Goal: Task Accomplishment & Management: Manage account settings

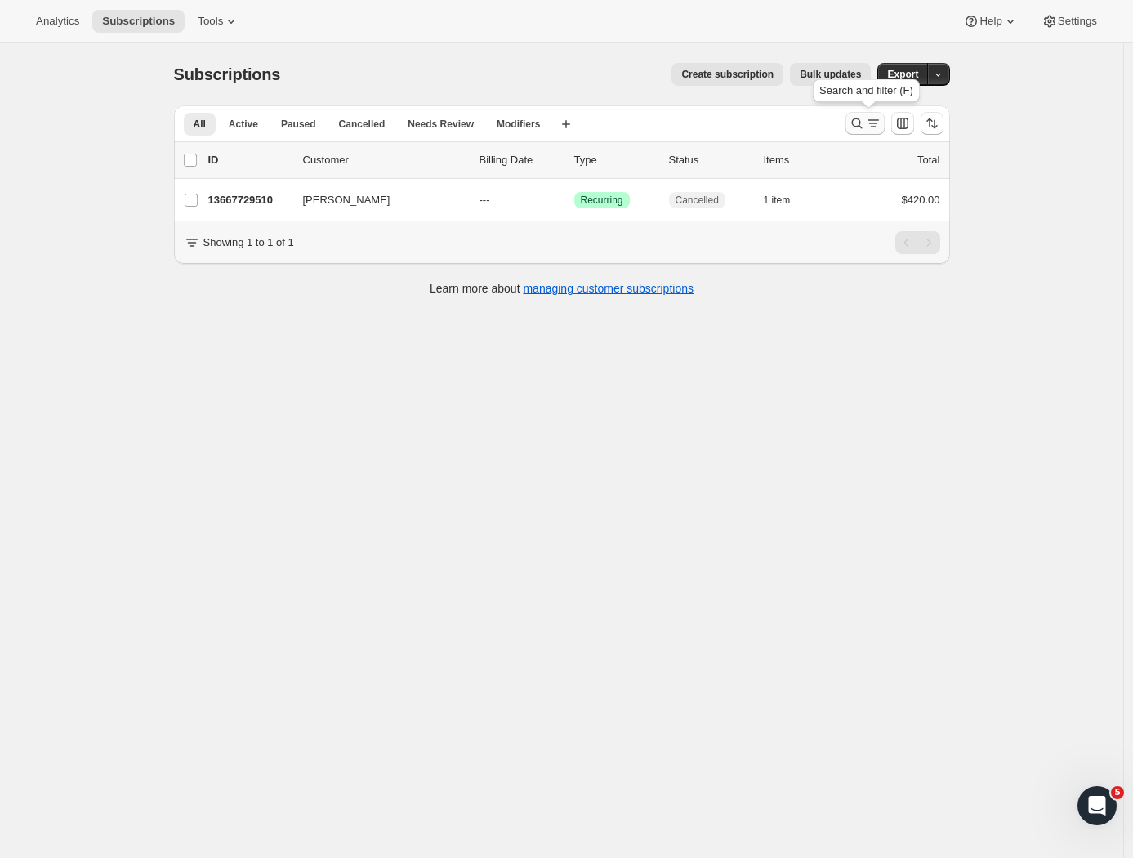
click at [862, 123] on icon "Search and filter results" at bounding box center [857, 123] width 16 height 16
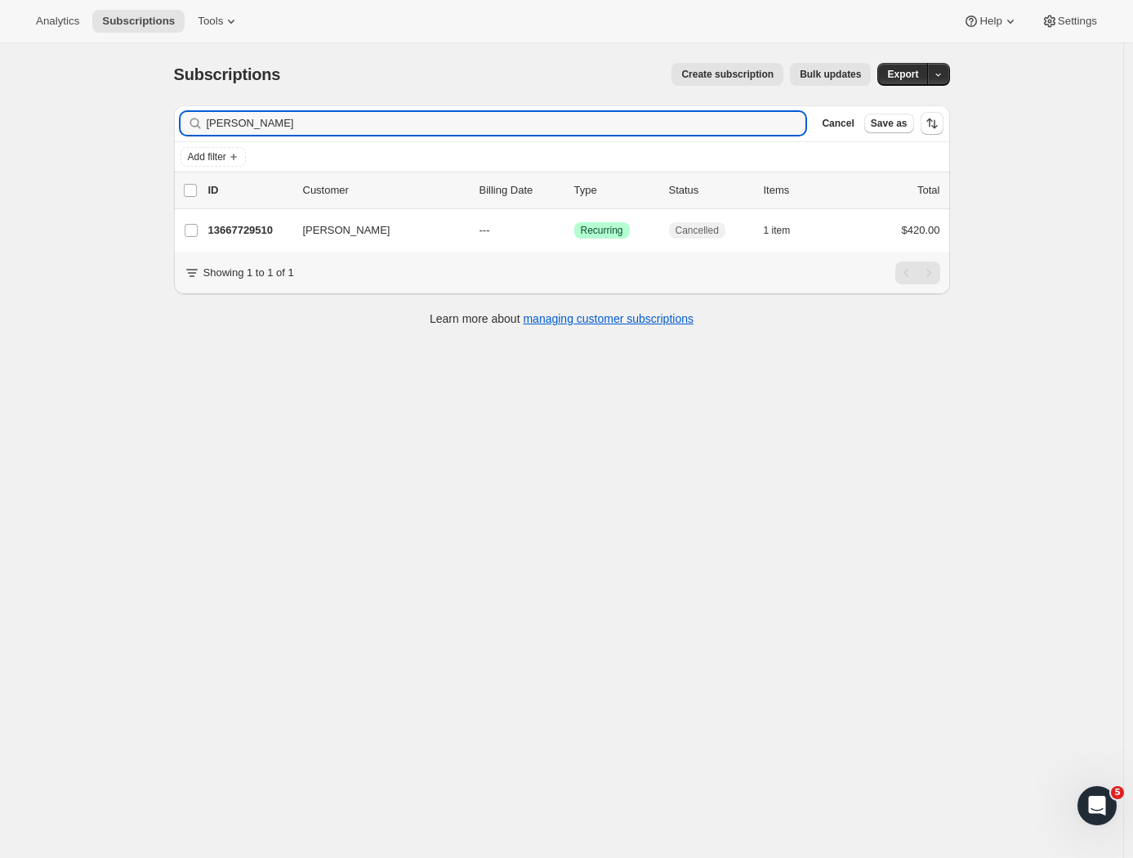
drag, startPoint x: 305, startPoint y: 133, endPoint x: 149, endPoint y: 124, distance: 155.5
click at [149, 124] on div "Subscriptions. This page is ready Subscriptions Create subscription Bulk update…" at bounding box center [561, 472] width 1123 height 858
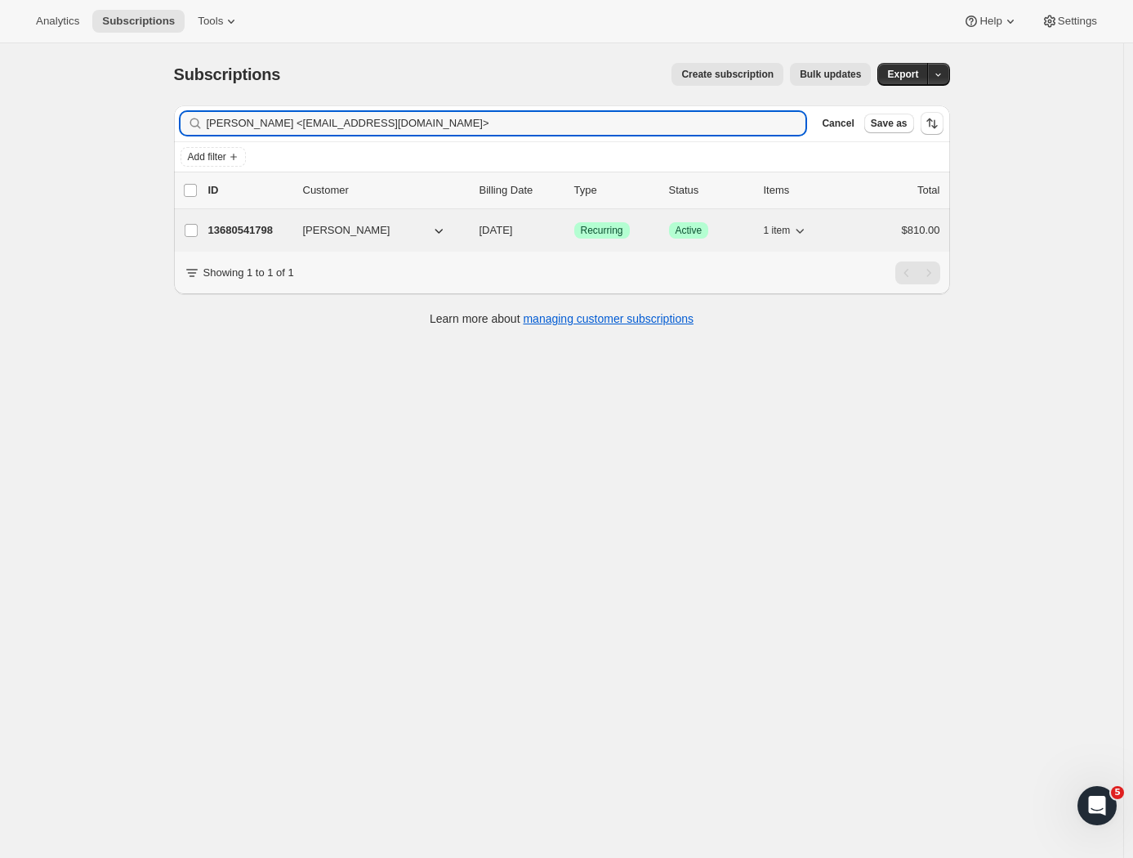
type input "John Gordon <JohnG@st.co.nz>"
click at [259, 237] on p "13680541798" at bounding box center [249, 230] width 82 height 16
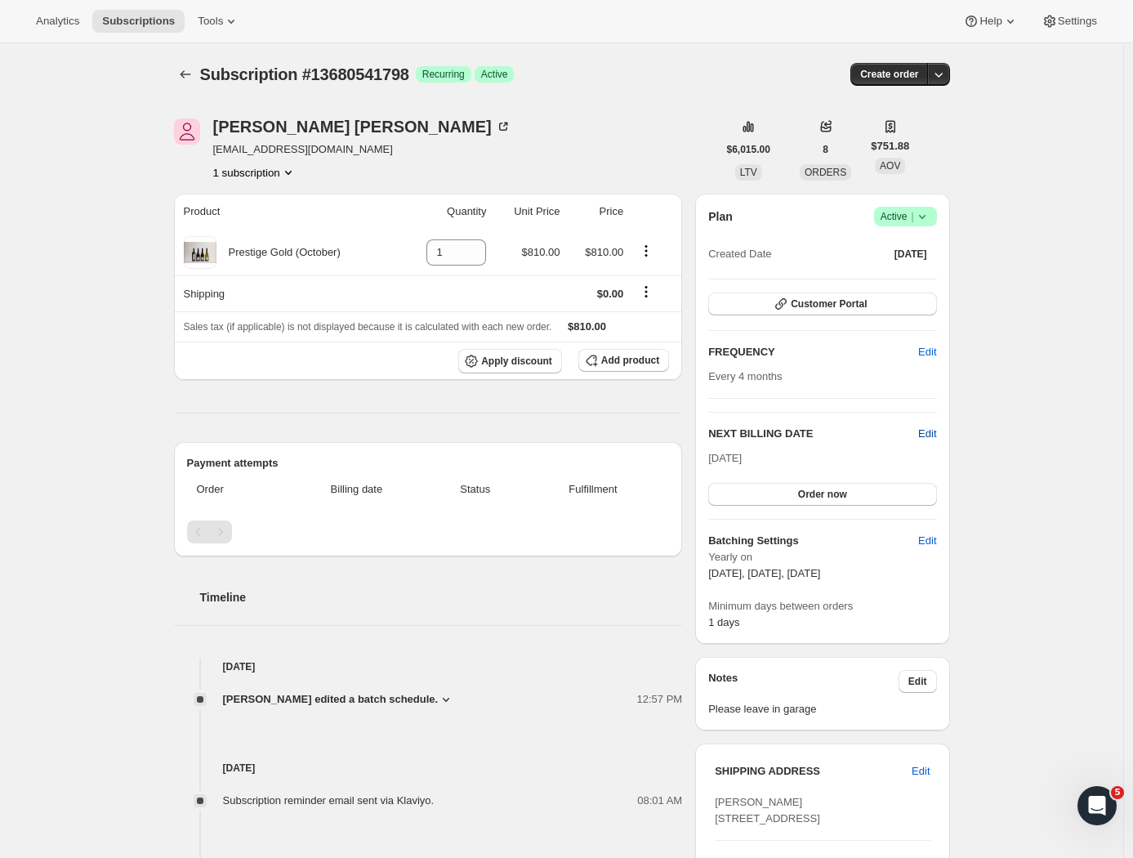
click at [934, 435] on span "Edit" at bounding box center [927, 434] width 18 height 16
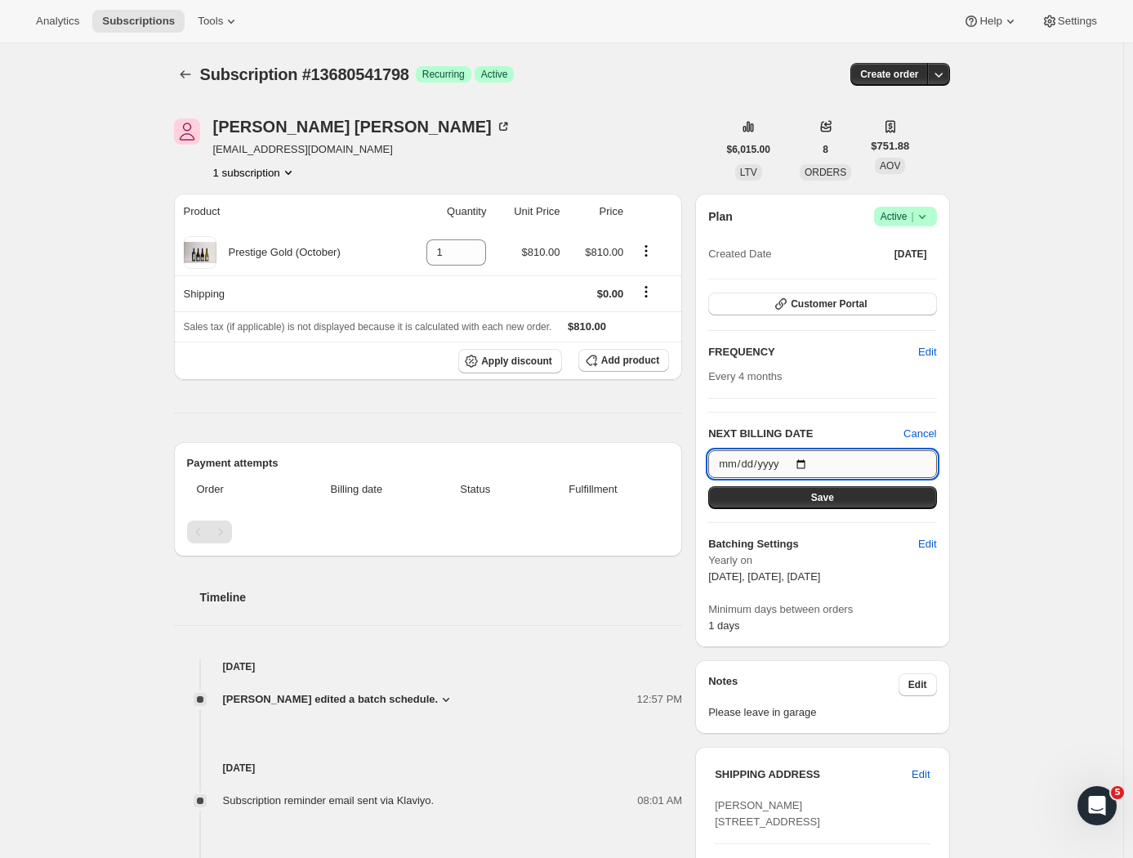
click at [799, 455] on input "2025-10-05" at bounding box center [822, 464] width 228 height 28
type input "[DATE]"
click at [866, 494] on button "Save" at bounding box center [822, 497] width 228 height 23
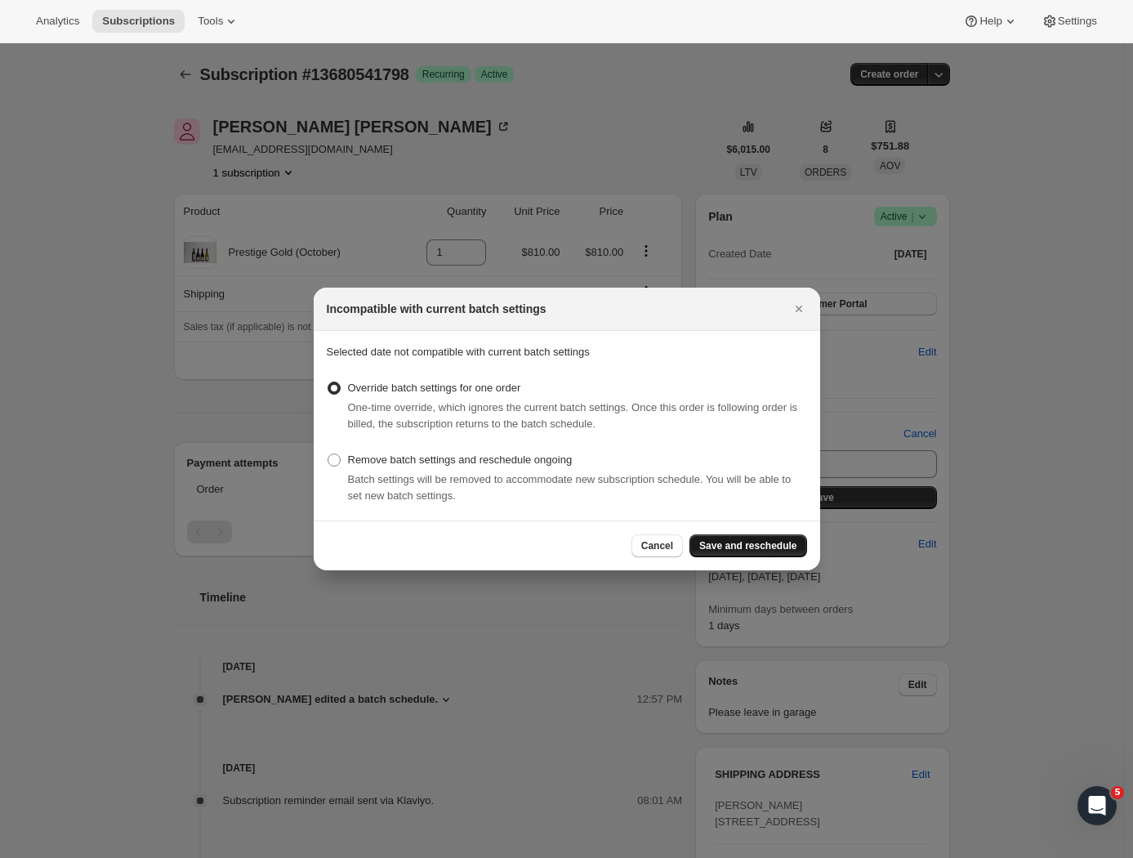
click at [734, 546] on span "Save and reschedule" at bounding box center [747, 545] width 97 height 13
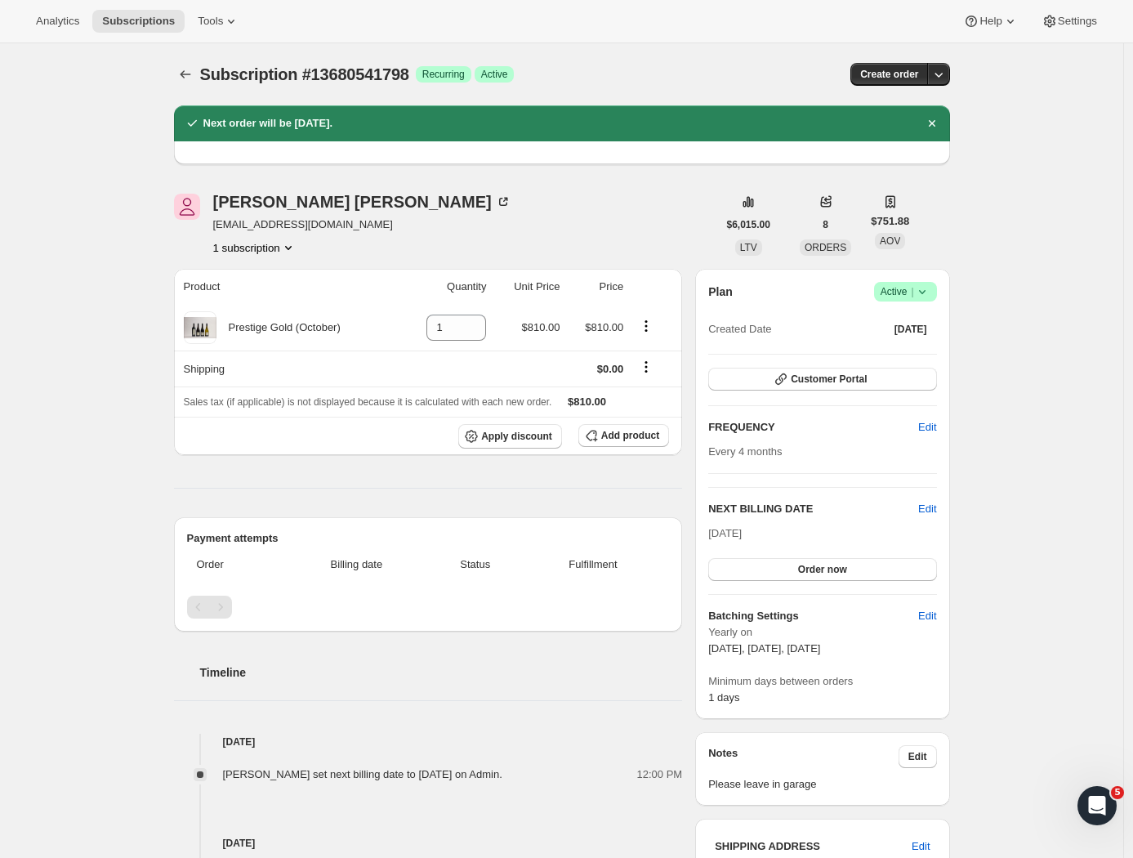
click at [1018, 422] on div "Subscription #13680541798. This page is ready Subscription #13680541798 Success…" at bounding box center [561, 690] width 1123 height 1294
click at [637, 440] on span "Add product" at bounding box center [630, 435] width 58 height 13
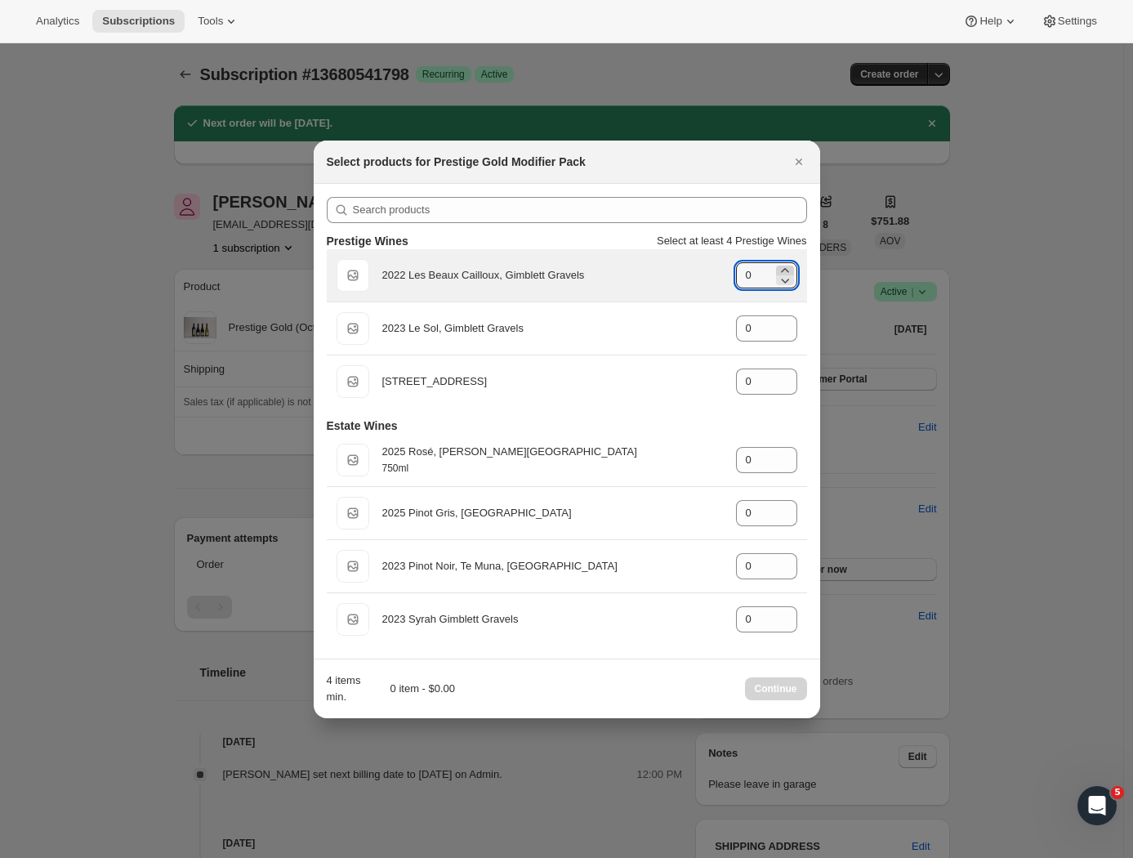
click at [783, 267] on icon ":r89:" at bounding box center [785, 270] width 16 height 16
type input "1"
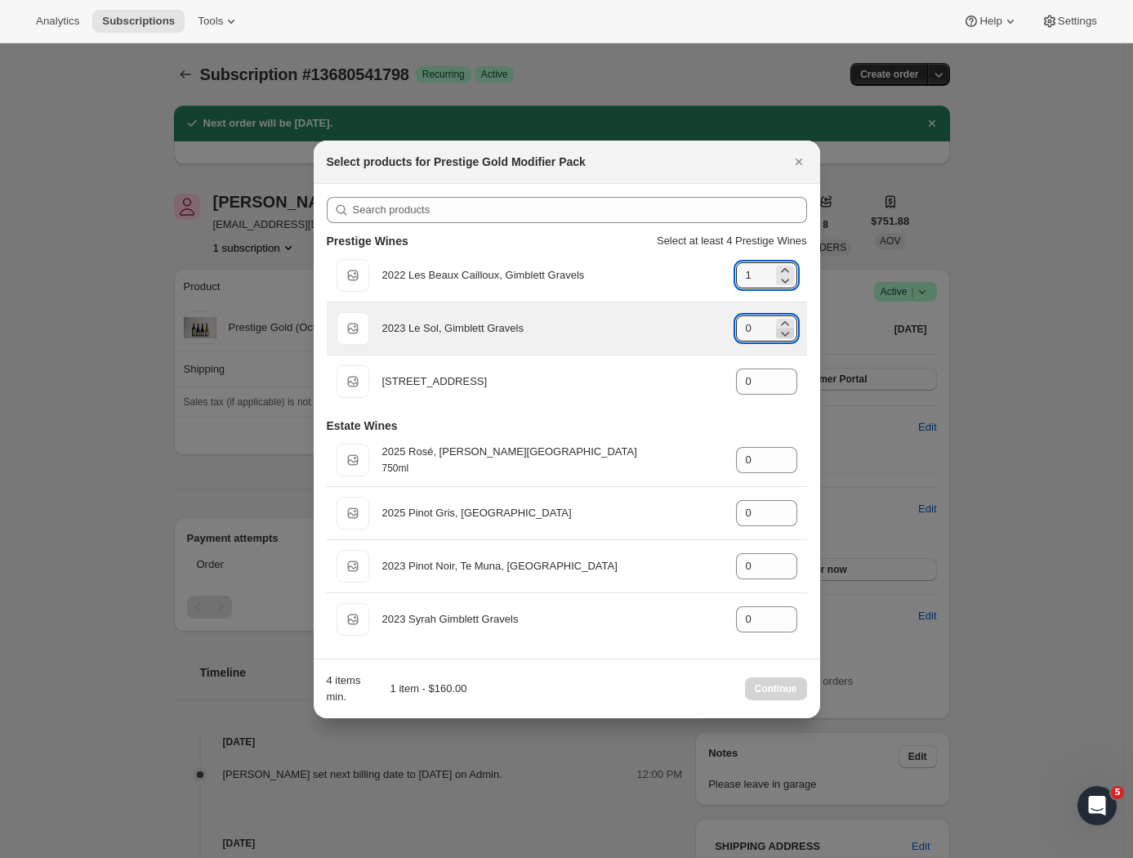
click at [782, 319] on icon ":r89:" at bounding box center [785, 323] width 16 height 16
type input "1"
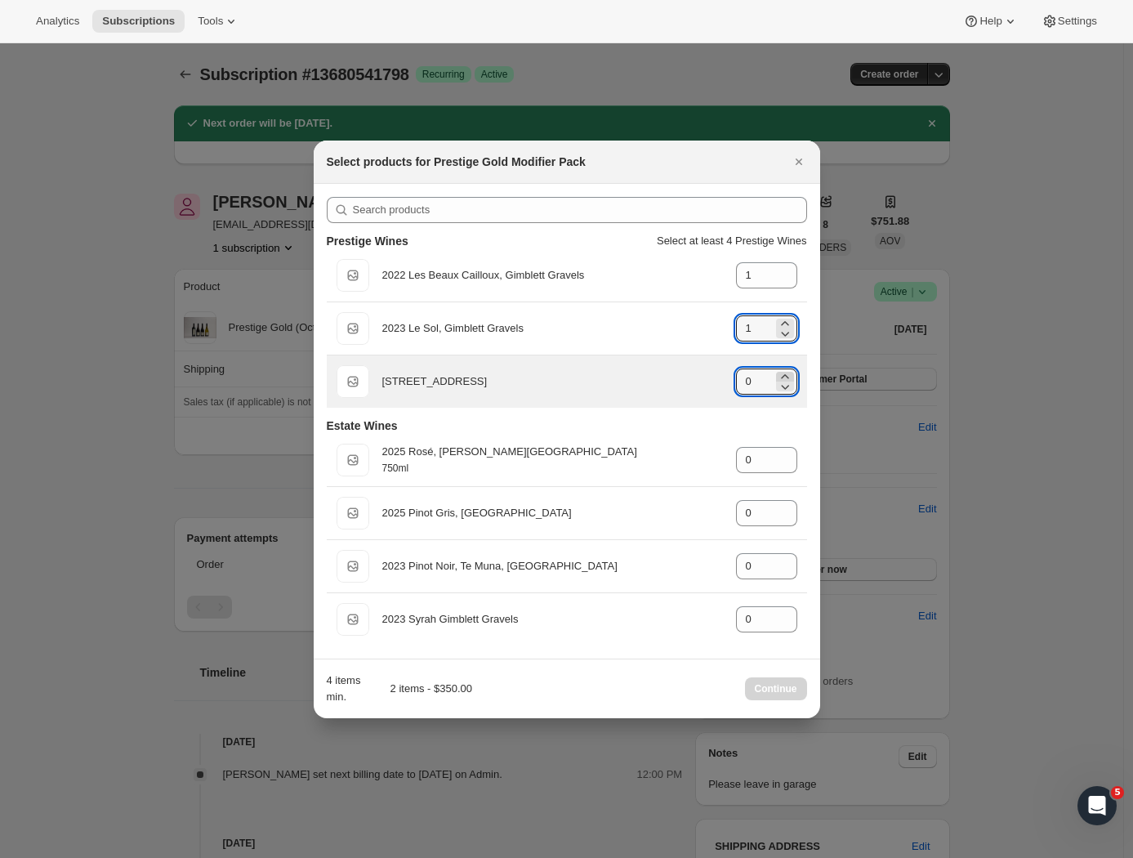
click at [786, 374] on icon ":r89:" at bounding box center [785, 376] width 16 height 16
type input "2"
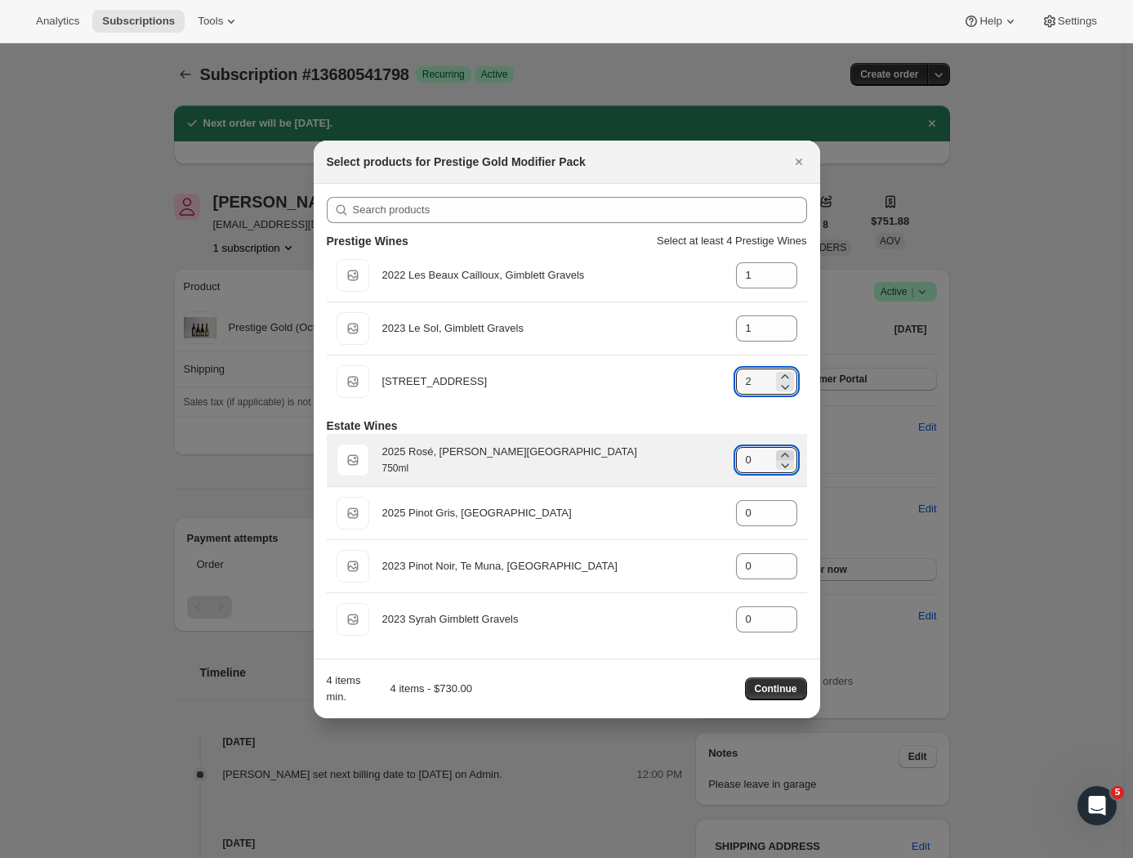
click at [782, 453] on icon ":r89:" at bounding box center [785, 455] width 16 height 16
click at [782, 452] on icon ":r89:" at bounding box center [785, 455] width 16 height 16
type input "2"
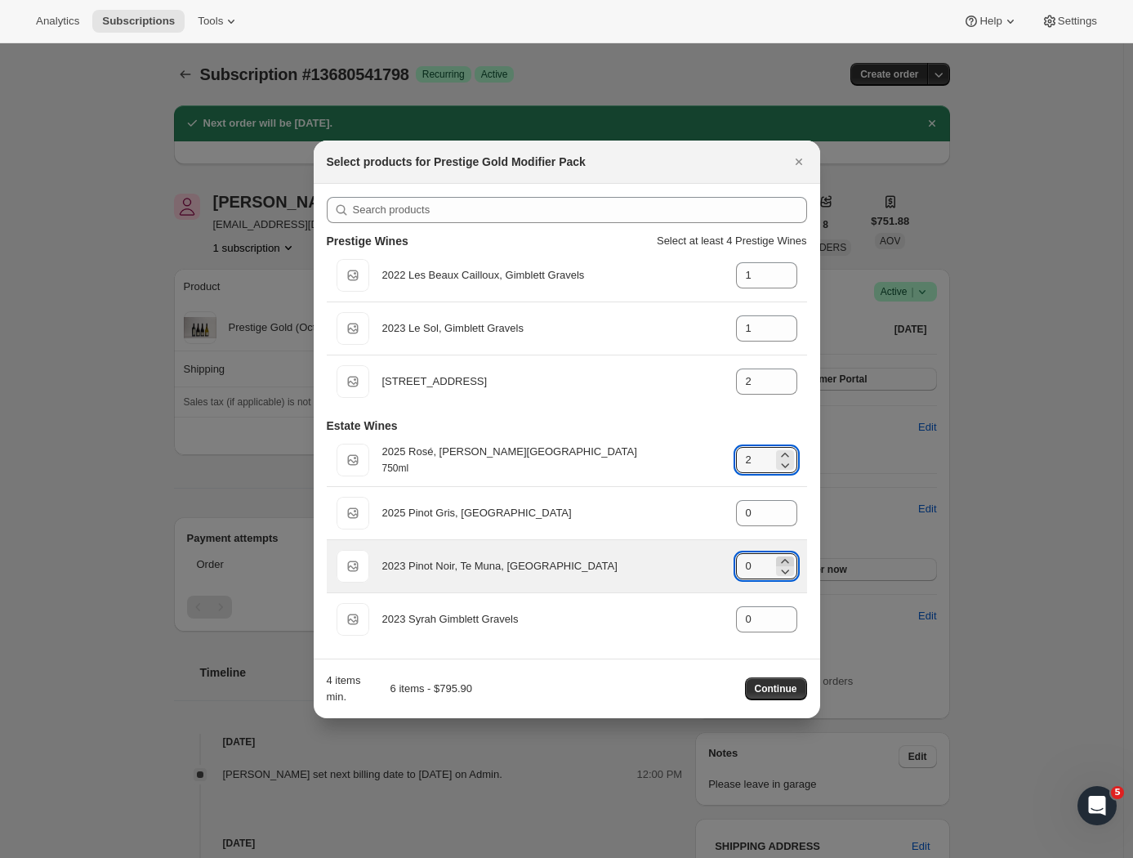
click at [785, 560] on icon ":r89:" at bounding box center [784, 561] width 7 height 4
type input "2"
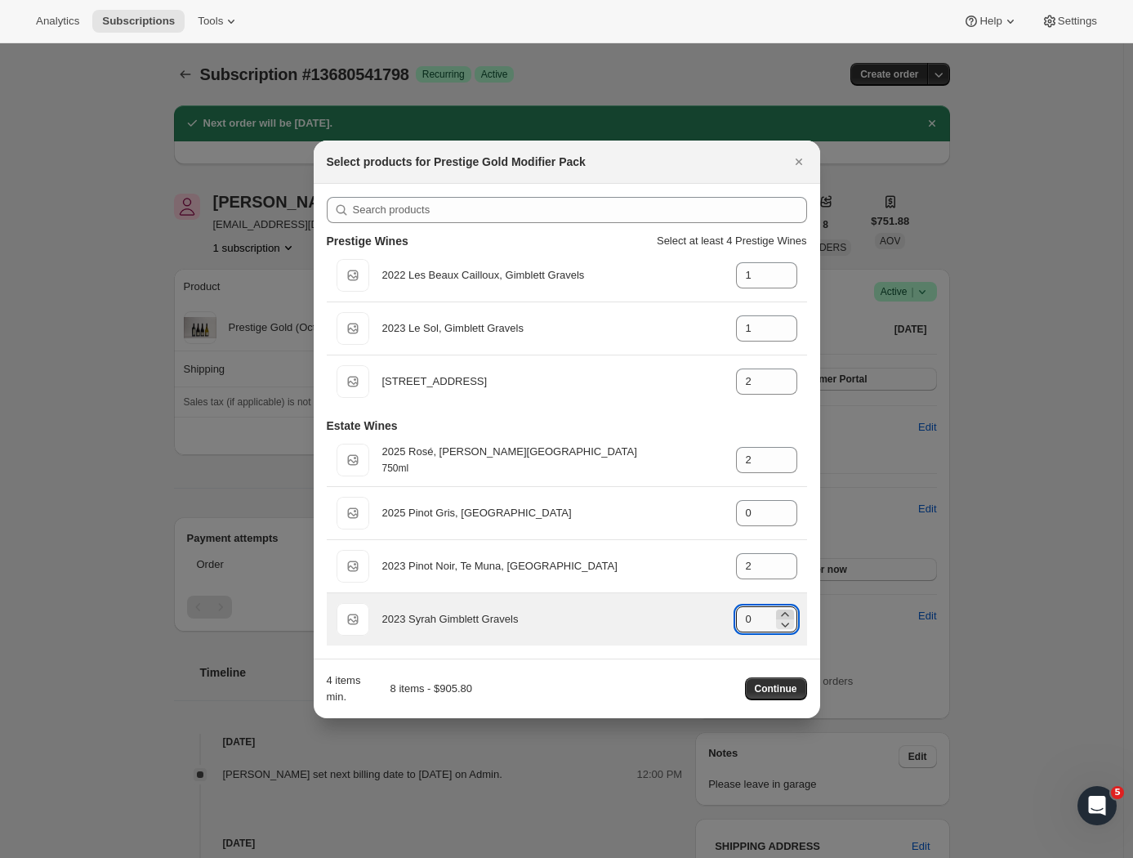
click at [787, 613] on icon ":r89:" at bounding box center [785, 614] width 16 height 16
click at [788, 613] on icon ":r89:" at bounding box center [785, 614] width 16 height 16
type input "2"
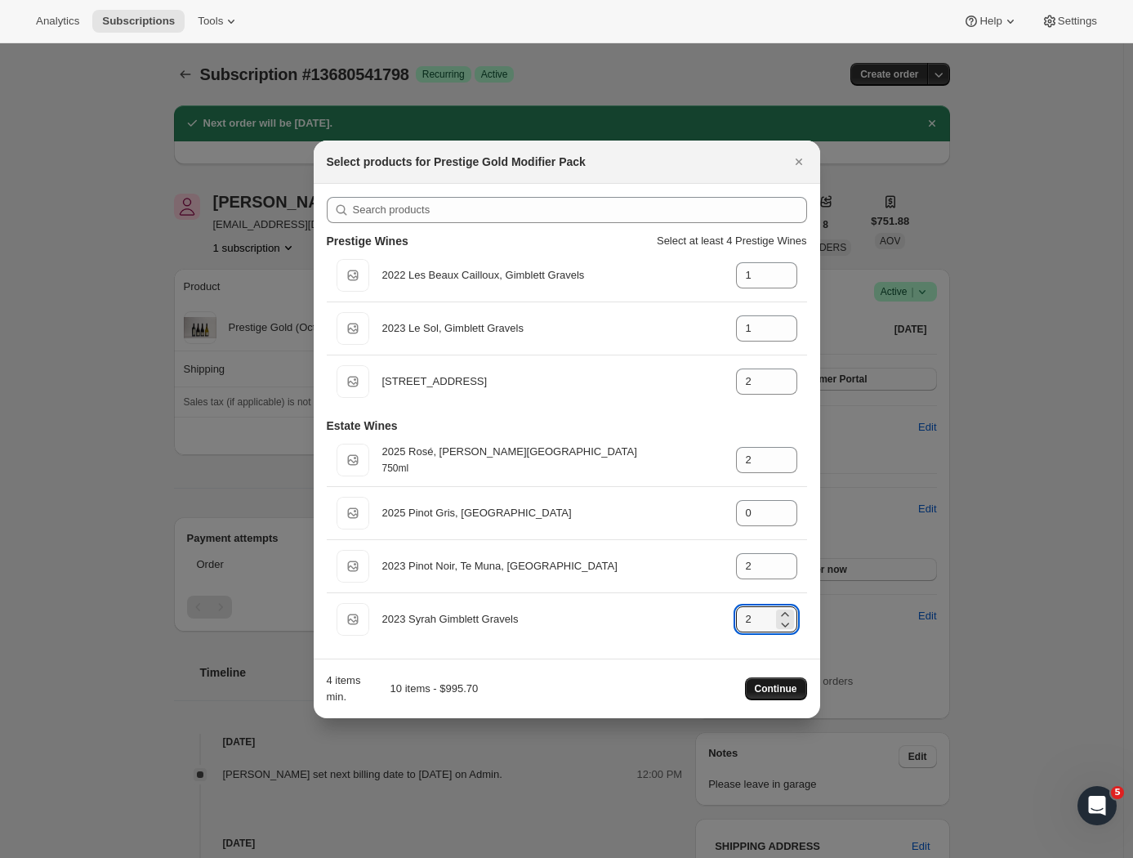
click at [786, 686] on span "Continue" at bounding box center [776, 688] width 42 height 13
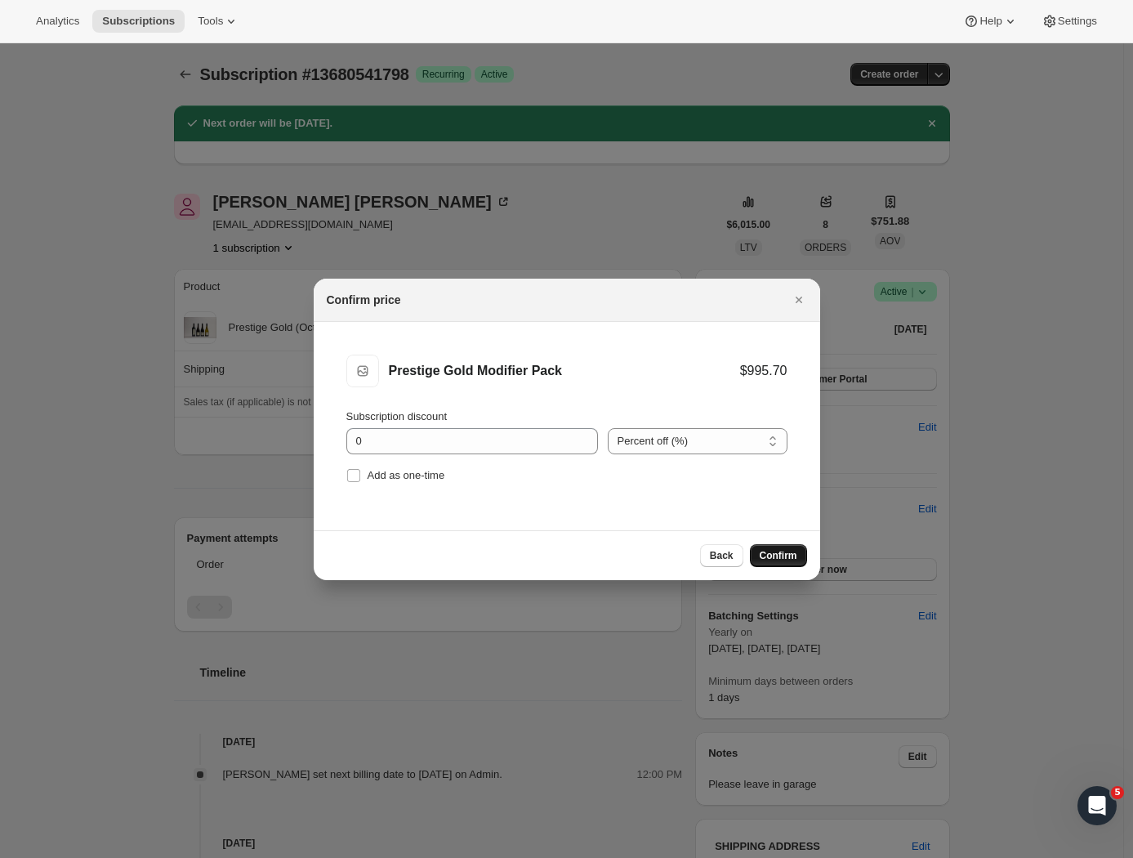
click at [776, 561] on span "Confirm" at bounding box center [779, 555] width 38 height 13
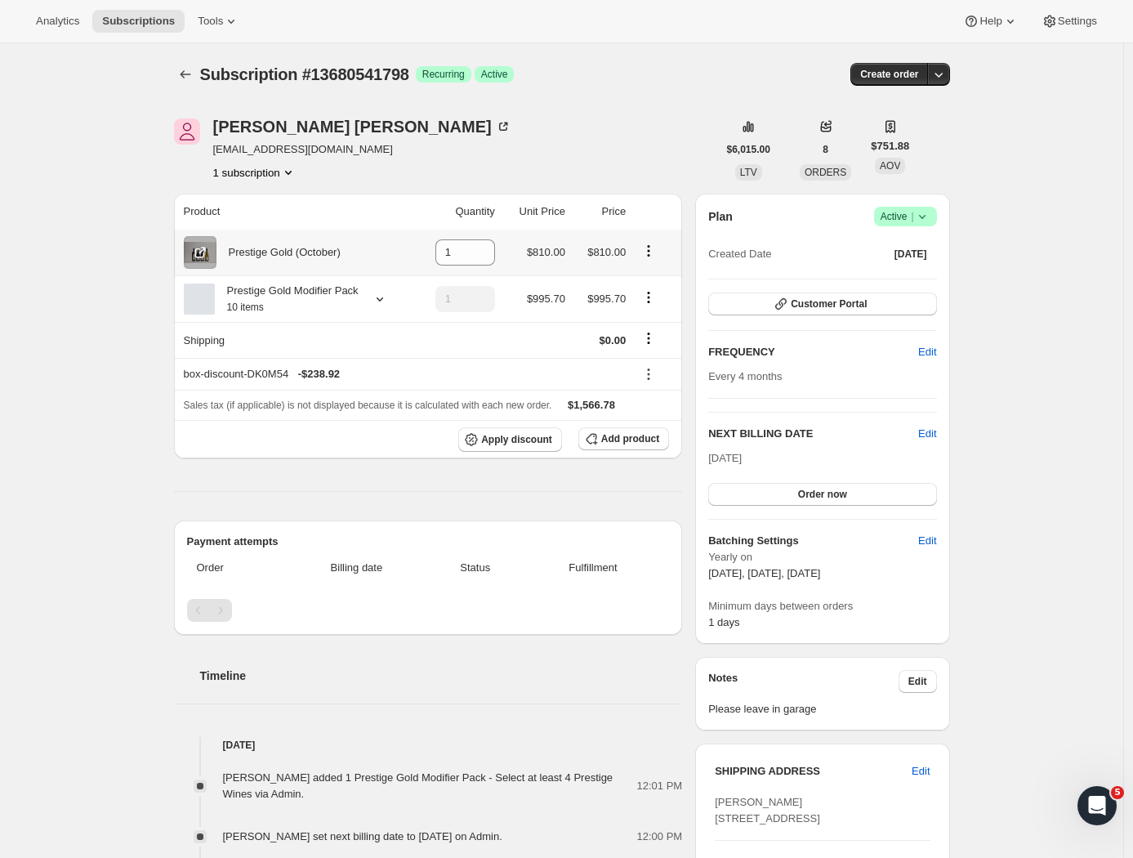
click at [650, 252] on icon "Product actions" at bounding box center [648, 251] width 16 height 16
click at [655, 277] on span "Remove" at bounding box center [652, 284] width 61 height 16
type input "0"
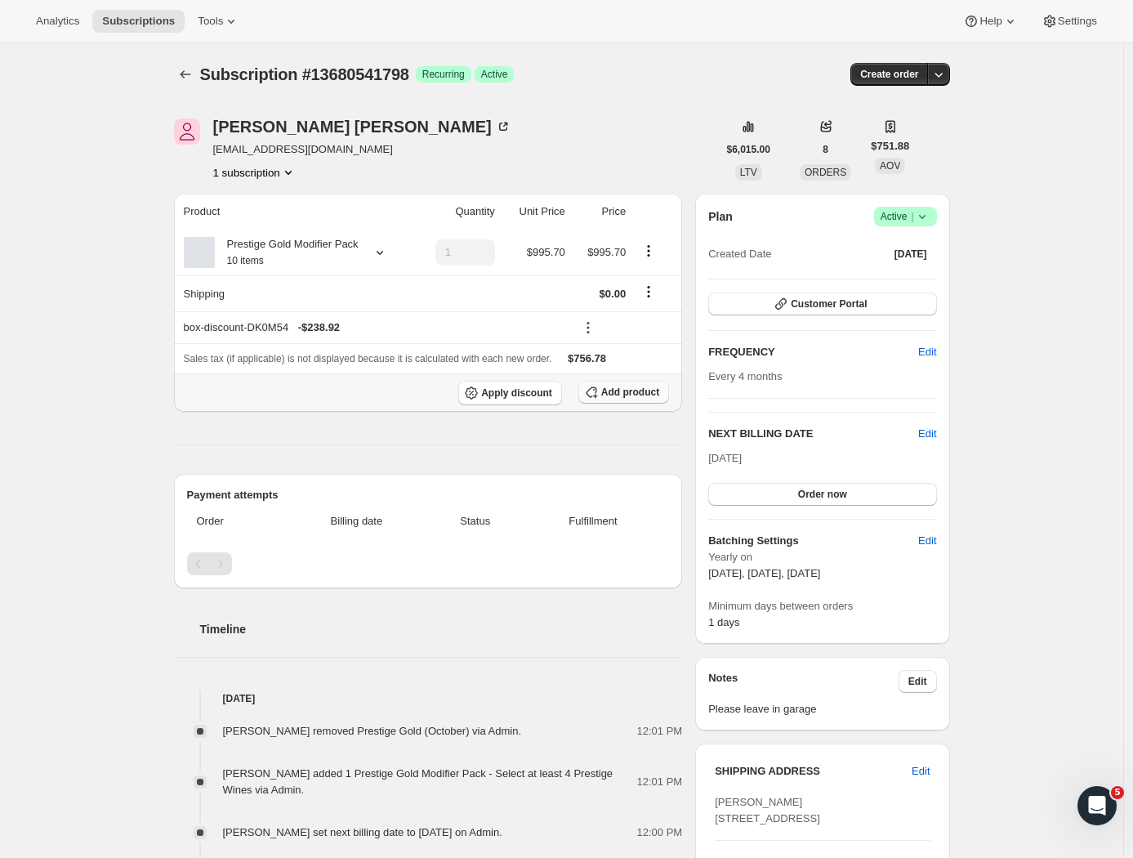
click at [633, 399] on span "Add product" at bounding box center [630, 392] width 58 height 13
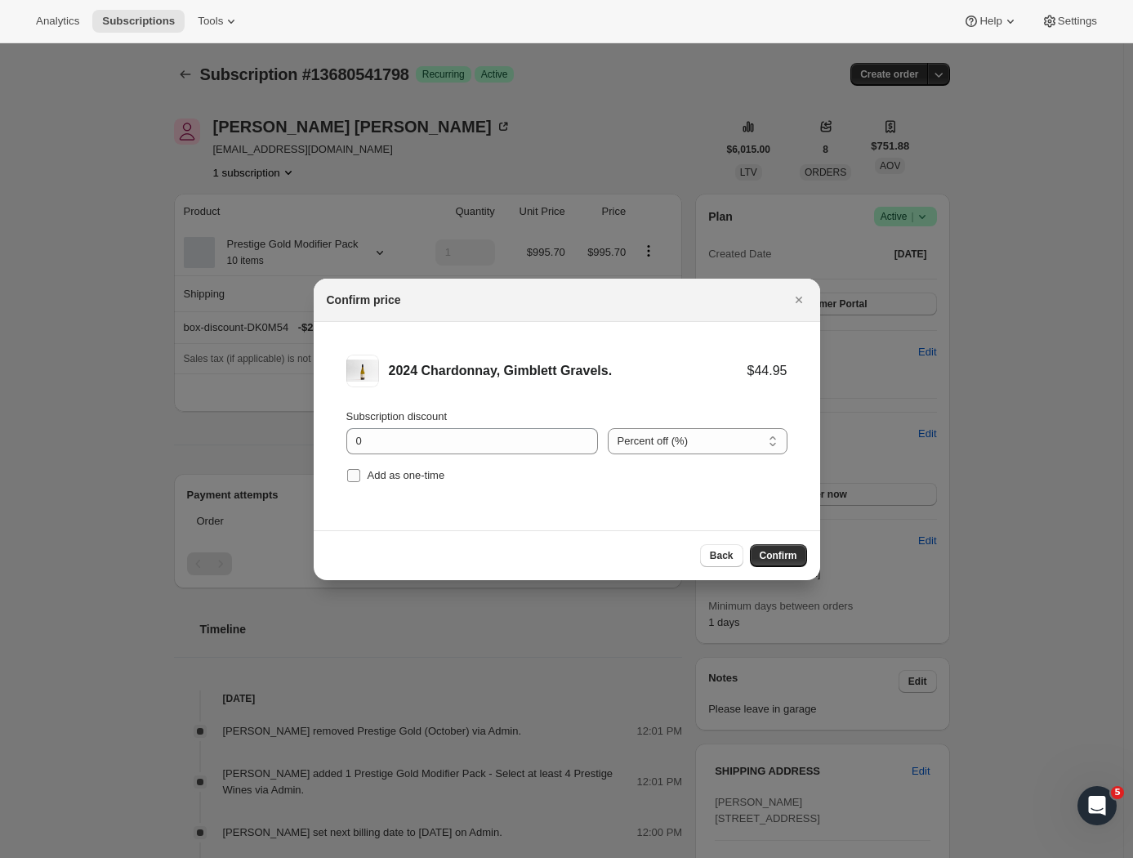
click at [361, 475] on label "Add as one-time" at bounding box center [395, 475] width 99 height 23
click at [360, 475] on input "Add as one-time" at bounding box center [353, 475] width 13 height 13
click at [355, 479] on input "Add as one-time" at bounding box center [353, 475] width 13 height 13
drag, startPoint x: 356, startPoint y: 477, endPoint x: 484, endPoint y: 468, distance: 127.7
click at [357, 477] on input "Add as one-time" at bounding box center [353, 475] width 13 height 13
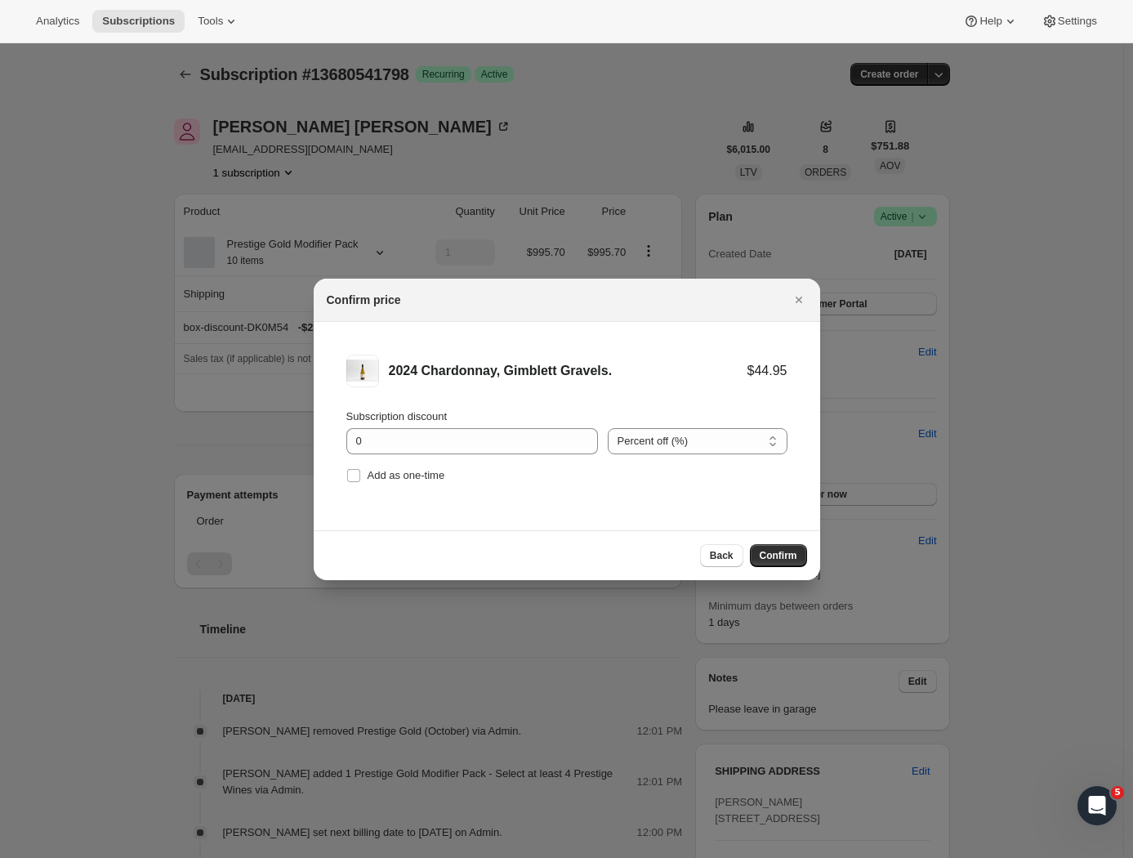
checkbox input "true"
click at [578, 435] on icon ":r6l:" at bounding box center [586, 436] width 16 height 16
click at [578, 430] on icon ":r6l:" at bounding box center [586, 436] width 16 height 16
click at [578, 439] on icon ":r6l:" at bounding box center [586, 446] width 16 height 16
click at [578, 435] on icon ":r6l:" at bounding box center [586, 436] width 16 height 16
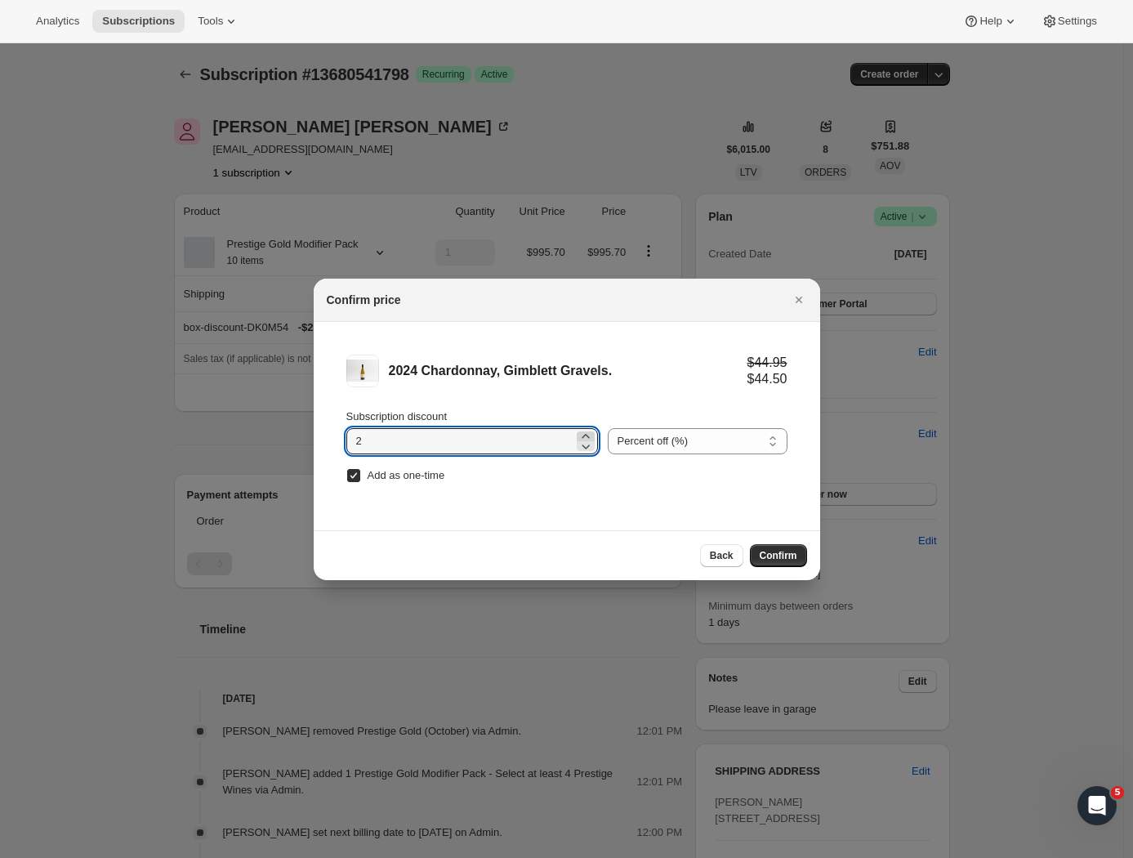
click at [578, 435] on icon ":r6l:" at bounding box center [586, 436] width 16 height 16
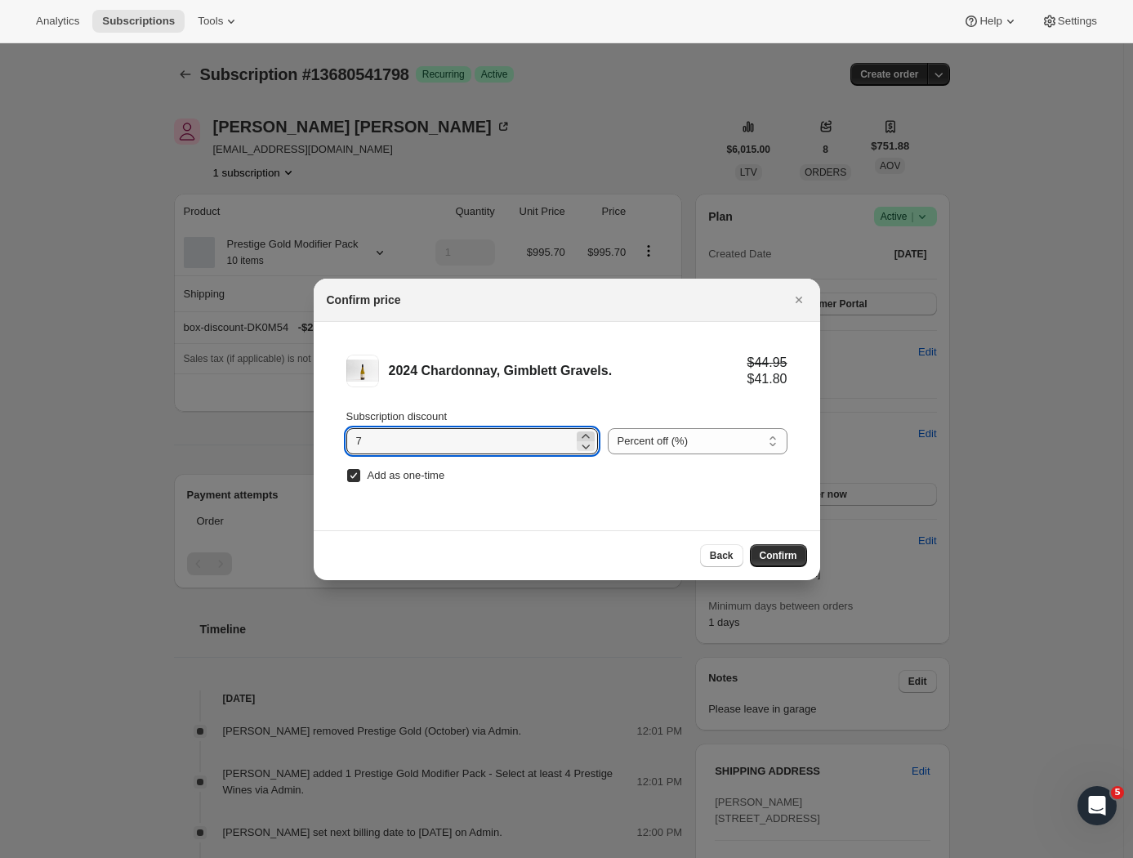
click at [578, 435] on icon ":r6l:" at bounding box center [586, 436] width 16 height 16
click at [582, 435] on icon ":r6l:" at bounding box center [585, 436] width 7 height 4
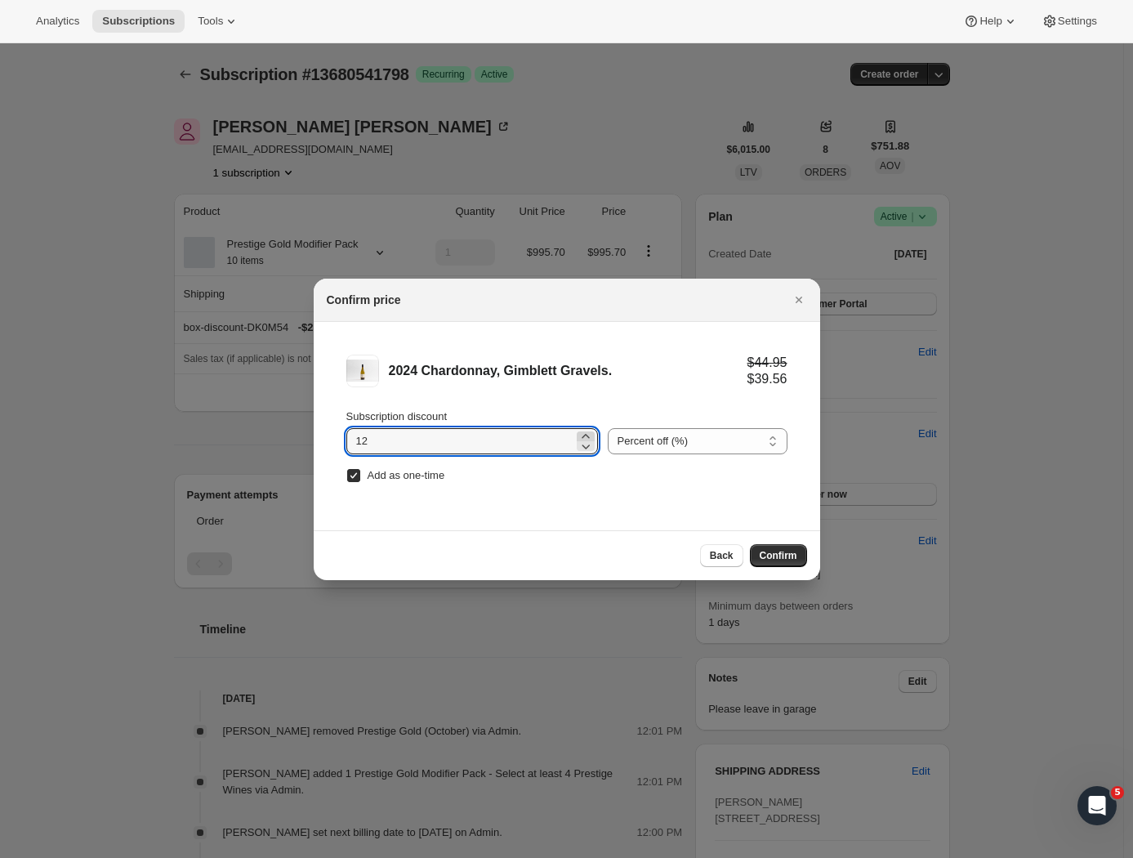
click at [582, 435] on icon ":r6l:" at bounding box center [585, 436] width 7 height 4
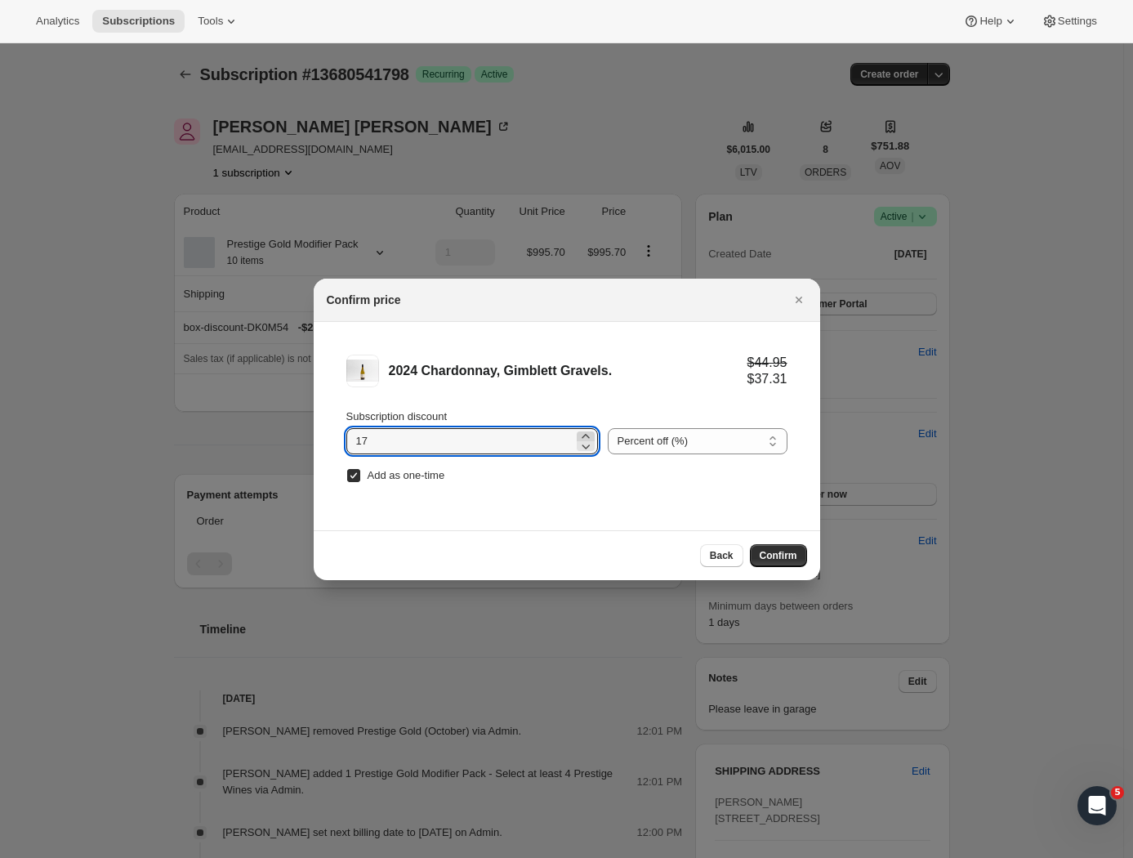
click at [582, 435] on icon ":r6l:" at bounding box center [585, 436] width 7 height 4
drag, startPoint x: 778, startPoint y: 555, endPoint x: 569, endPoint y: 355, distance: 290.0
click at [569, 355] on div "Confirm price 2024 Chardonnay, Gimblett Gravels. $44.95 $35.96 Subscription dis…" at bounding box center [567, 429] width 506 height 301
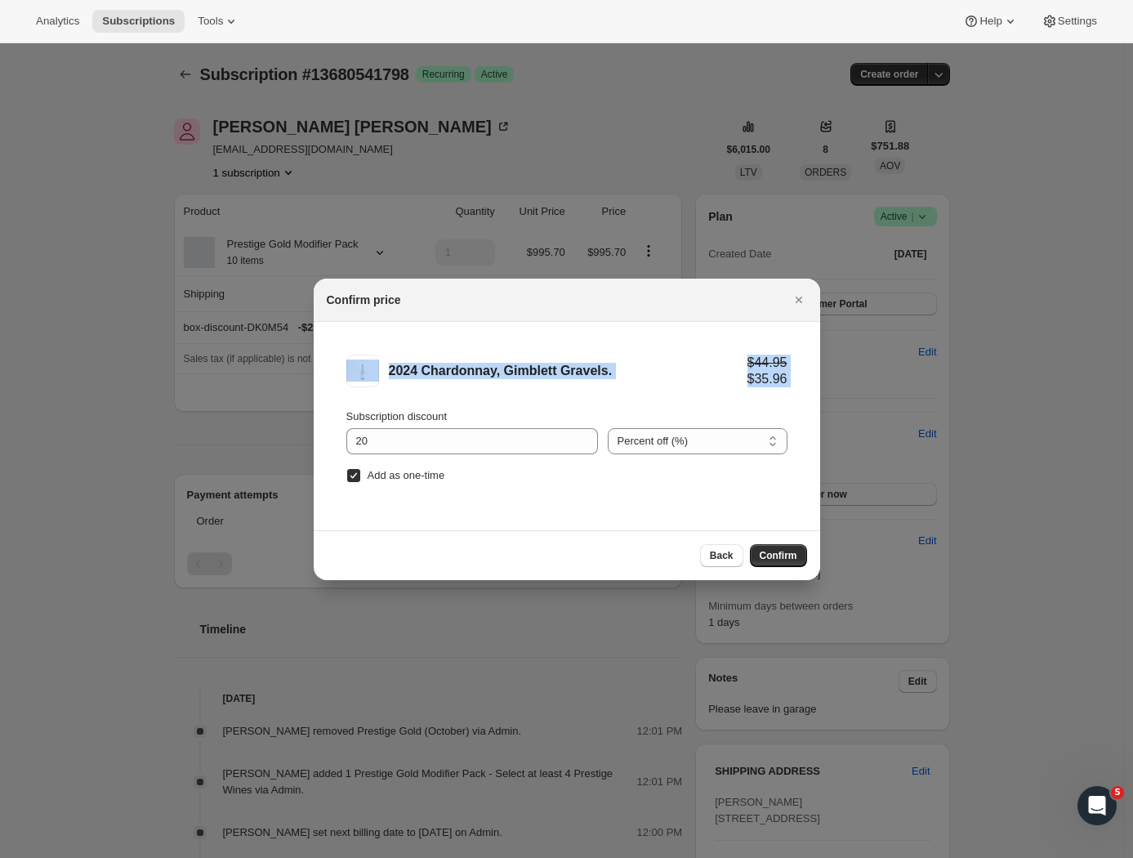
drag, startPoint x: 536, startPoint y: 305, endPoint x: 565, endPoint y: 381, distance: 81.5
click at [564, 402] on div "Confirm price 2024 Chardonnay, Gimblett Gravels. $44.95 $35.96 Subscription dis…" at bounding box center [567, 429] width 506 height 301
click at [566, 379] on div "2024 Chardonnay, Gimblett Gravels. $44.95 $35.96" at bounding box center [566, 371] width 441 height 33
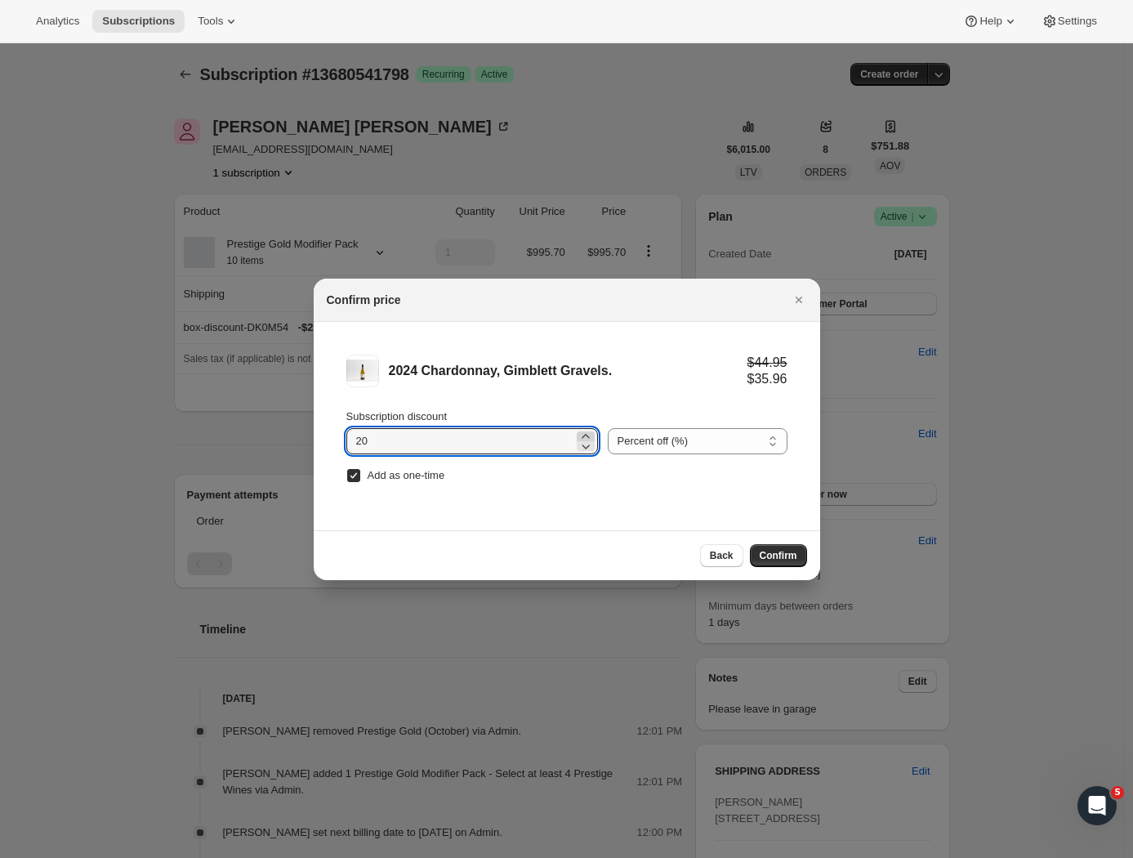
click at [578, 433] on icon ":r6l:" at bounding box center [586, 436] width 16 height 16
click at [578, 435] on icon ":r6l:" at bounding box center [586, 436] width 16 height 16
type input "24"
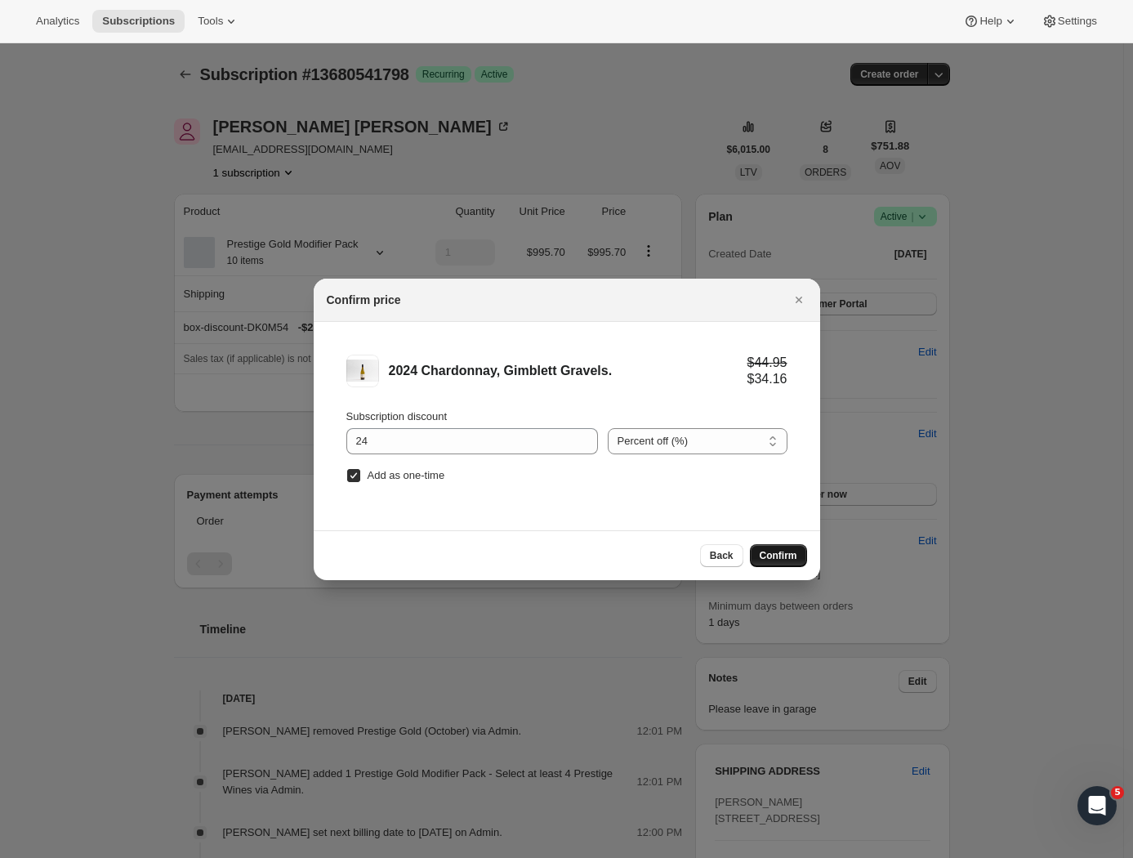
click at [774, 555] on span "Confirm" at bounding box center [779, 555] width 38 height 13
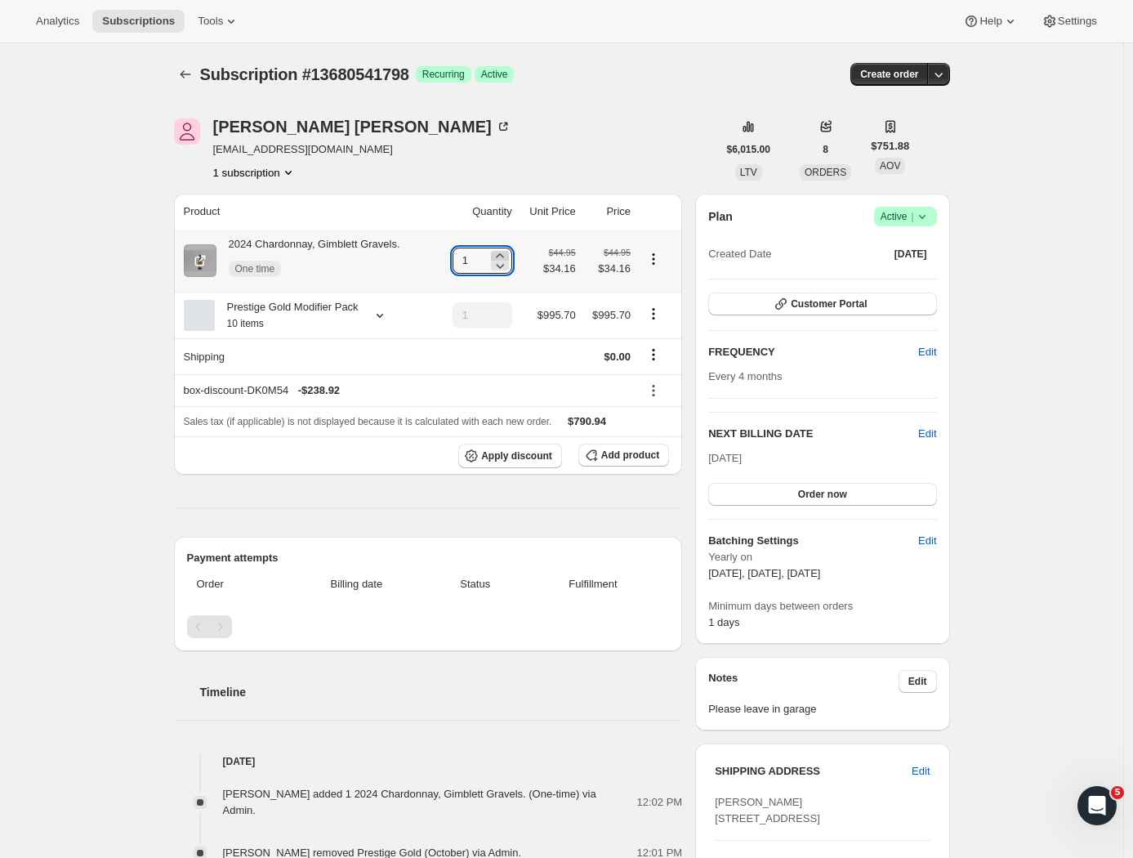
click at [503, 256] on icon at bounding box center [499, 255] width 7 height 4
type input "2"
click at [191, 74] on icon "Subscriptions" at bounding box center [185, 74] width 16 height 16
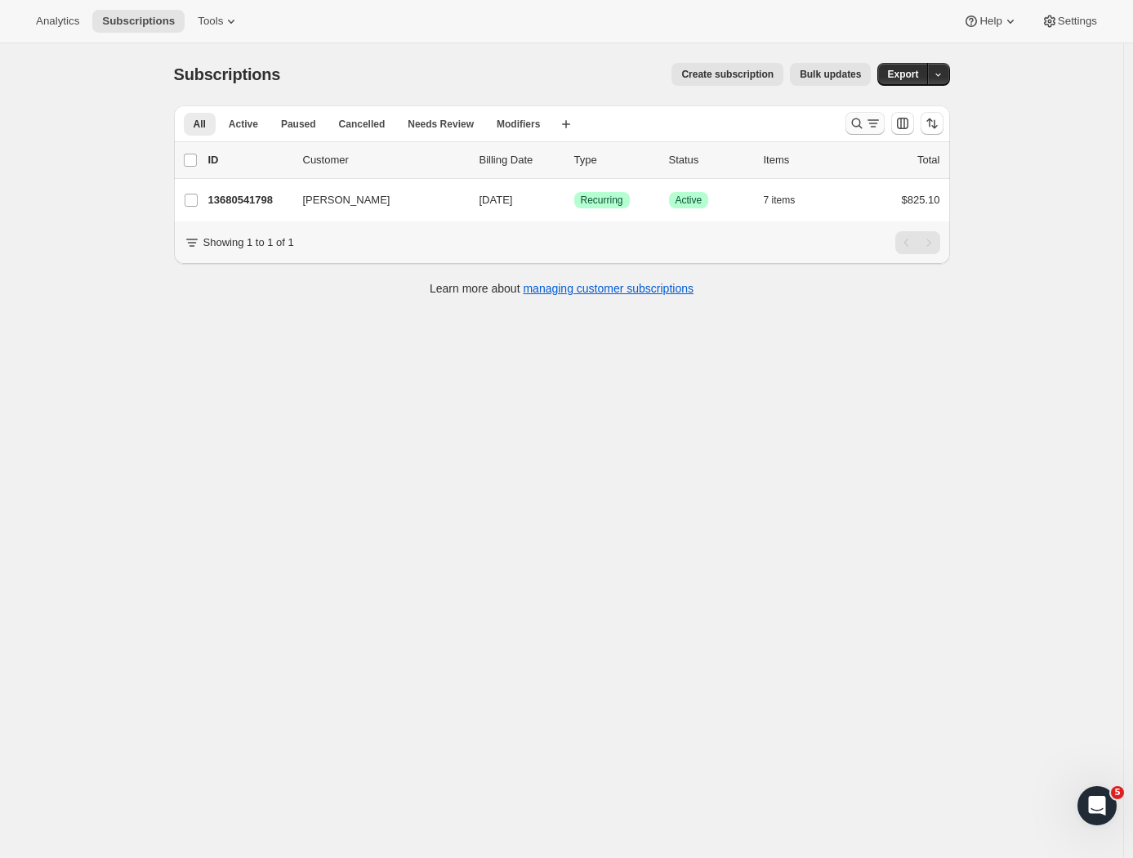
click at [870, 123] on icon "Search and filter results" at bounding box center [873, 123] width 16 height 16
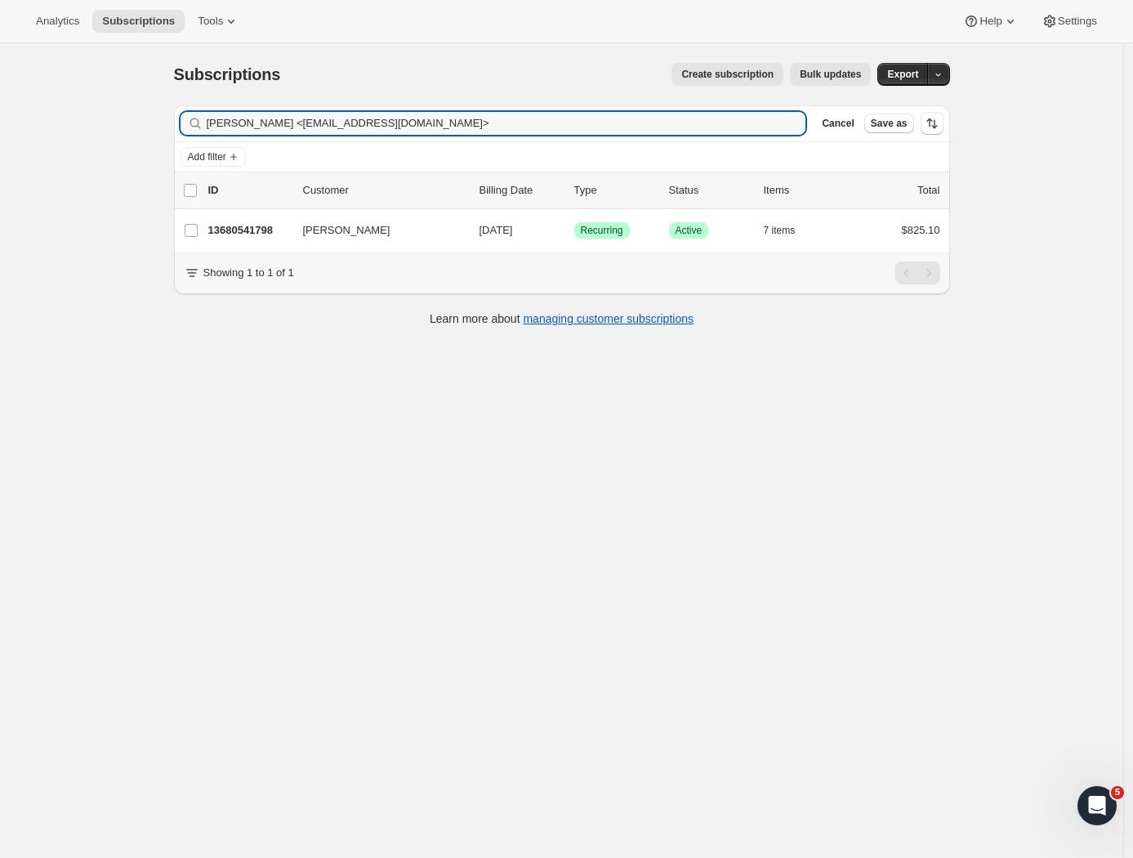
drag, startPoint x: 414, startPoint y: 115, endPoint x: 75, endPoint y: 116, distance: 339.0
click at [75, 115] on div "Subscriptions. This page is ready Subscriptions Create subscription Bulk update…" at bounding box center [561, 472] width 1123 height 858
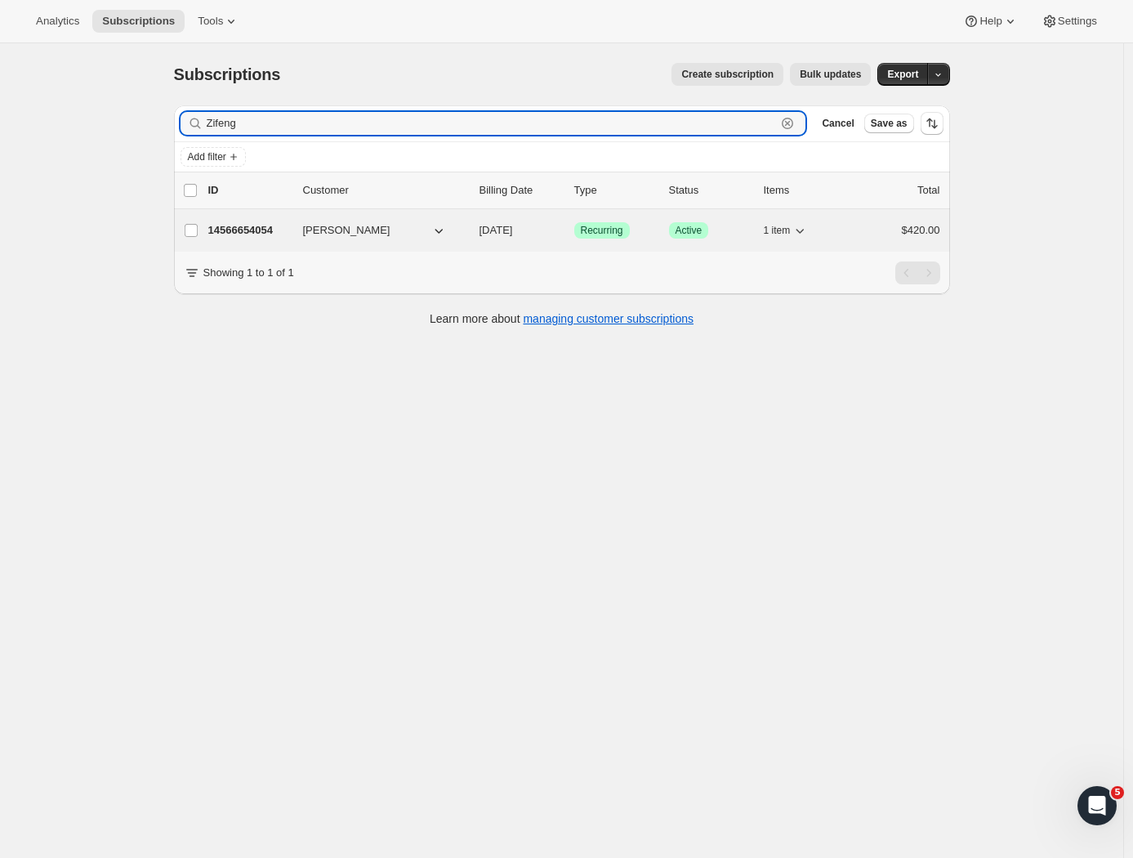
type input "Zifeng"
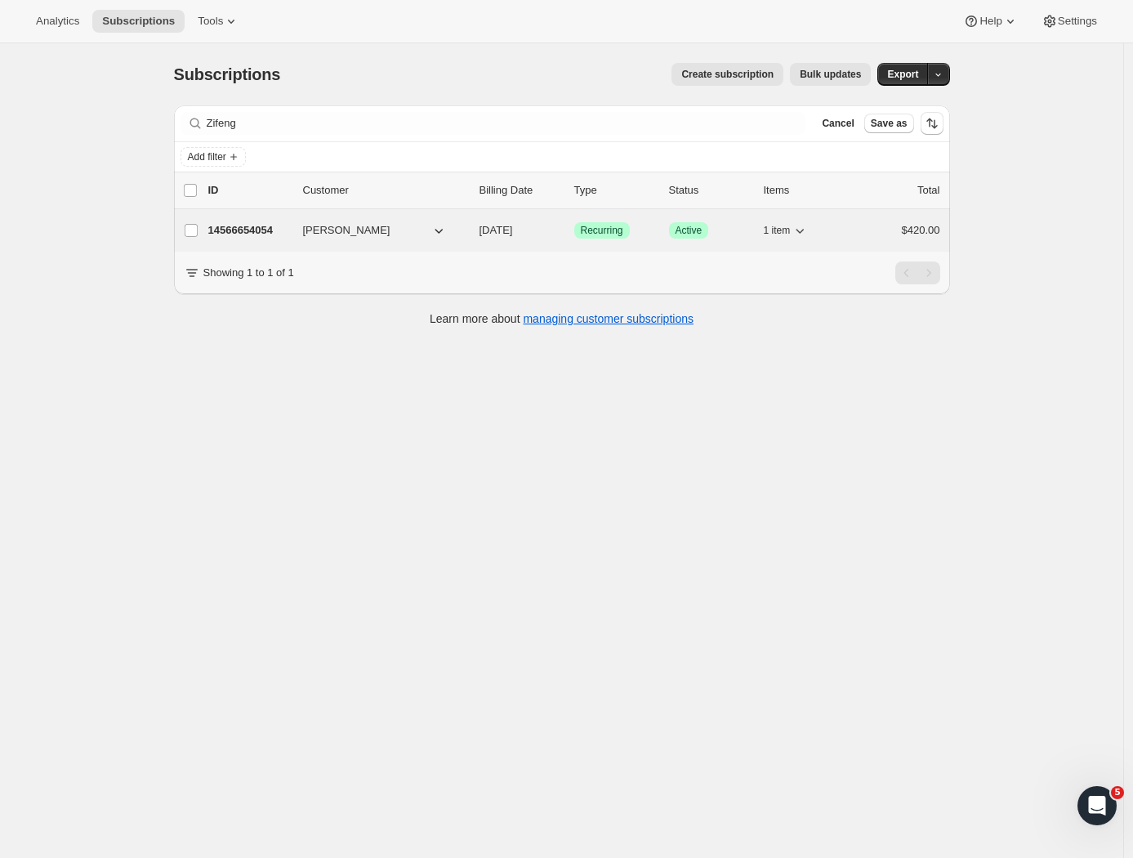
click at [268, 236] on p "14566654054" at bounding box center [249, 230] width 82 height 16
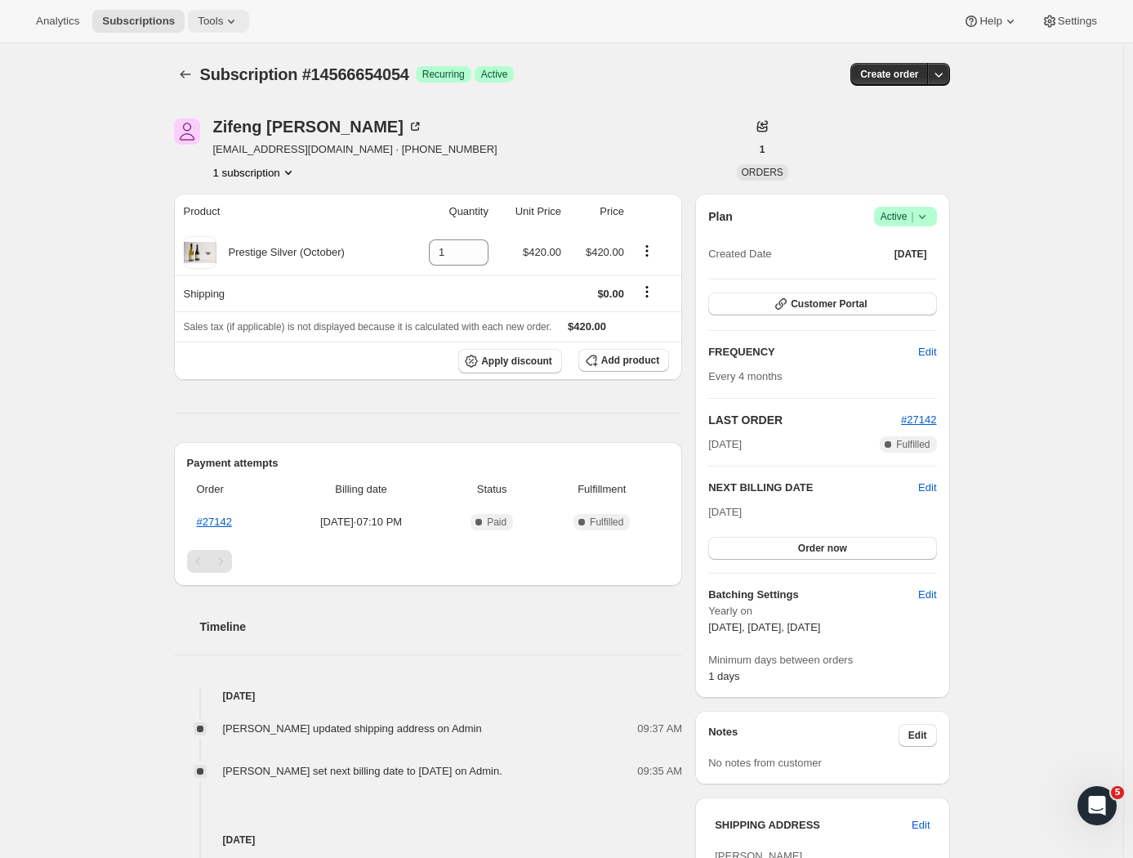
click at [204, 17] on button "Tools" at bounding box center [218, 21] width 61 height 23
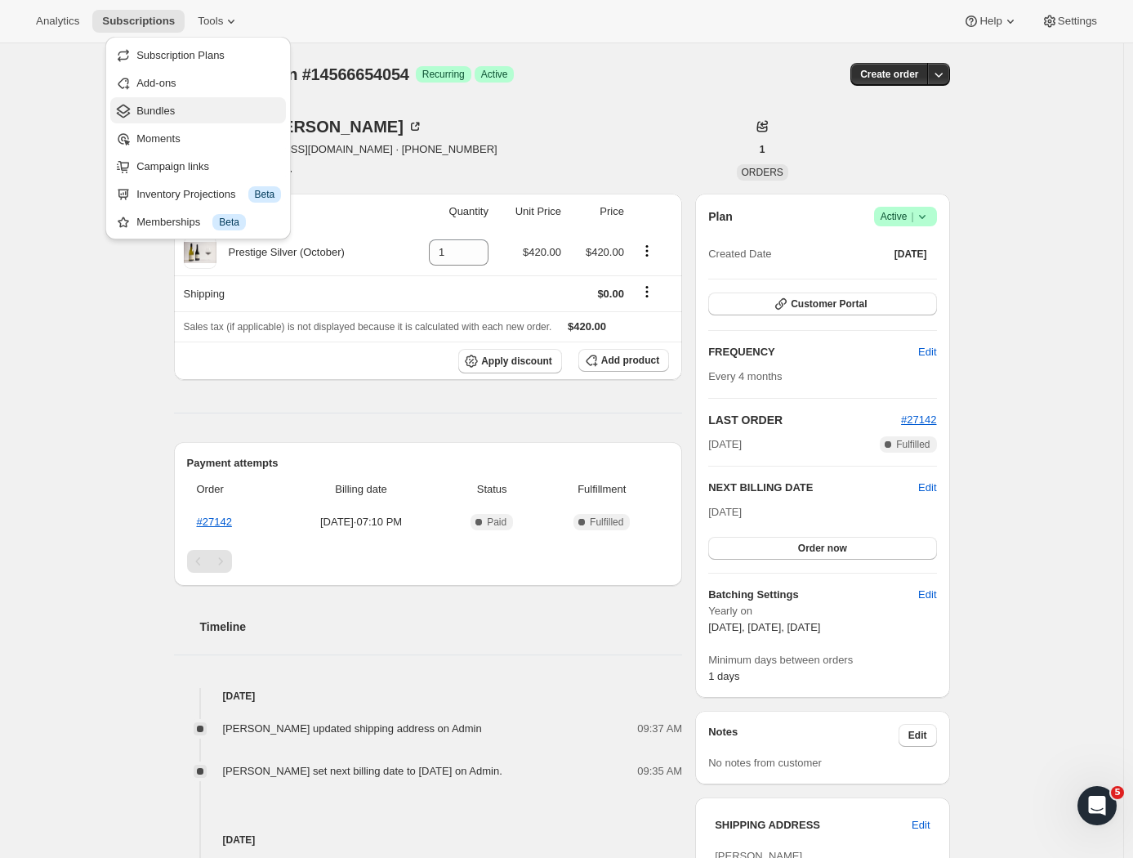
click at [164, 105] on span "Bundles" at bounding box center [155, 111] width 38 height 12
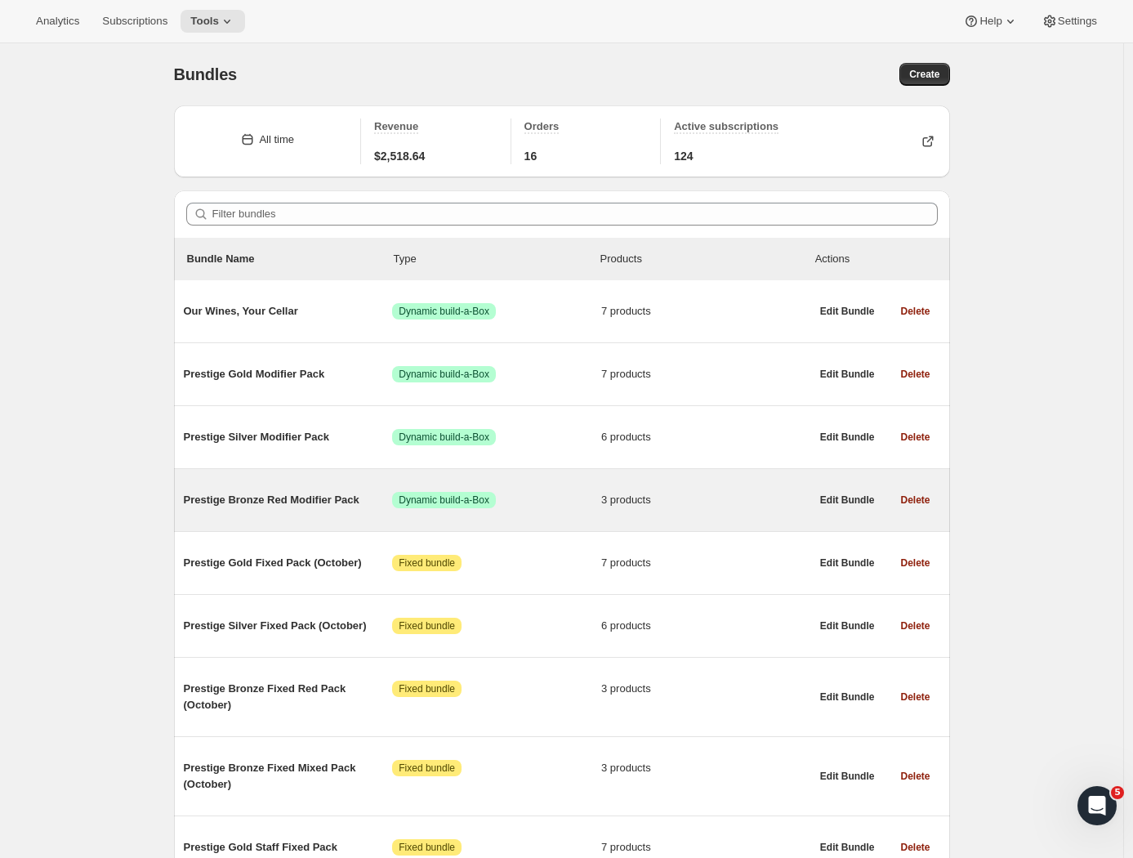
click at [283, 493] on div "Prestige Bronze Red Modifier Pack Success Dynamic build-a-Box 3 products" at bounding box center [497, 500] width 627 height 42
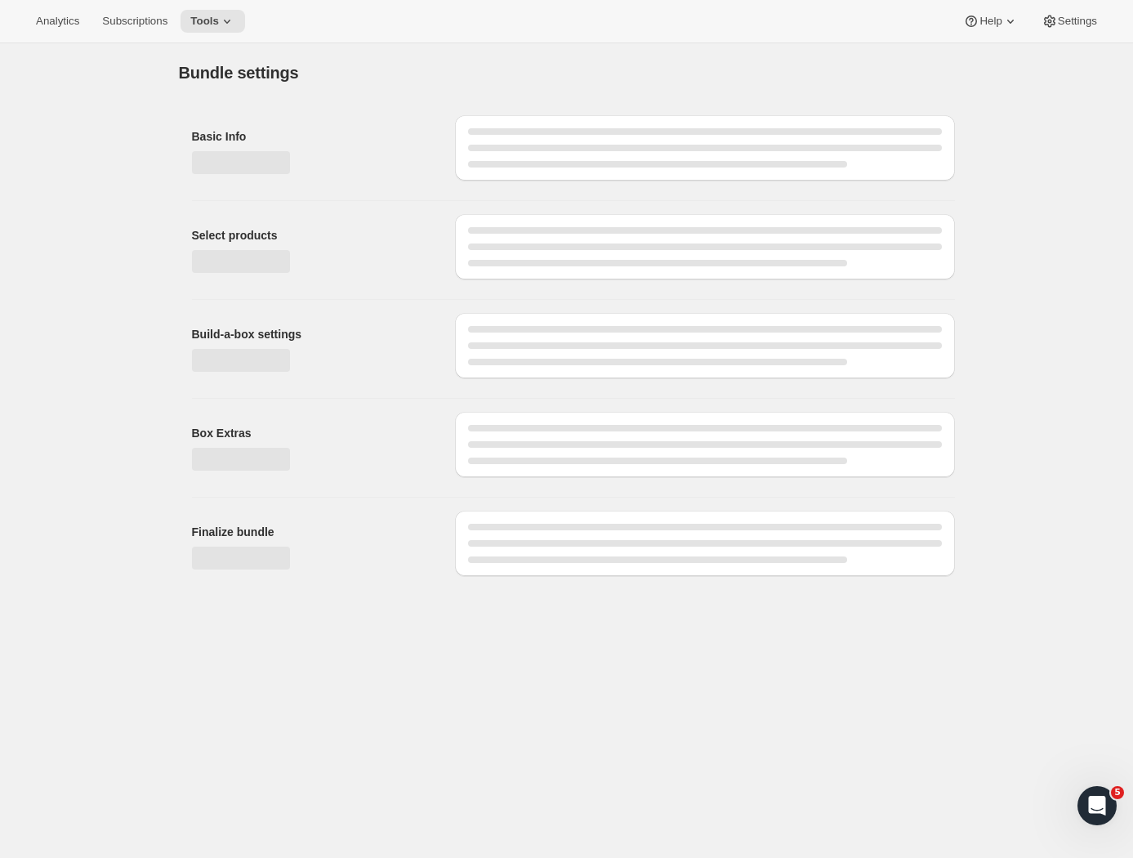
click at [269, 504] on div "Finalize bundle" at bounding box center [567, 539] width 776 height 85
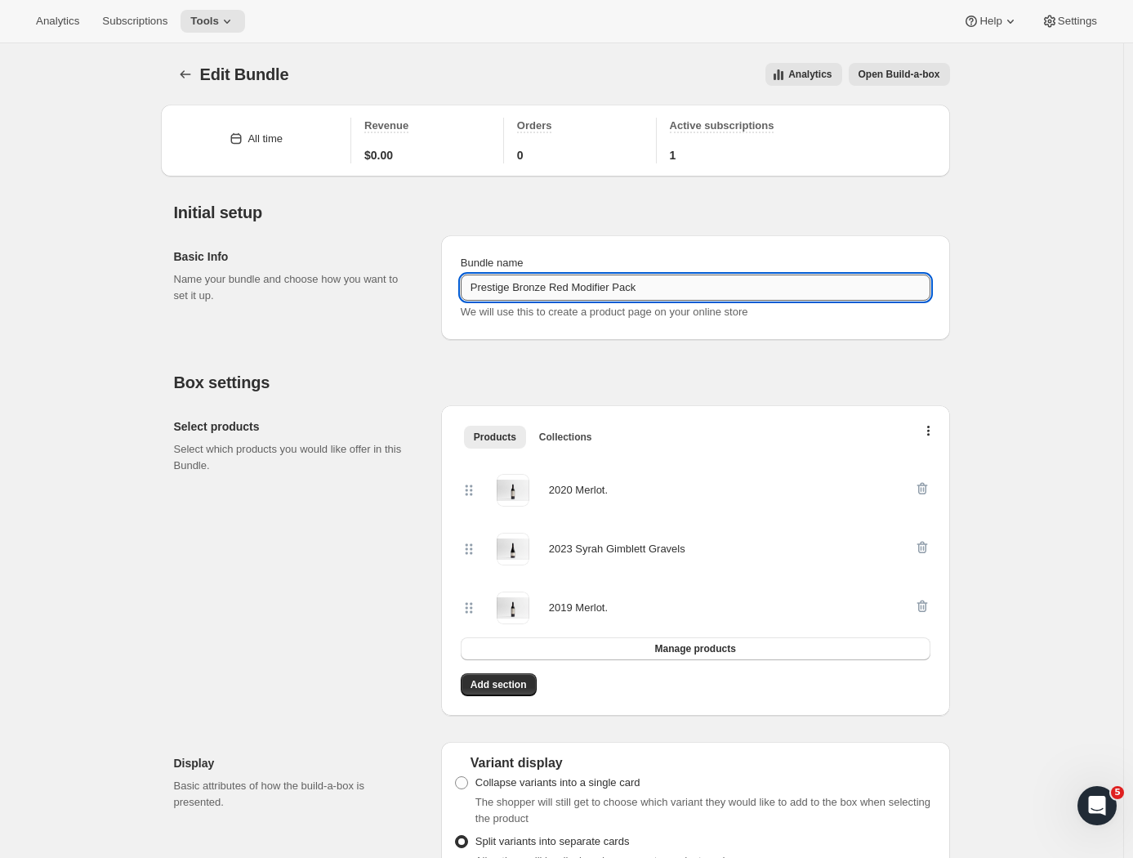
drag, startPoint x: 576, startPoint y: 289, endPoint x: 558, endPoint y: 289, distance: 18.0
click at [558, 289] on input "Prestige Bronze Red Modifier Pack" at bounding box center [696, 287] width 470 height 26
click at [640, 371] on div "Box settings Select products Select which products you would like offer in this…" at bounding box center [562, 818] width 776 height 931
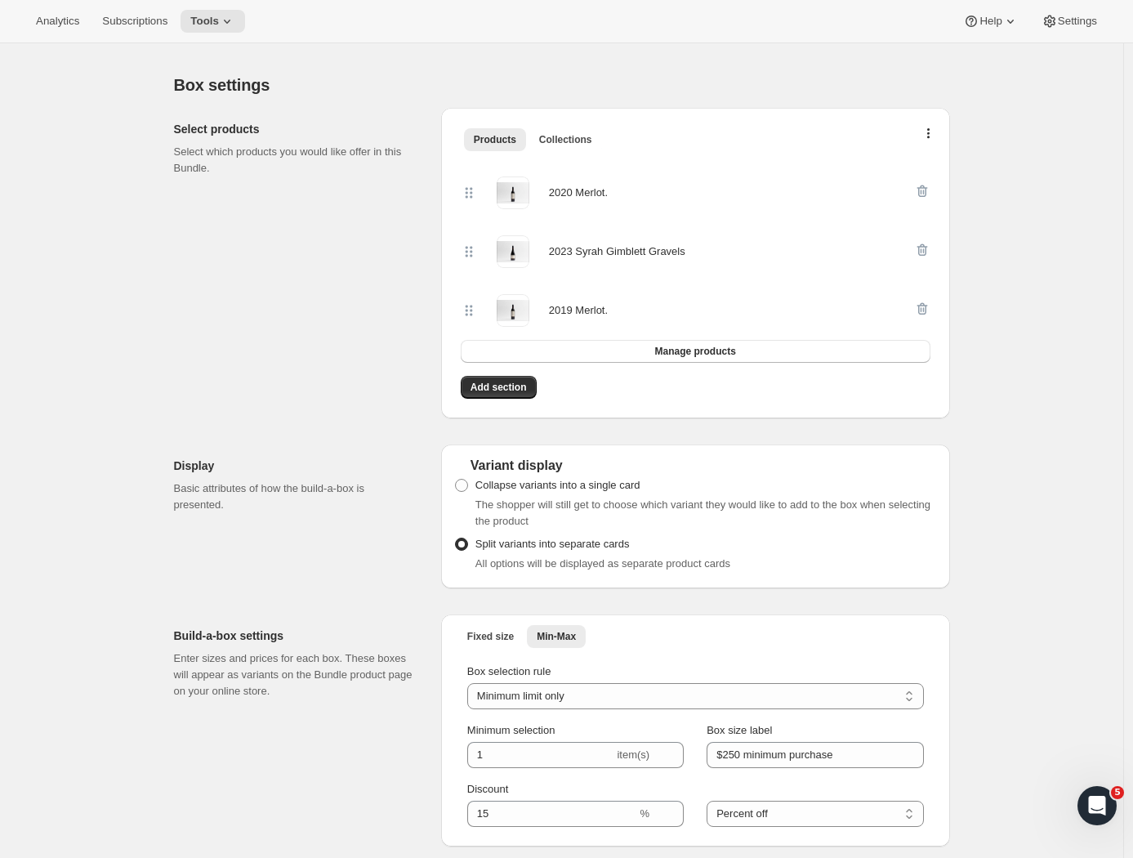
scroll to position [228, 0]
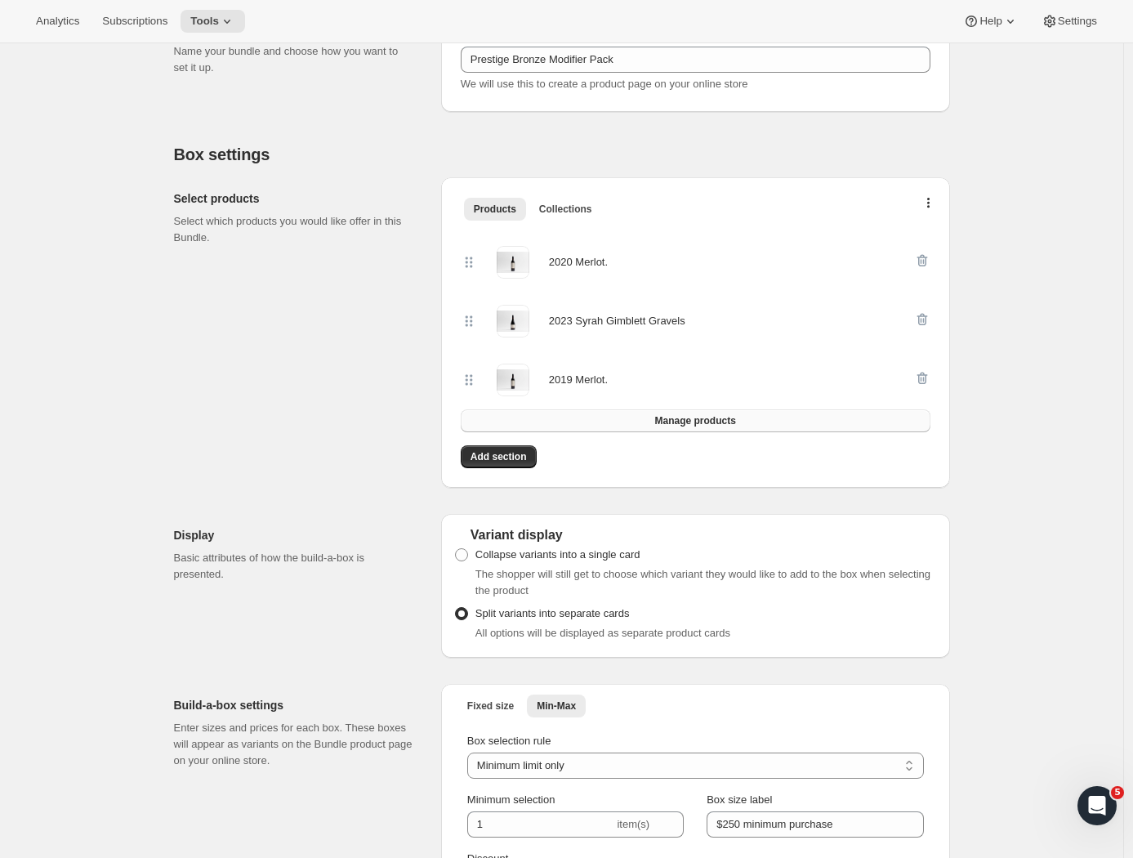
click at [726, 416] on span "Manage products" at bounding box center [694, 420] width 81 height 13
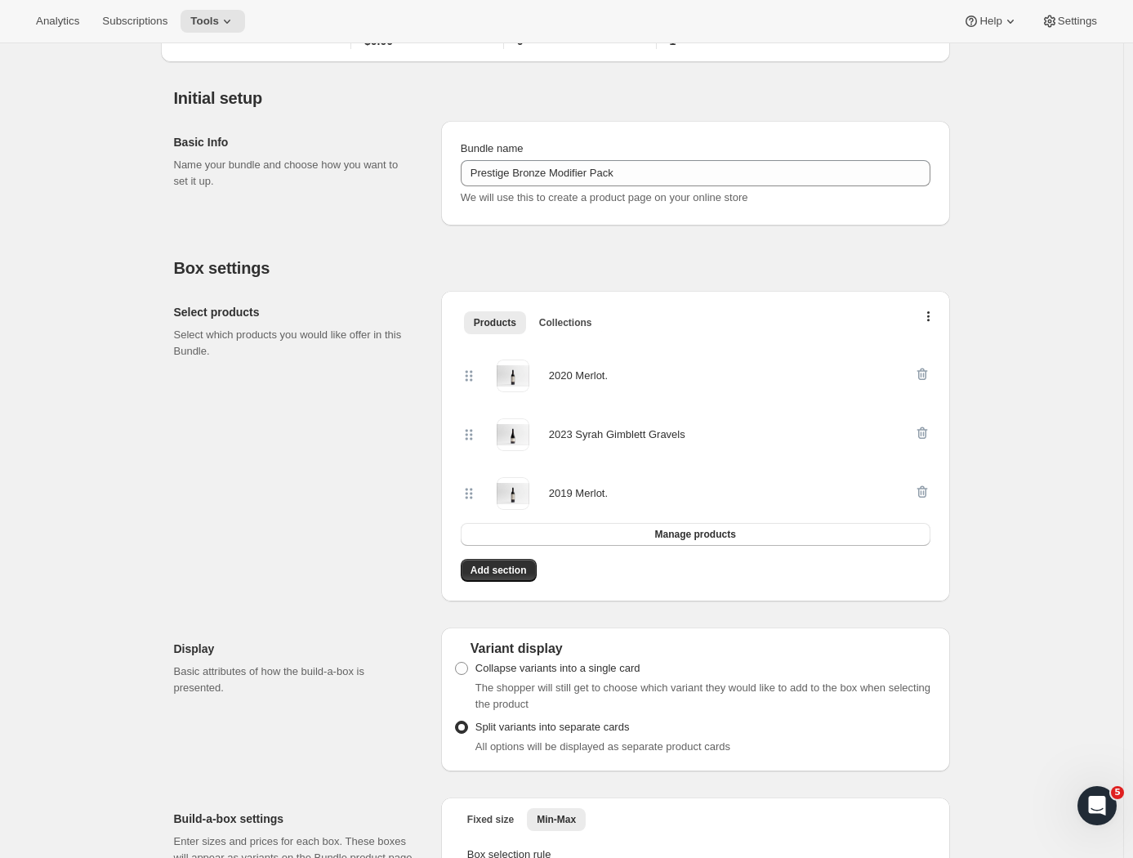
scroll to position [0, 0]
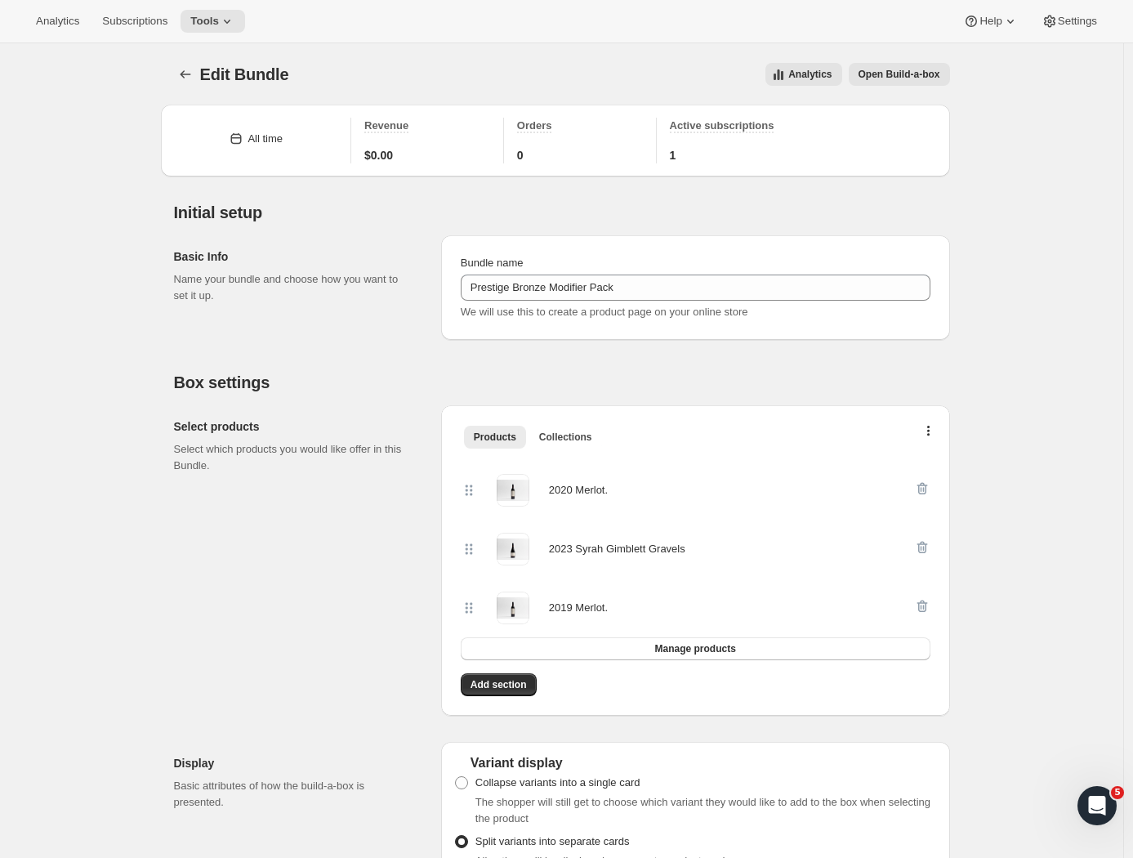
type input "Prestige Bronze Red Modifier Pack"
click at [394, 470] on p "Select which products you would like offer in this Bundle." at bounding box center [294, 457] width 241 height 33
click at [193, 76] on icon "Bundles" at bounding box center [185, 74] width 16 height 16
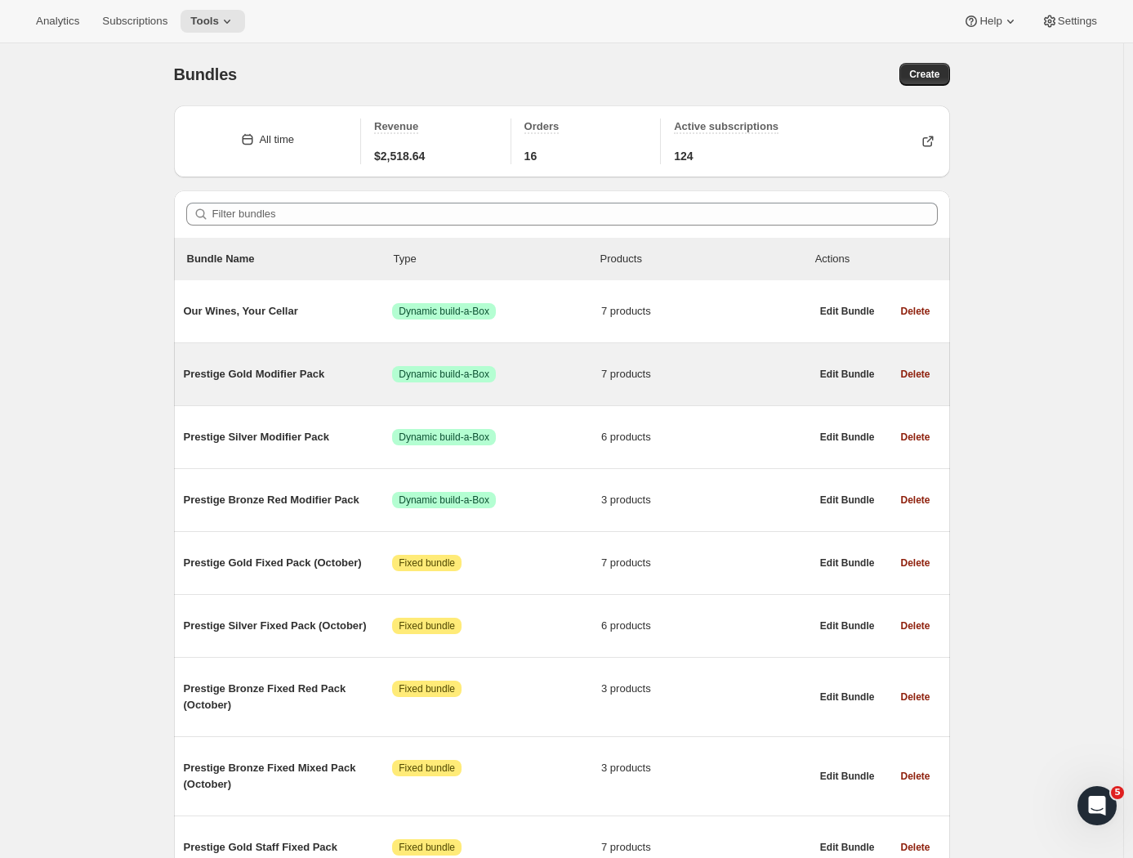
click at [266, 375] on span "Prestige Gold Modifier Pack" at bounding box center [288, 374] width 209 height 16
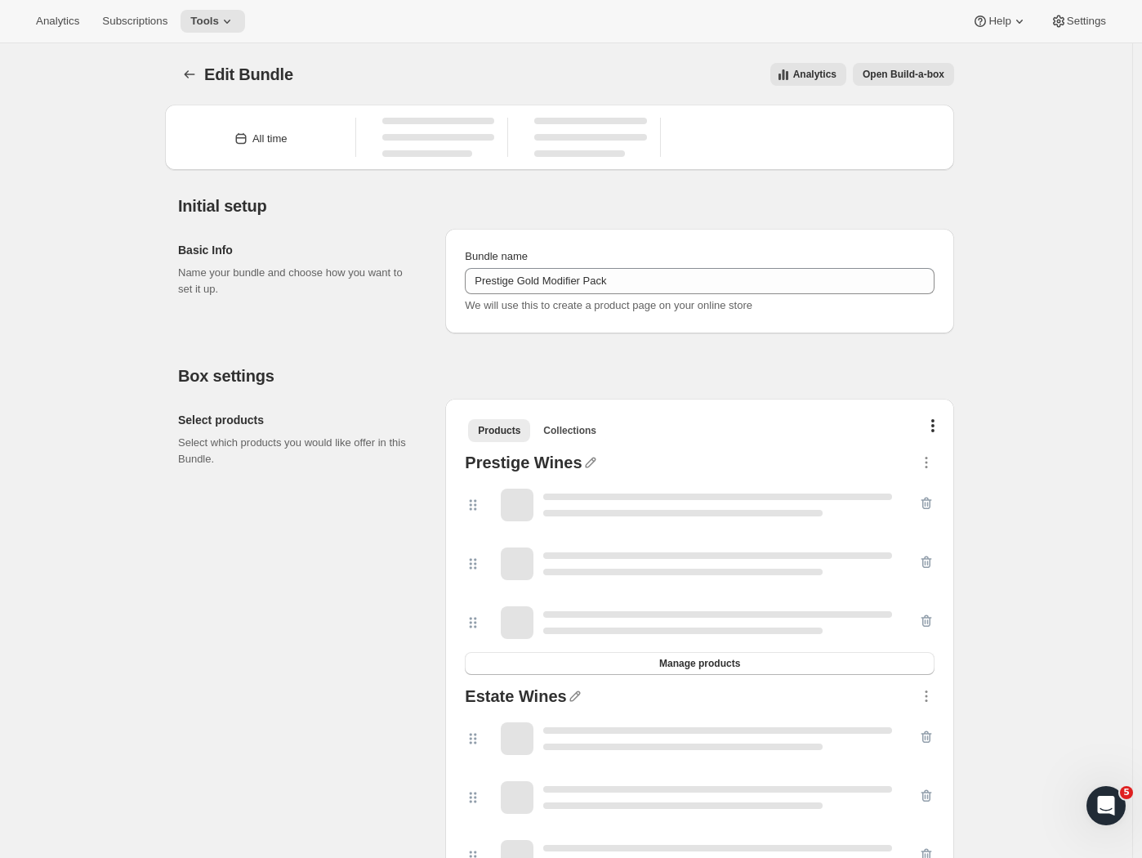
type input "Prestige Gold Modifier Pack"
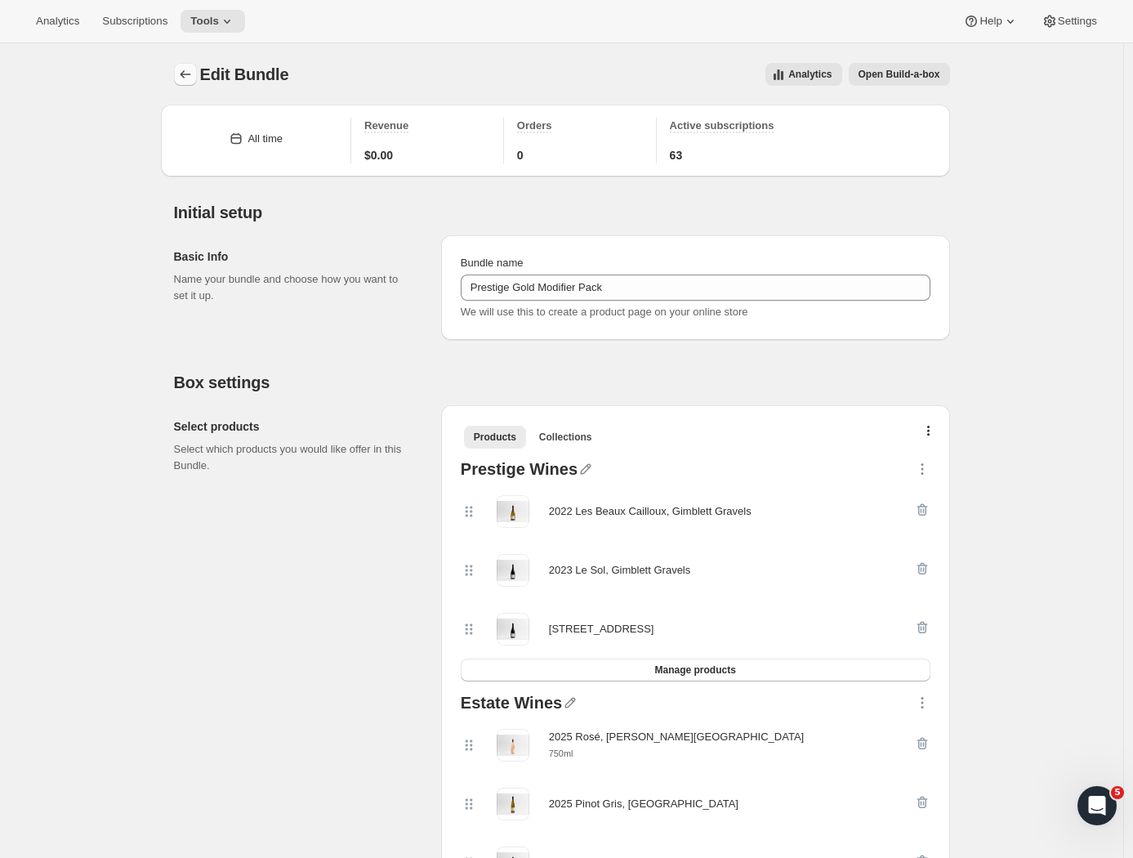
click at [192, 79] on icon "Bundles" at bounding box center [185, 74] width 16 height 16
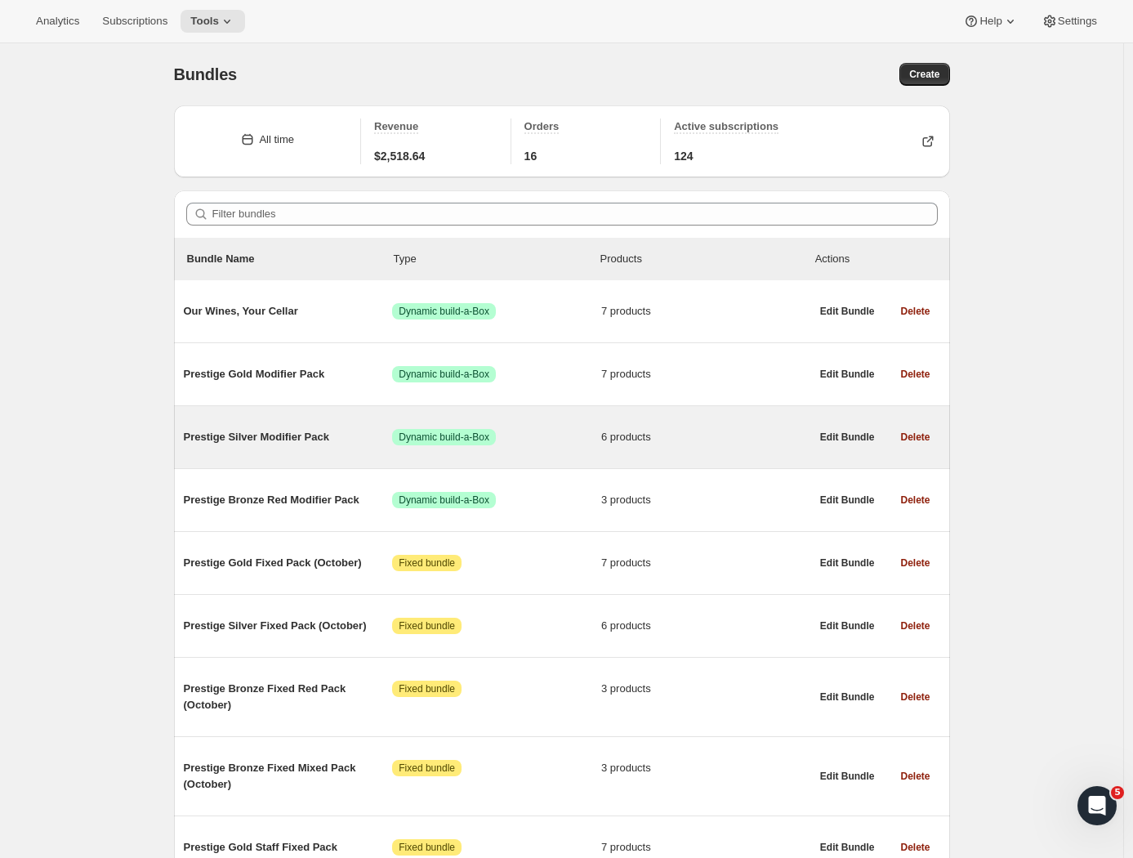
click at [321, 448] on div "Prestige Silver Modifier Pack Success Dynamic build-a-Box 6 products" at bounding box center [497, 437] width 627 height 42
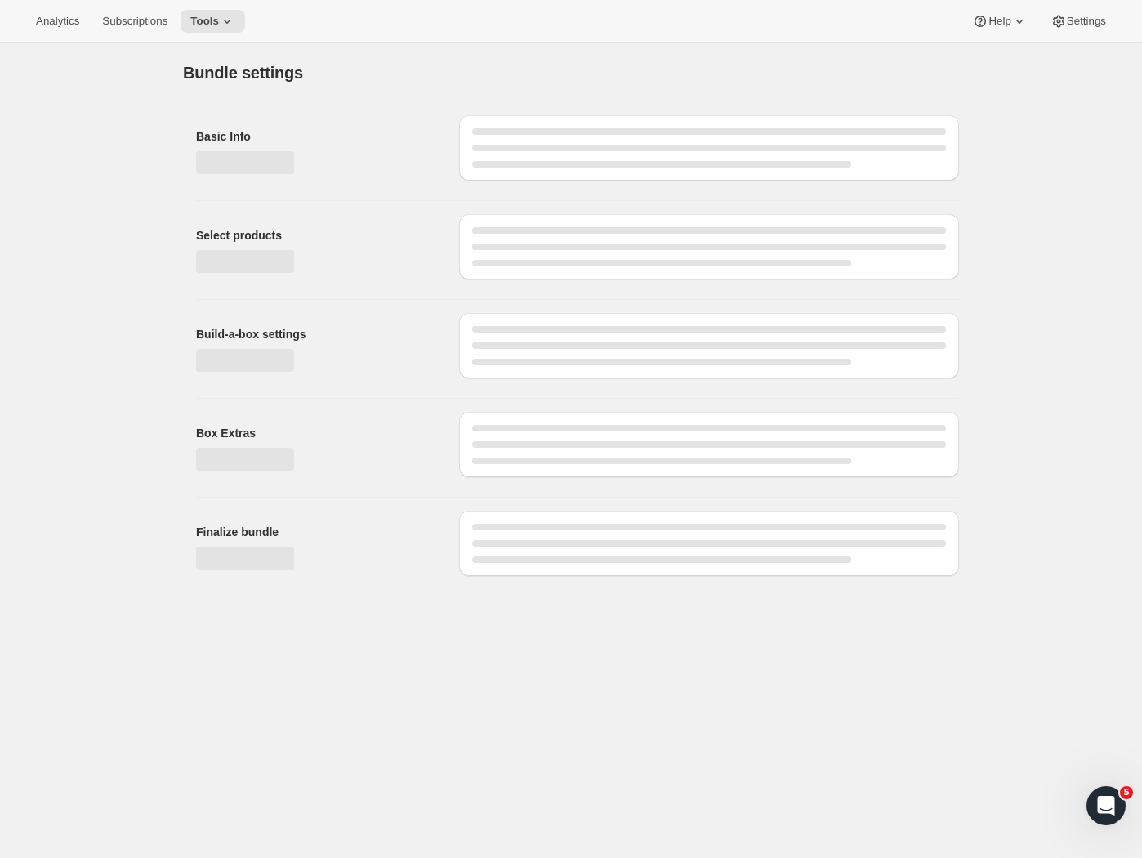
type input "Prestige Silver Modifier Pack"
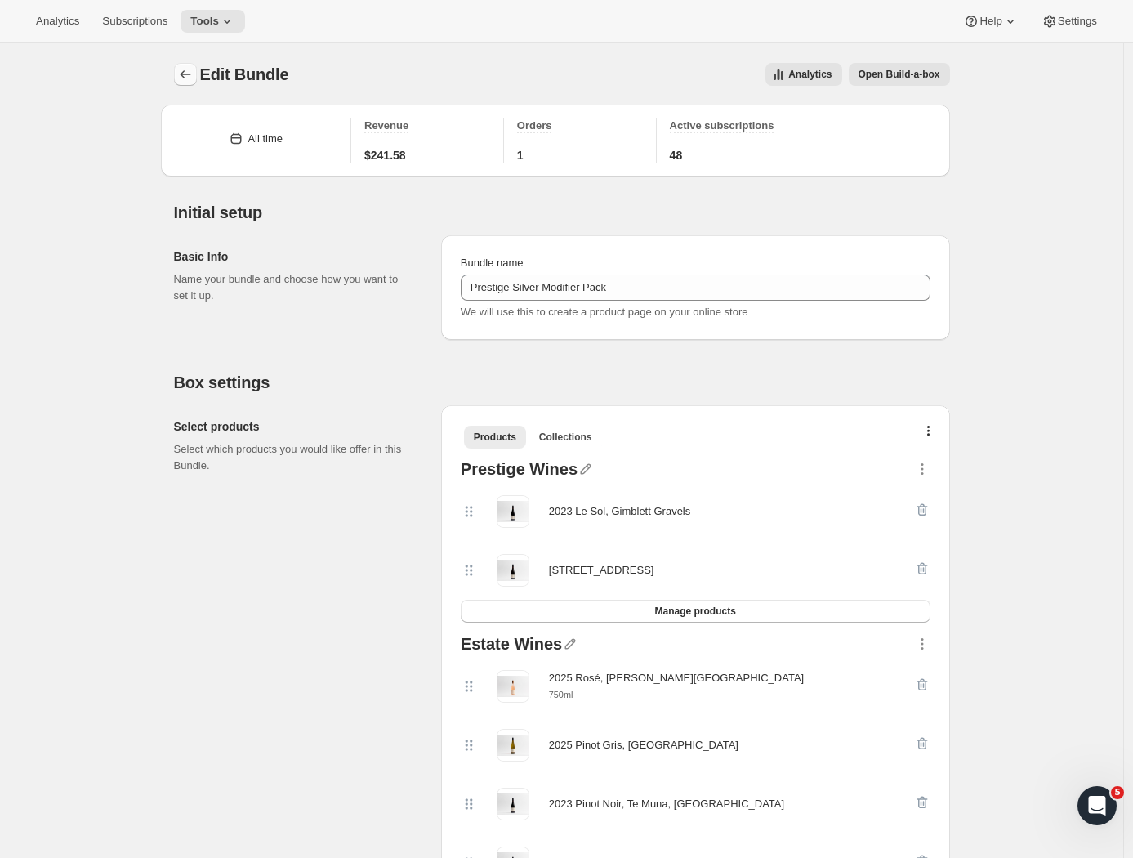
click at [190, 71] on icon "Bundles" at bounding box center [185, 74] width 16 height 16
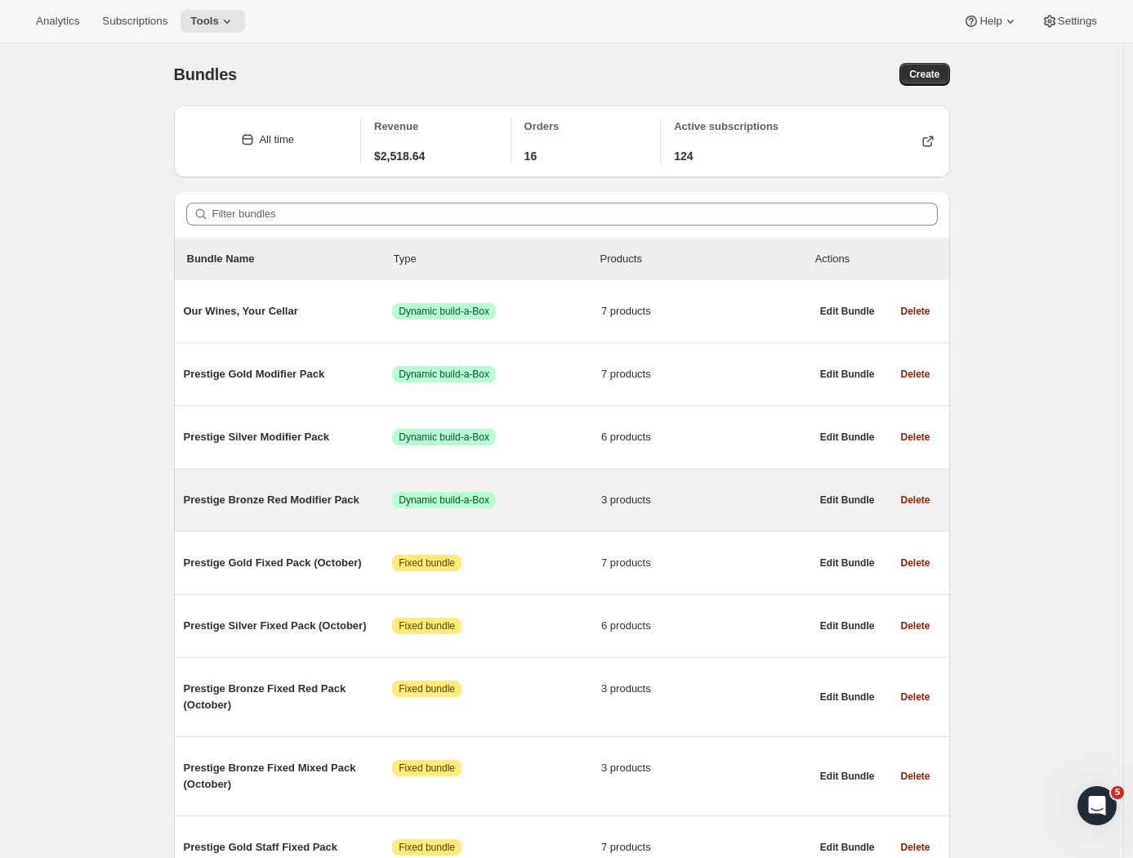
click at [323, 507] on span "Prestige Bronze Red Modifier Pack" at bounding box center [288, 500] width 209 height 16
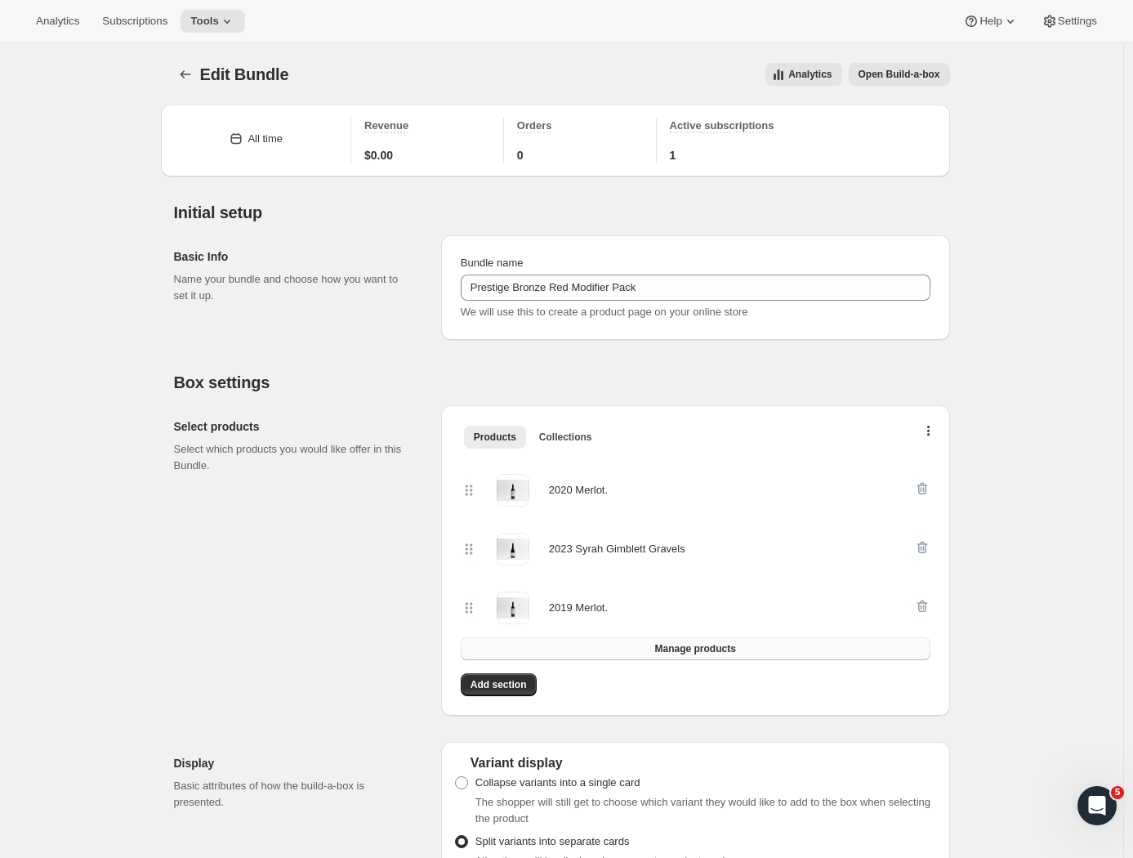
click at [724, 647] on span "Manage products" at bounding box center [694, 648] width 81 height 13
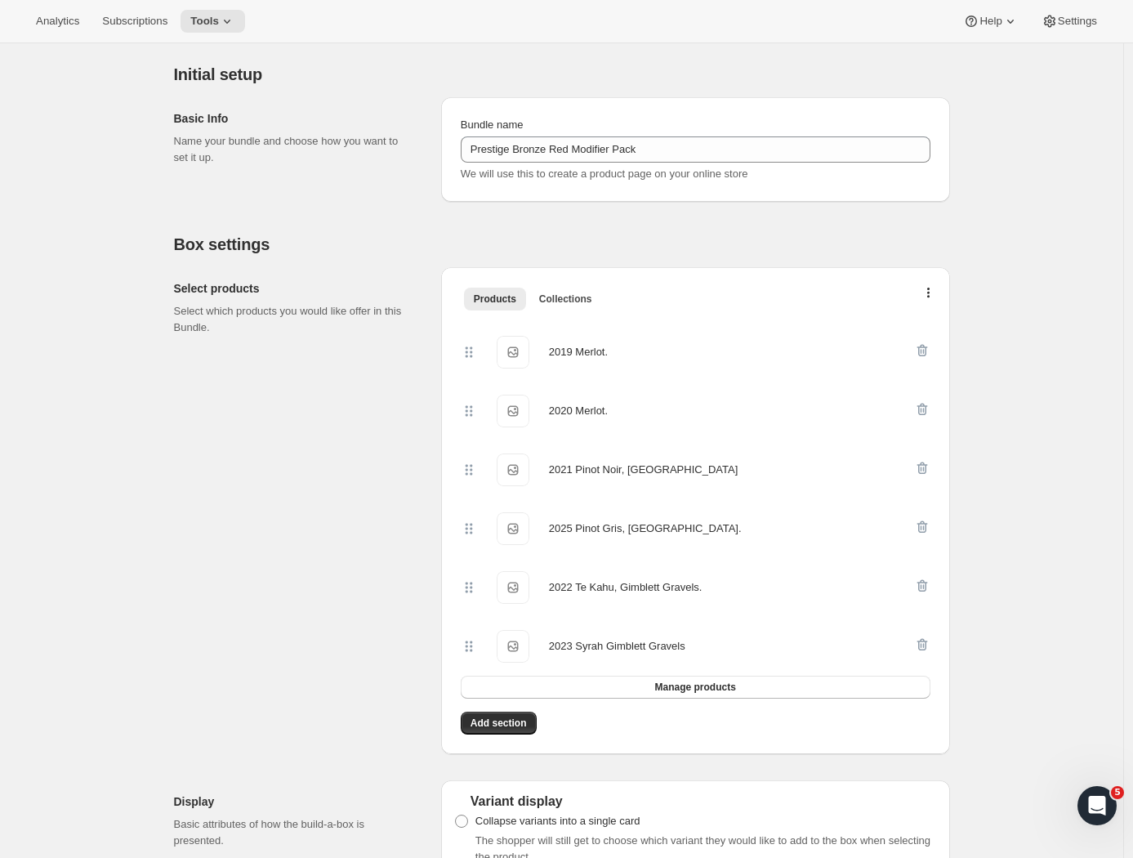
scroll to position [243, 0]
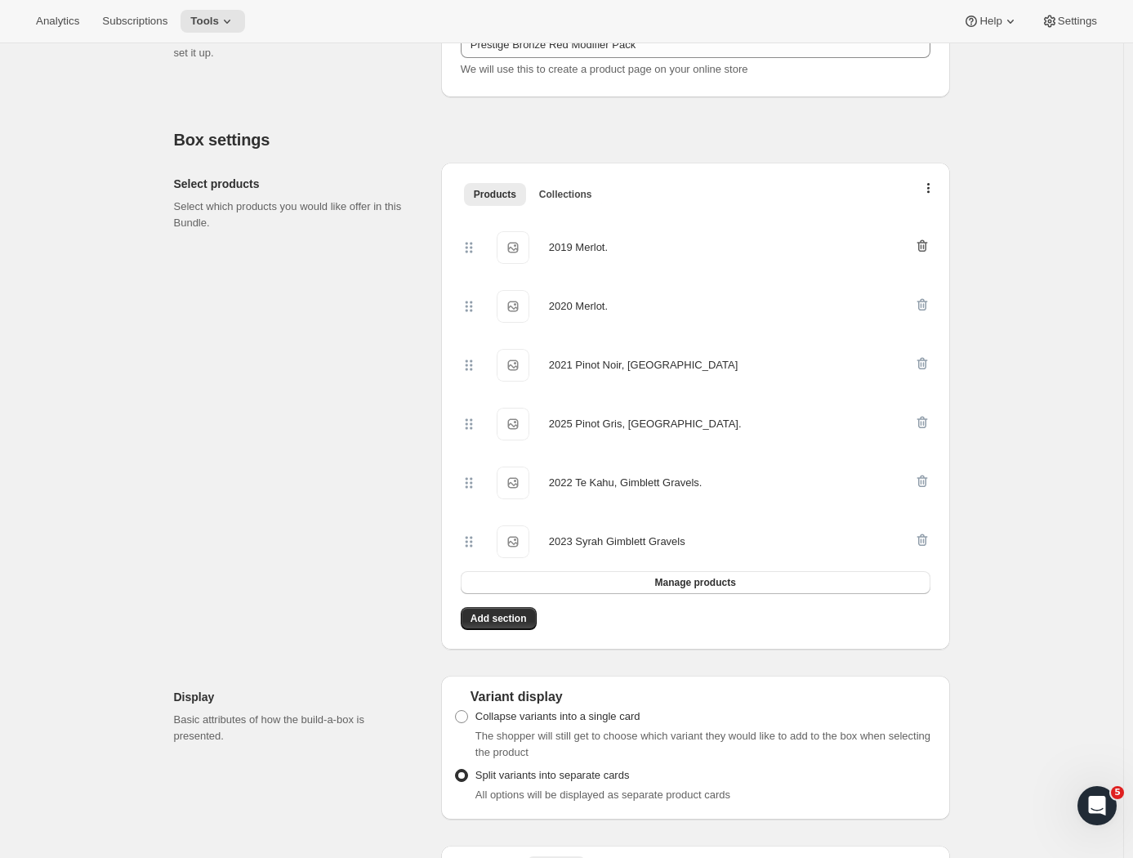
click at [921, 247] on icon "button" at bounding box center [921, 246] width 2 height 5
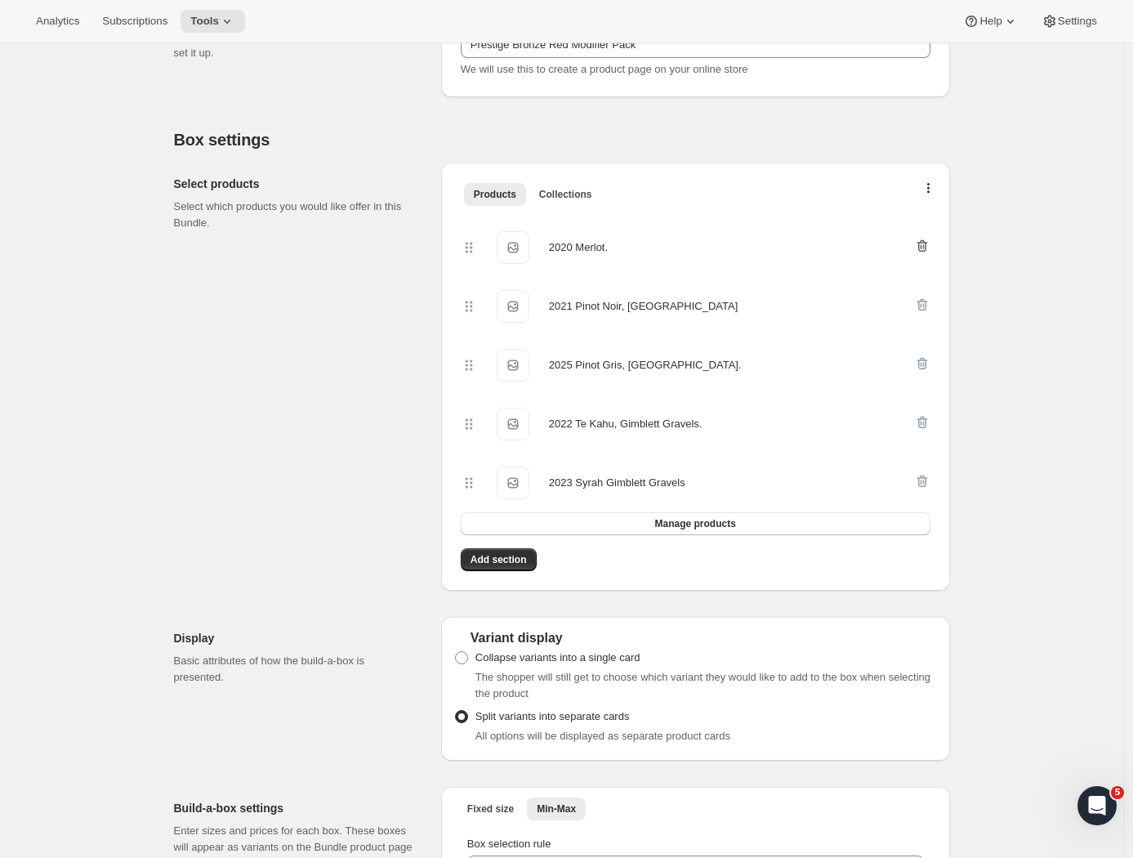
click at [928, 244] on icon "button" at bounding box center [922, 246] width 16 height 16
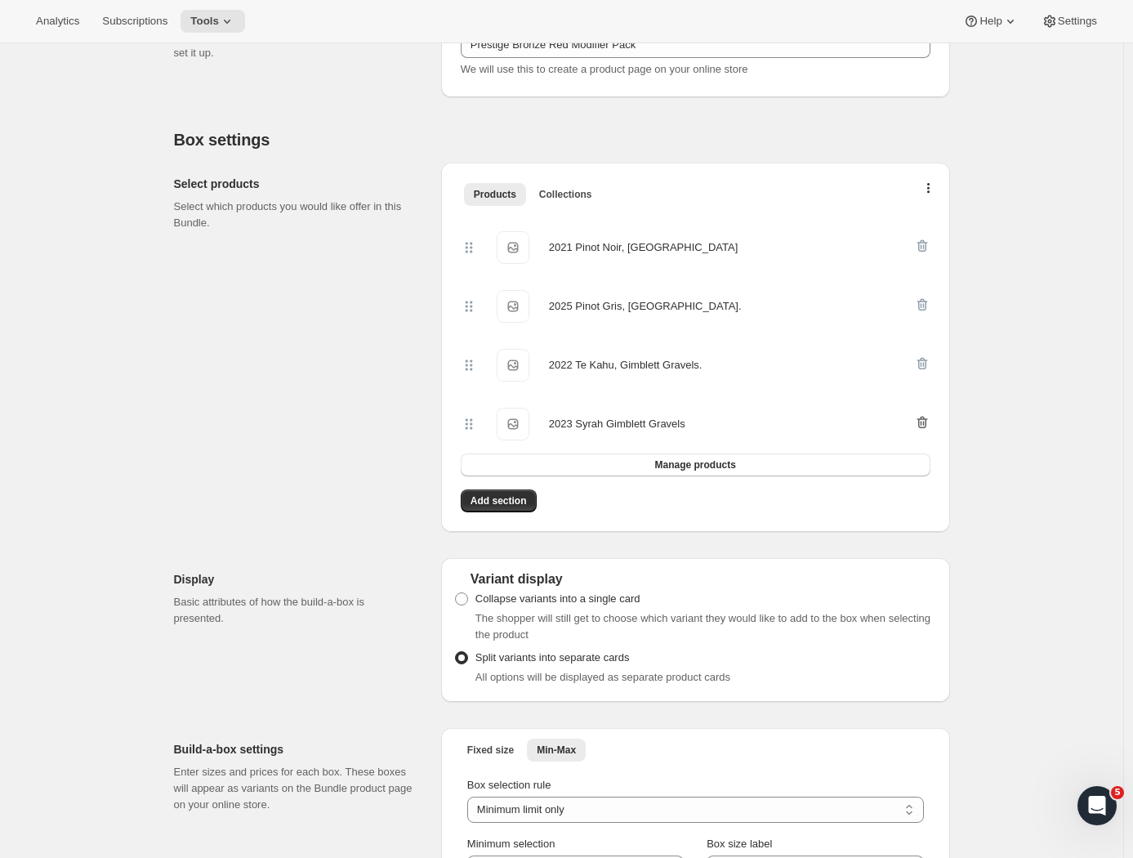
click at [924, 425] on icon "button" at bounding box center [923, 423] width 2 height 5
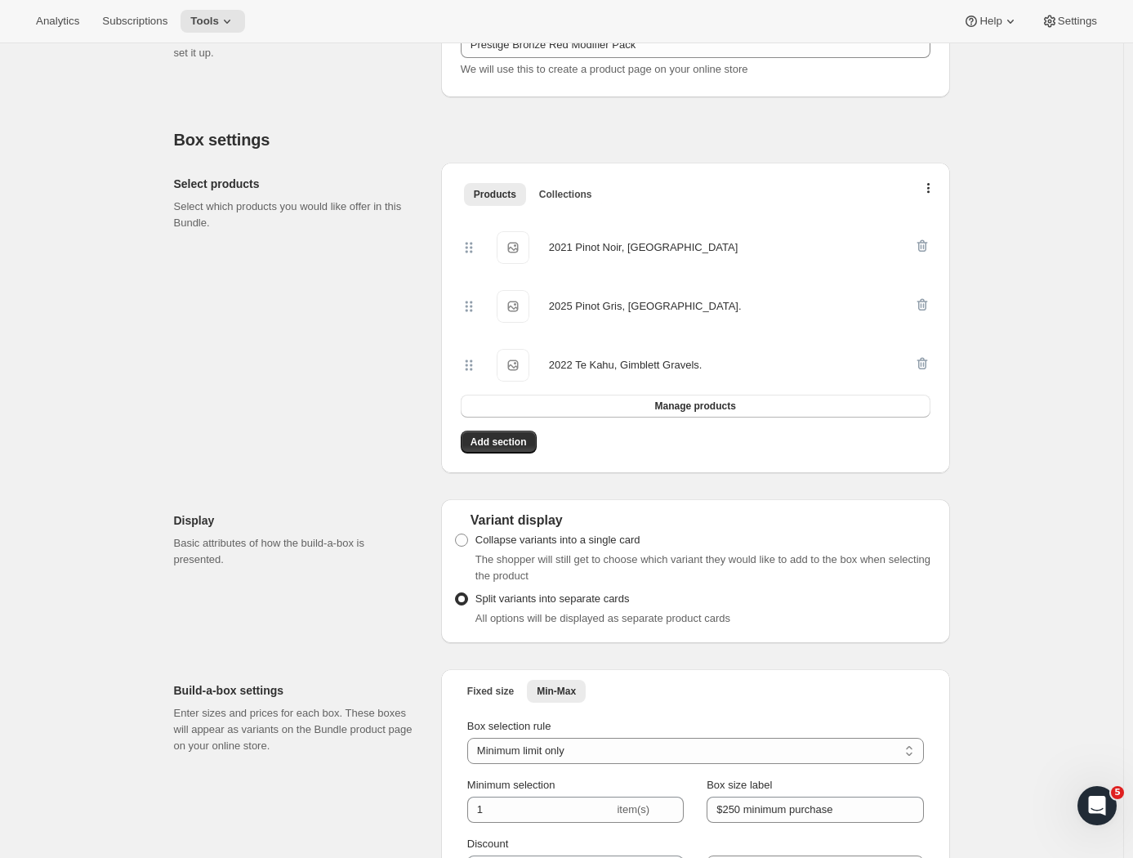
scroll to position [0, 0]
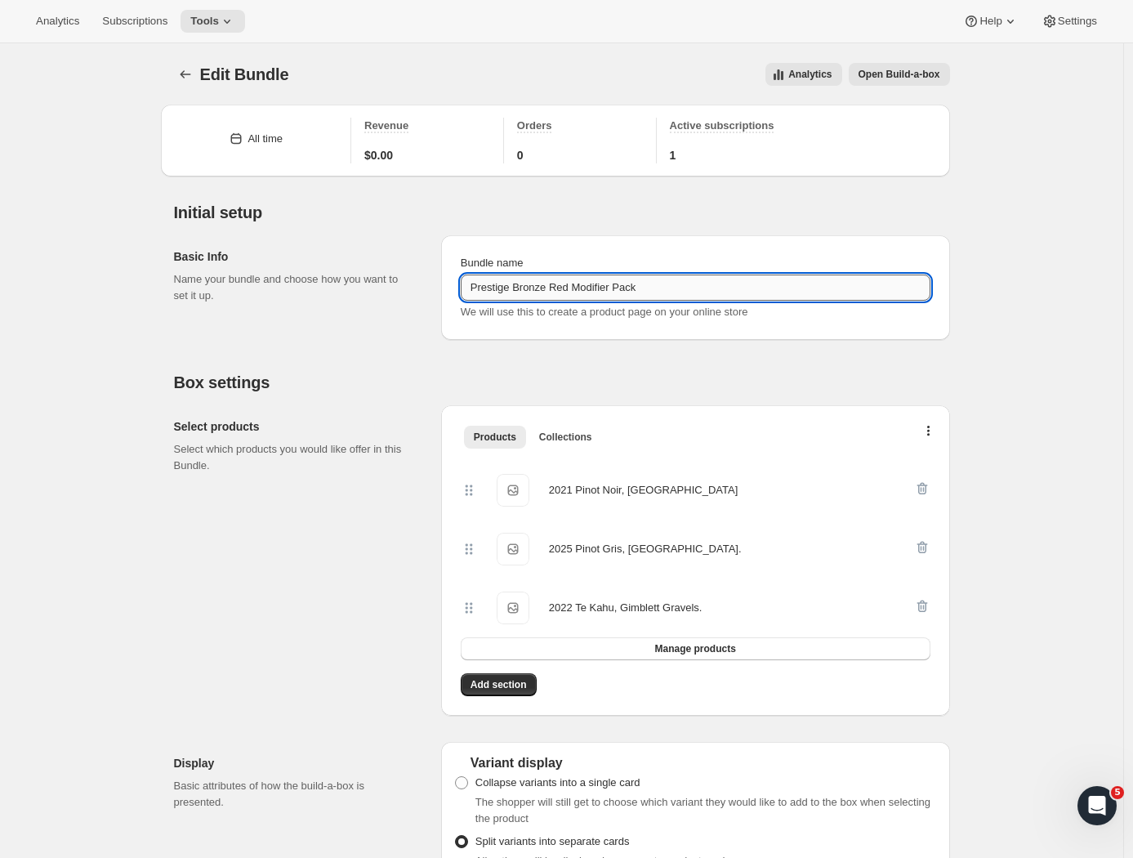
click at [563, 283] on input "Prestige Bronze Red Modifier Pack" at bounding box center [696, 287] width 470 height 26
type input "Prestige Bronze Mixed Modifier Pack"
click at [368, 488] on div "Select products Select which products you would like offer in this Bundle." at bounding box center [301, 560] width 254 height 310
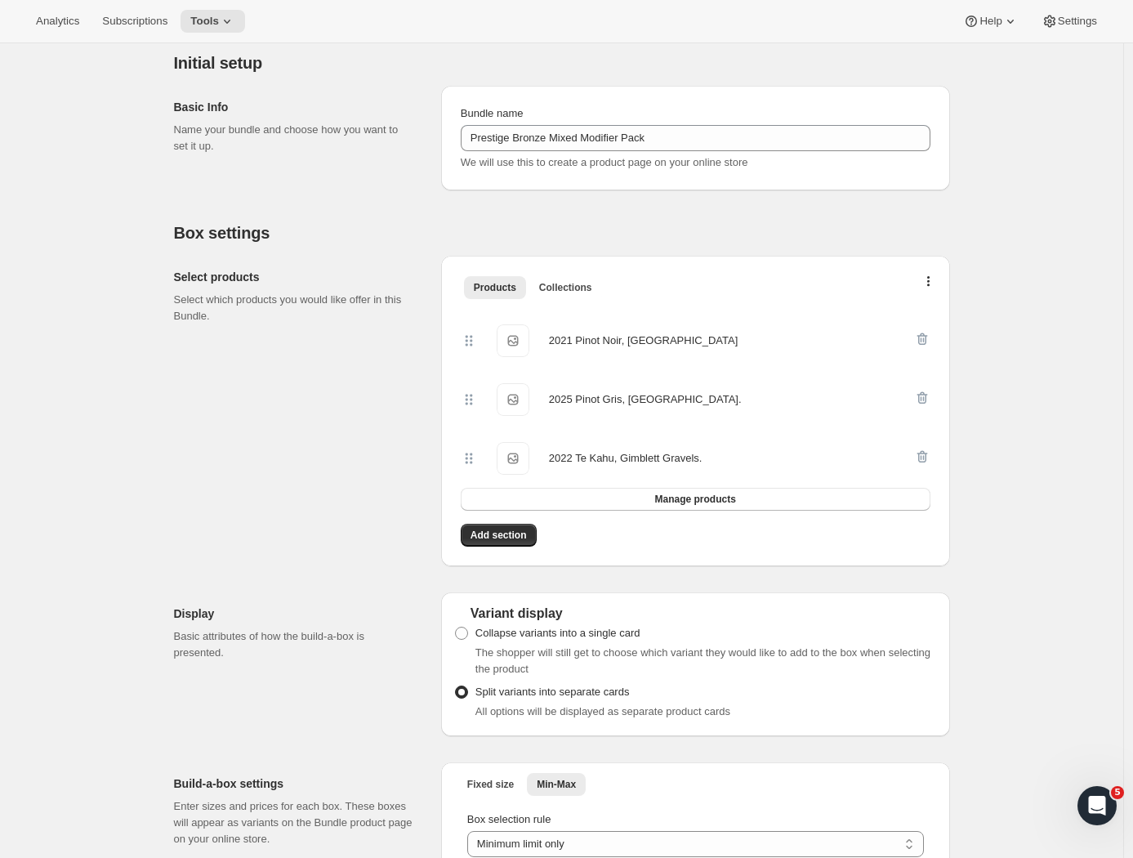
scroll to position [297, 0]
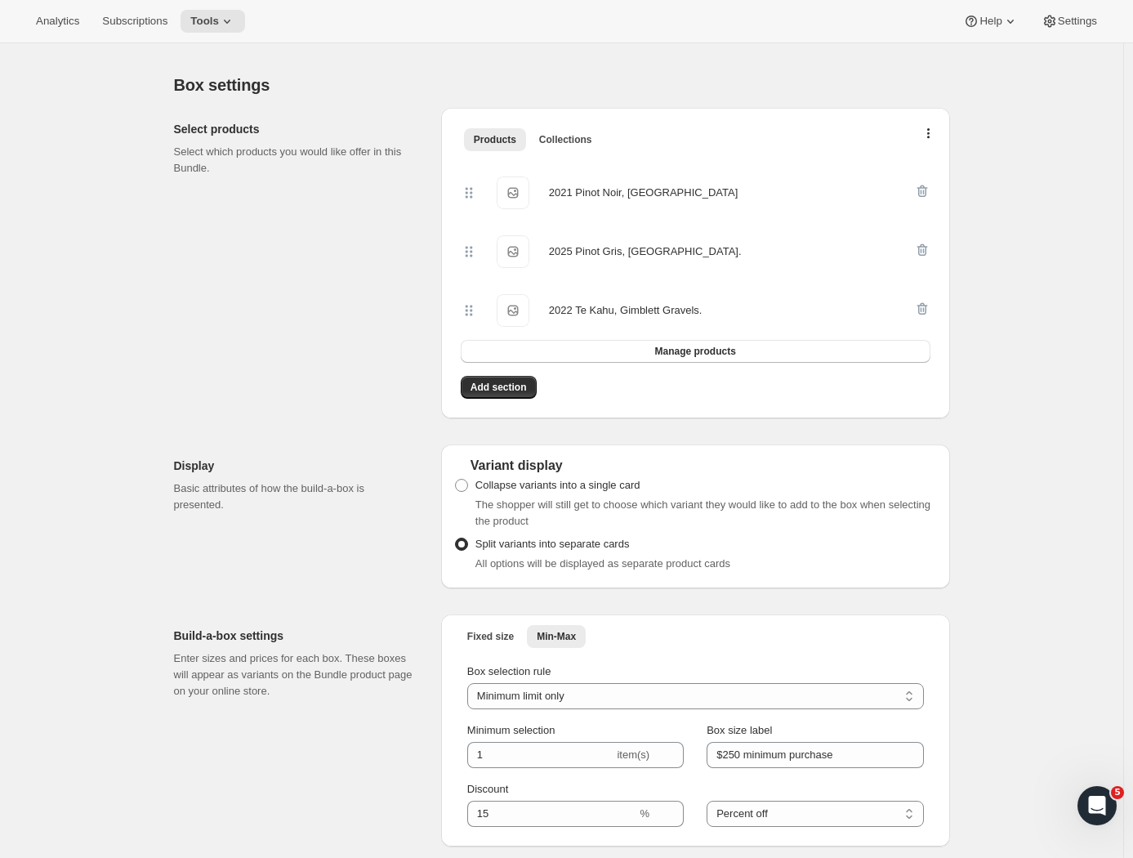
drag, startPoint x: 551, startPoint y: 190, endPoint x: 847, endPoint y: 191, distance: 296.5
click at [847, 191] on div "2021 Pinot Noir, Te Muna Road, Martinborough 2021 Pinot Noir, Te Muna Road, Mar…" at bounding box center [687, 192] width 453 height 33
drag, startPoint x: 552, startPoint y: 254, endPoint x: 751, endPoint y: 256, distance: 199.3
click at [751, 256] on div "2025 Pinot Gris, Te Muna Road. 2025 Pinot Gris, Te Muna Road." at bounding box center [687, 251] width 453 height 33
drag, startPoint x: 554, startPoint y: 310, endPoint x: 756, endPoint y: 307, distance: 202.6
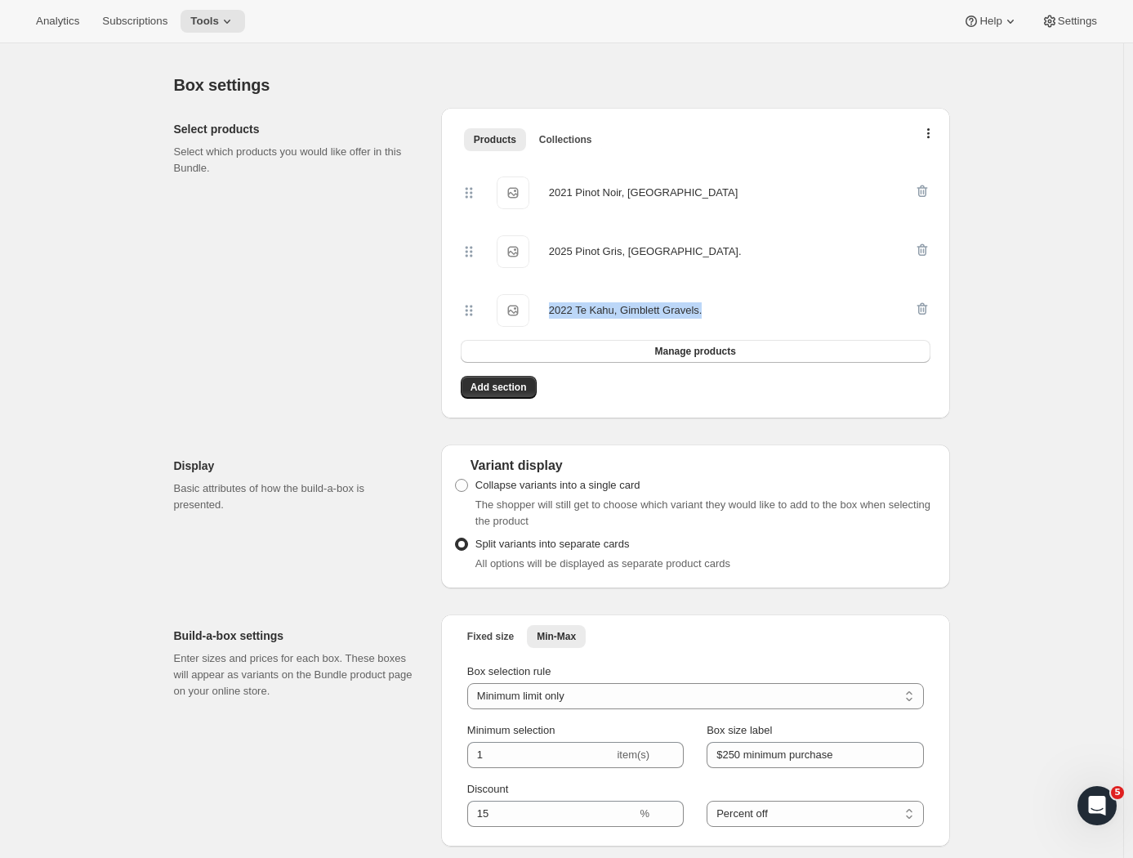
click at [756, 307] on div "2022 Te Kahu, Gimblett Gravels. 2022 Te Kahu, Gimblett Gravels." at bounding box center [687, 310] width 453 height 33
click at [1081, 297] on div "Edit Bundle. This page is ready Edit Bundle Analytics Open Build-a-box More act…" at bounding box center [561, 655] width 1123 height 1818
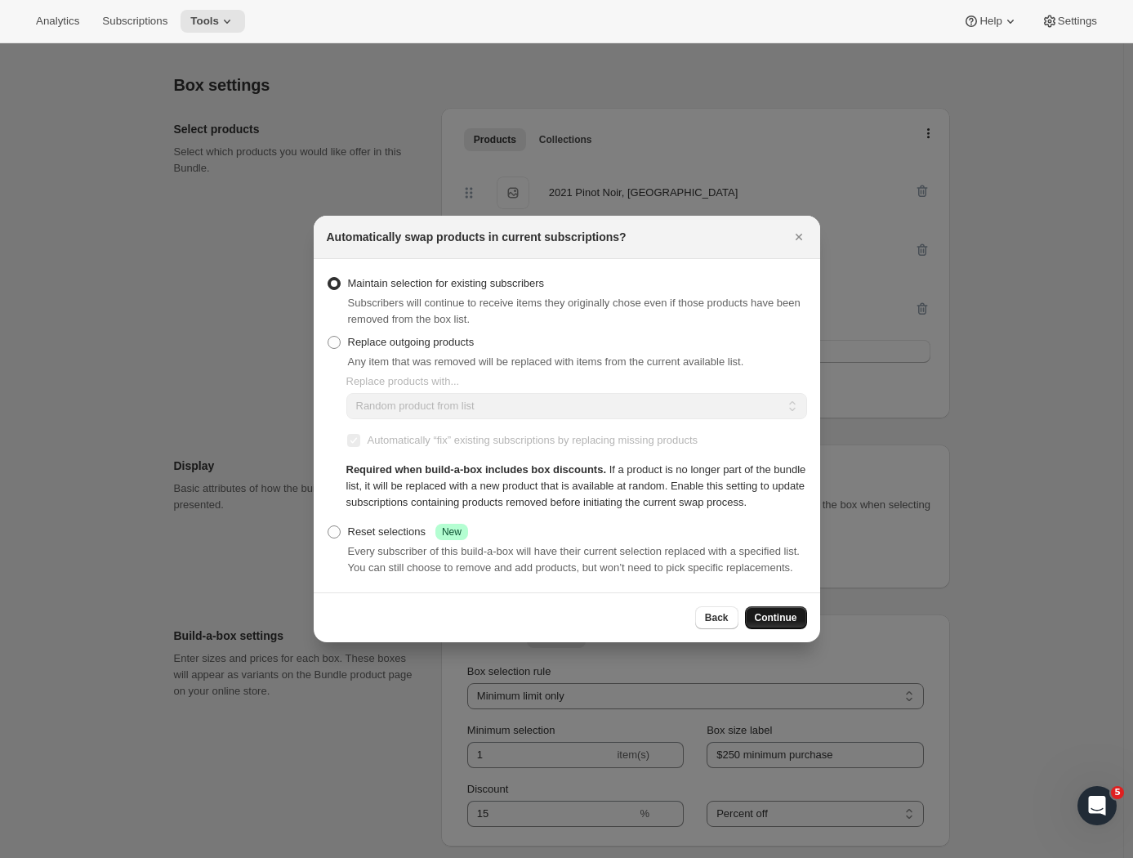
click at [774, 624] on span "Continue" at bounding box center [776, 617] width 42 height 13
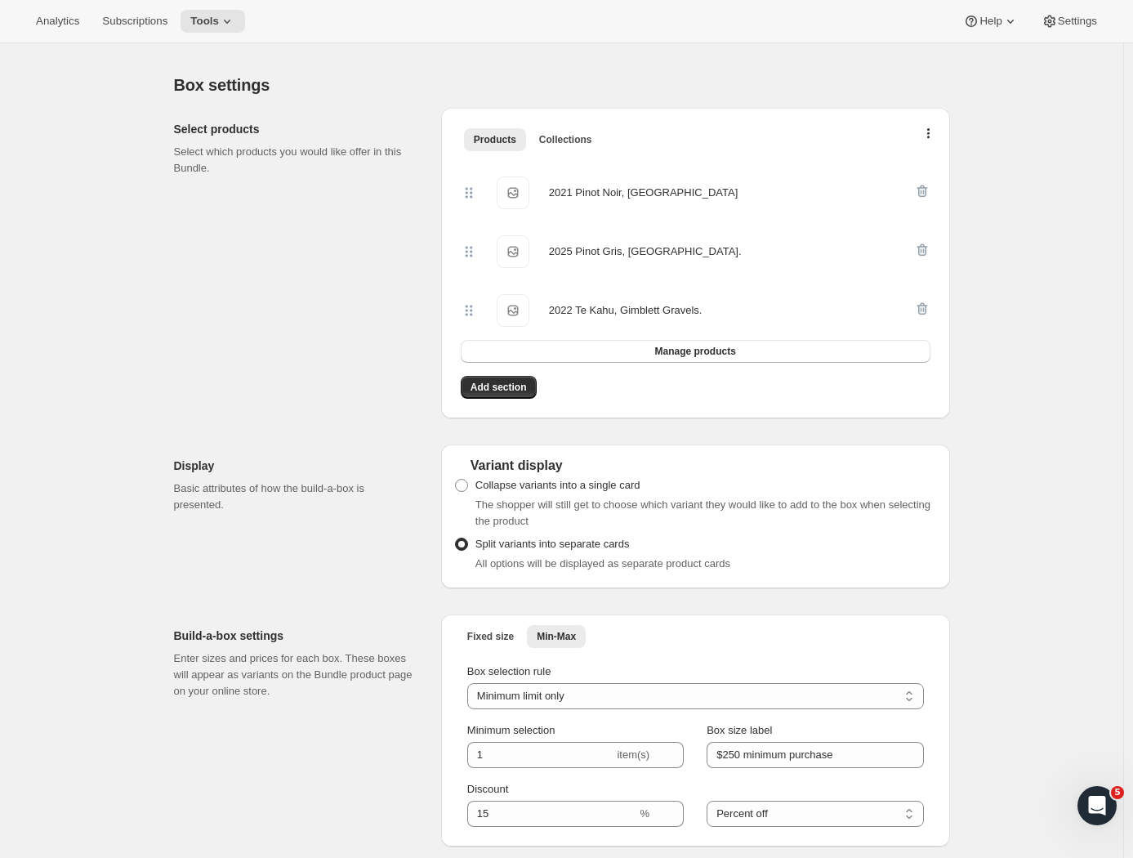
scroll to position [0, 0]
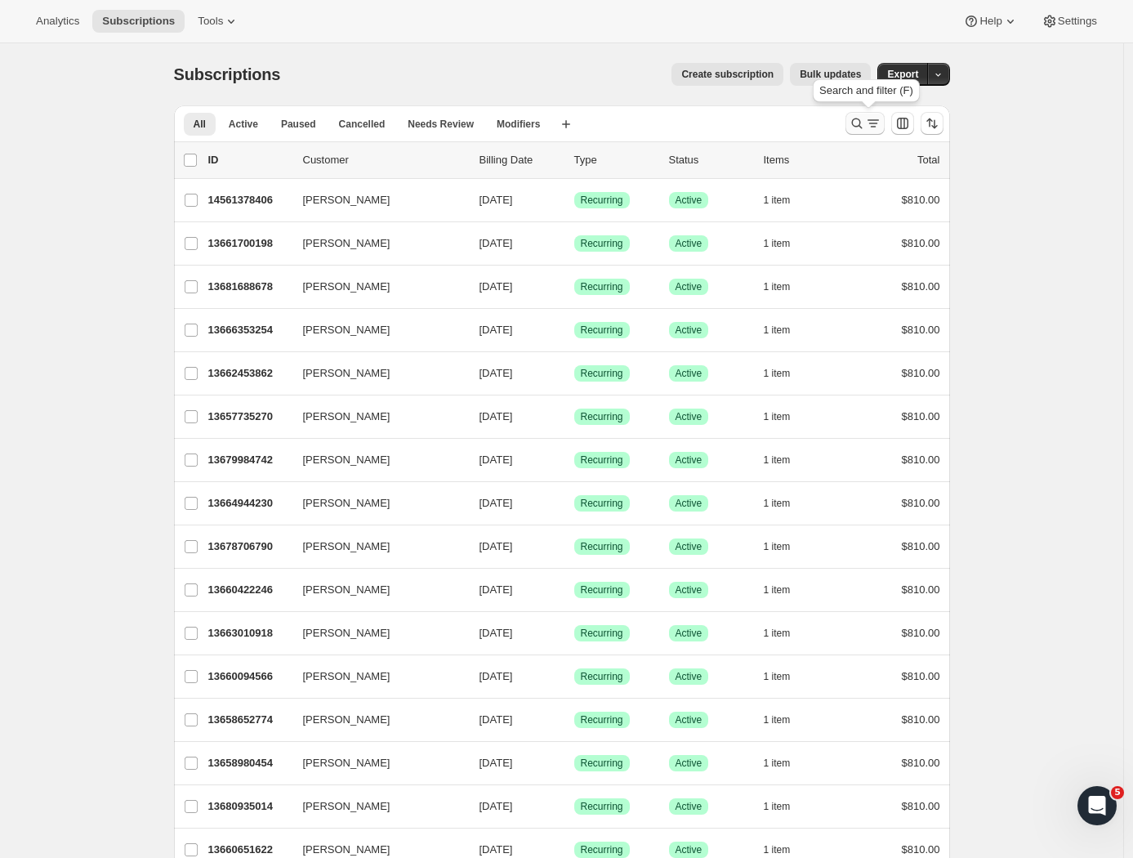
click at [873, 124] on icon "Search and filter results" at bounding box center [873, 123] width 16 height 16
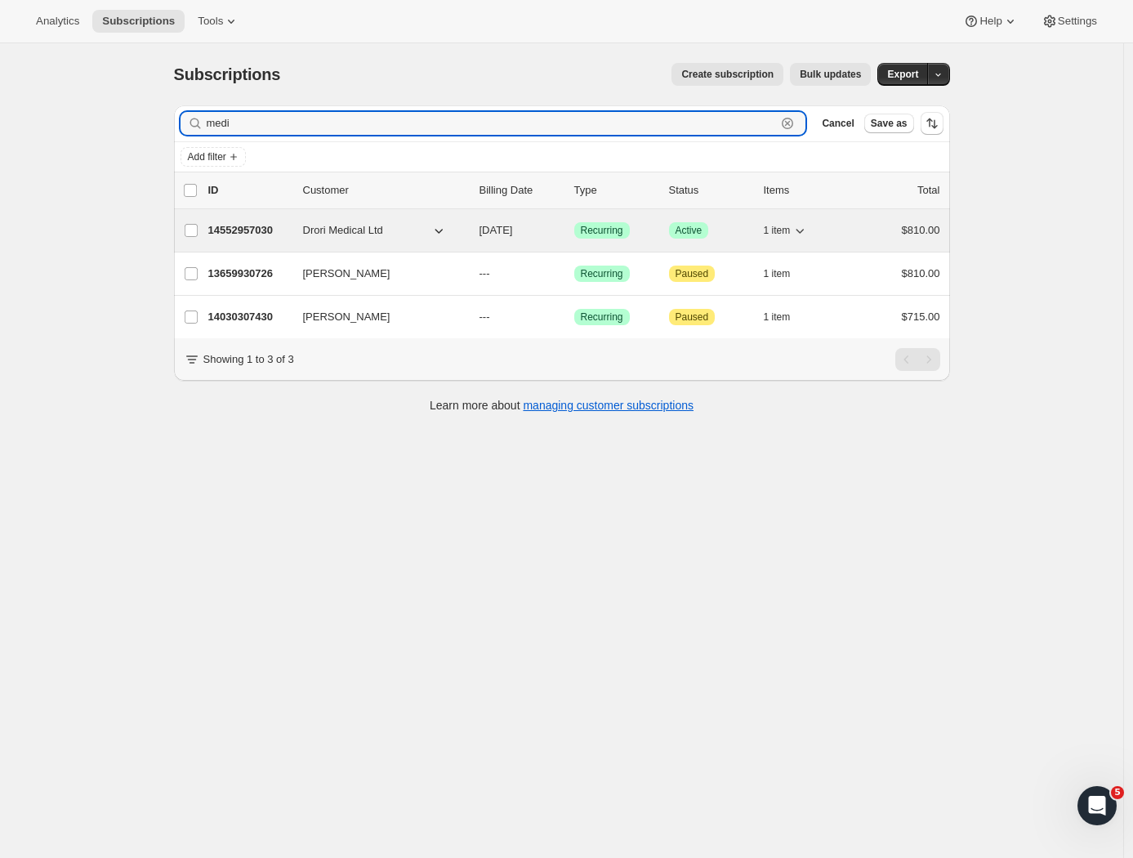
type input "medi"
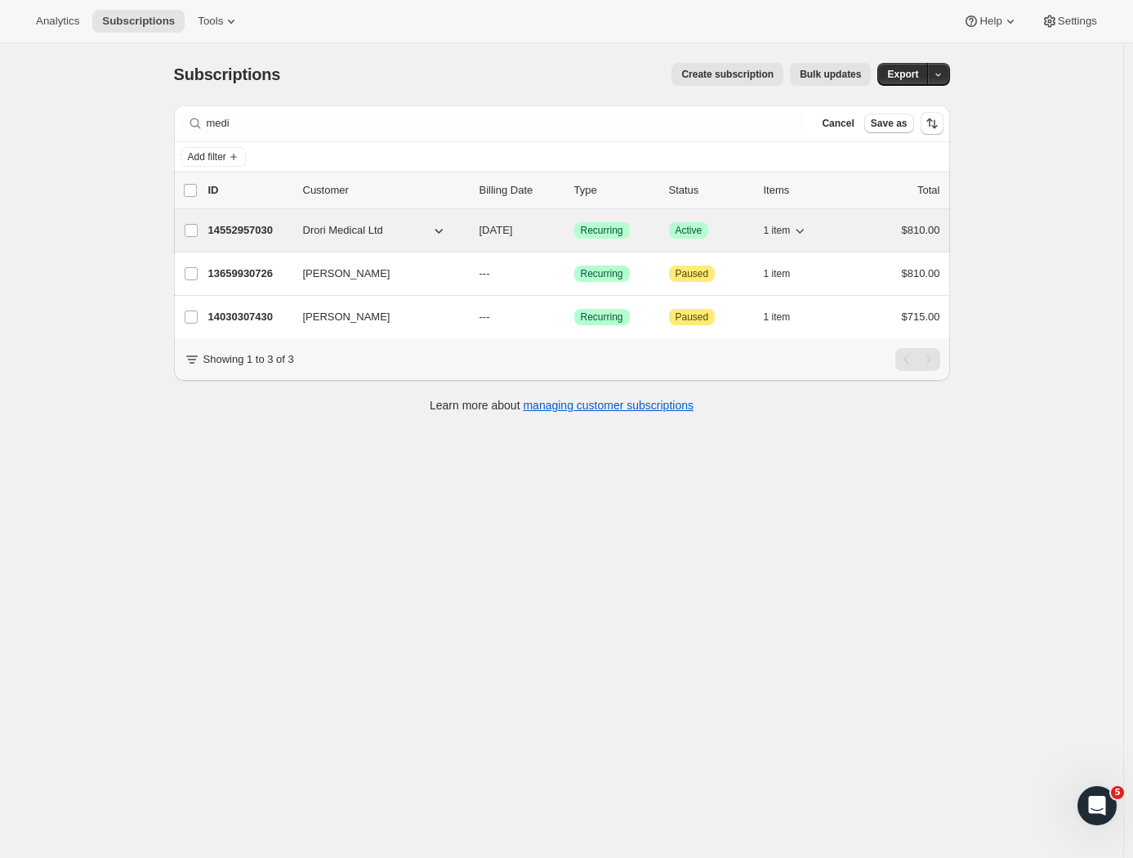
click at [256, 228] on p "14552957030" at bounding box center [249, 230] width 82 height 16
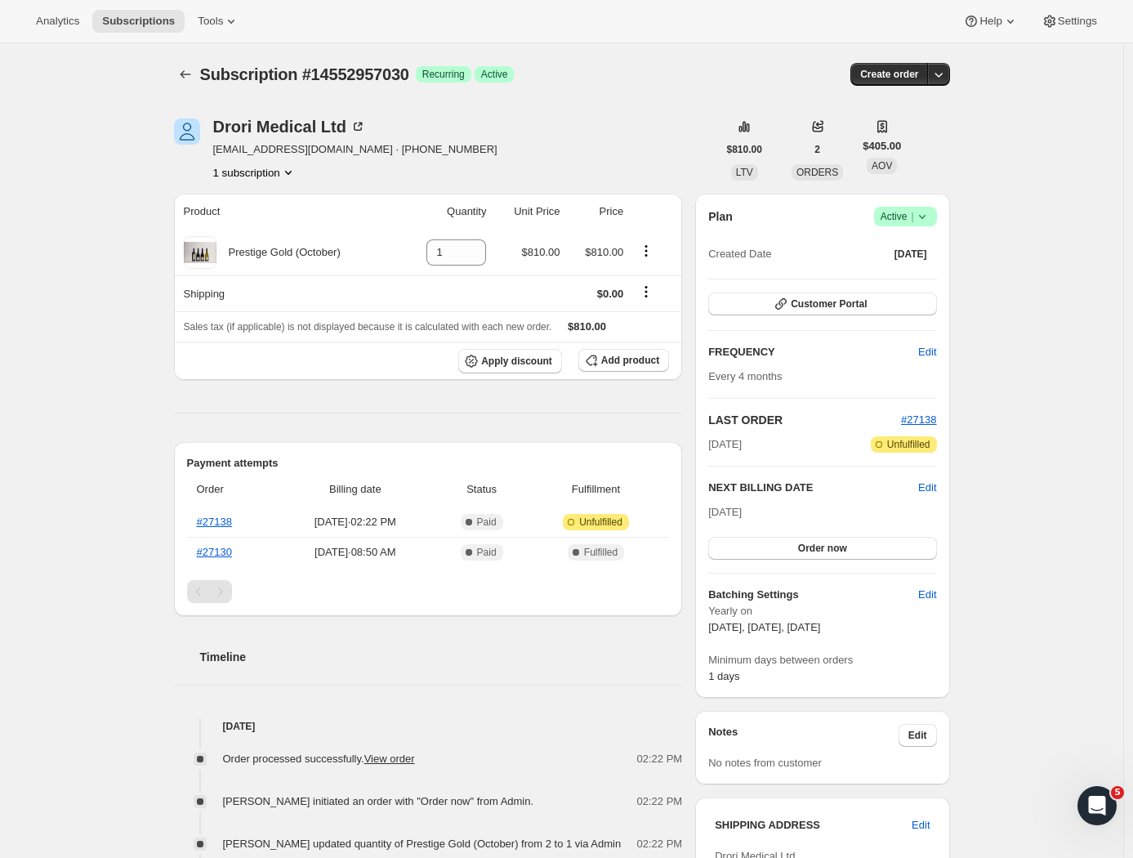
click at [177, 195] on div "Drori Medical Ltd adidrori10@gmail.com · +64212597440 1 subscription $810.00 LT…" at bounding box center [555, 682] width 789 height 1181
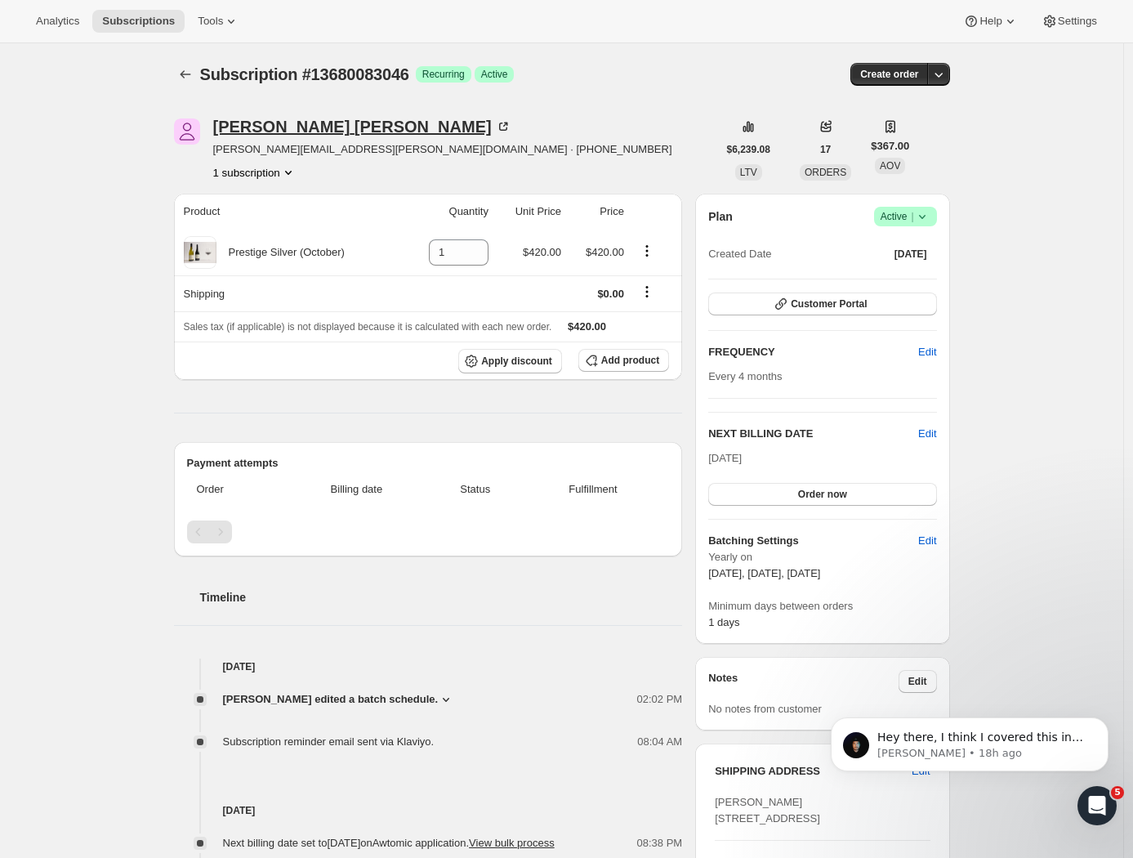
click at [230, 119] on div "Alan Gibson" at bounding box center [362, 126] width 298 height 16
click at [602, 140] on div "Alan Gibson alan.gibson@anz.com · +64212800097 1 subscription" at bounding box center [445, 149] width 543 height 62
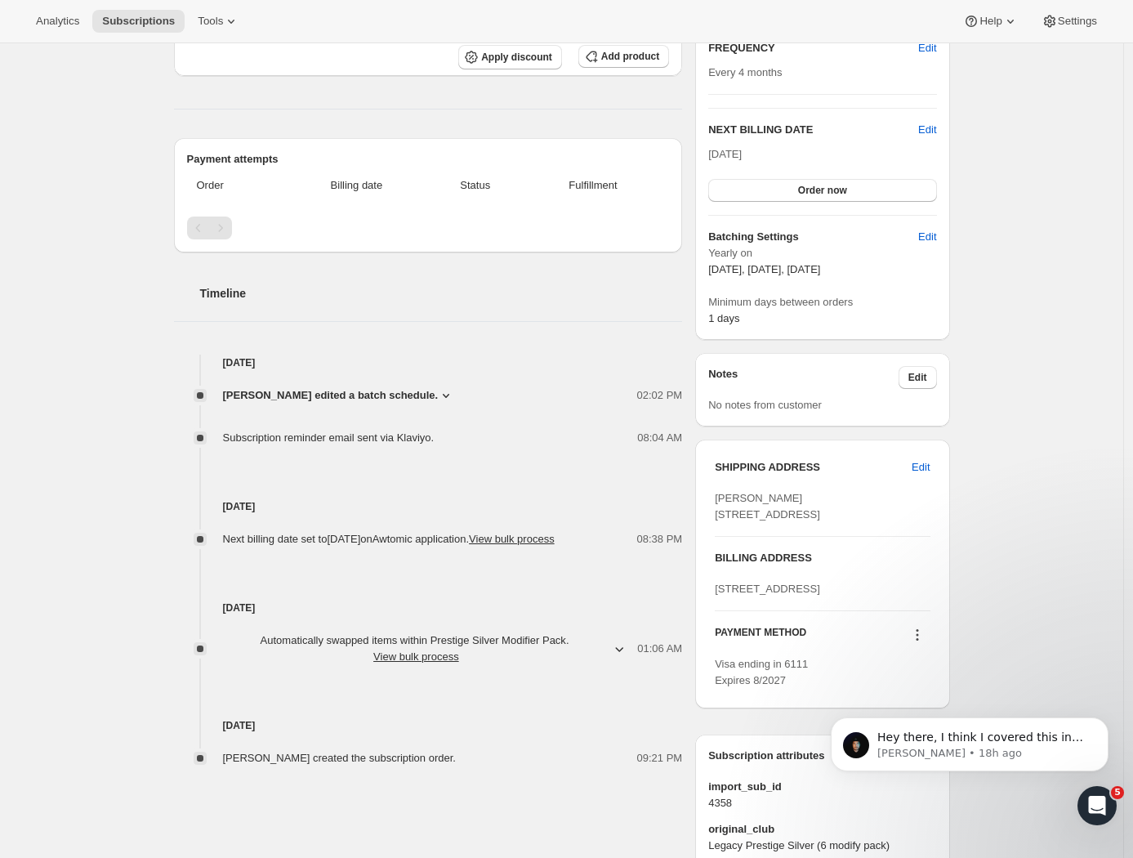
scroll to position [485, 0]
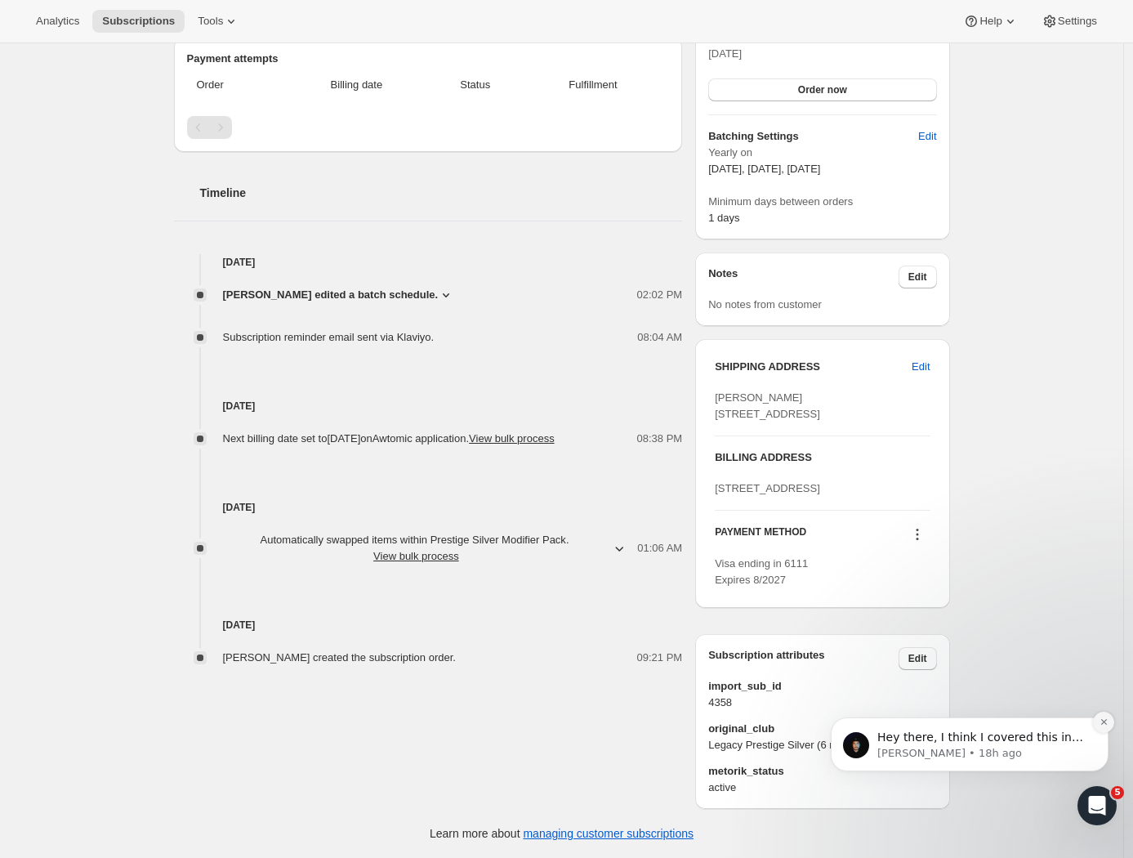
click at [1098, 722] on button "Dismiss notification" at bounding box center [1103, 721] width 21 height 21
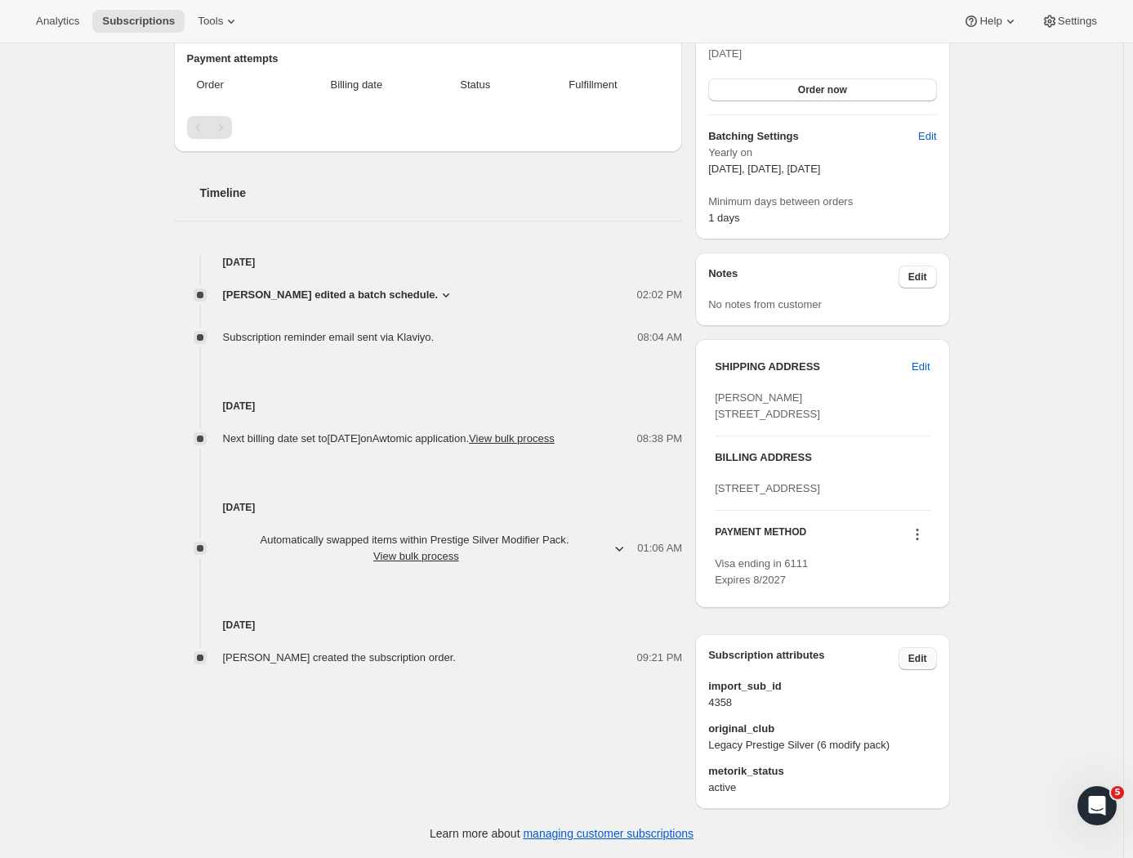
click at [917, 659] on span "Edit" at bounding box center [917, 658] width 19 height 13
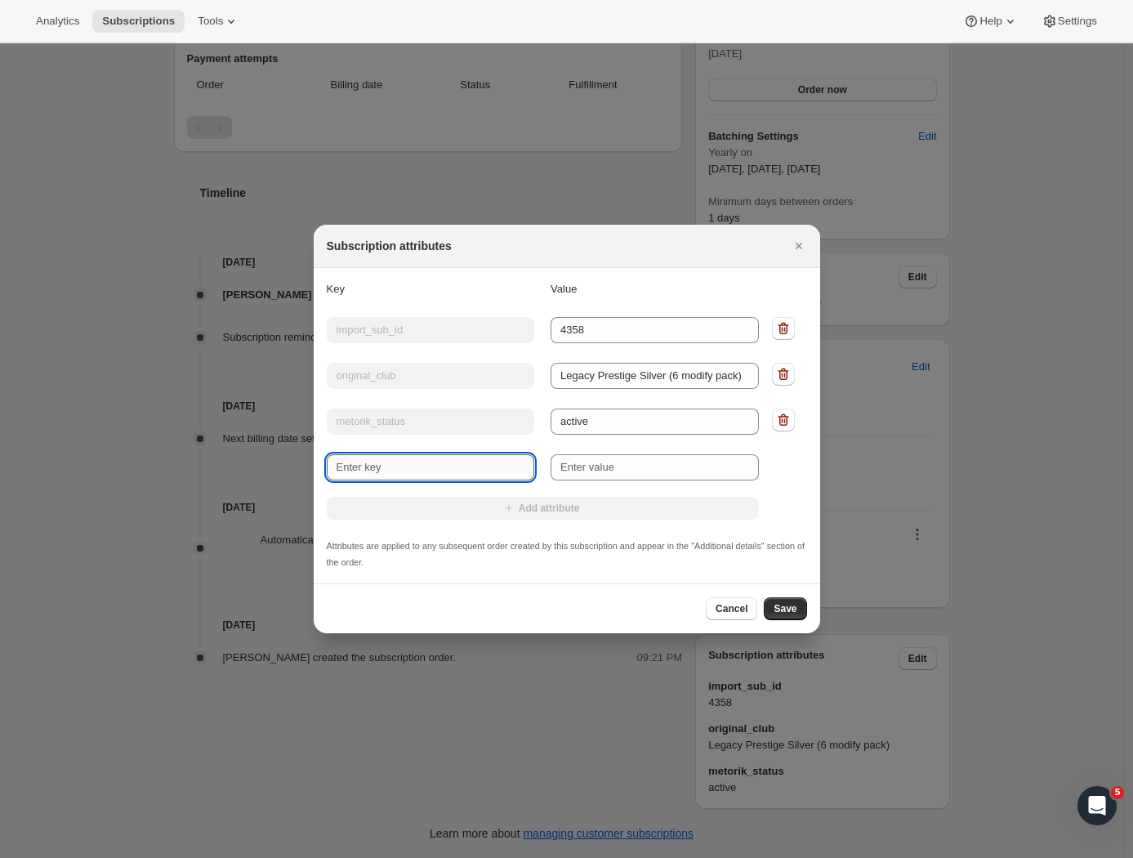
click at [435, 458] on input "New key" at bounding box center [431, 467] width 208 height 26
type input "Wine Preference"
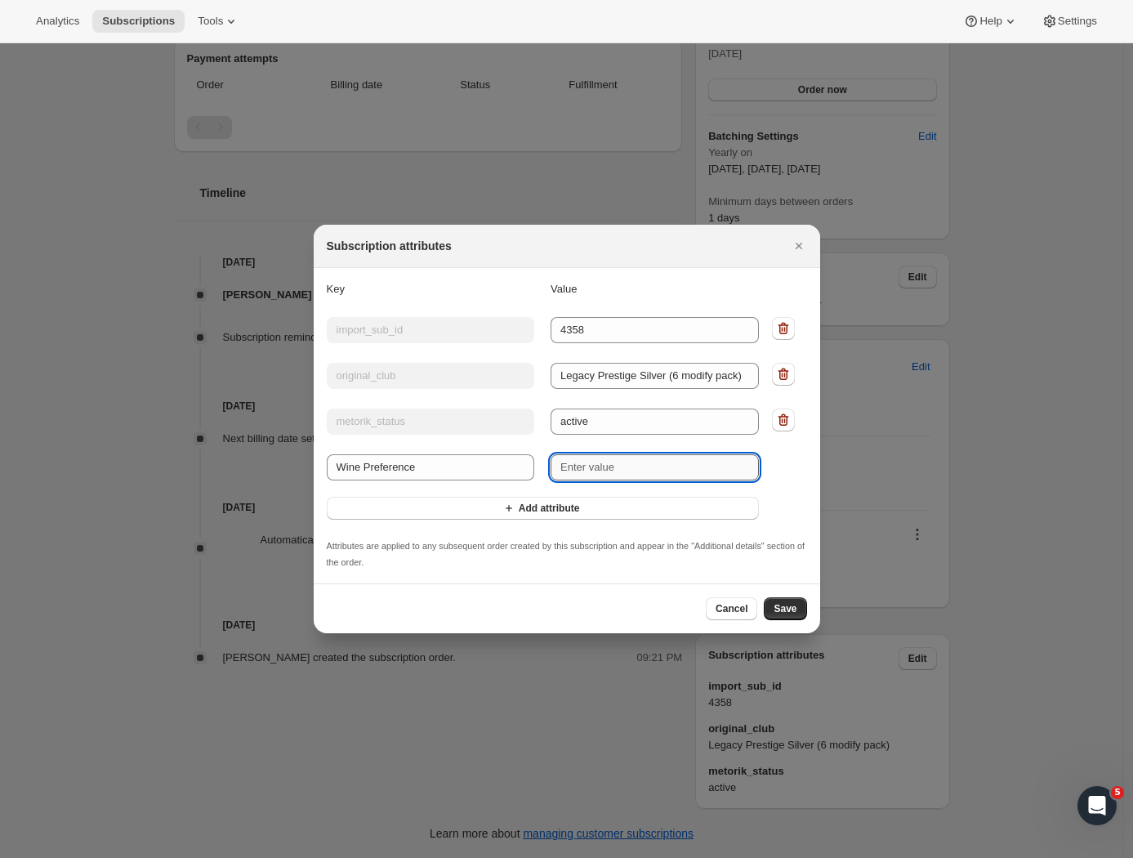
click at [593, 472] on input "New value" at bounding box center [655, 467] width 208 height 26
paste input "Sauvignon Blanc or Riesling"
click at [566, 467] on input "Sauvignon Blanc or Riesling" at bounding box center [655, 467] width 208 height 26
type input "No Sauvignon Blanc or Riesling"
click at [779, 609] on span "Save" at bounding box center [785, 608] width 23 height 13
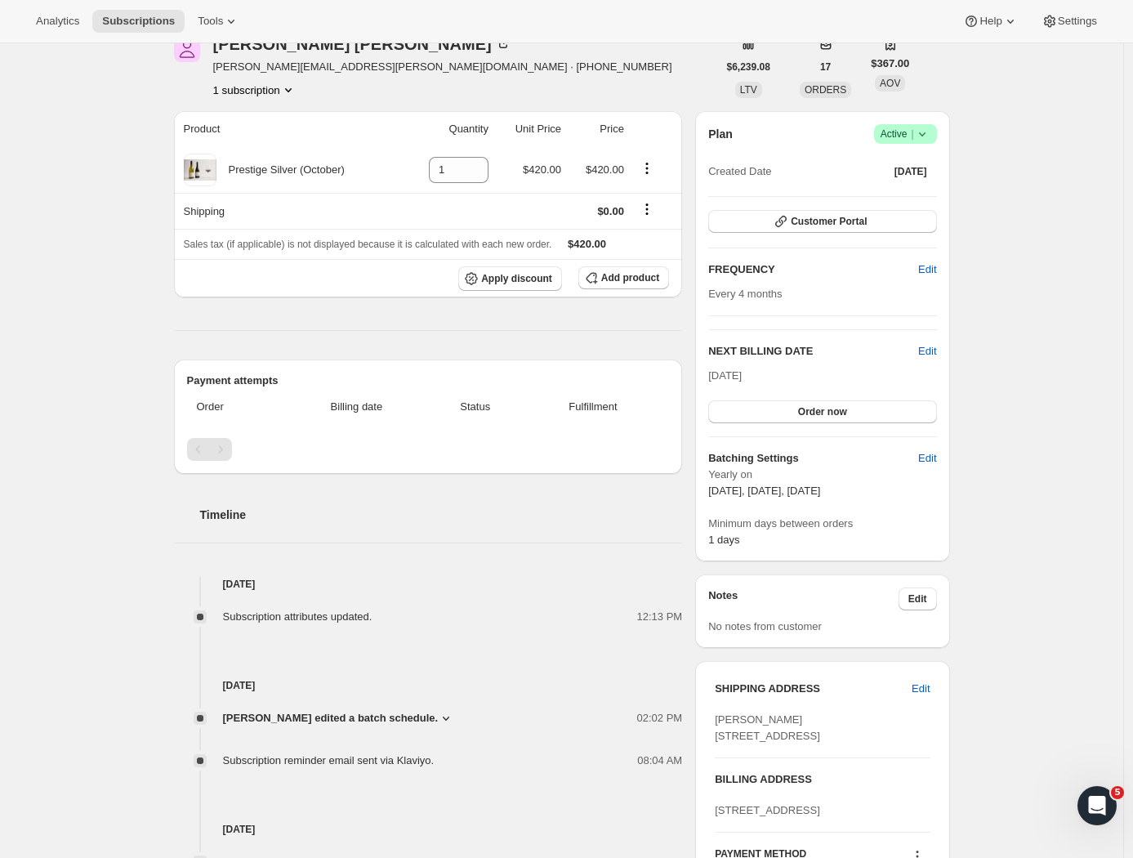
scroll to position [0, 0]
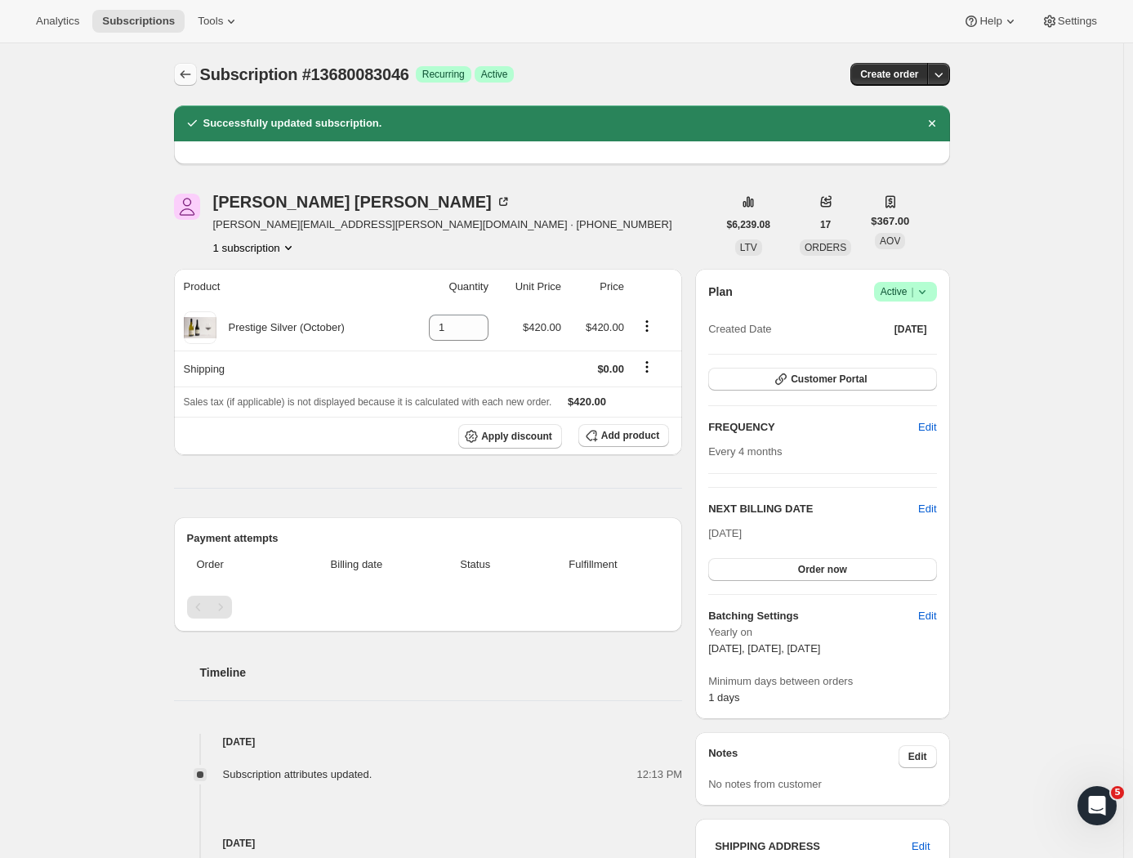
click at [192, 74] on icon "Subscriptions" at bounding box center [185, 74] width 16 height 16
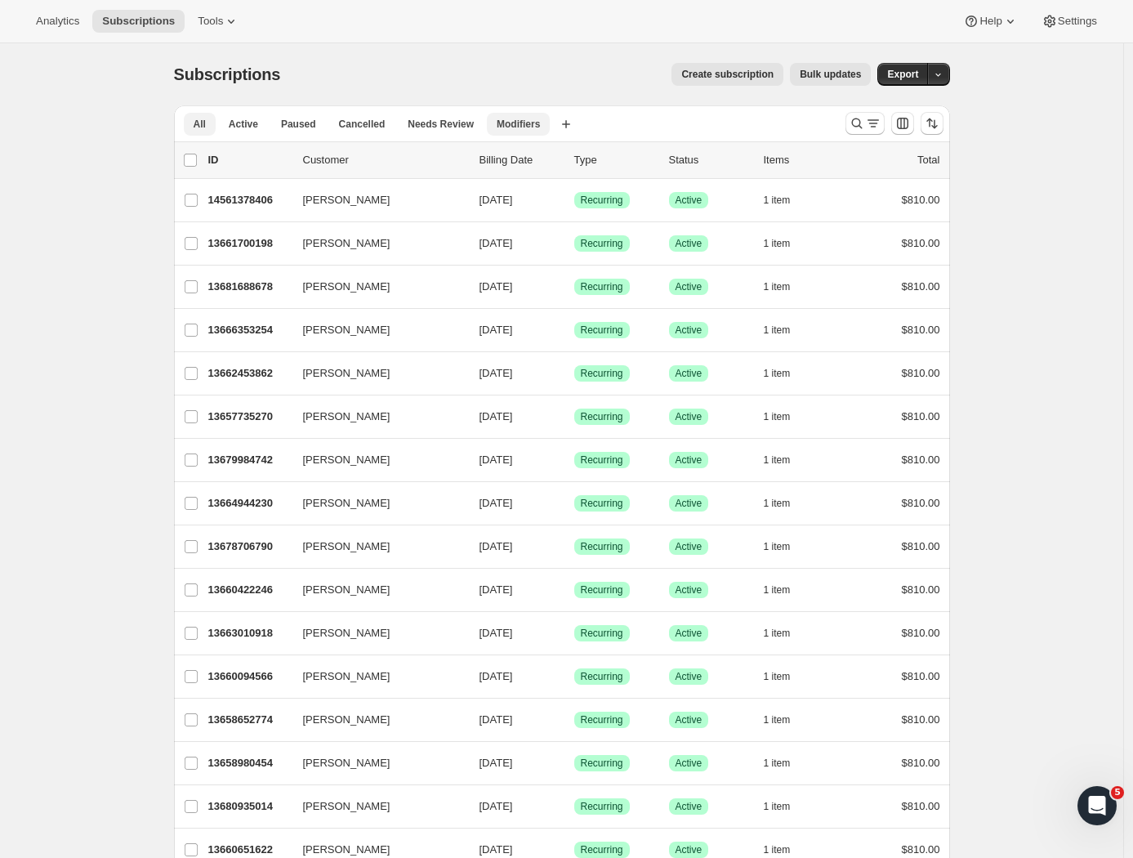
click at [527, 124] on span "Modifiers" at bounding box center [518, 124] width 43 height 13
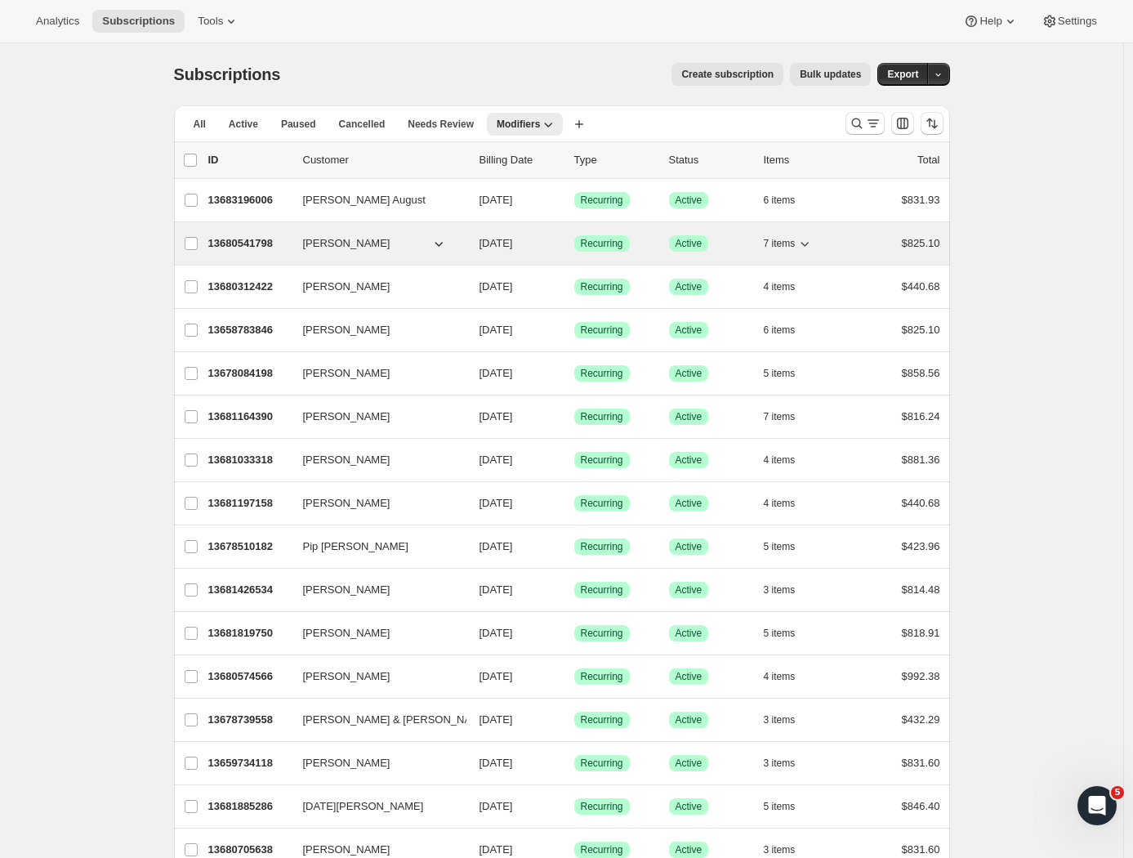
click at [238, 242] on p "13680541798" at bounding box center [249, 243] width 82 height 16
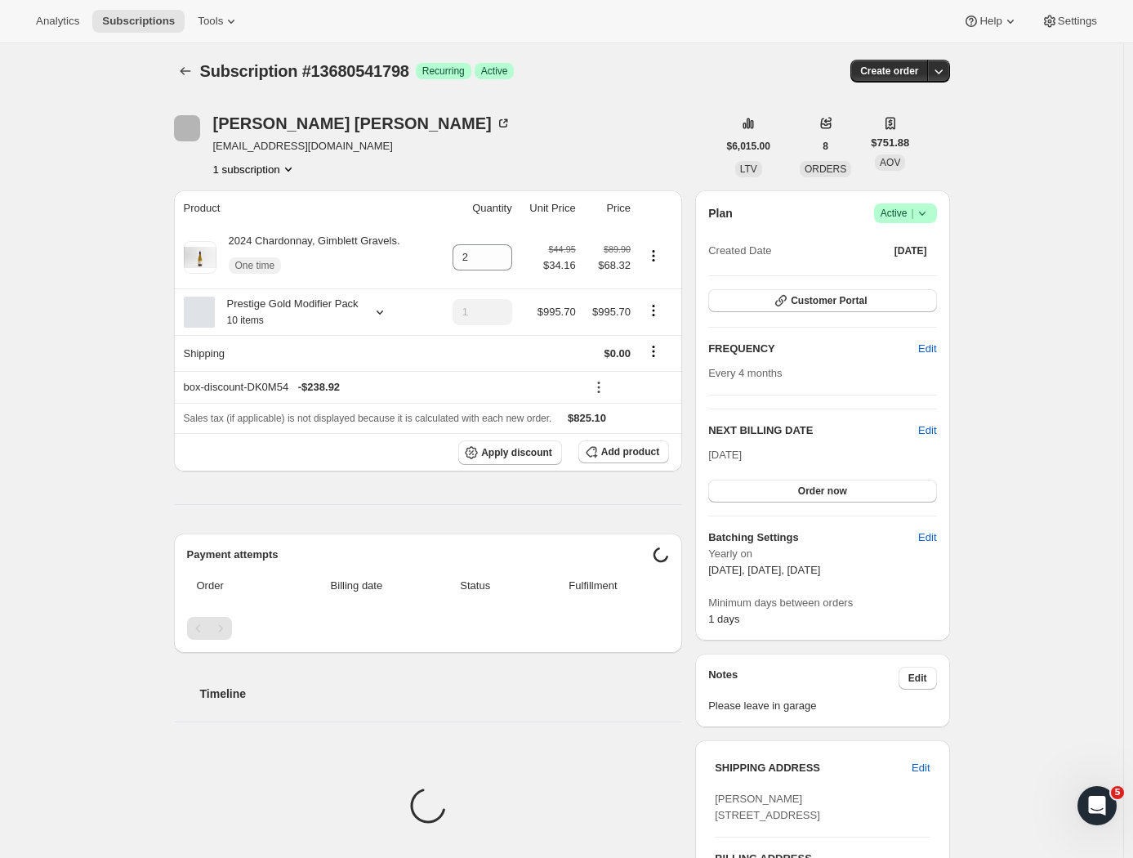
scroll to position [485, 0]
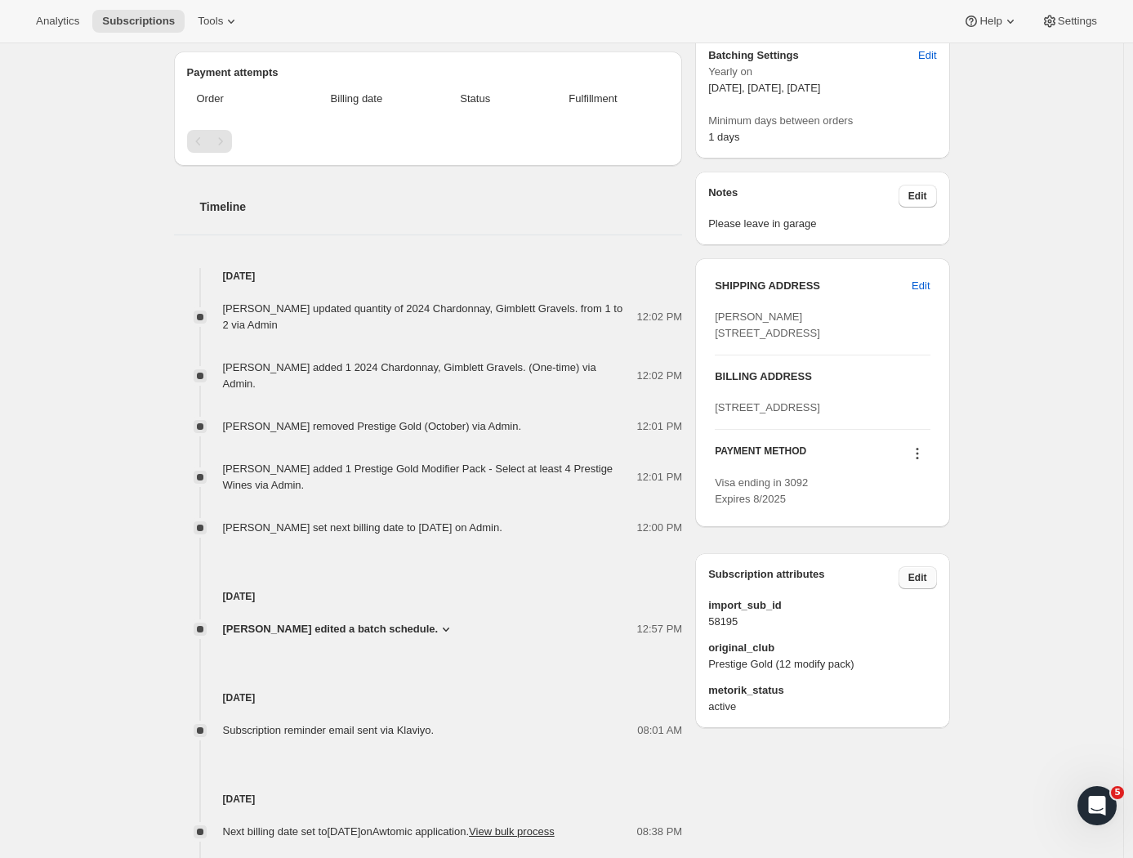
click at [912, 589] on button "Edit" at bounding box center [918, 577] width 38 height 23
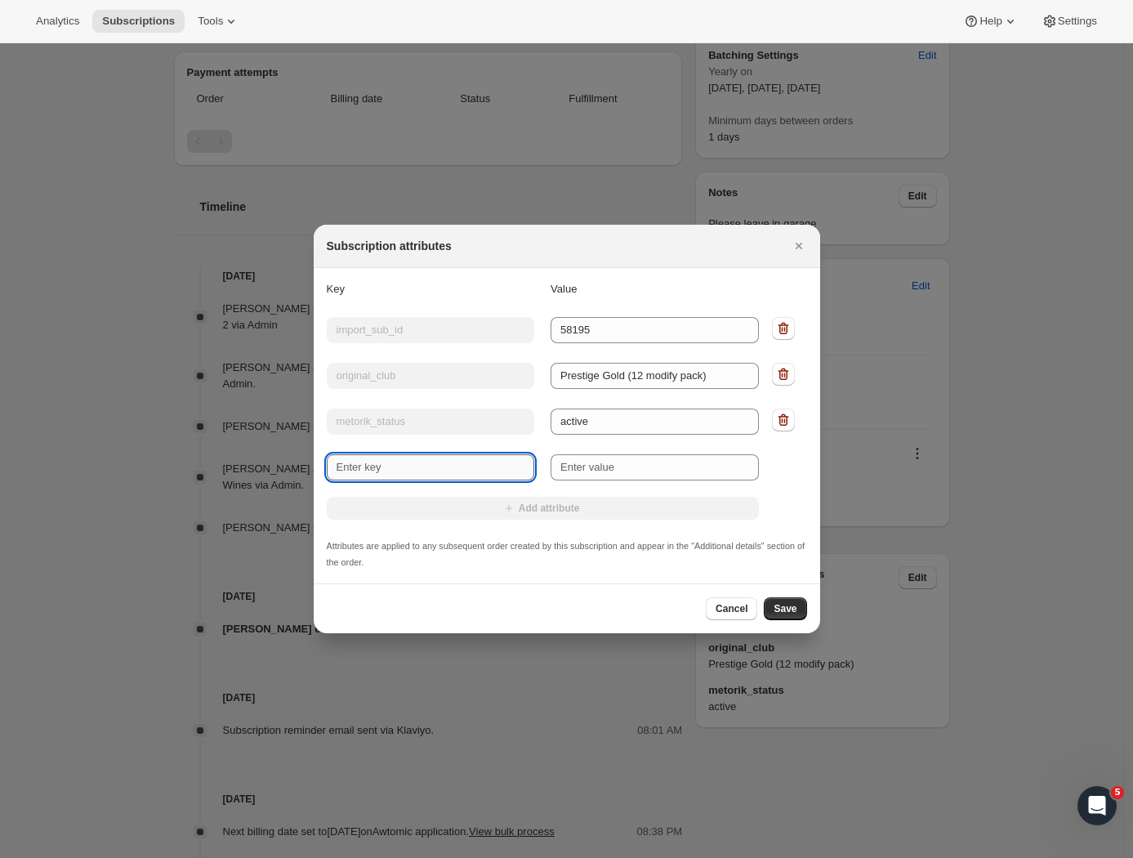
click at [433, 474] on input "New key" at bounding box center [431, 467] width 208 height 26
type input "Wine Preference"
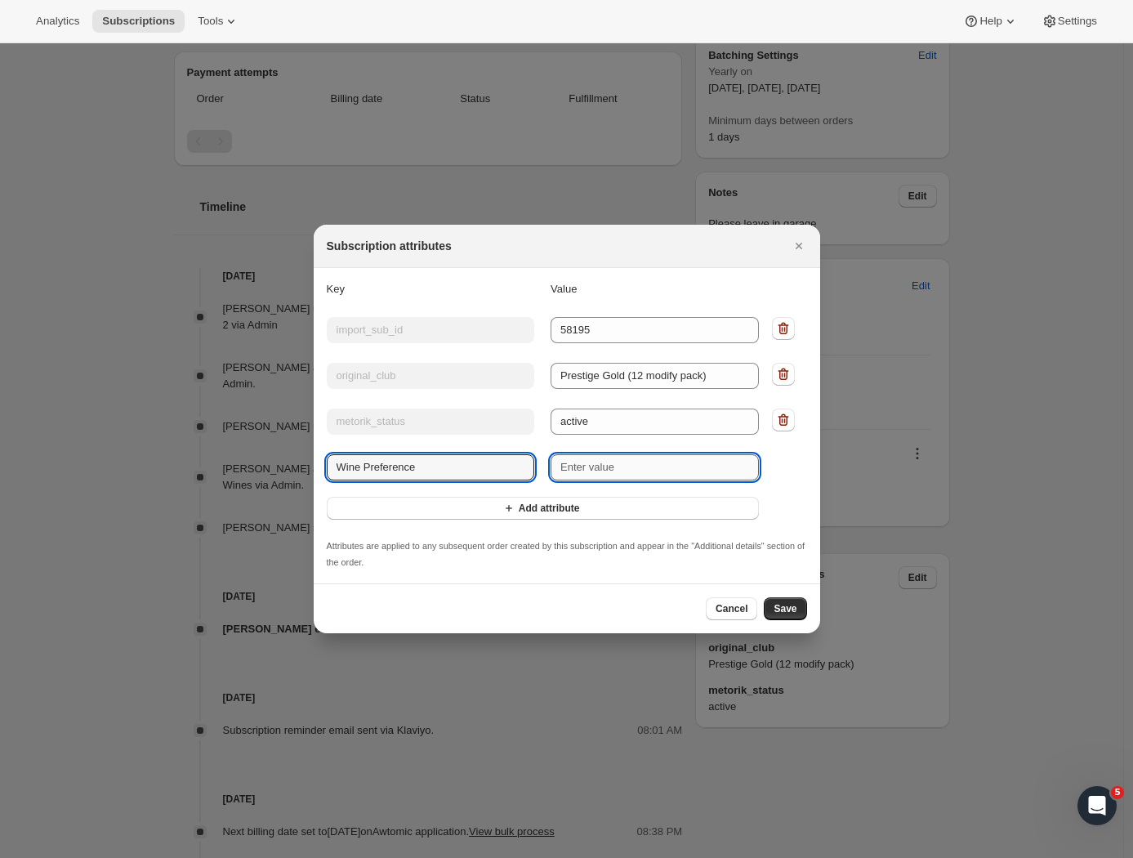
click at [592, 466] on input "New value" at bounding box center [655, 467] width 208 height 26
paste input "Chardonnay."
click at [561, 468] on input "Chardonnay" at bounding box center [655, 467] width 208 height 26
type input "Only White: Chardonnay"
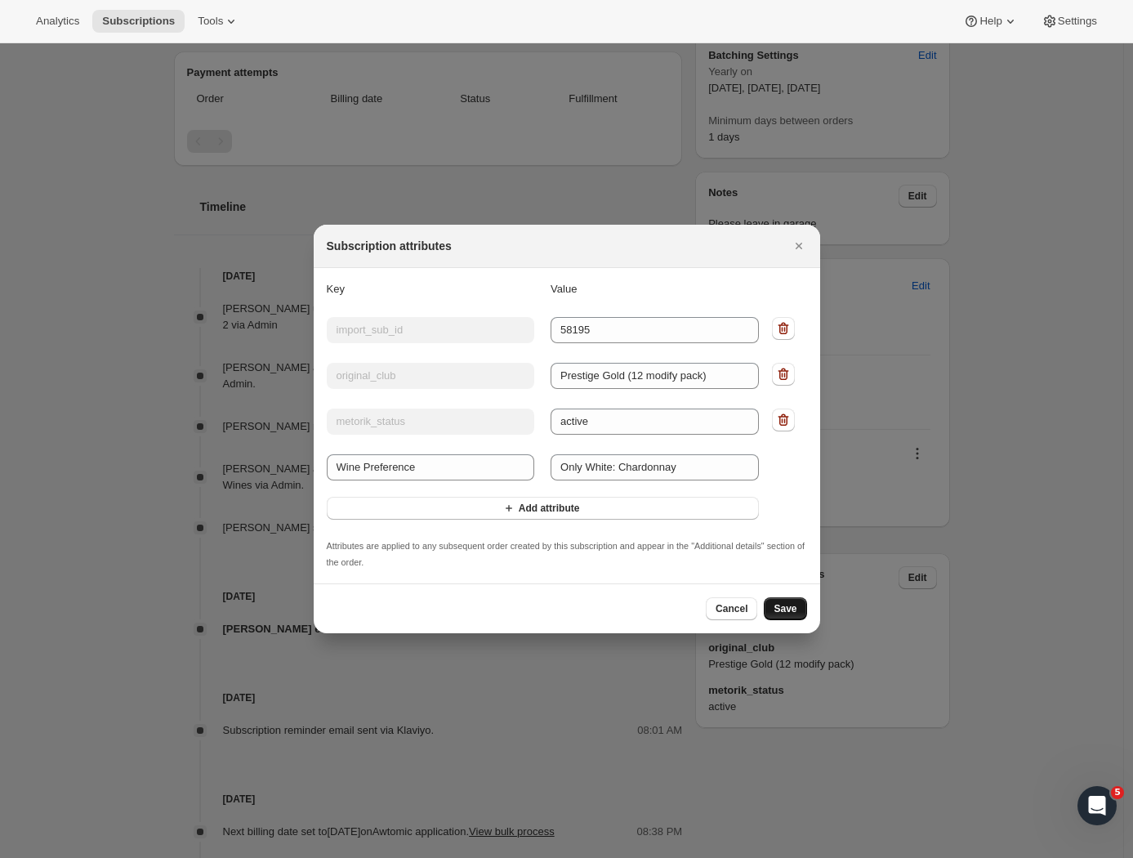
click at [786, 611] on span "Save" at bounding box center [785, 608] width 23 height 13
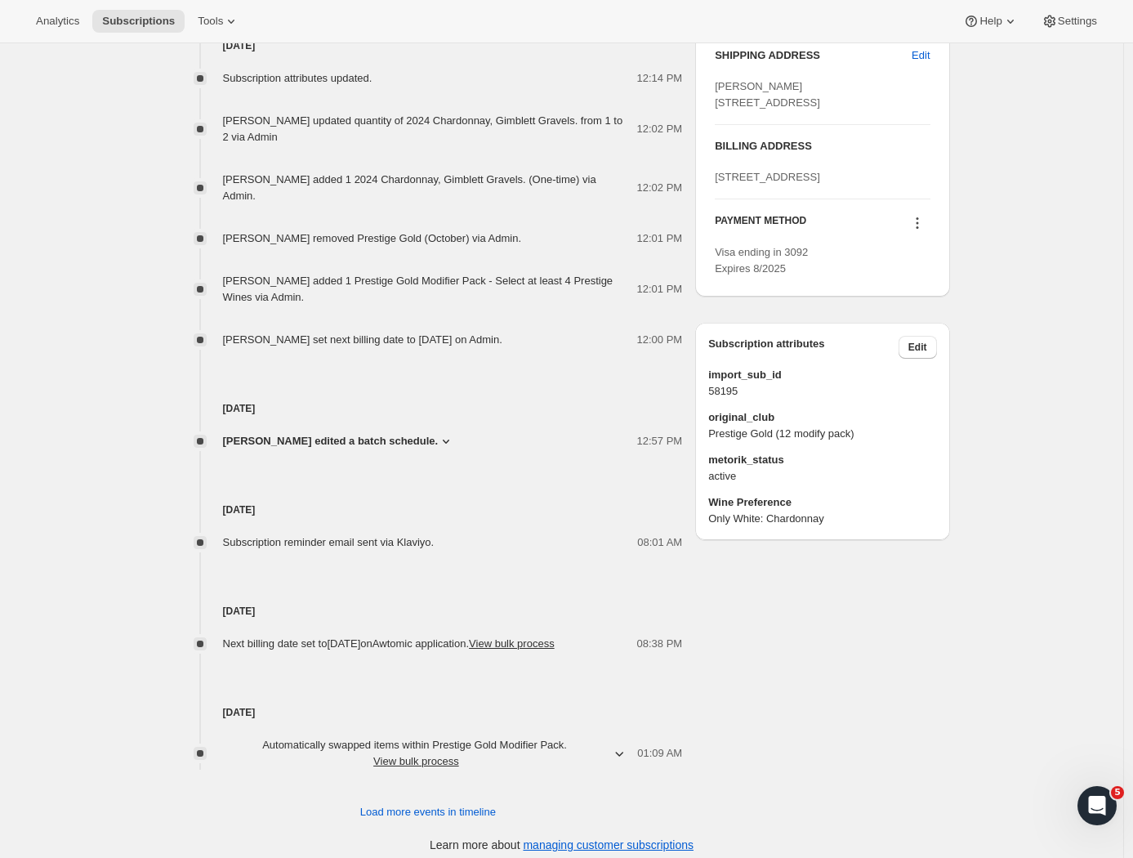
scroll to position [0, 0]
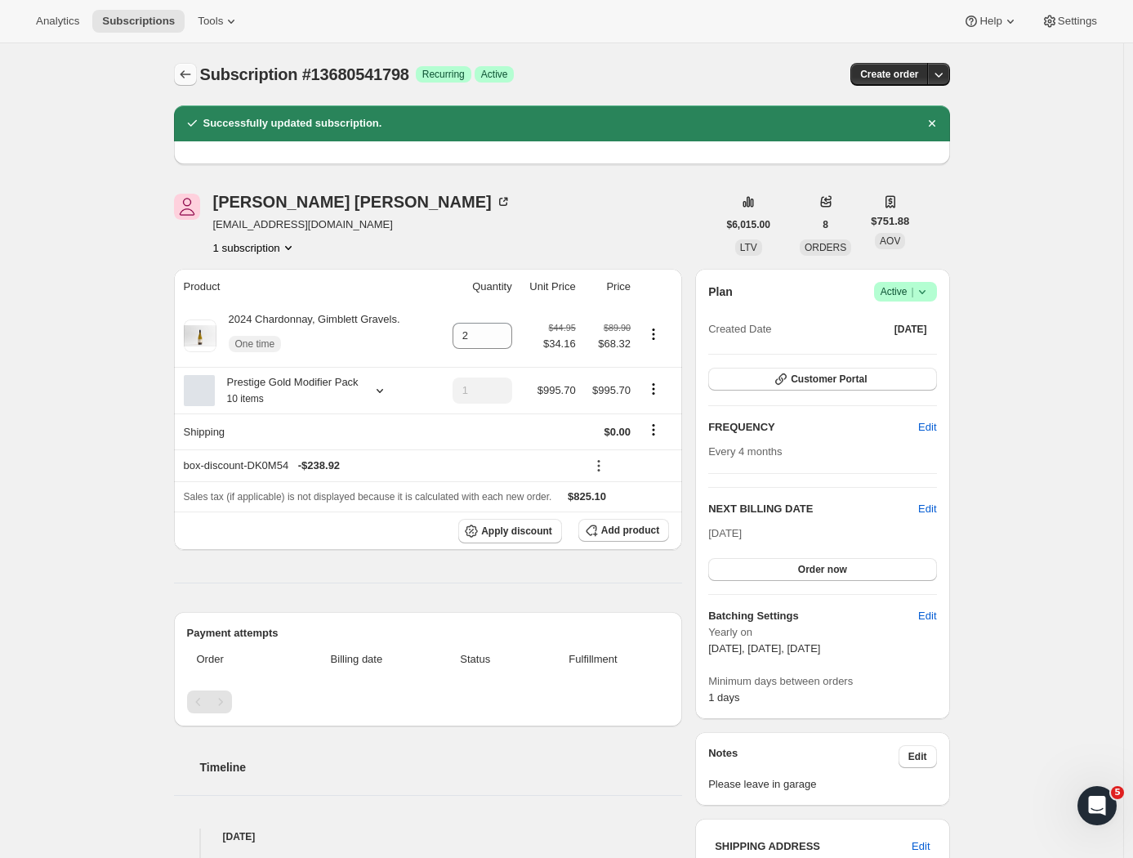
click at [192, 74] on icon "Subscriptions" at bounding box center [185, 74] width 16 height 16
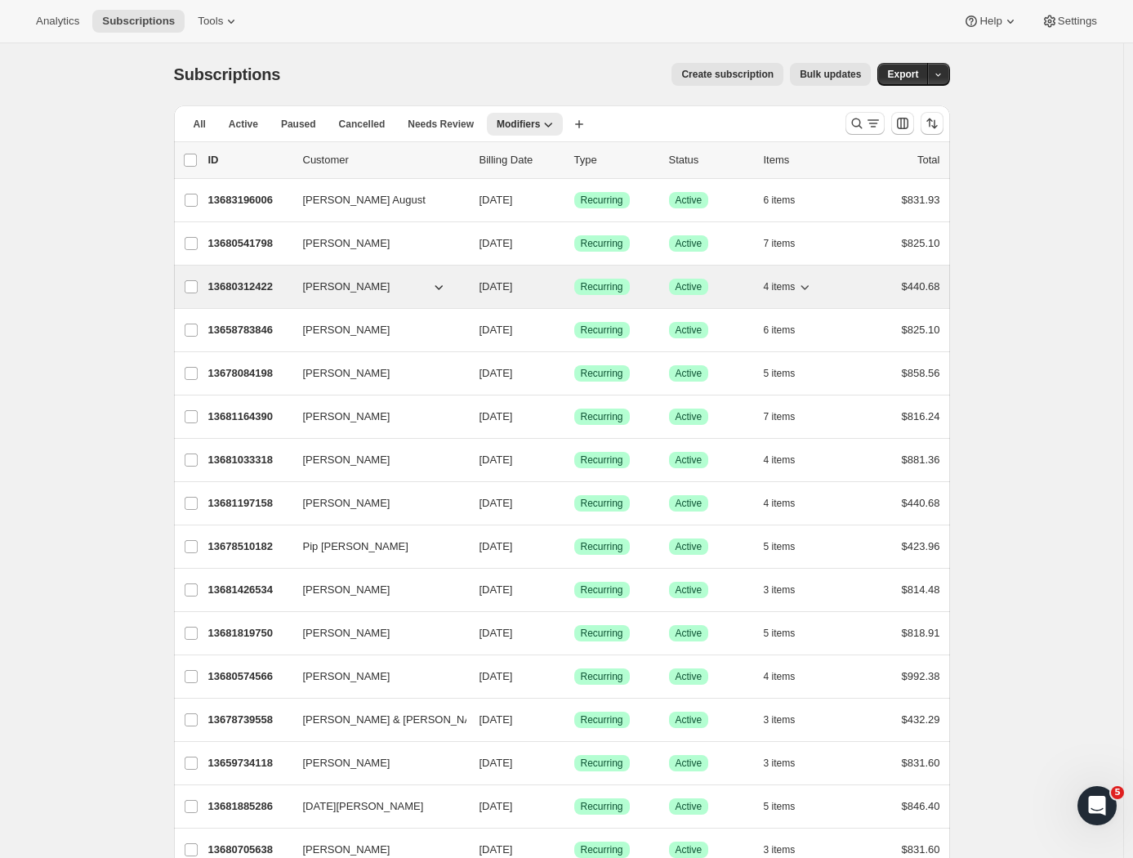
click at [256, 285] on p "13680312422" at bounding box center [249, 287] width 82 height 16
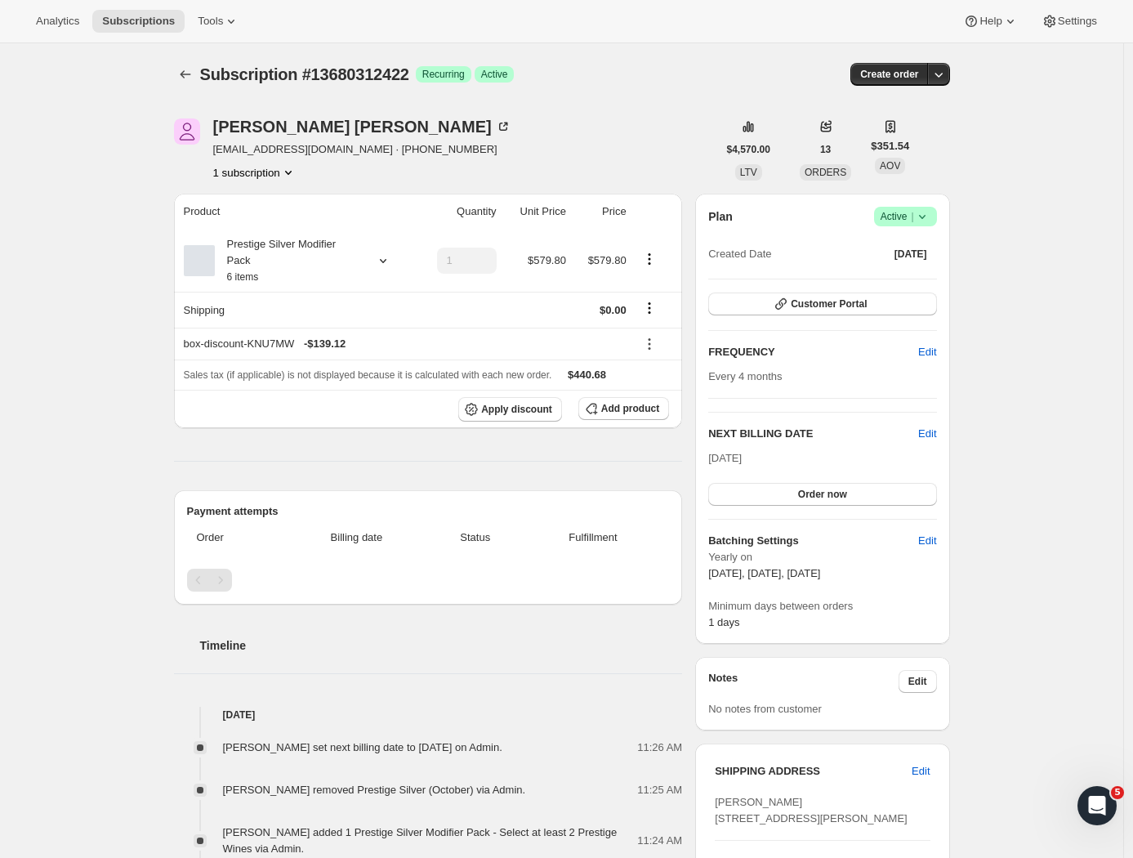
scroll to position [532, 0]
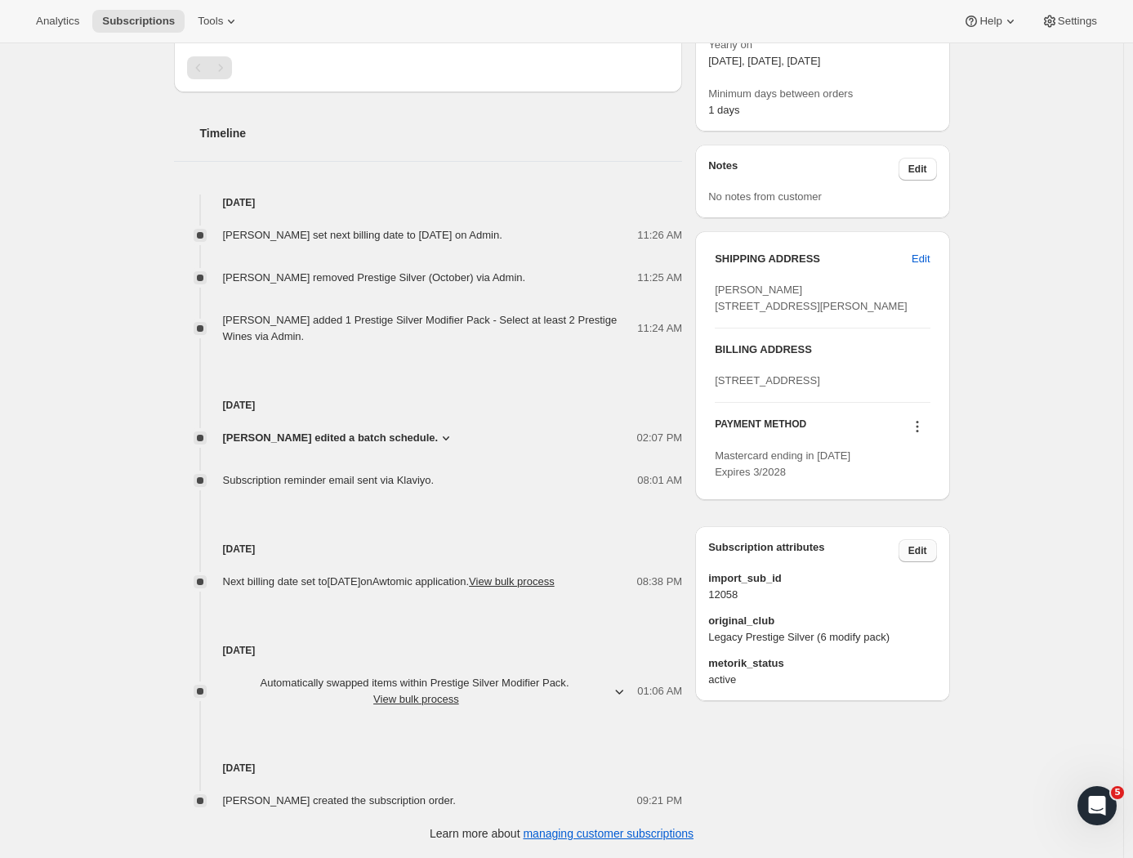
click at [925, 557] on span "Edit" at bounding box center [917, 550] width 19 height 13
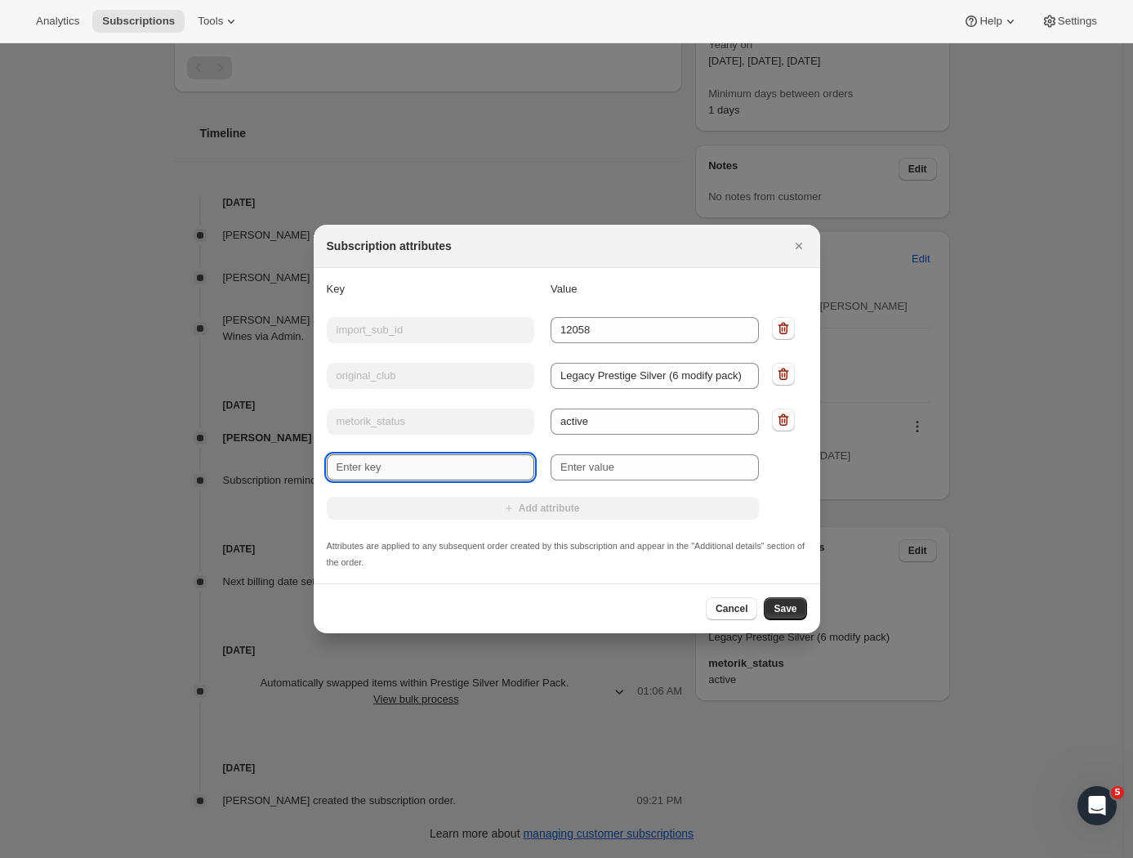
click at [395, 460] on input "New key" at bounding box center [431, 467] width 208 height 26
type input "Wine Preference"
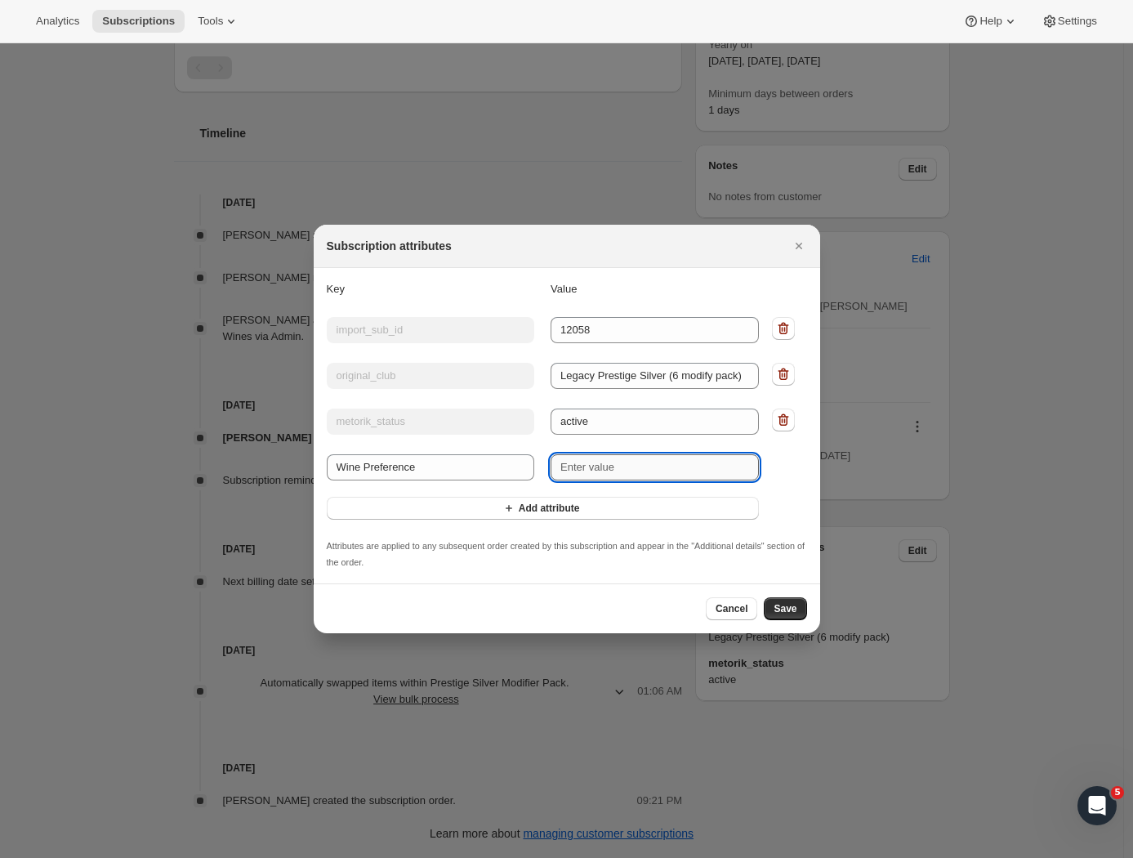
click at [572, 470] on input "New value" at bounding box center [655, 467] width 208 height 26
type input "Only likes Red Wines"
click at [777, 613] on span "Save" at bounding box center [785, 608] width 23 height 13
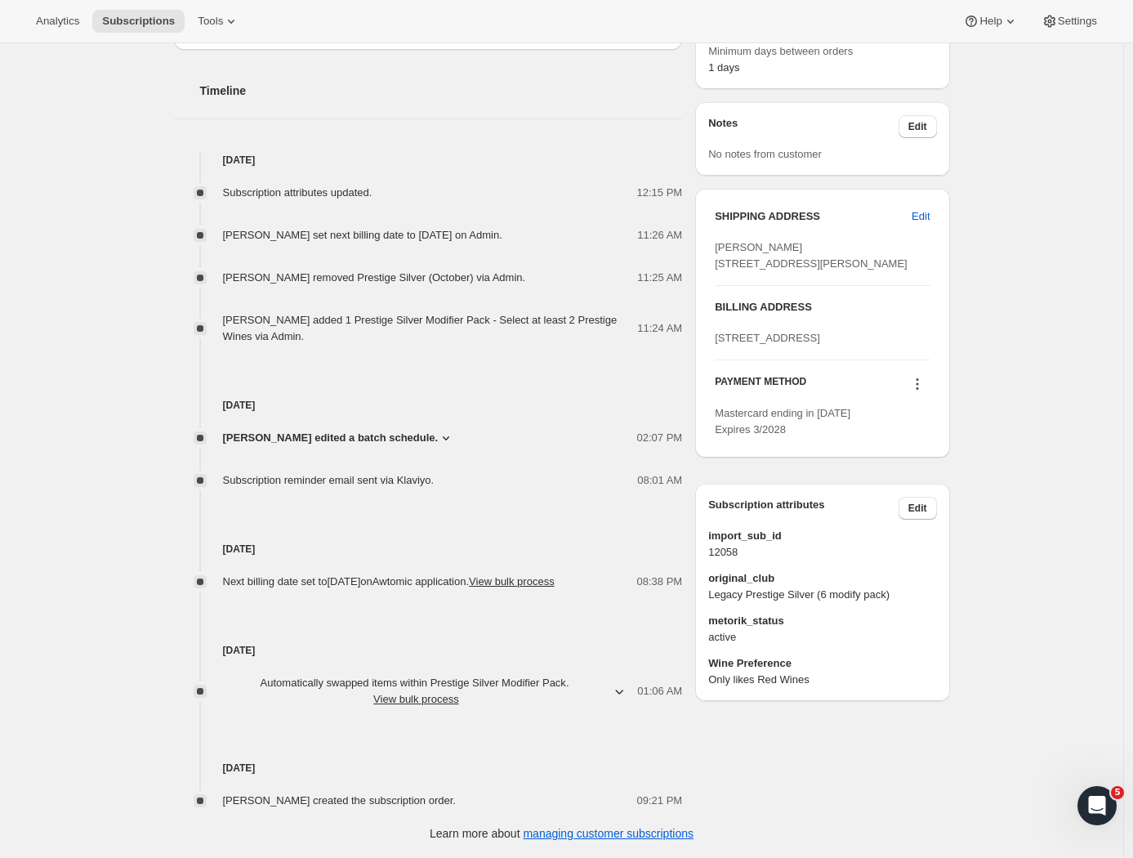
scroll to position [0, 0]
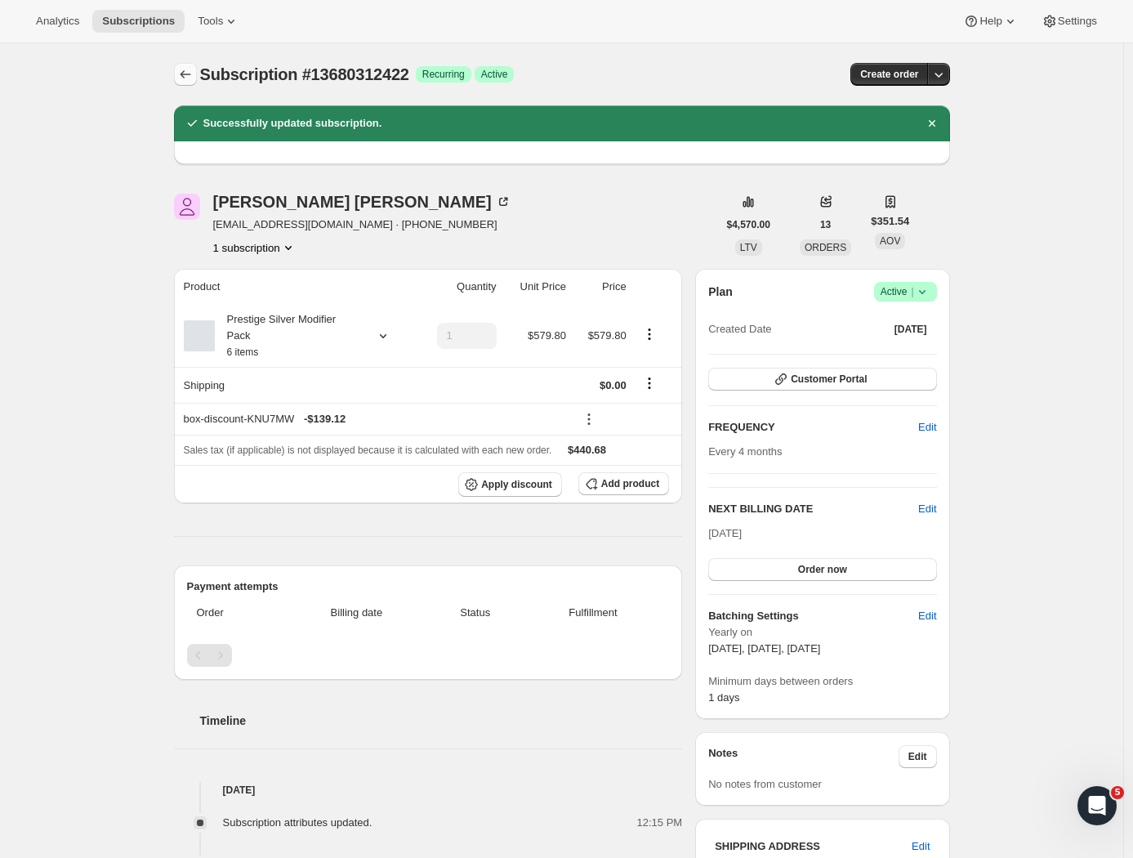
click at [193, 78] on icon "Subscriptions" at bounding box center [185, 74] width 16 height 16
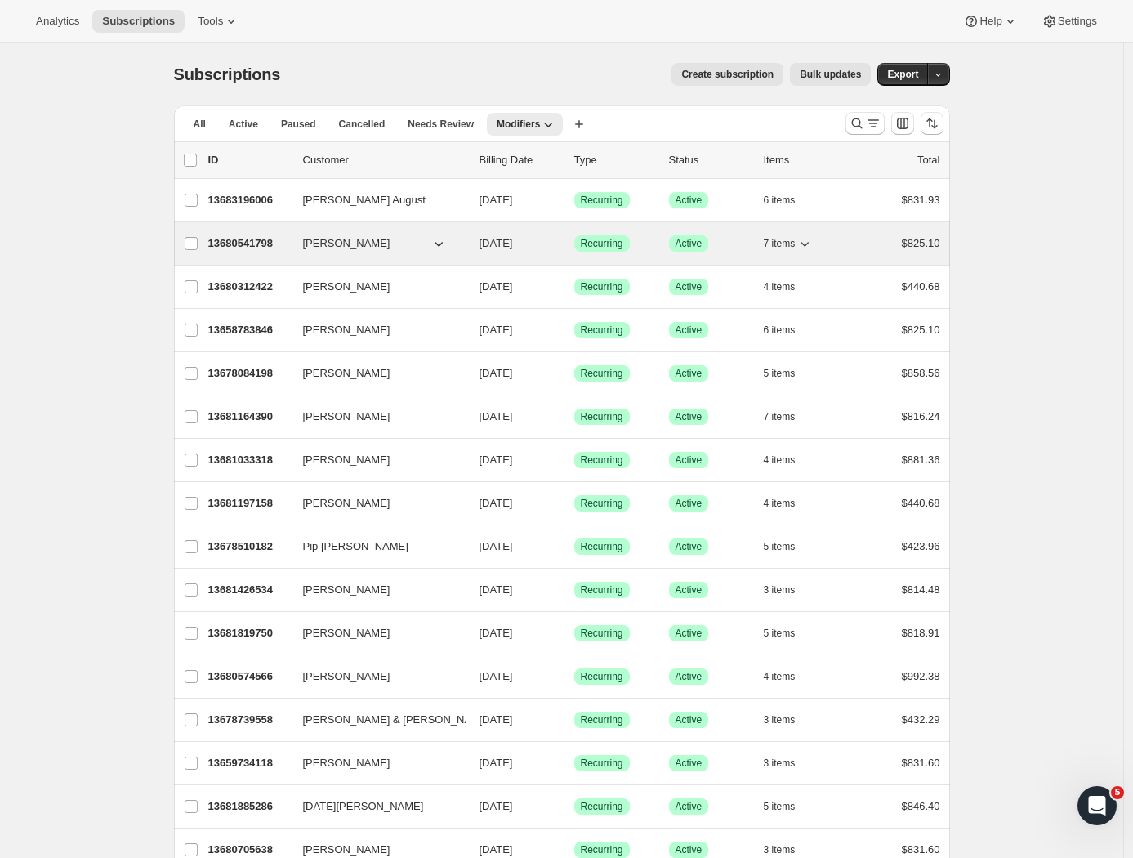
click at [248, 240] on p "13680541798" at bounding box center [249, 243] width 82 height 16
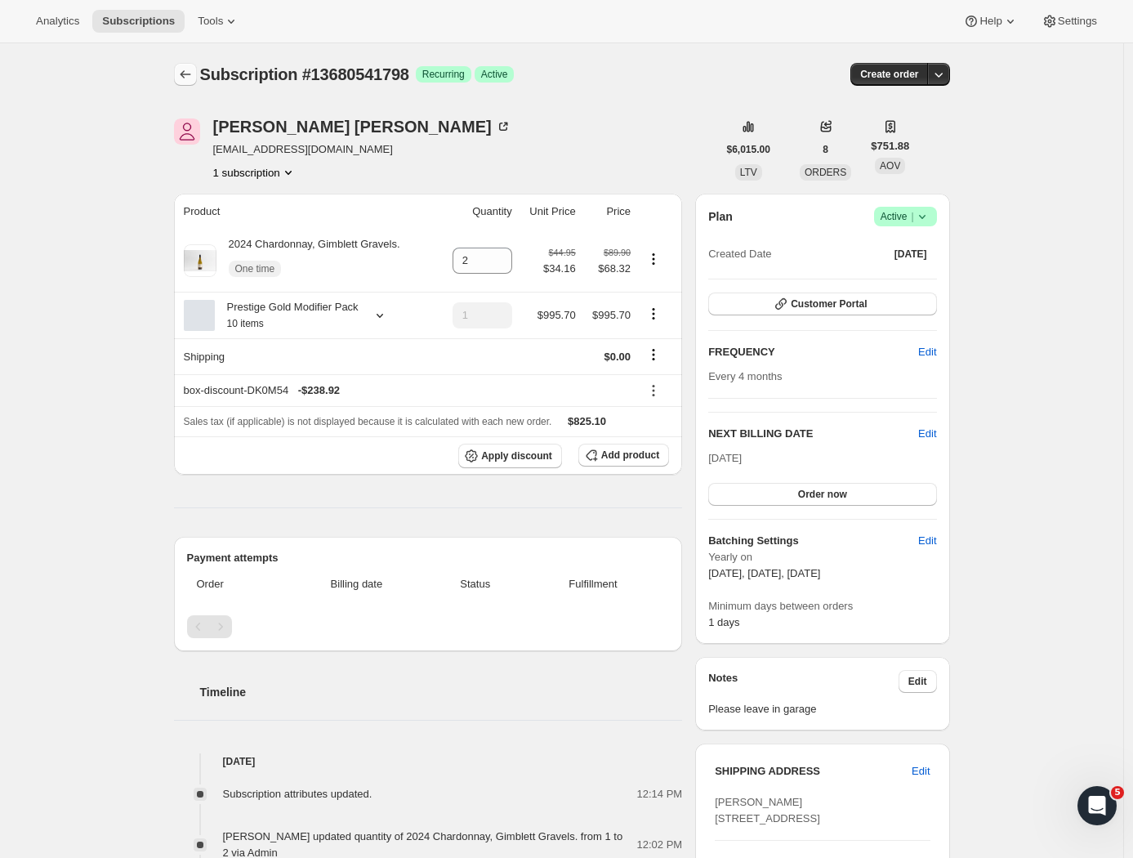
click at [190, 65] on button "Subscriptions" at bounding box center [185, 74] width 23 height 23
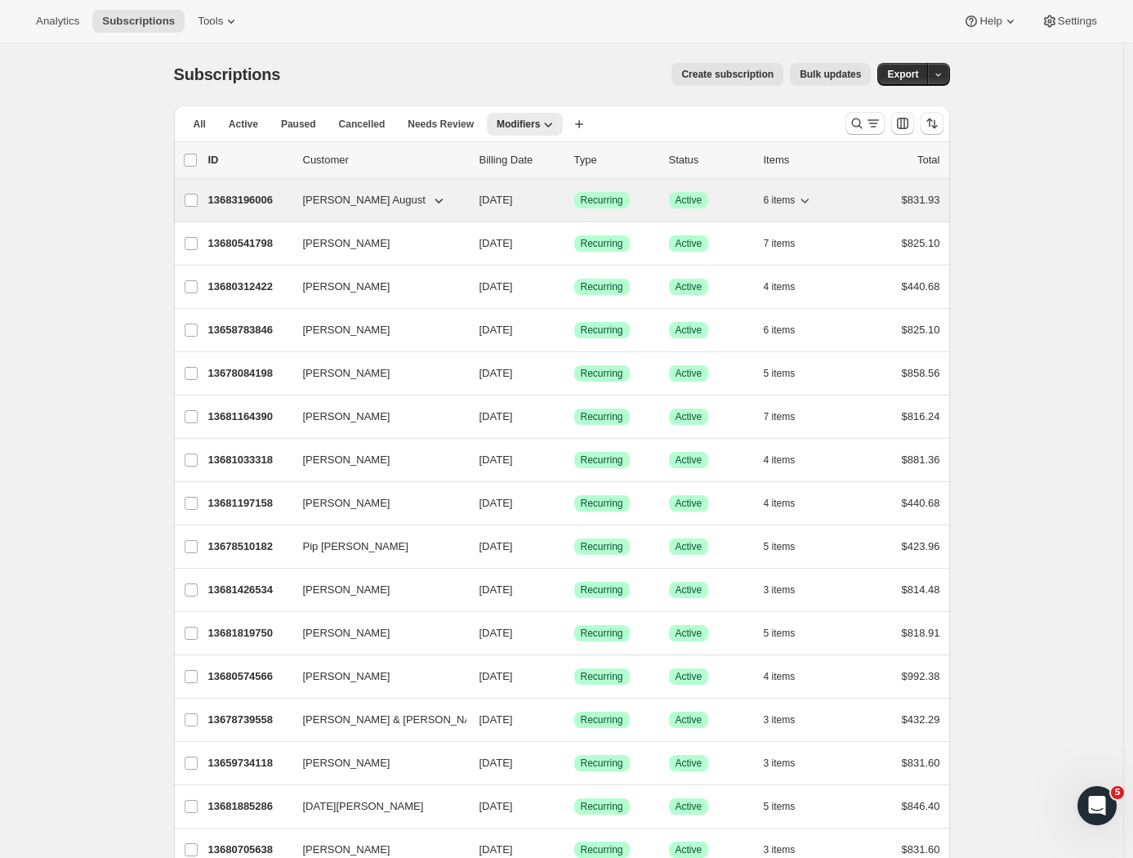
click at [246, 203] on p "13683196006" at bounding box center [249, 200] width 82 height 16
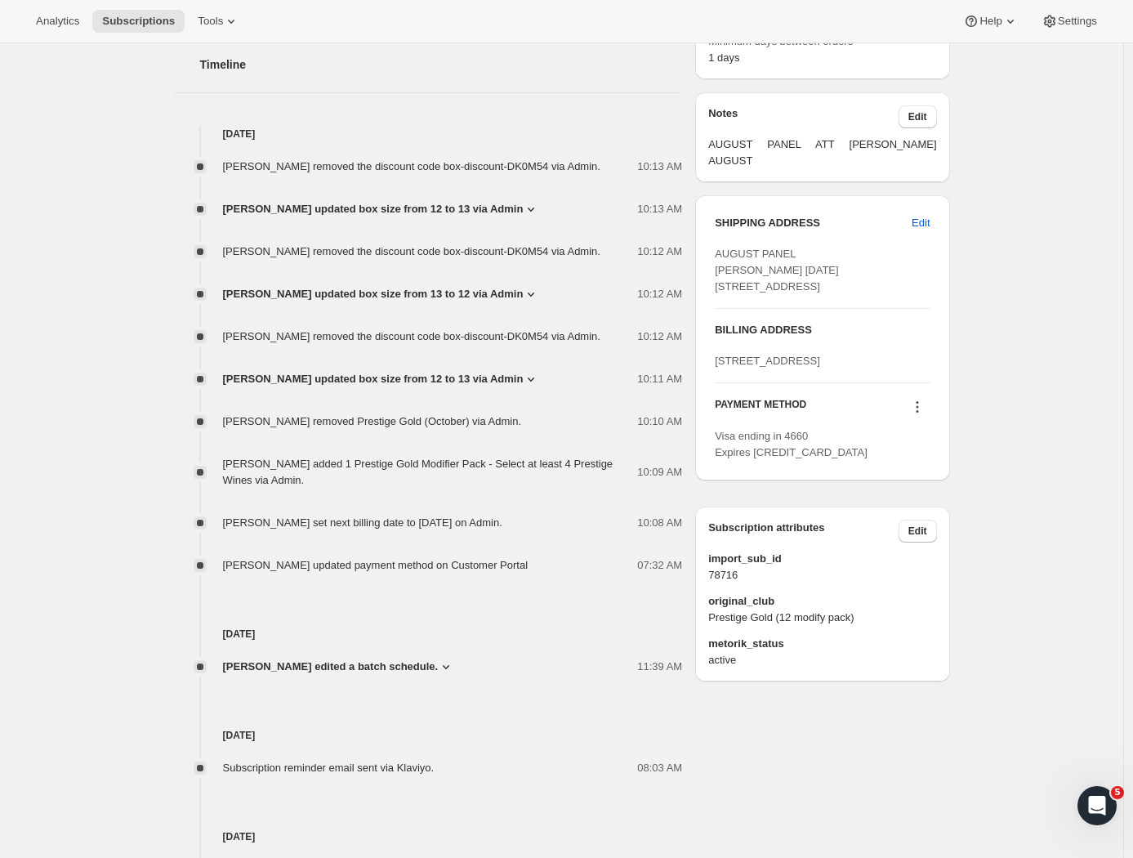
scroll to position [814, 0]
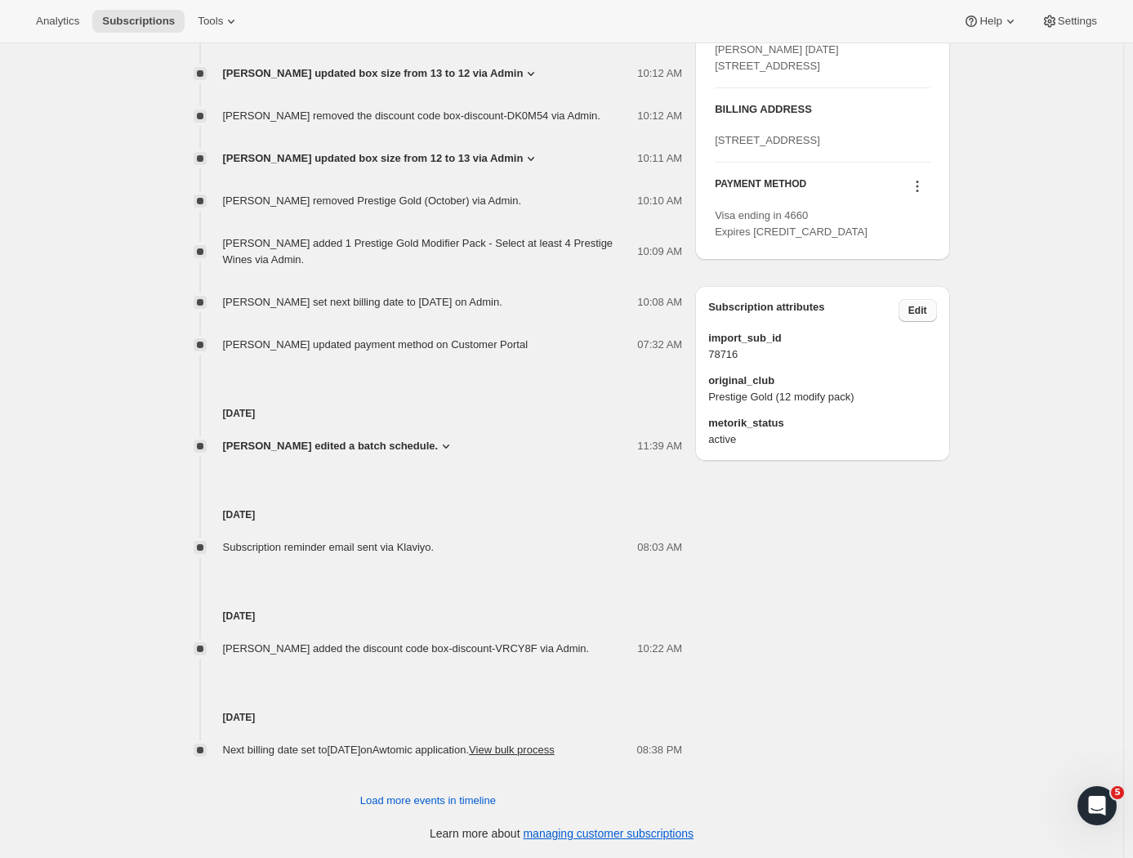
click at [913, 317] on span "Edit" at bounding box center [917, 310] width 19 height 13
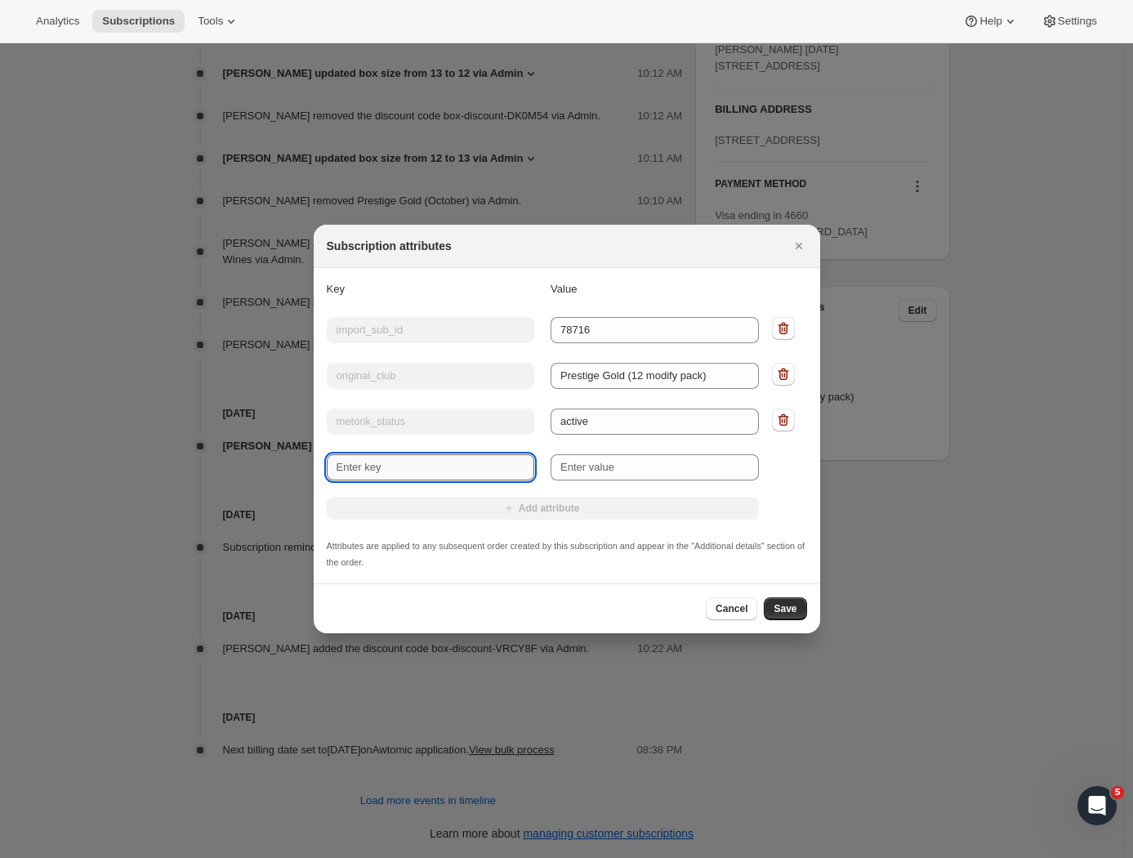
click at [375, 461] on input "New key" at bounding box center [431, 467] width 208 height 26
drag, startPoint x: 388, startPoint y: 461, endPoint x: 274, endPoint y: 452, distance: 113.9
click at [274, 857] on div "Subscription attributes Key Value Key import_sub_id Value 78716 Key original_cl…" at bounding box center [566, 858] width 1133 height 0
type input "Wine Preference"
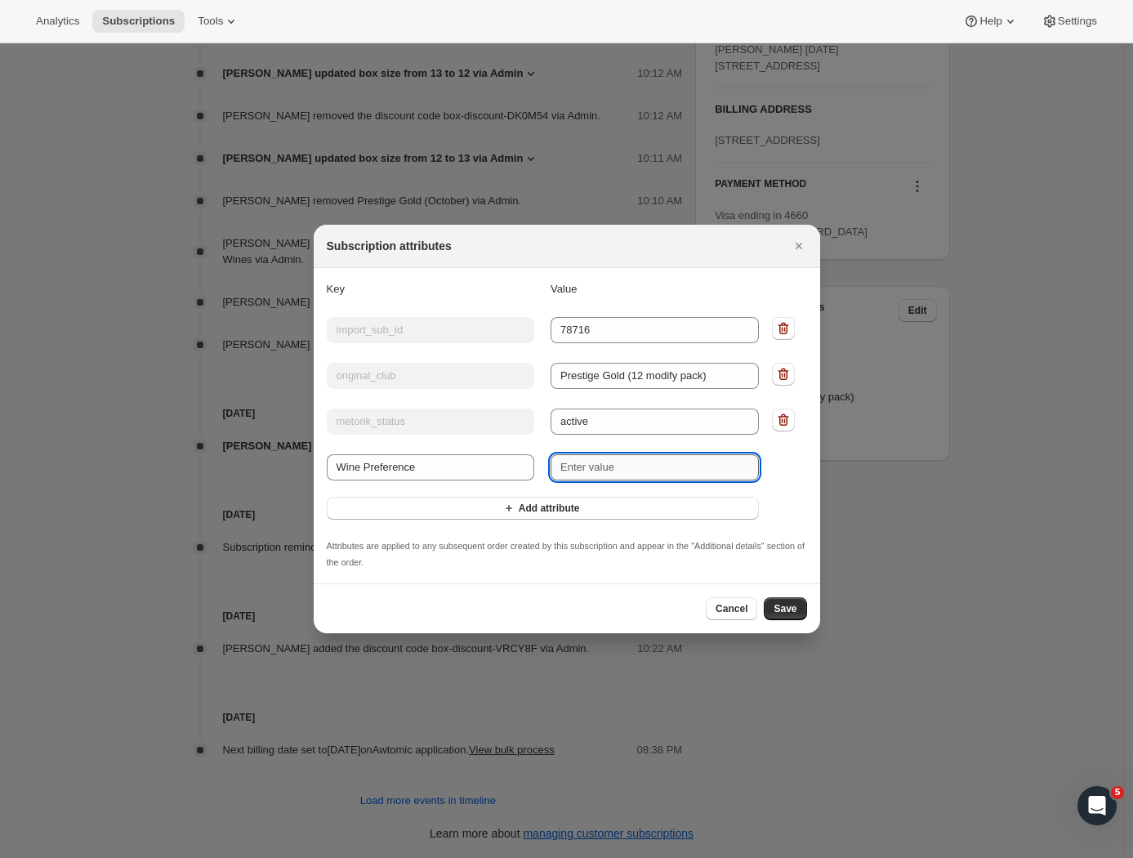
click at [602, 460] on input "New value" at bounding box center [655, 467] width 208 height 26
type input "No Chardonnay"
click at [785, 609] on span "Save" at bounding box center [785, 608] width 23 height 13
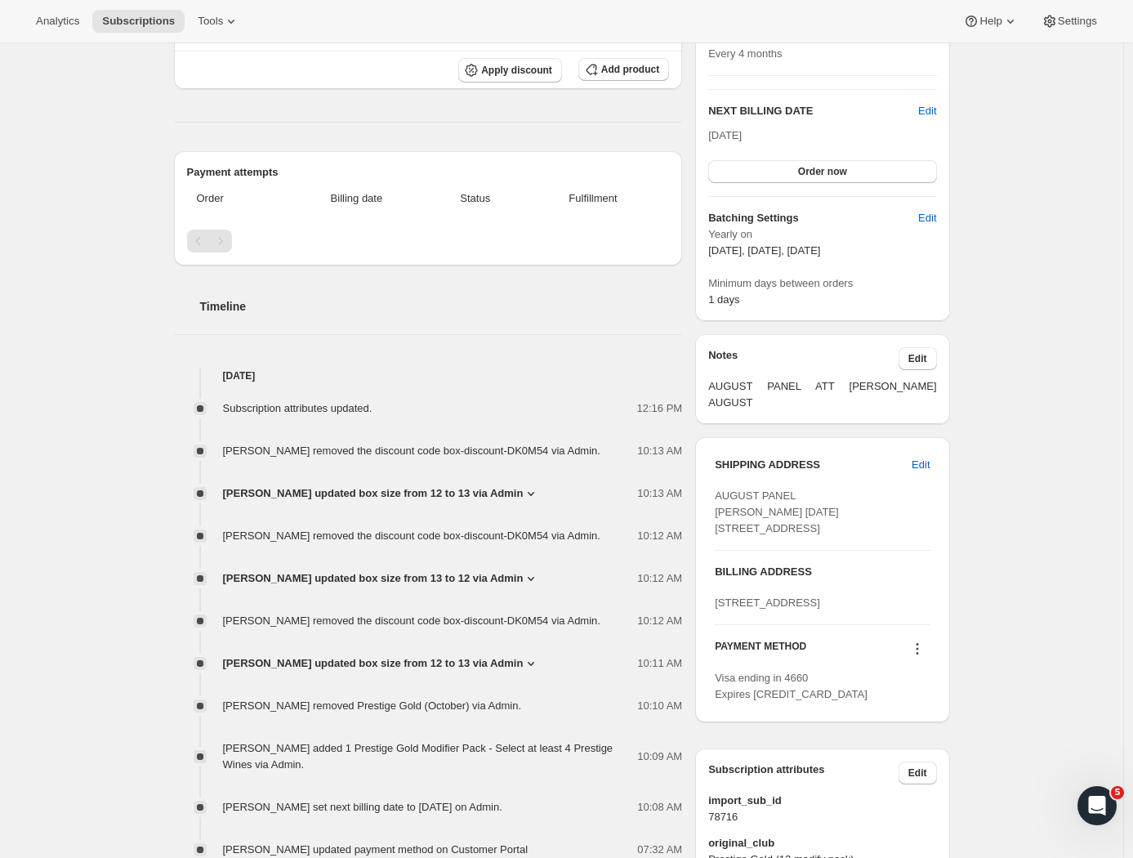
scroll to position [939, 0]
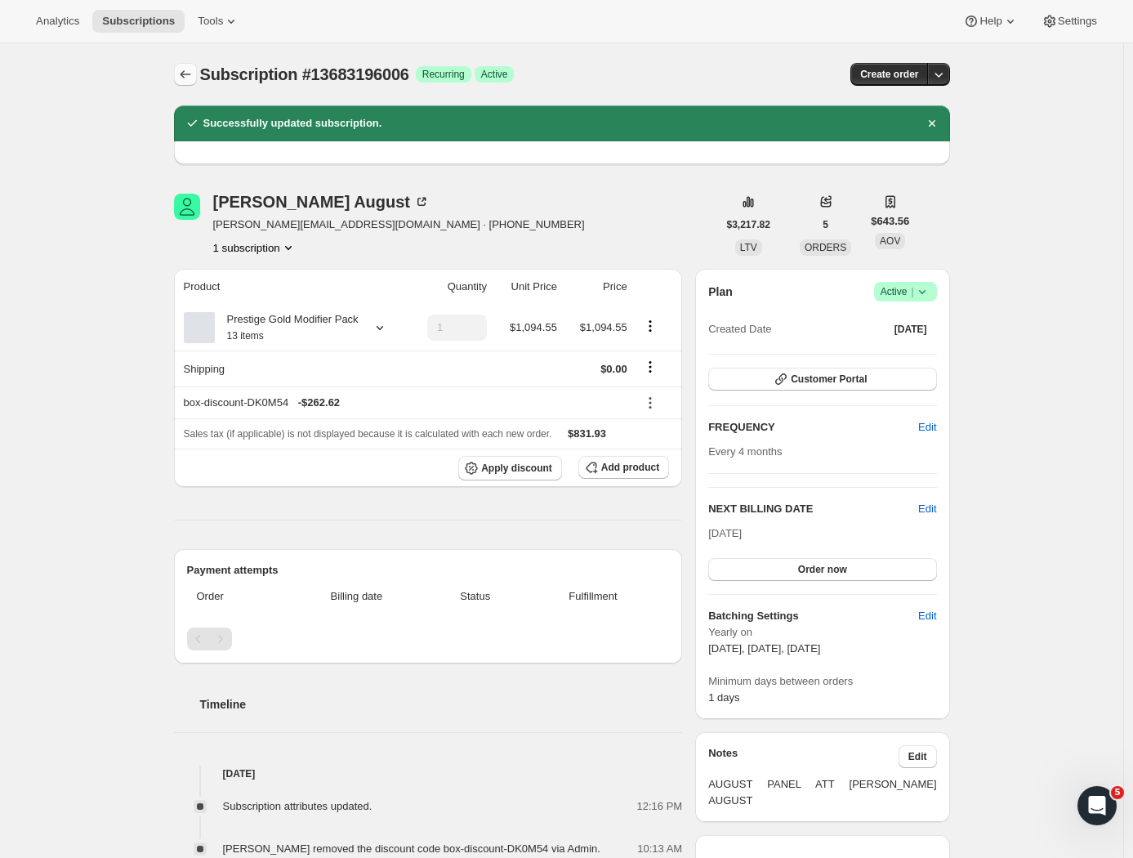
click at [186, 79] on icon "Subscriptions" at bounding box center [185, 74] width 16 height 16
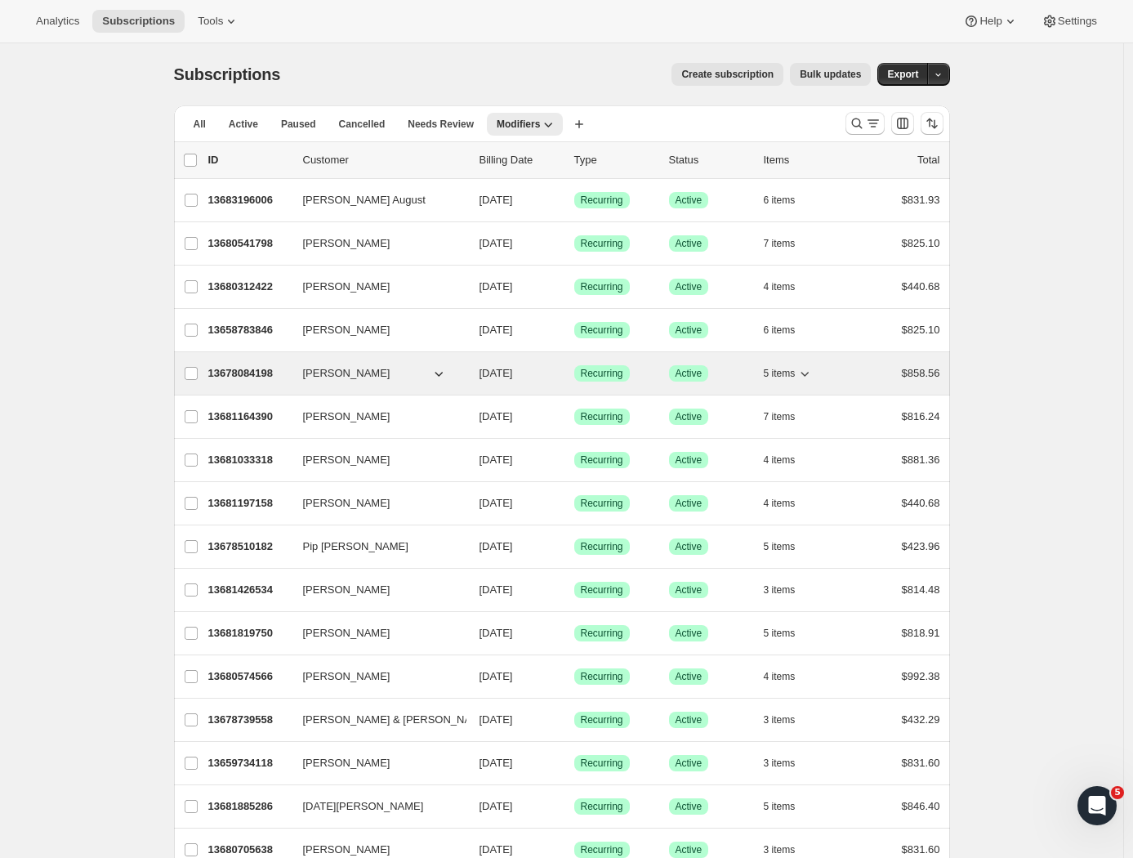
click at [242, 362] on div "13678084198 Birgit Kinraid 10/13/2025 Success Recurring Success Active 5 items …" at bounding box center [574, 373] width 732 height 23
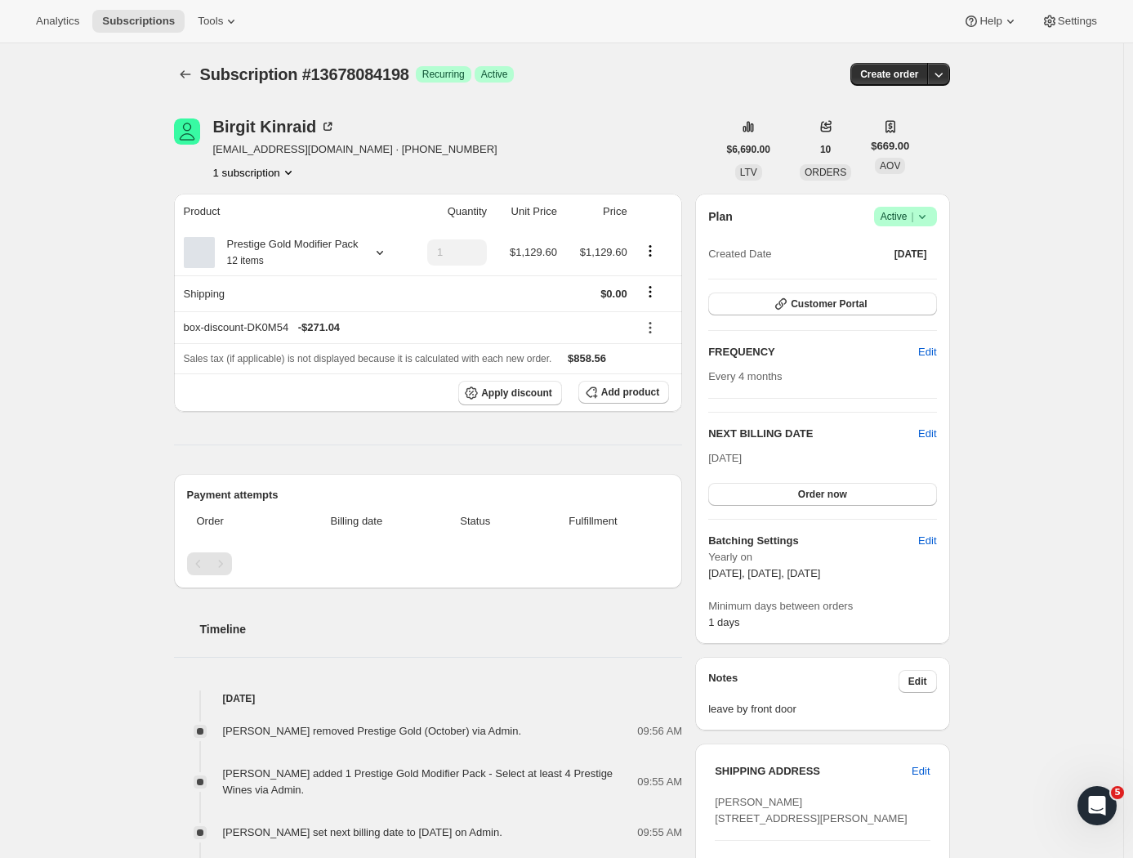
scroll to position [524, 0]
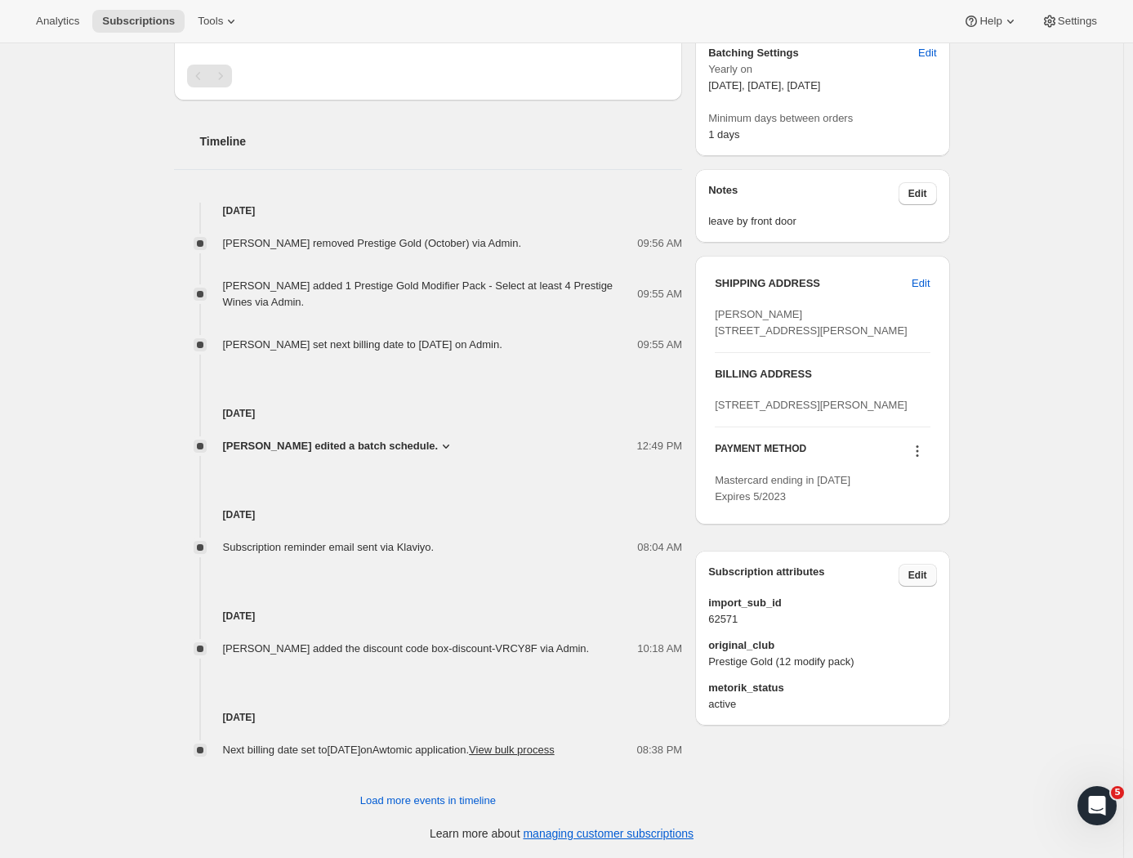
click at [927, 582] on span "Edit" at bounding box center [917, 575] width 19 height 13
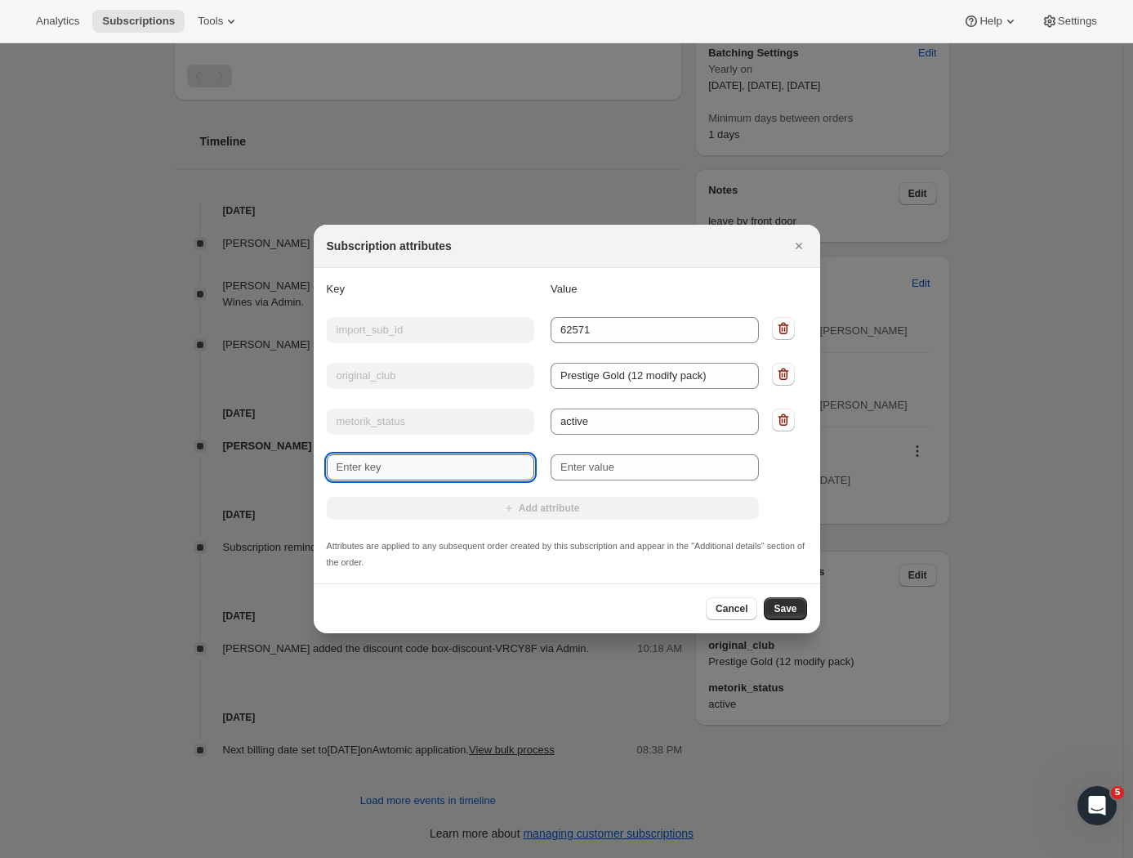
click at [417, 470] on input "New key" at bounding box center [431, 467] width 208 height 26
paste input "Wine Preference"
type input "Wine Preference"
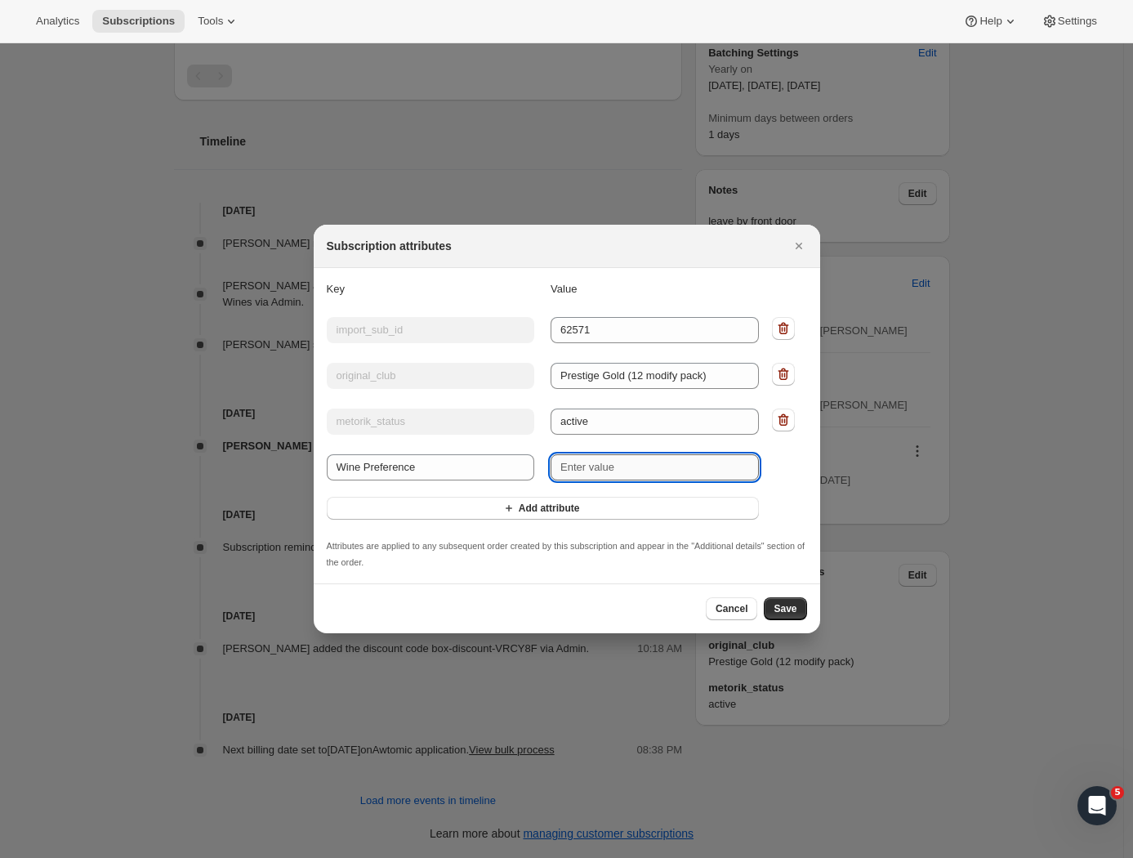
click at [649, 460] on input "New value" at bounding box center [655, 467] width 208 height 26
type input "No Sauvignon & Rose"
click at [782, 608] on span "Save" at bounding box center [785, 608] width 23 height 13
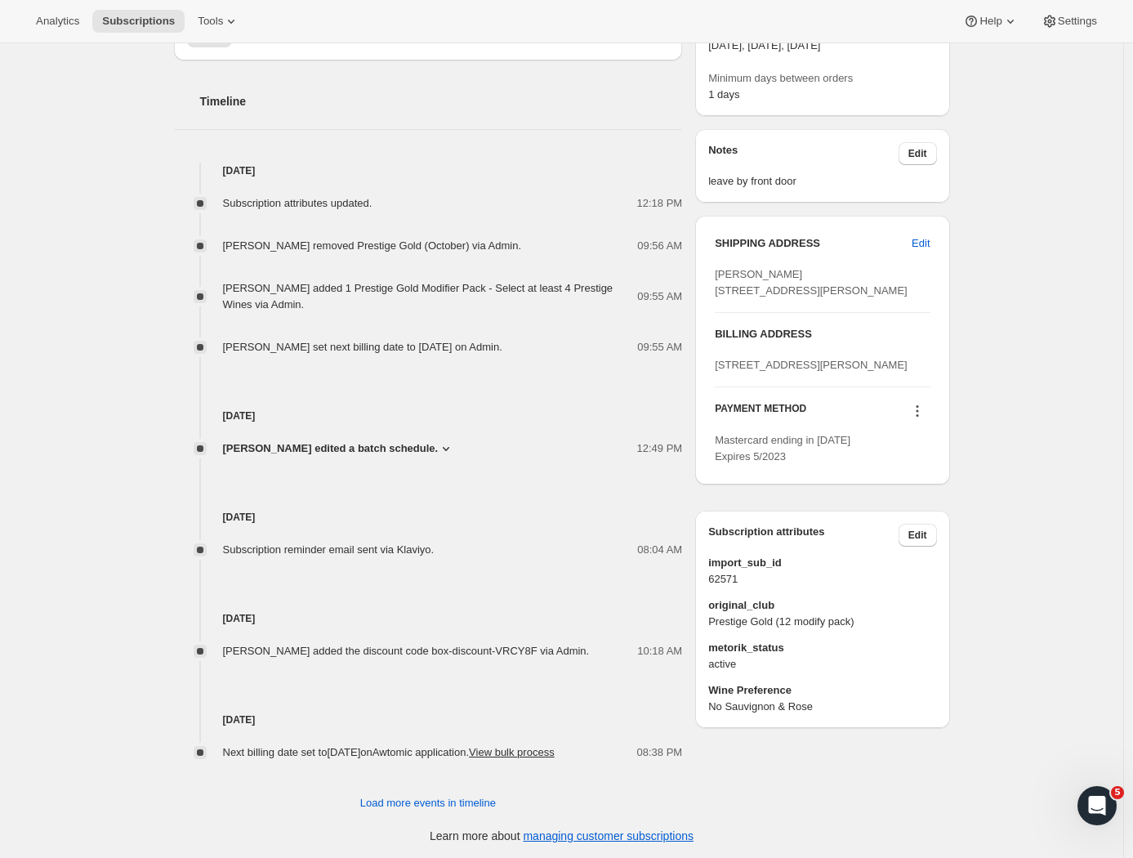
scroll to position [0, 0]
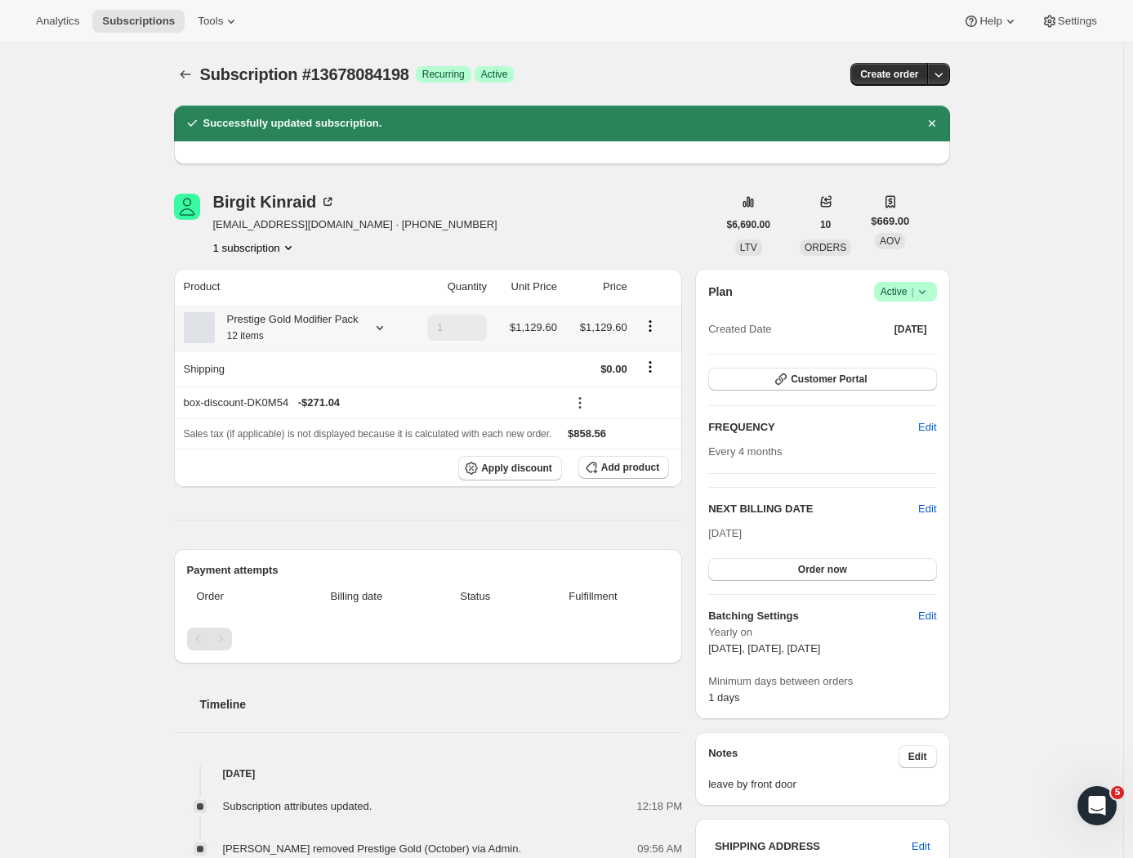
click at [390, 328] on div "Prestige Gold Modifier Pack 12 items" at bounding box center [293, 327] width 218 height 33
click at [386, 333] on icon at bounding box center [380, 327] width 16 height 16
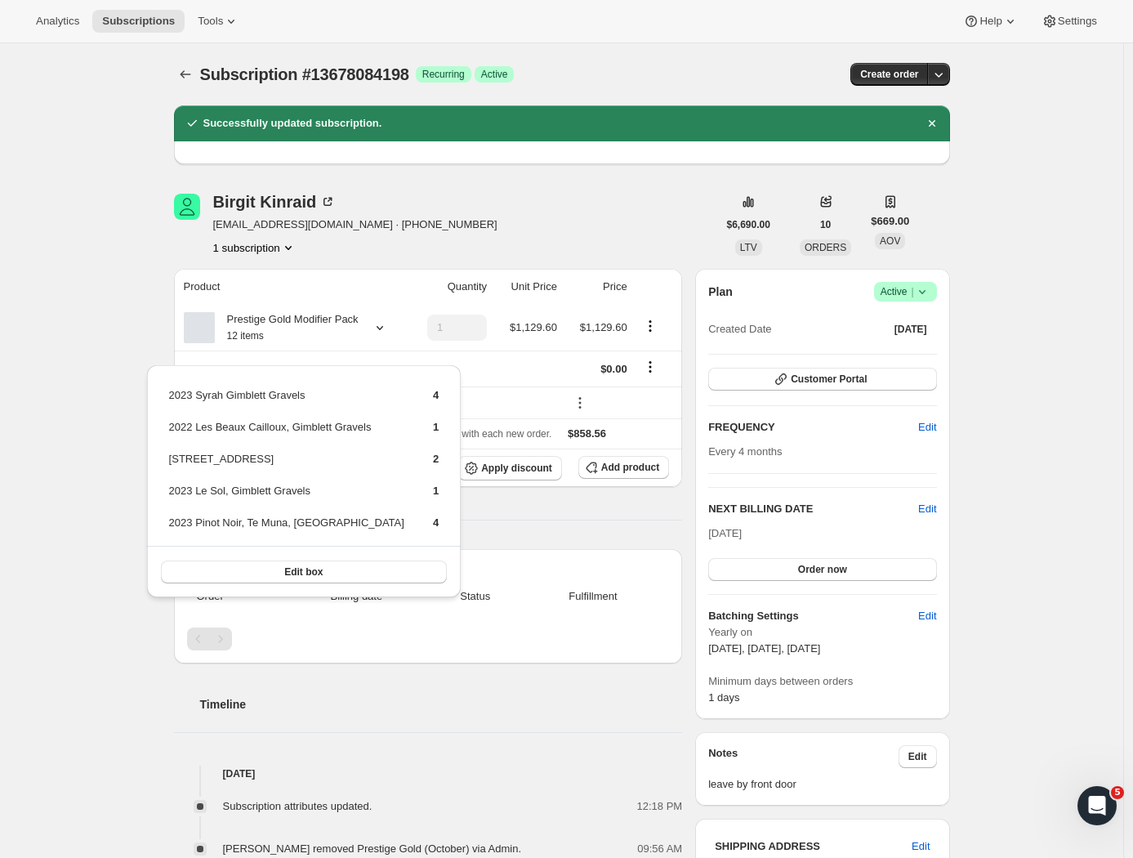
click at [82, 392] on div "Subscription #13678084198. This page is ready Subscription #13678084198 Success…" at bounding box center [561, 753] width 1123 height 1420
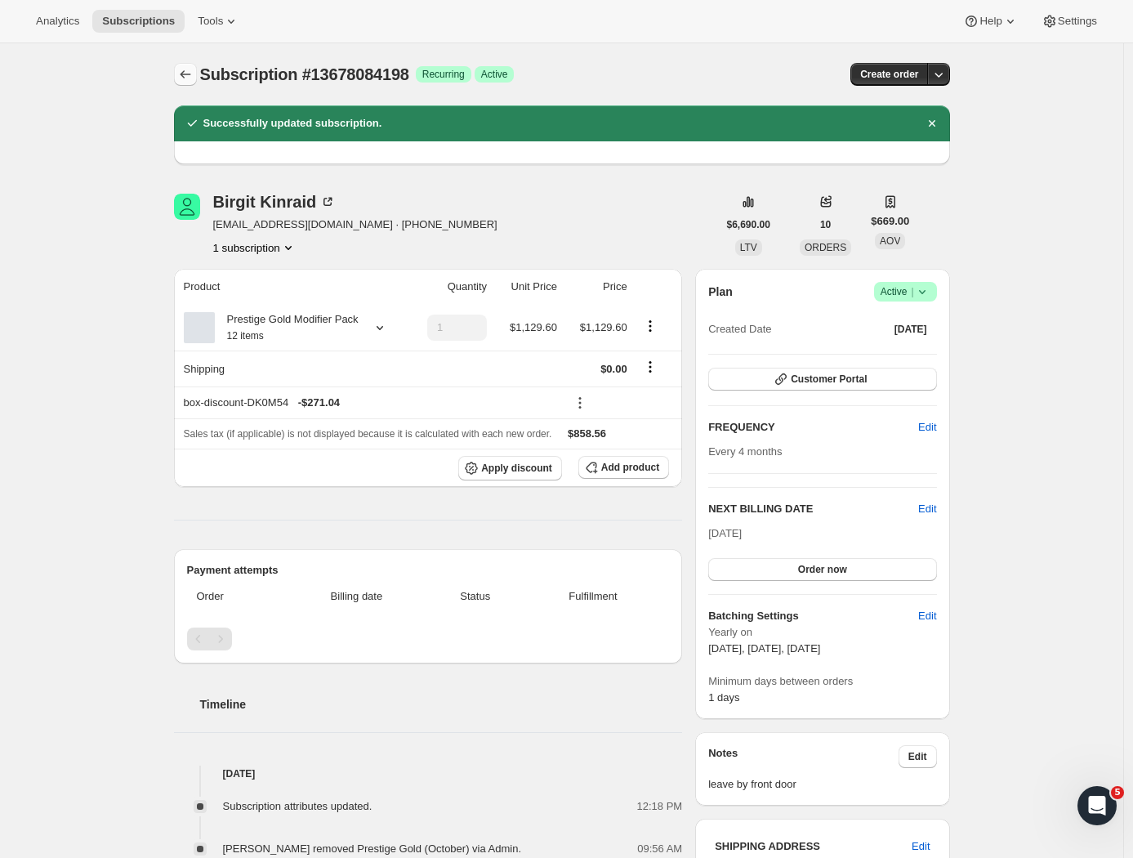
click at [185, 78] on icon "Subscriptions" at bounding box center [185, 74] width 16 height 16
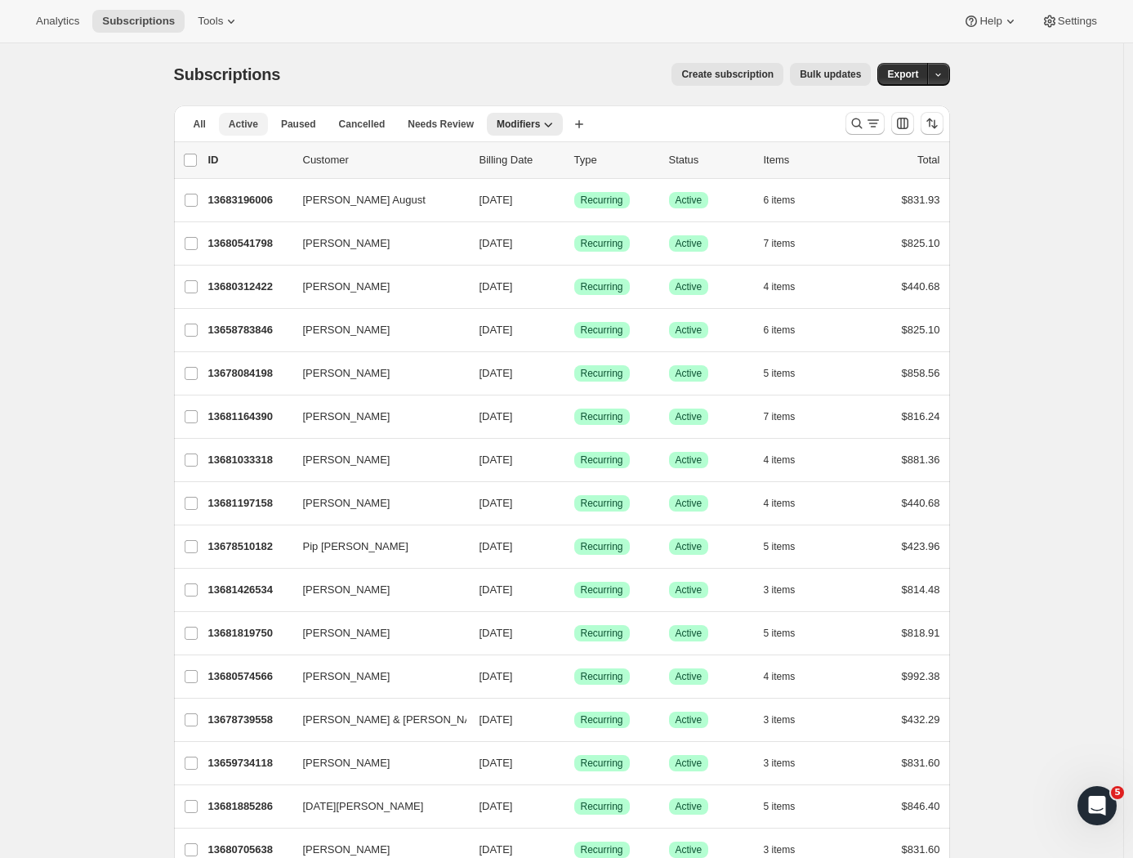
click at [255, 127] on span "Active" at bounding box center [243, 124] width 29 height 13
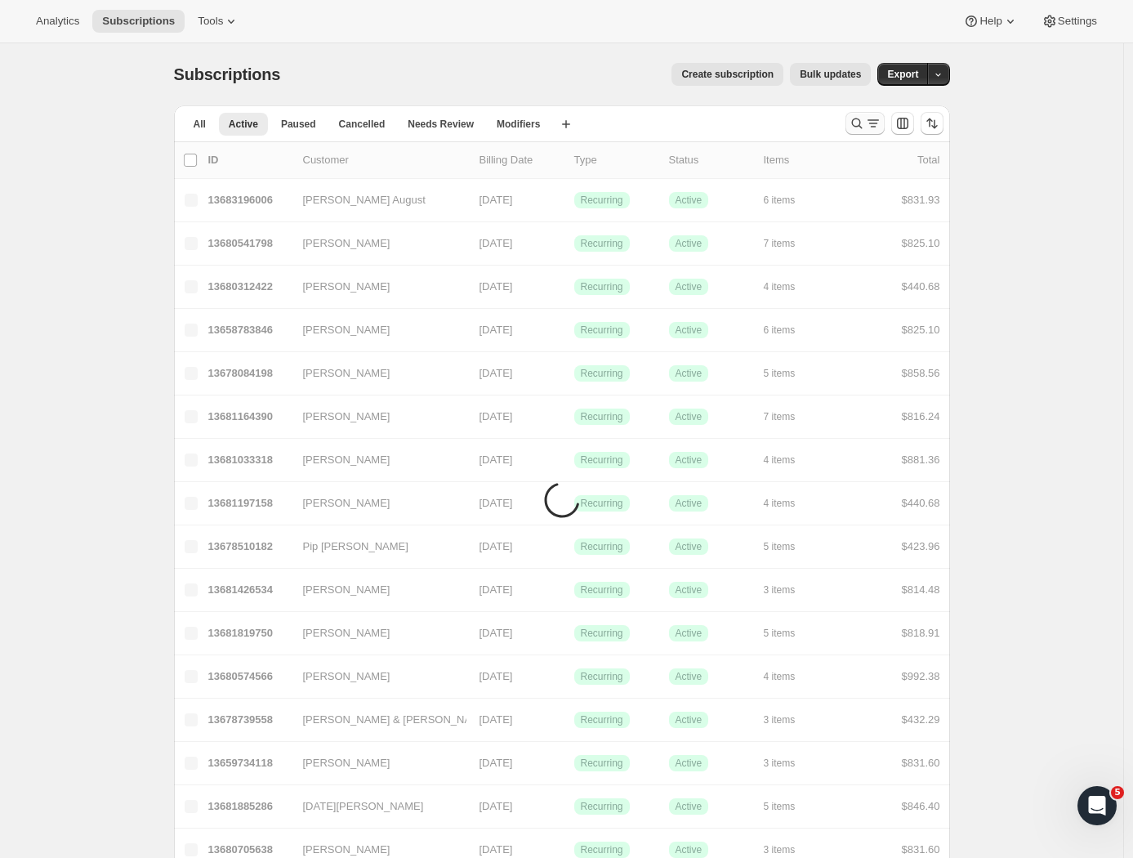
click at [862, 127] on icon "Search and filter results" at bounding box center [857, 123] width 16 height 16
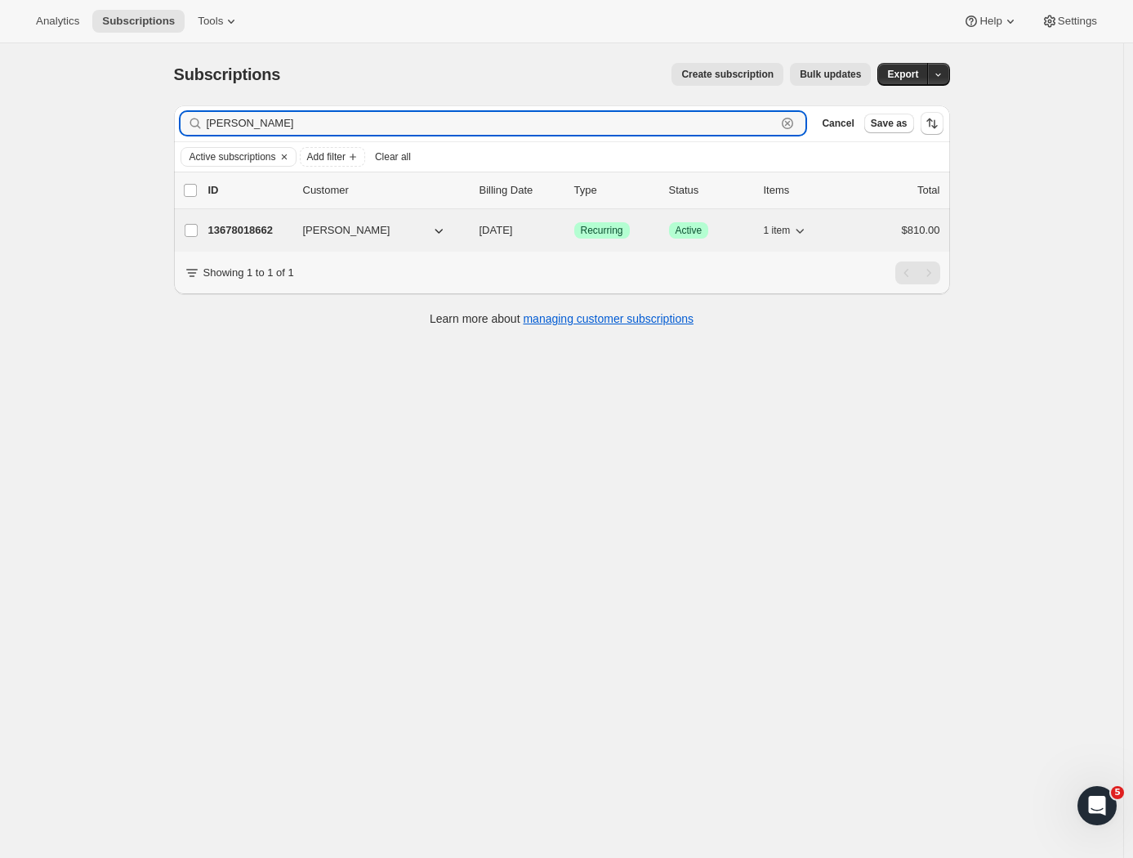
type input "Paul mc"
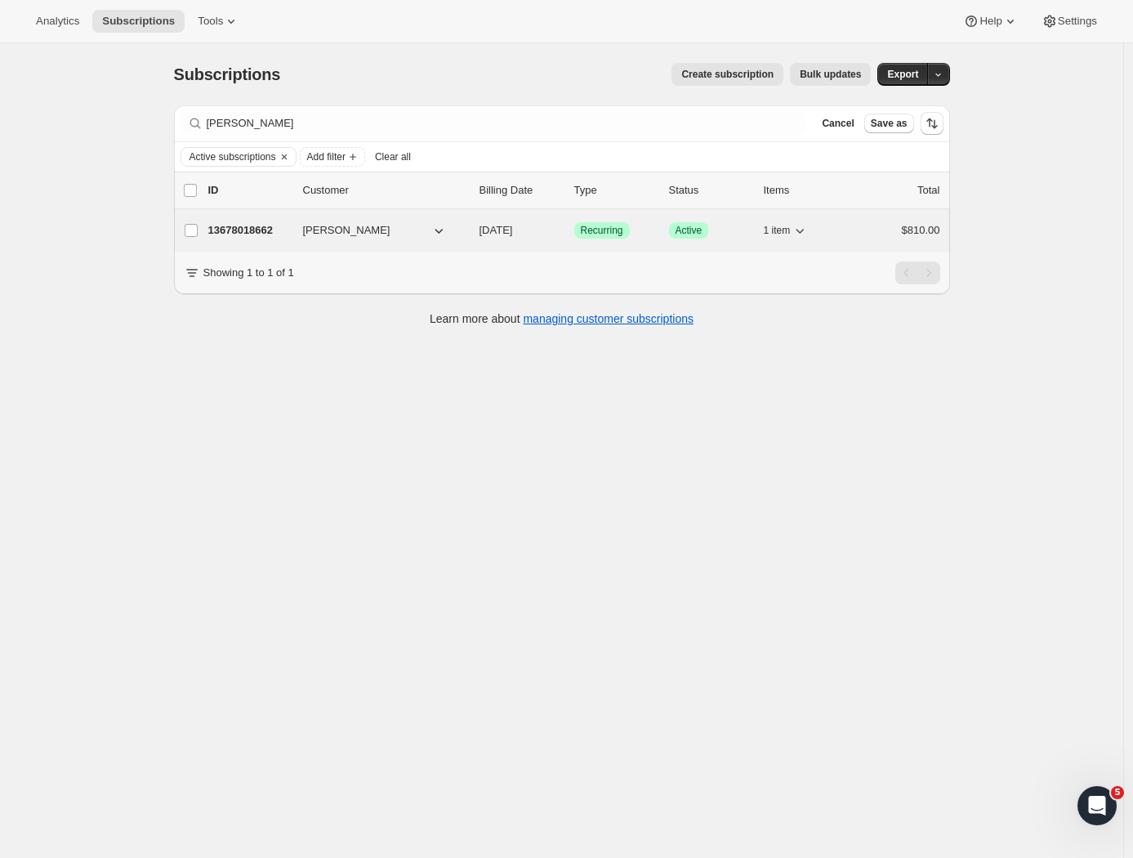
click at [277, 234] on p "13678018662" at bounding box center [249, 230] width 82 height 16
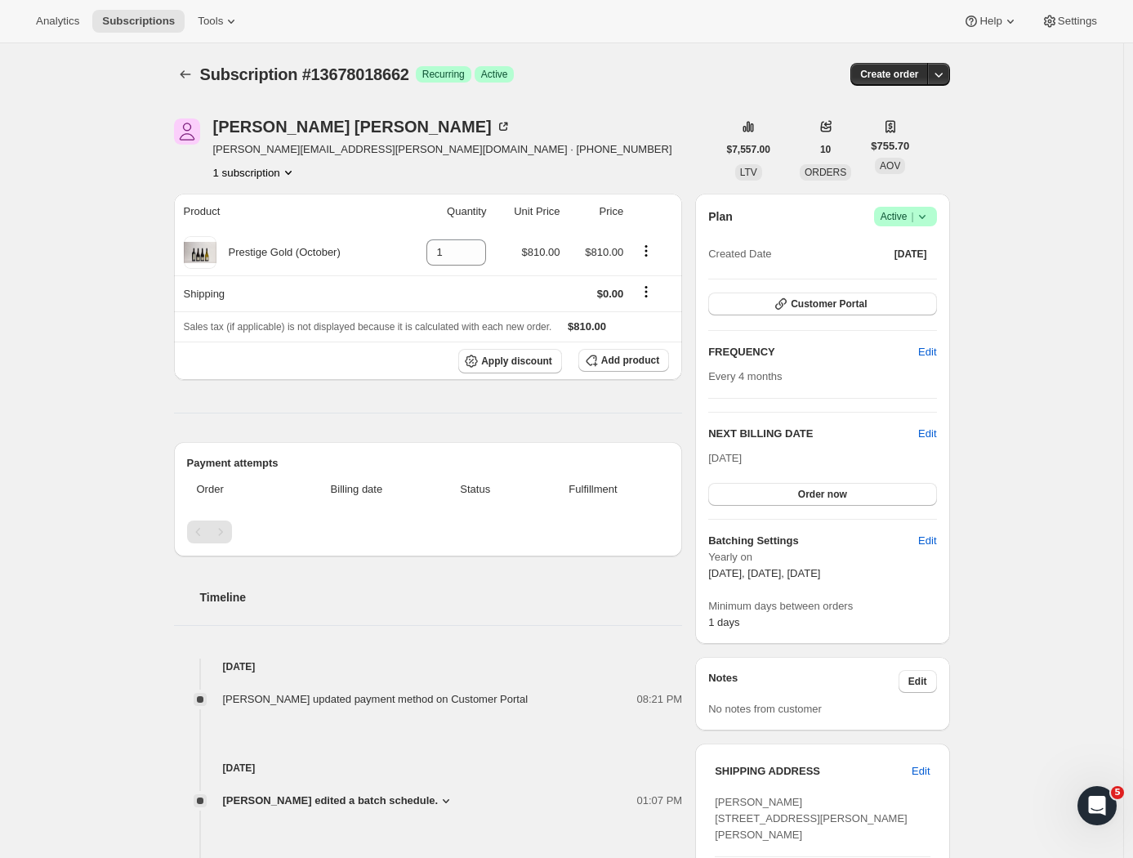
scroll to position [485, 0]
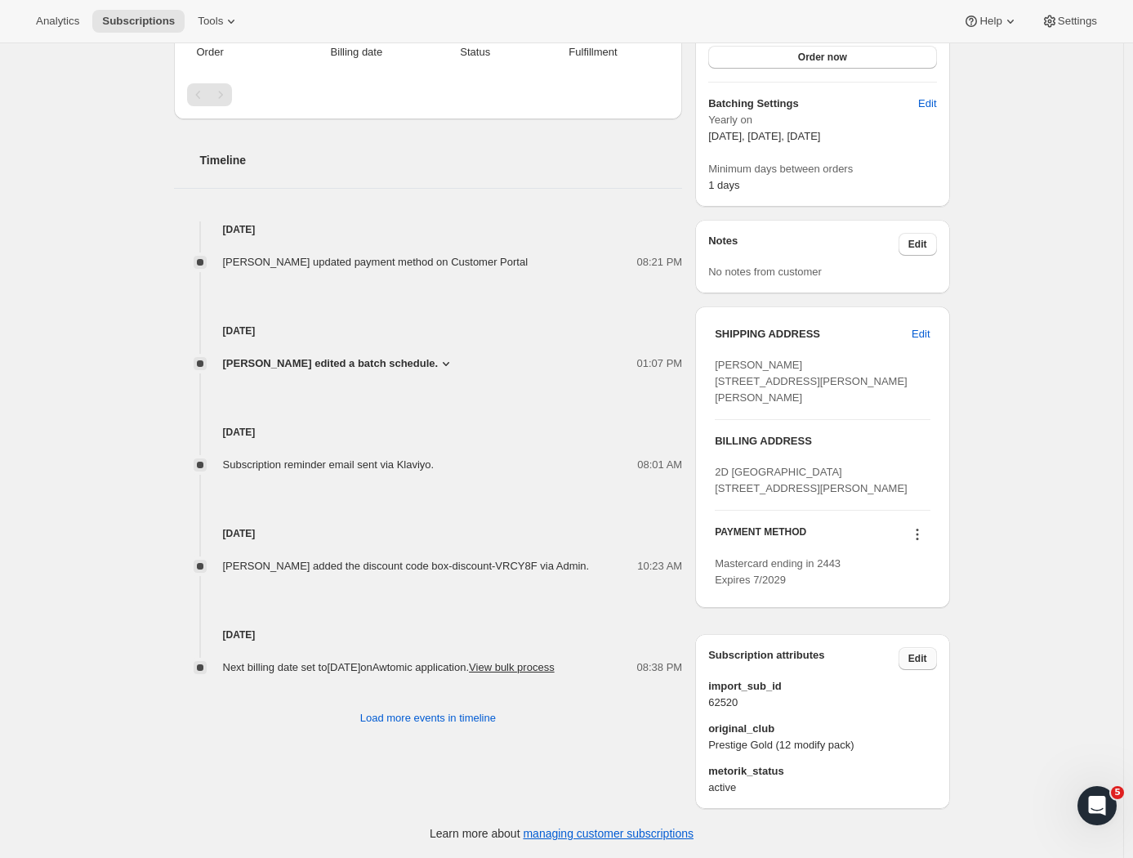
click at [927, 653] on span "Edit" at bounding box center [917, 658] width 19 height 13
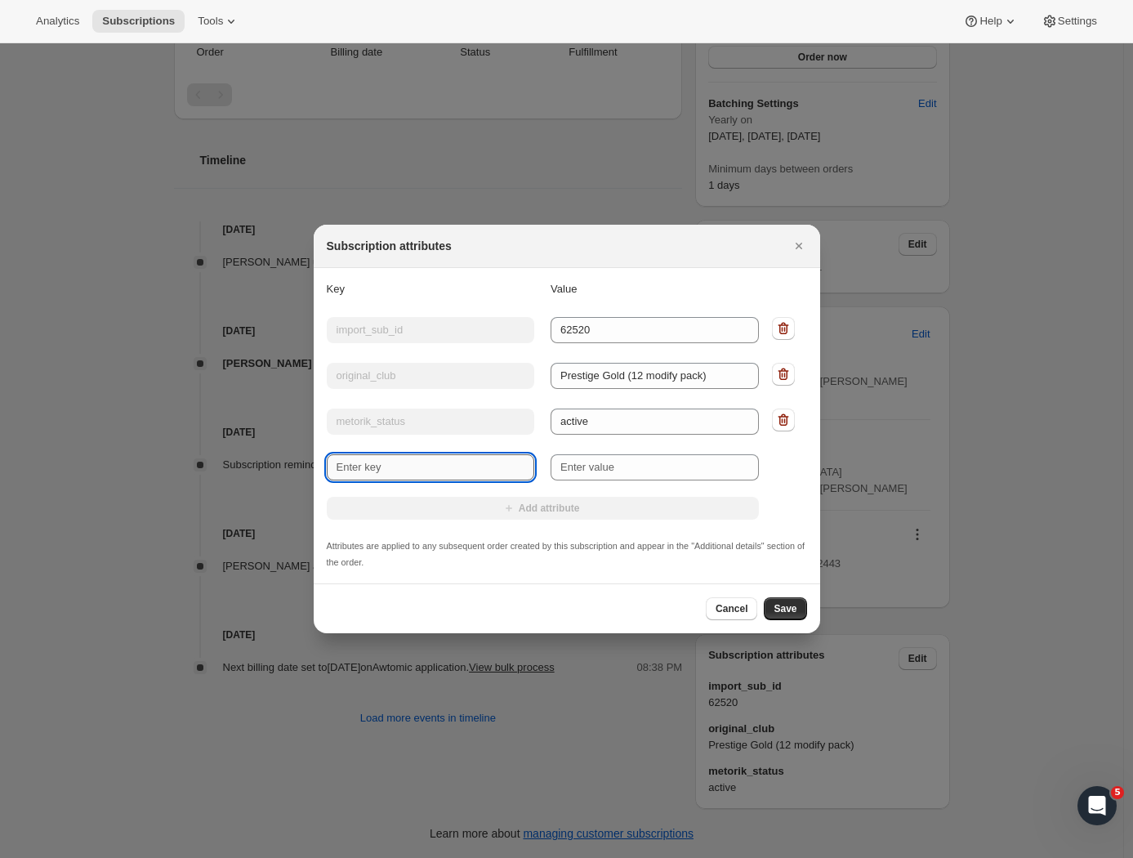
click at [428, 461] on input "New key" at bounding box center [431, 467] width 208 height 26
paste input "Wine Preference"
type input "Wine Preference"
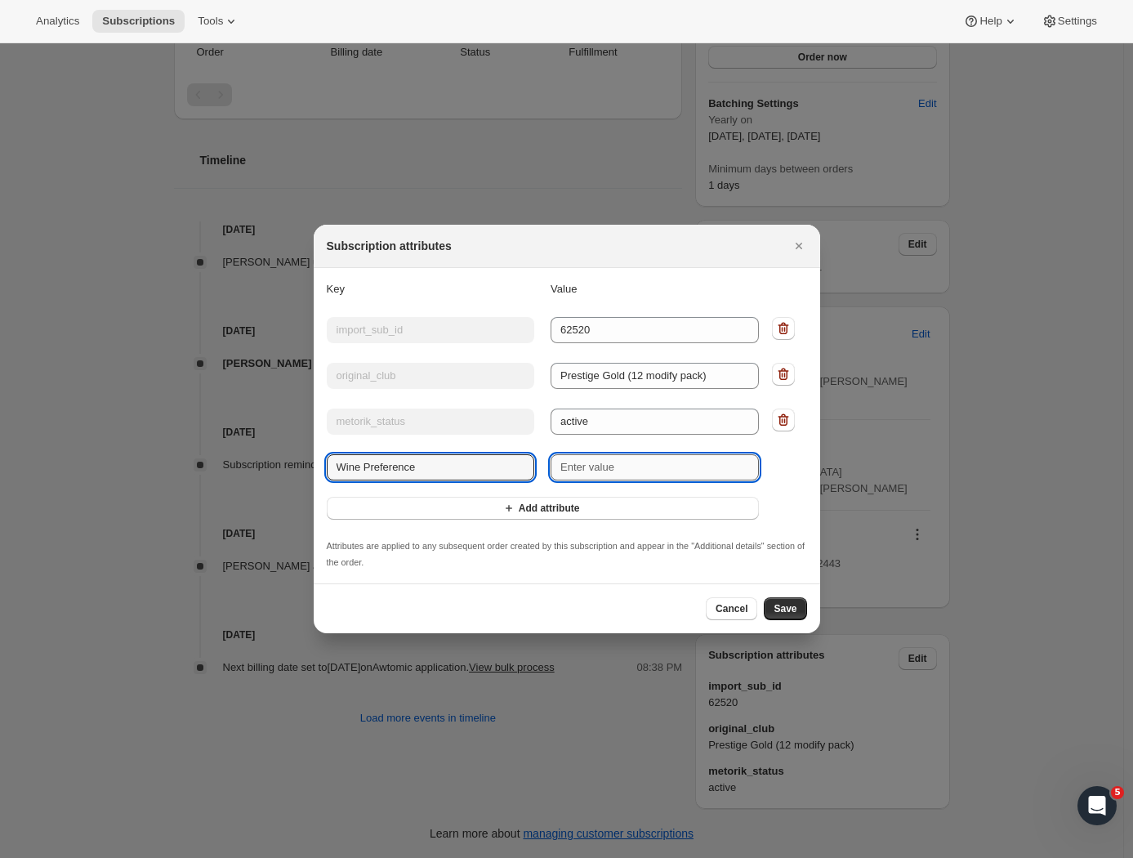
click at [627, 470] on input "New value" at bounding box center [655, 467] width 208 height 26
type input "Red Wine Only"
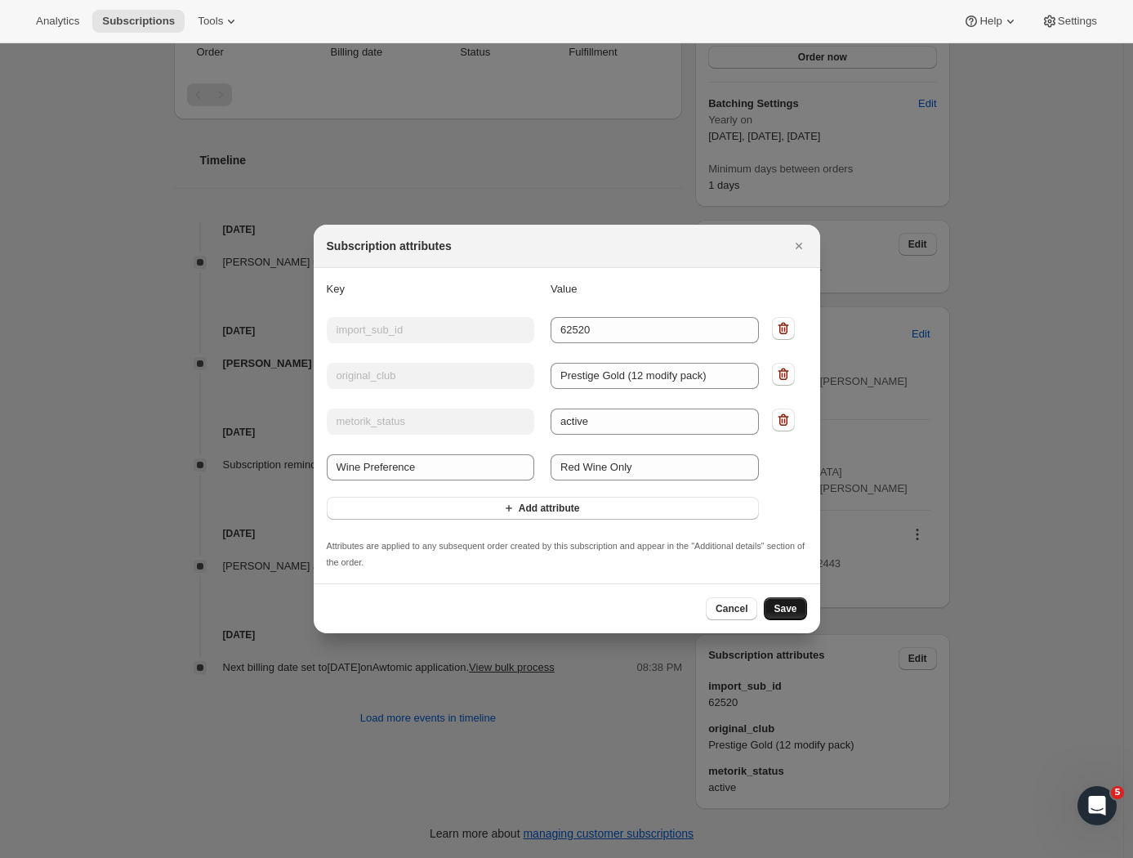
click at [787, 606] on span "Save" at bounding box center [785, 608] width 23 height 13
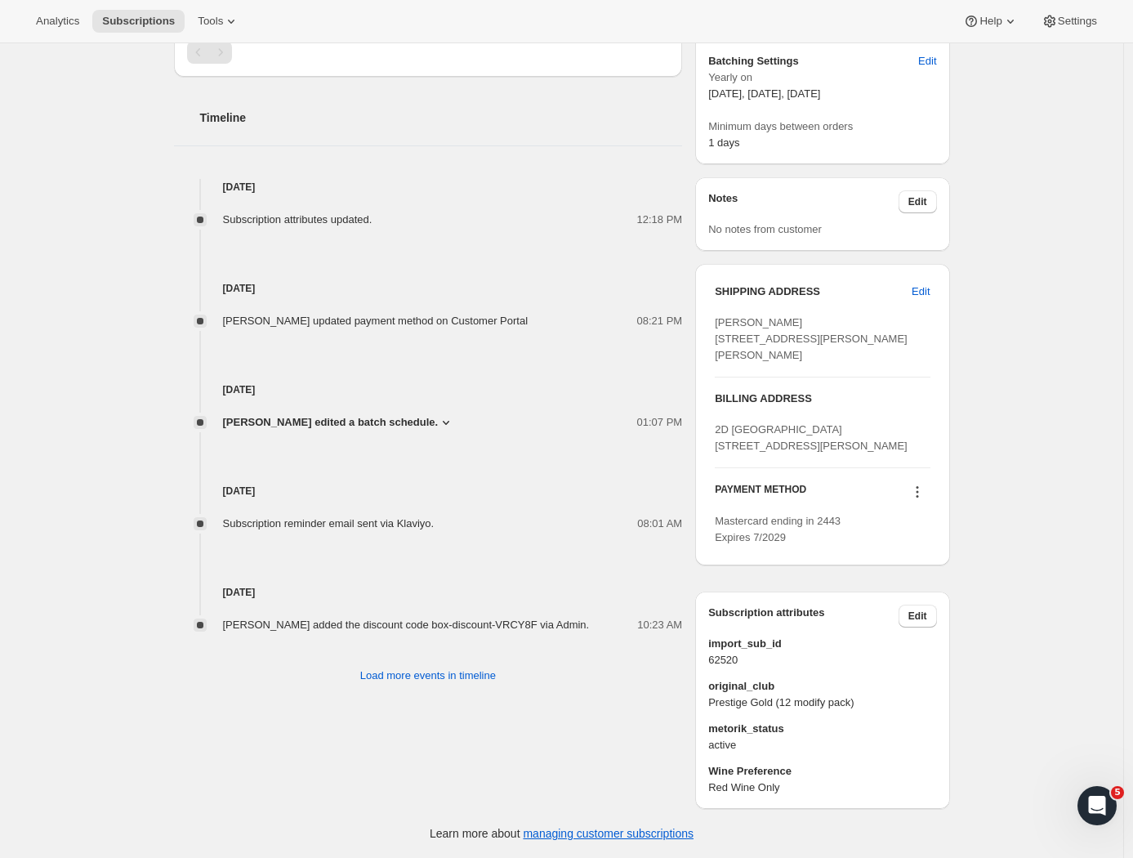
scroll to position [0, 0]
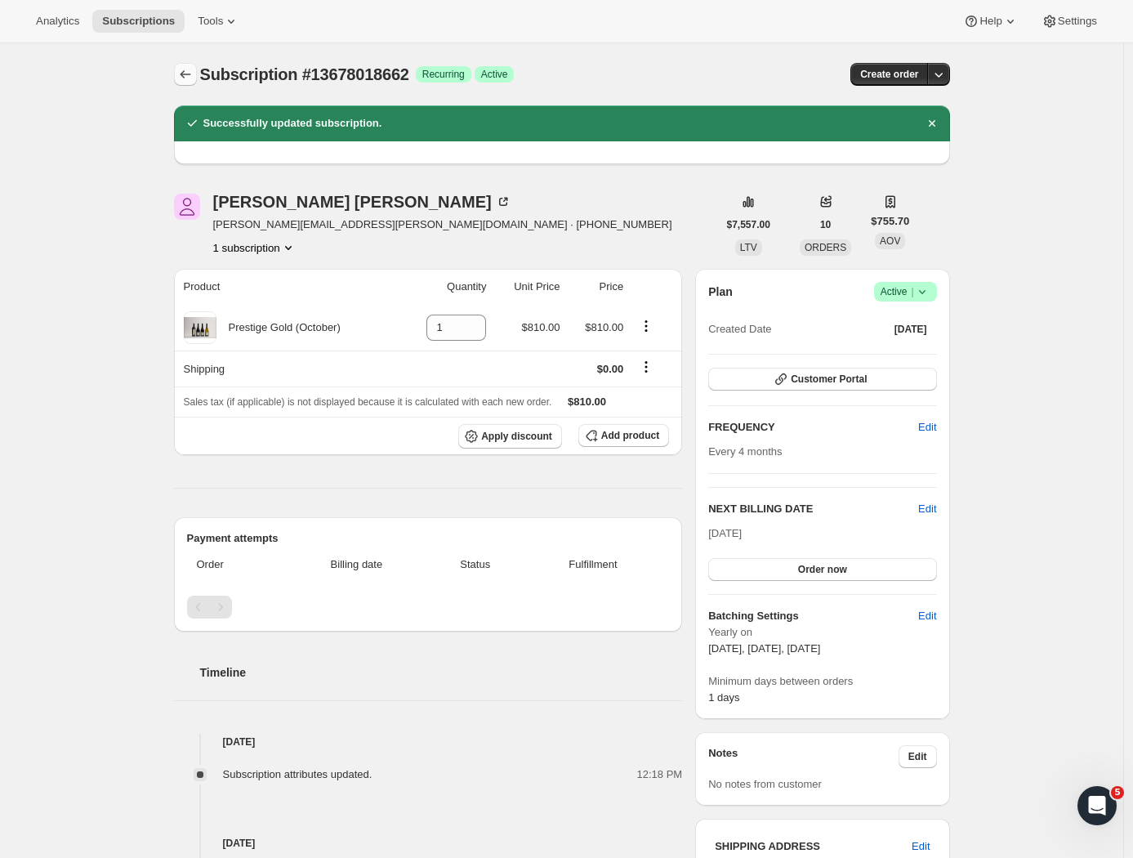
click at [189, 76] on icon "Subscriptions" at bounding box center [185, 74] width 16 height 16
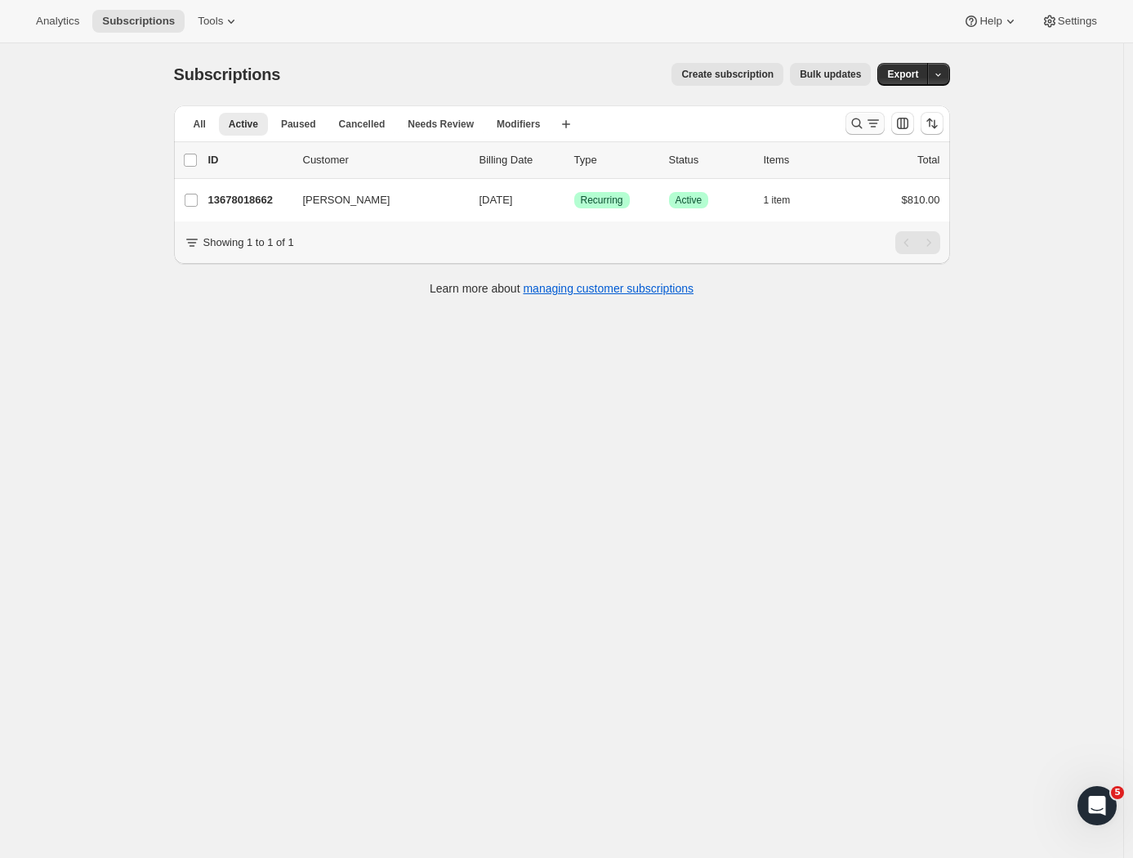
click at [861, 120] on icon "Search and filter results" at bounding box center [857, 123] width 16 height 16
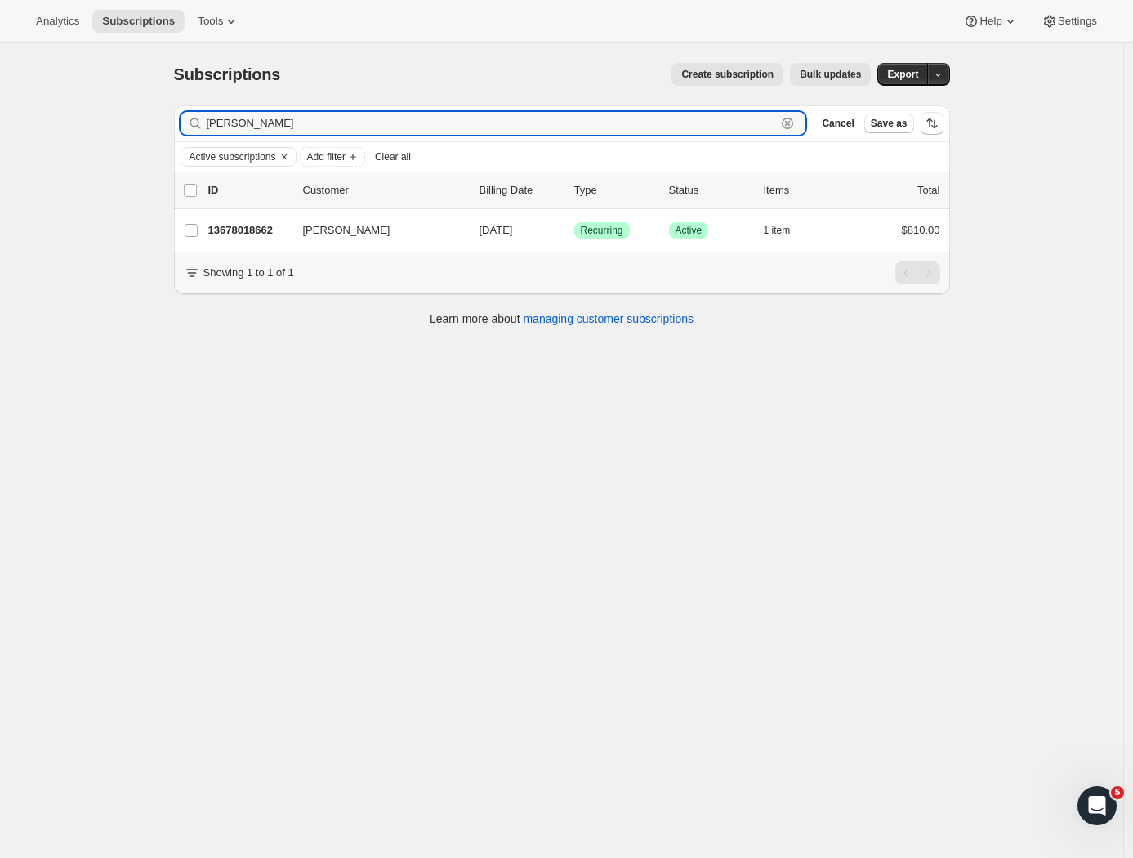
drag, startPoint x: 282, startPoint y: 125, endPoint x: 148, endPoint y: 124, distance: 134.0
click at [147, 124] on div "Subscriptions. This page is ready Subscriptions Create subscription Bulk update…" at bounding box center [561, 472] width 1123 height 858
paste input "Leanne Mills"
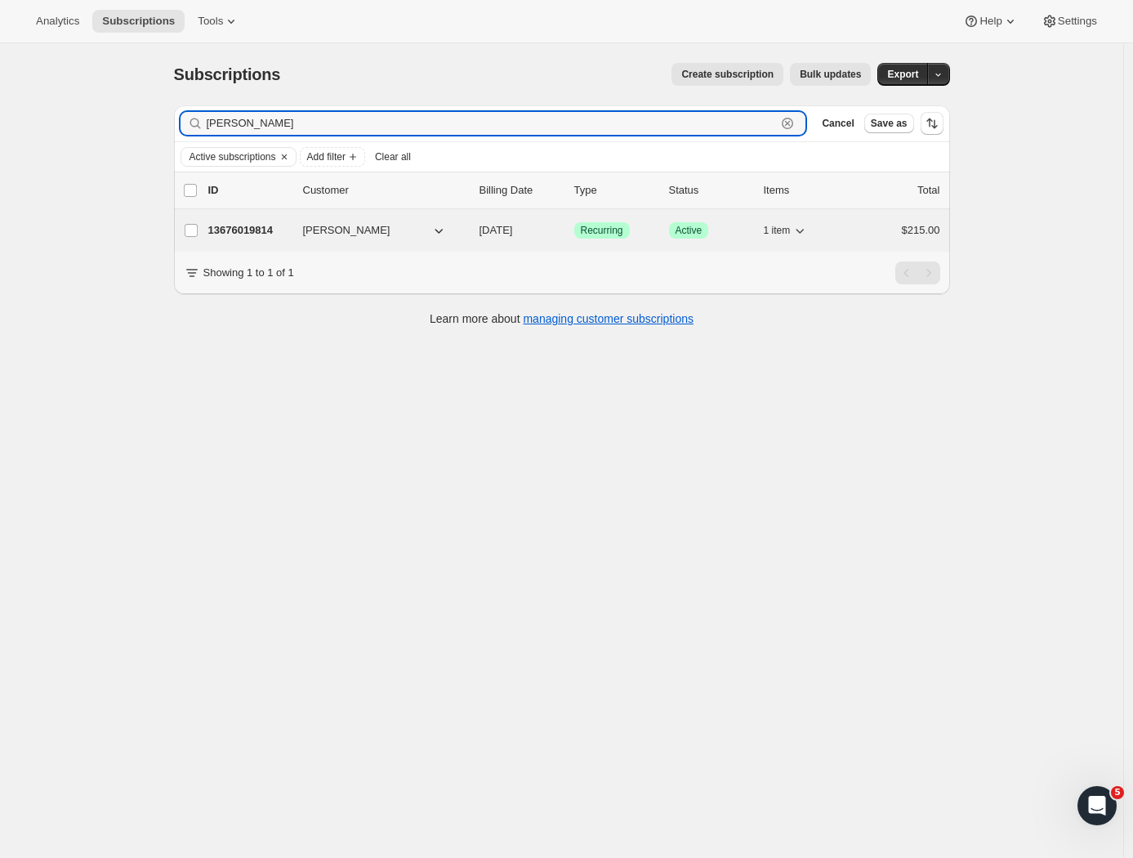
type input "Leanne Mills"
click at [341, 238] on span "Leanne Mills" at bounding box center [346, 230] width 87 height 16
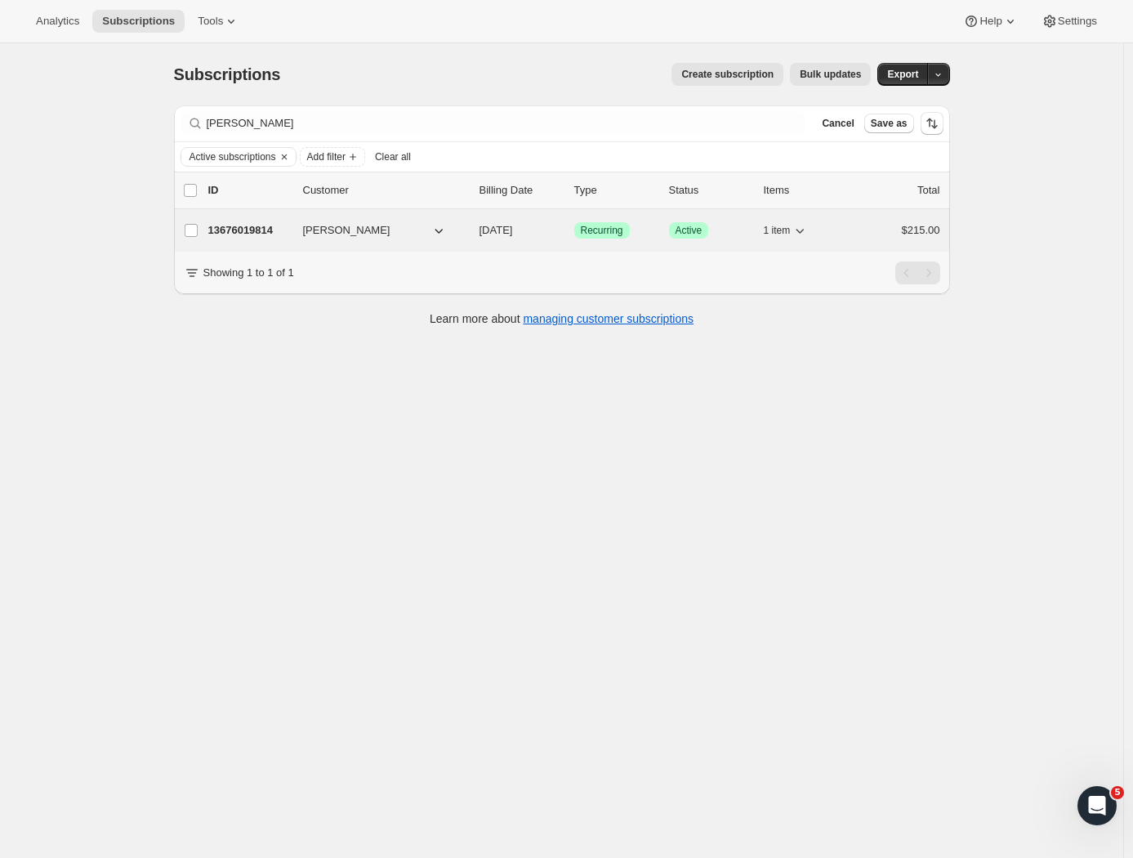
click at [252, 237] on p "13676019814" at bounding box center [249, 230] width 82 height 16
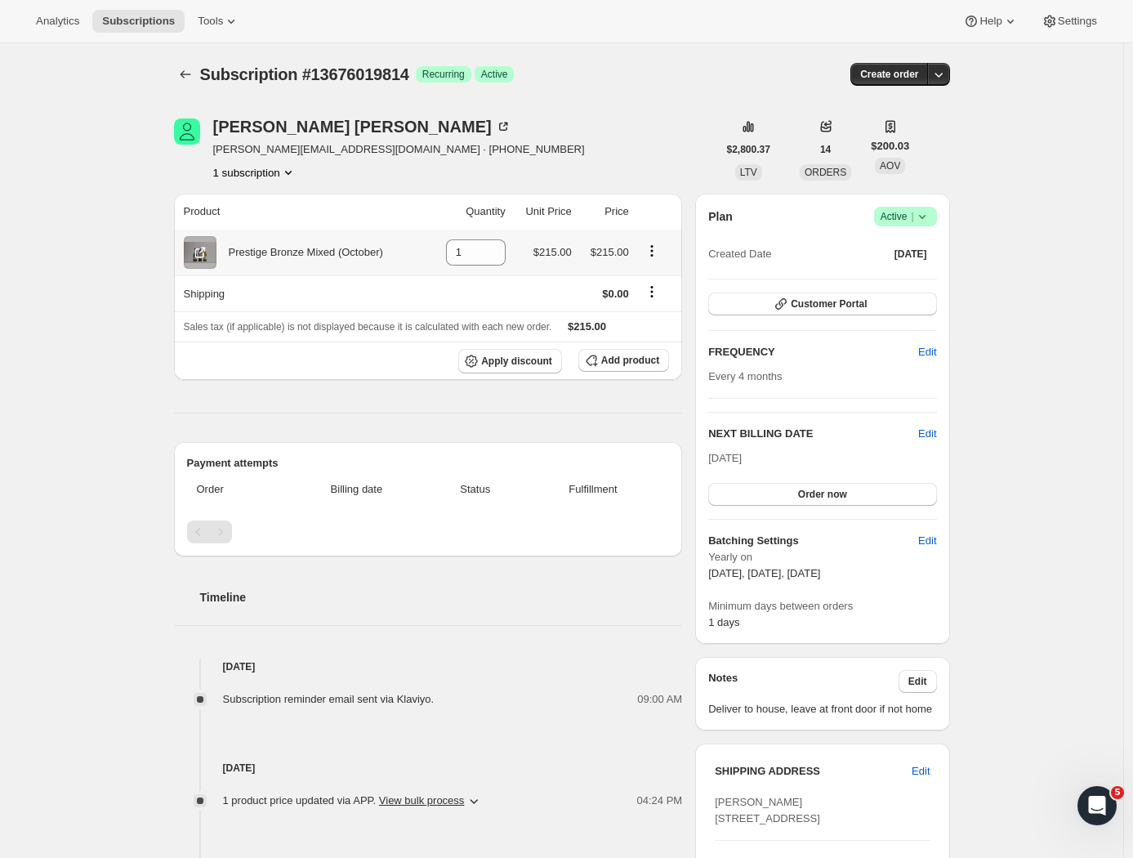
click at [659, 257] on icon "Product actions" at bounding box center [652, 251] width 16 height 16
click at [618, 167] on div "Leanne Mills leanne@localelectrical.nz · +6421865597 1 subscription" at bounding box center [445, 149] width 543 height 62
click at [118, 301] on div "Subscription #13676019814. This page is ready Subscription #13676019814 Success…" at bounding box center [561, 652] width 1123 height 1219
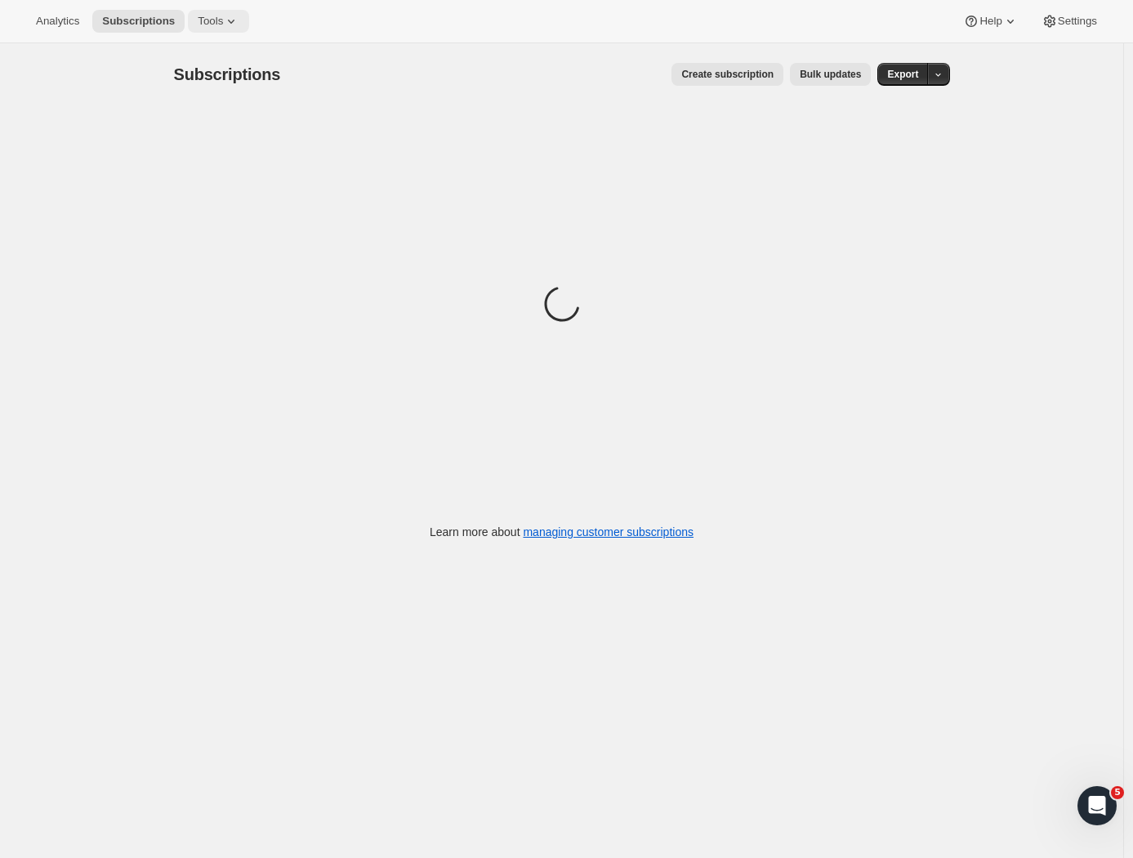
click at [202, 26] on span "Tools" at bounding box center [210, 21] width 25 height 13
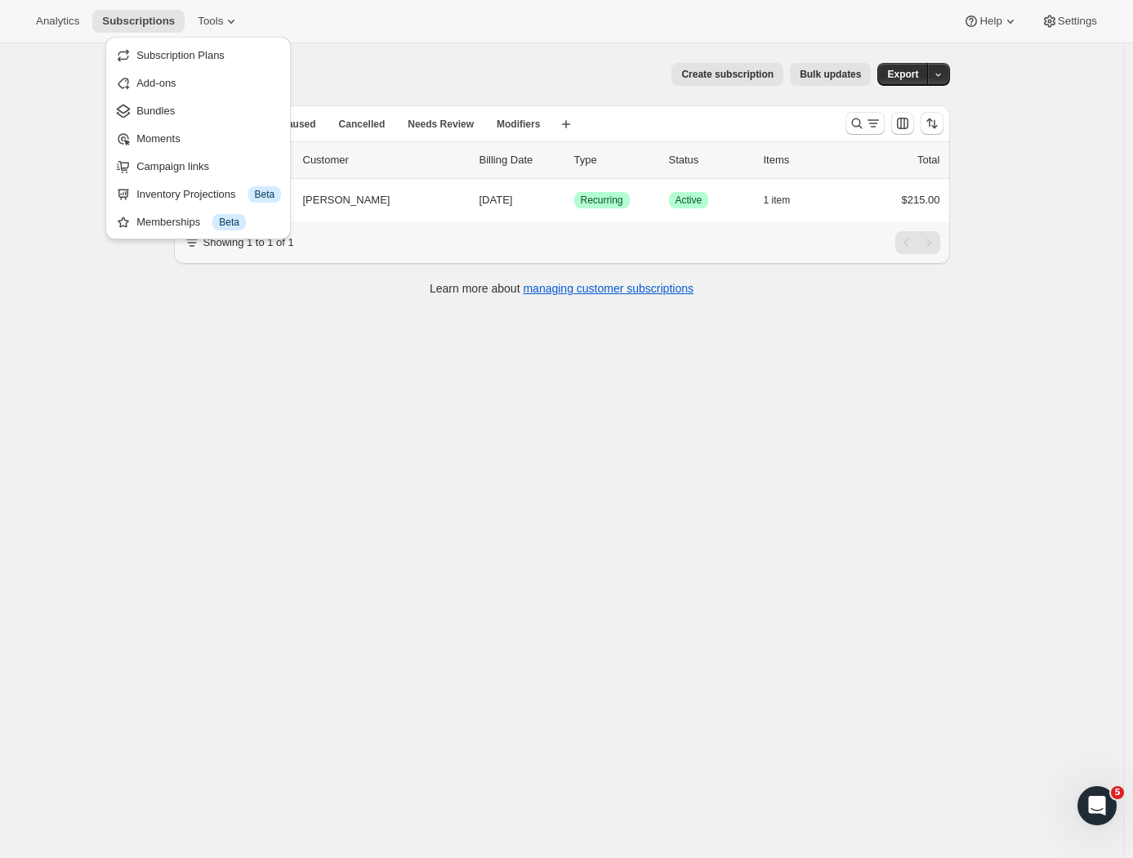
click at [43, 140] on div "Subscriptions. This page is ready Subscriptions Create subscription Bulk update…" at bounding box center [561, 472] width 1123 height 858
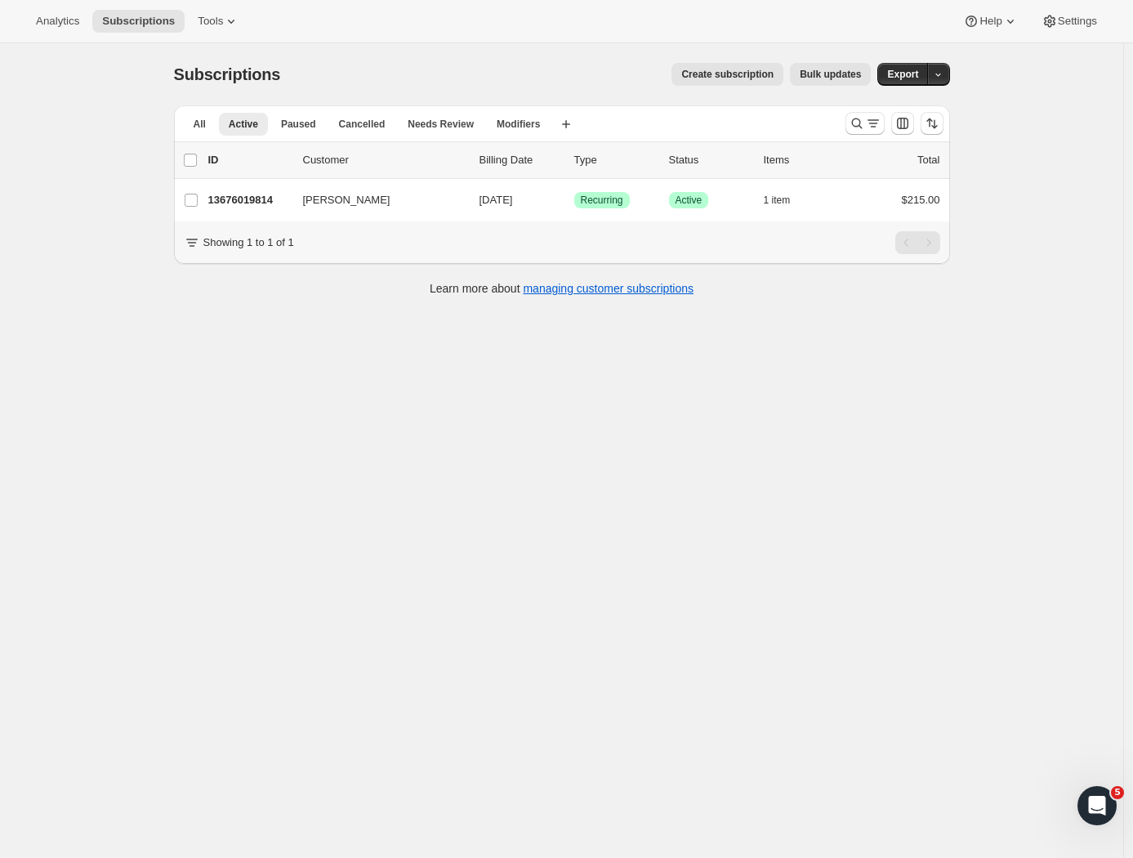
click at [1034, 182] on div "Subscriptions. This page is ready Subscriptions Create subscription Bulk update…" at bounding box center [561, 472] width 1123 height 858
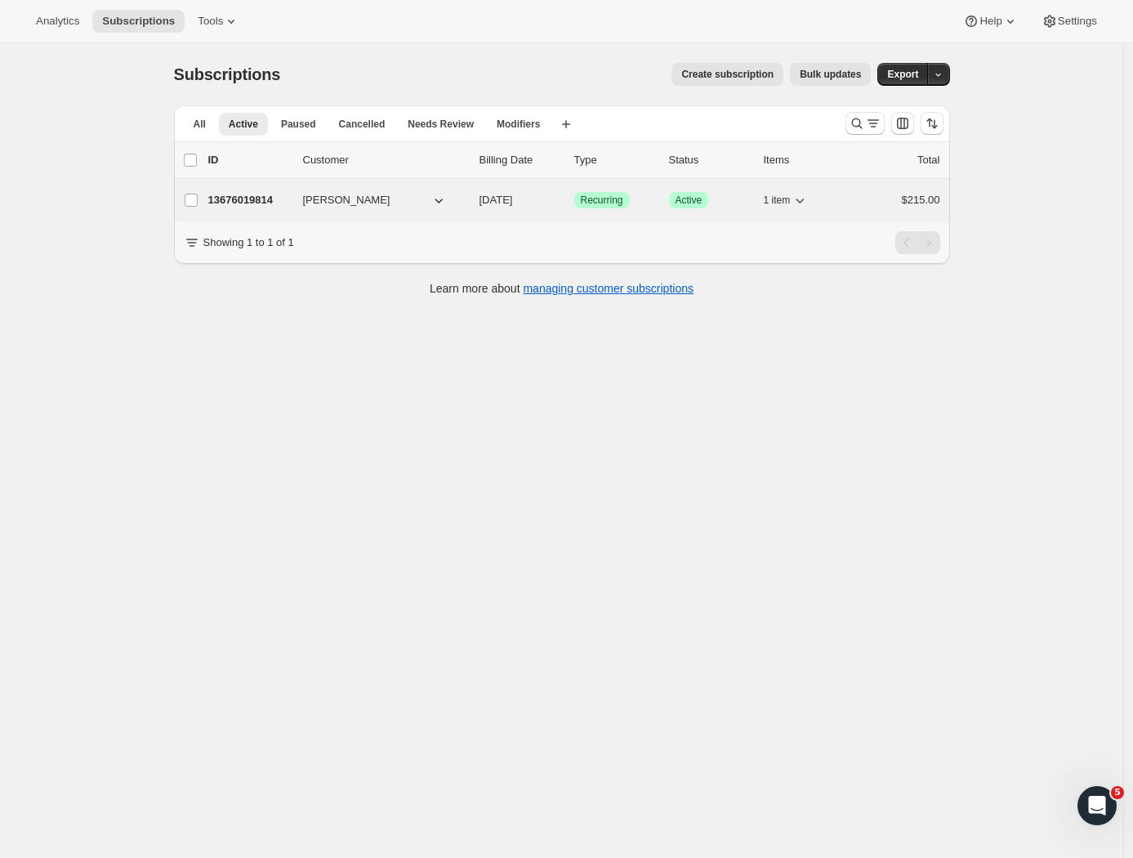
click at [250, 211] on div "13676019814 Leanne Mills 10/12/2025 Success Recurring Success Active 1 item $21…" at bounding box center [574, 200] width 732 height 23
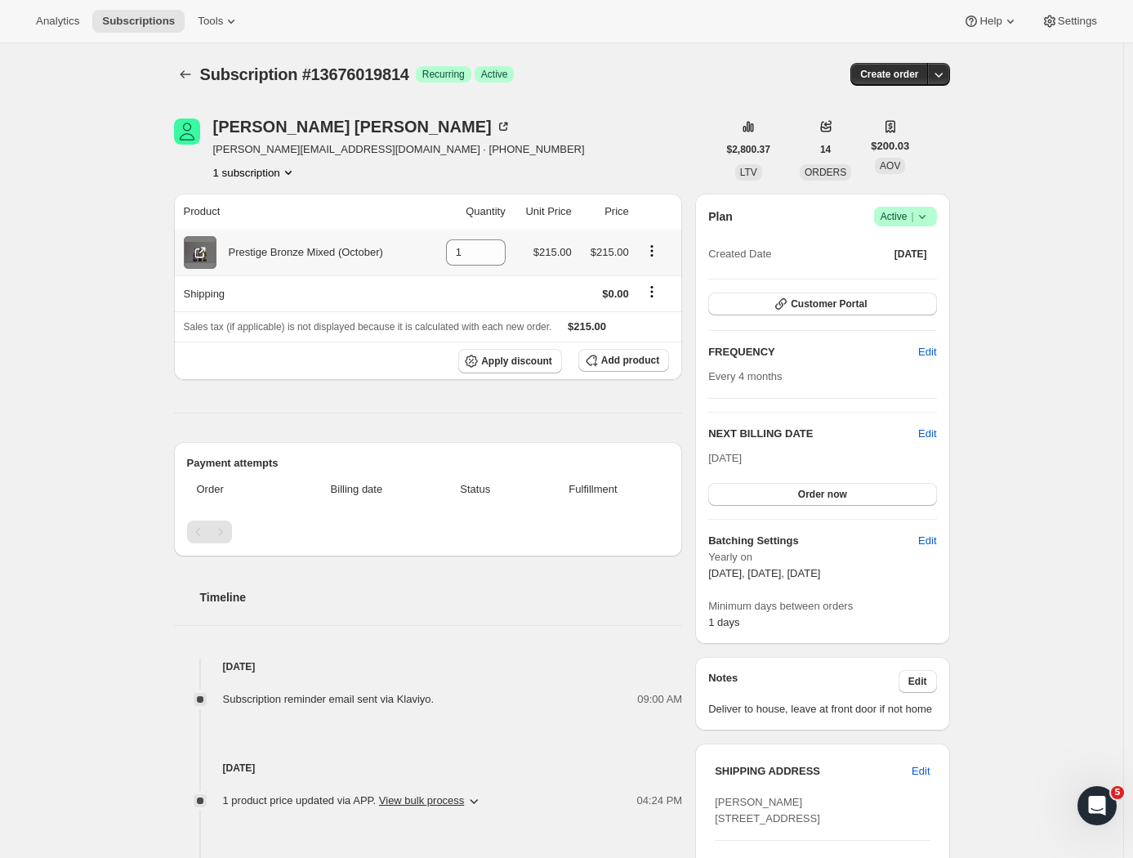
click at [203, 252] on icon at bounding box center [201, 251] width 7 height 7
click at [635, 355] on span "Add product" at bounding box center [630, 360] width 58 height 13
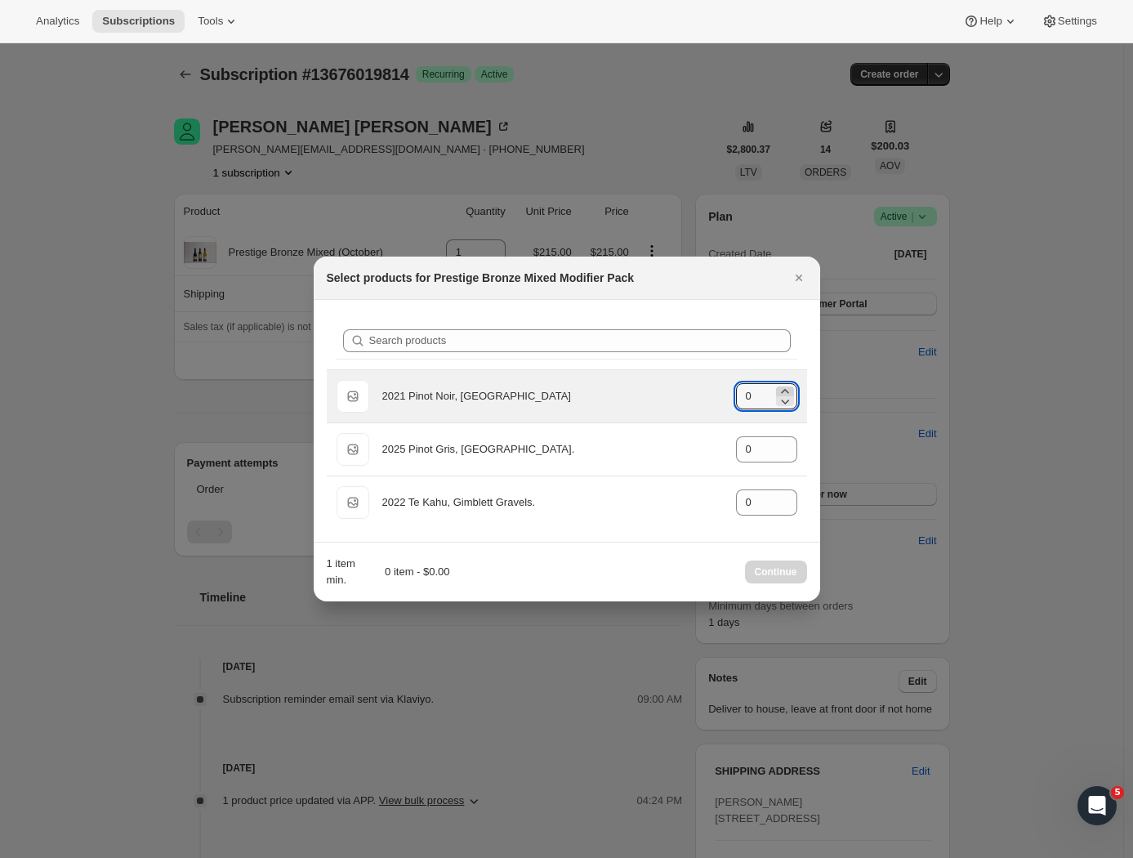
click at [787, 390] on icon ":r2tt:" at bounding box center [785, 391] width 16 height 16
type input "2"
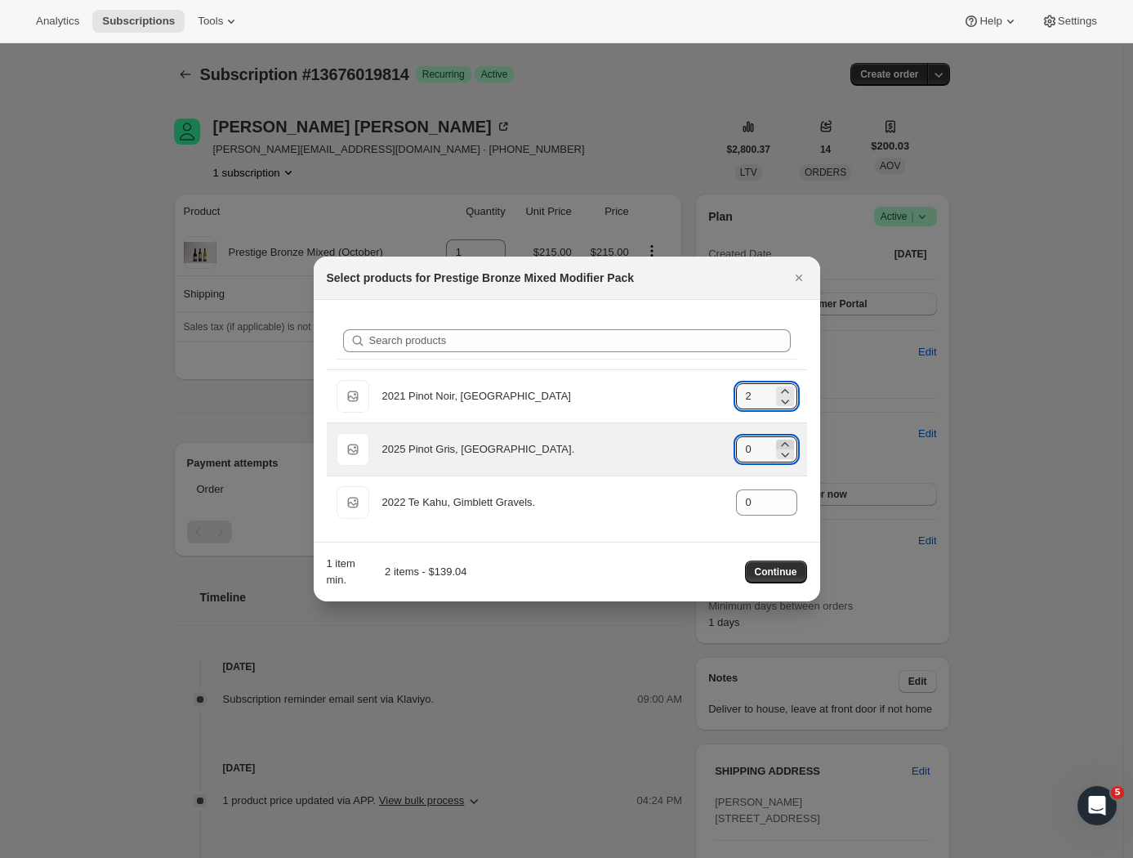
click at [782, 439] on icon ":r2tt:" at bounding box center [785, 444] width 16 height 16
type input "2"
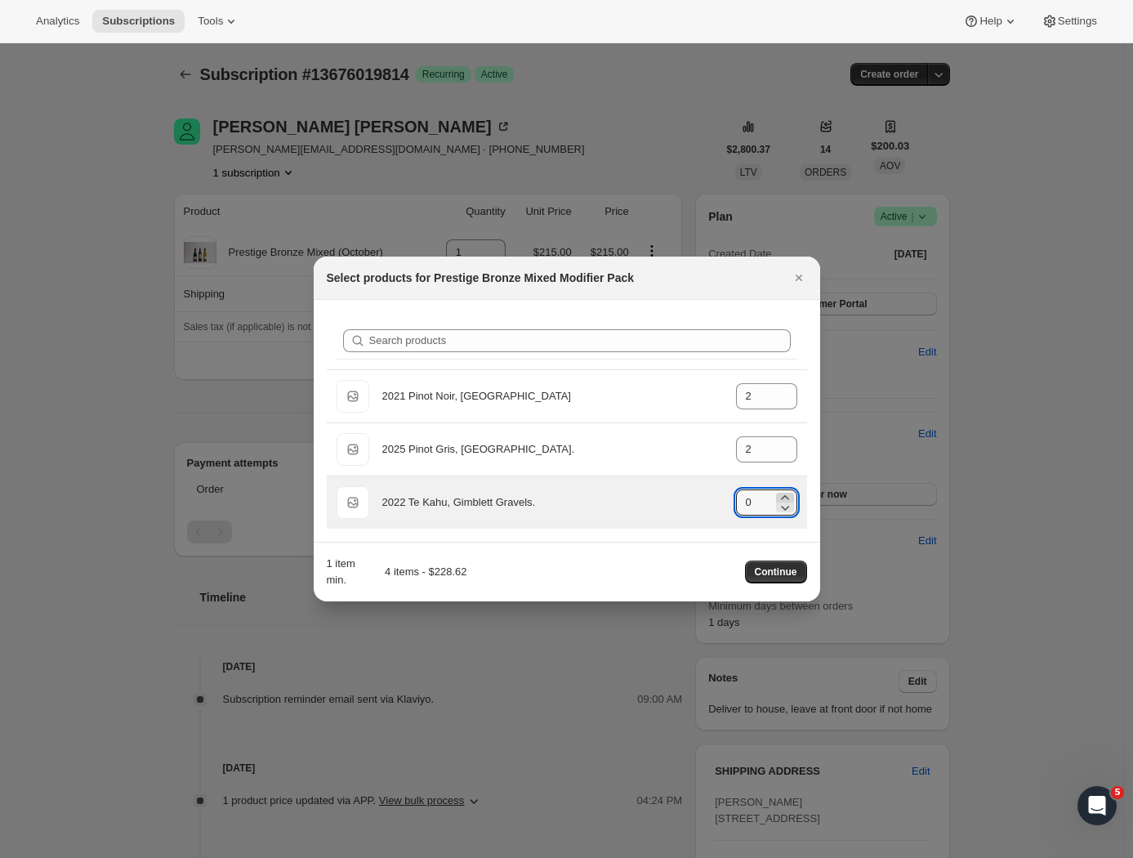
click at [787, 493] on icon ":r2tt:" at bounding box center [785, 497] width 16 height 16
type input "2"
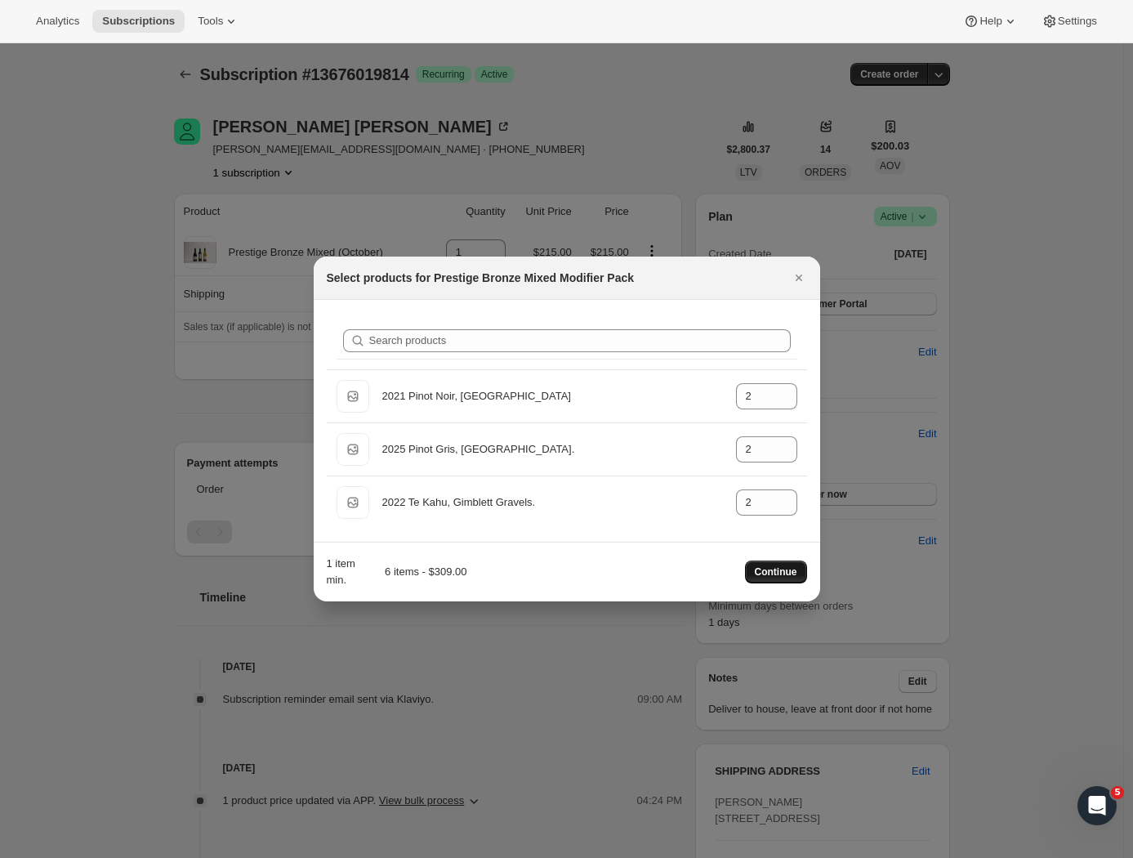
click at [778, 568] on span "Continue" at bounding box center [776, 571] width 42 height 13
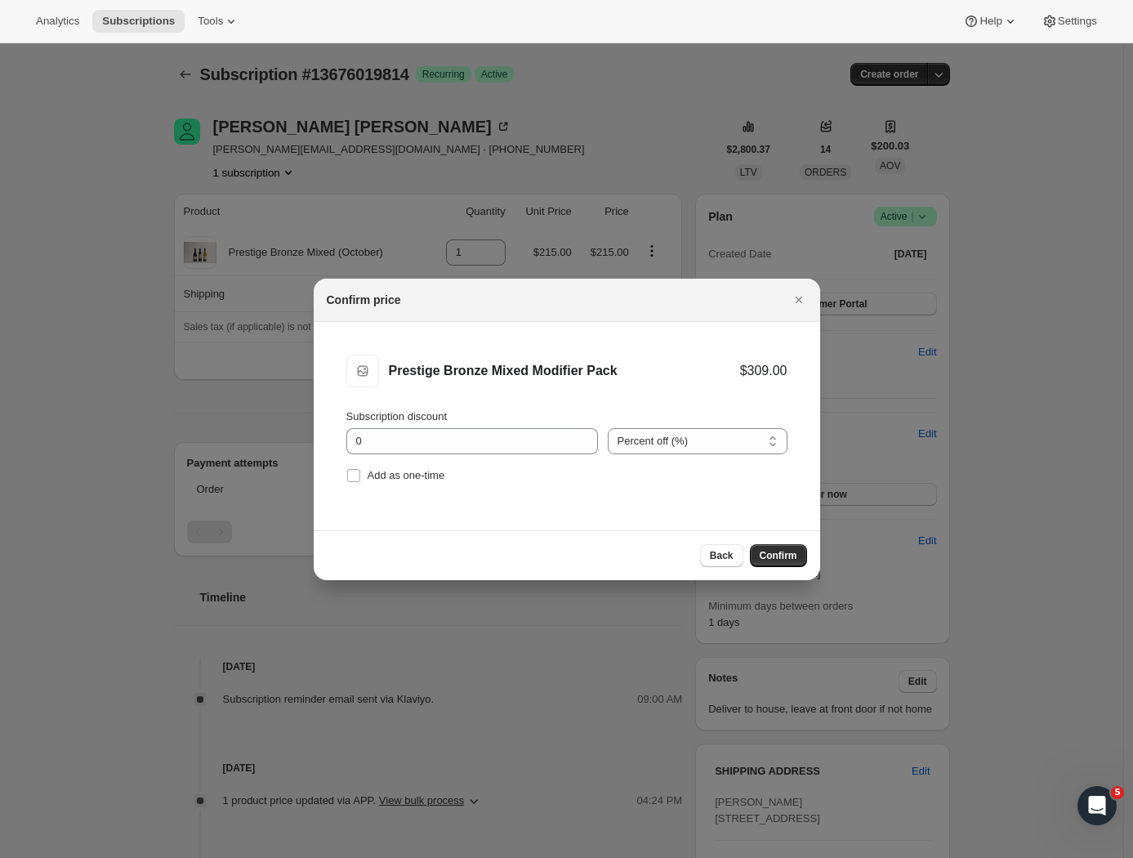
drag, startPoint x: 360, startPoint y: 475, endPoint x: 481, endPoint y: 490, distance: 121.8
click at [360, 475] on span ":r2u5:" at bounding box center [353, 475] width 15 height 15
click at [360, 475] on input "Add as one-time" at bounding box center [353, 475] width 13 height 13
click at [351, 477] on input "Add as one-time" at bounding box center [353, 475] width 13 height 13
checkbox input "false"
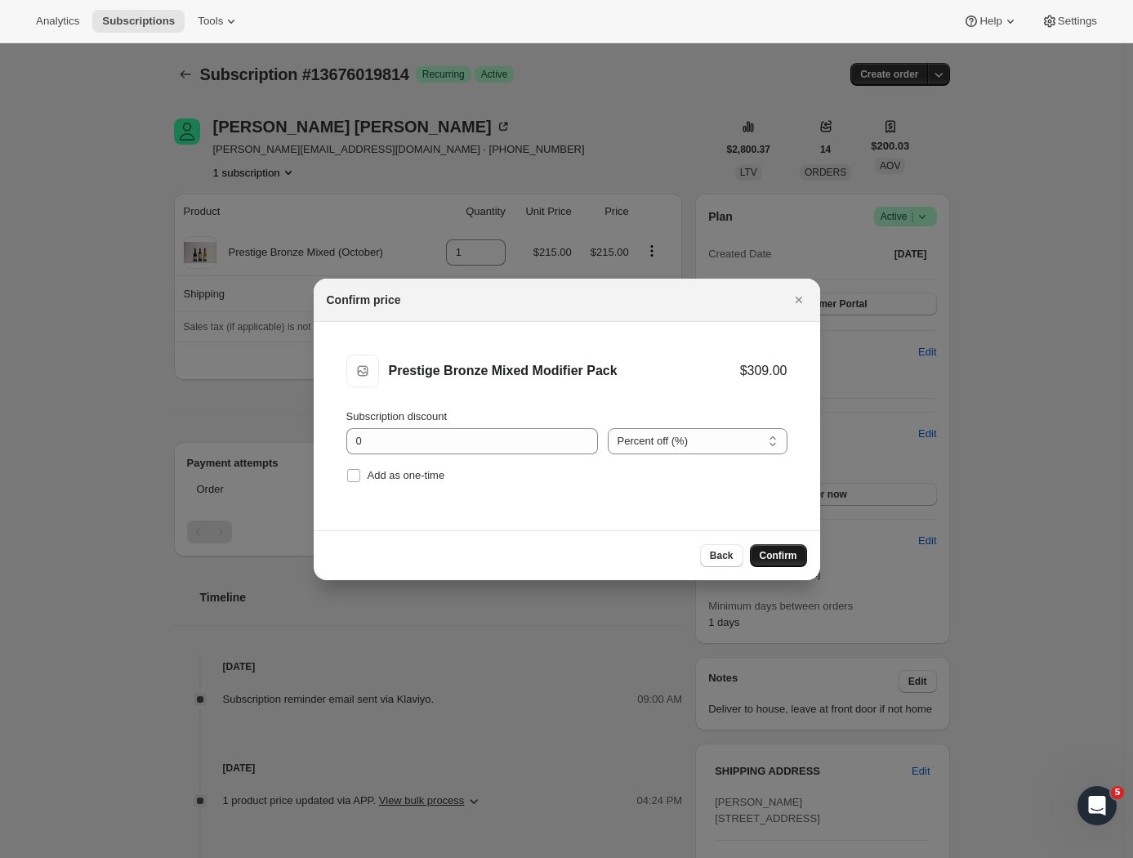
click at [787, 555] on span "Confirm" at bounding box center [779, 555] width 38 height 13
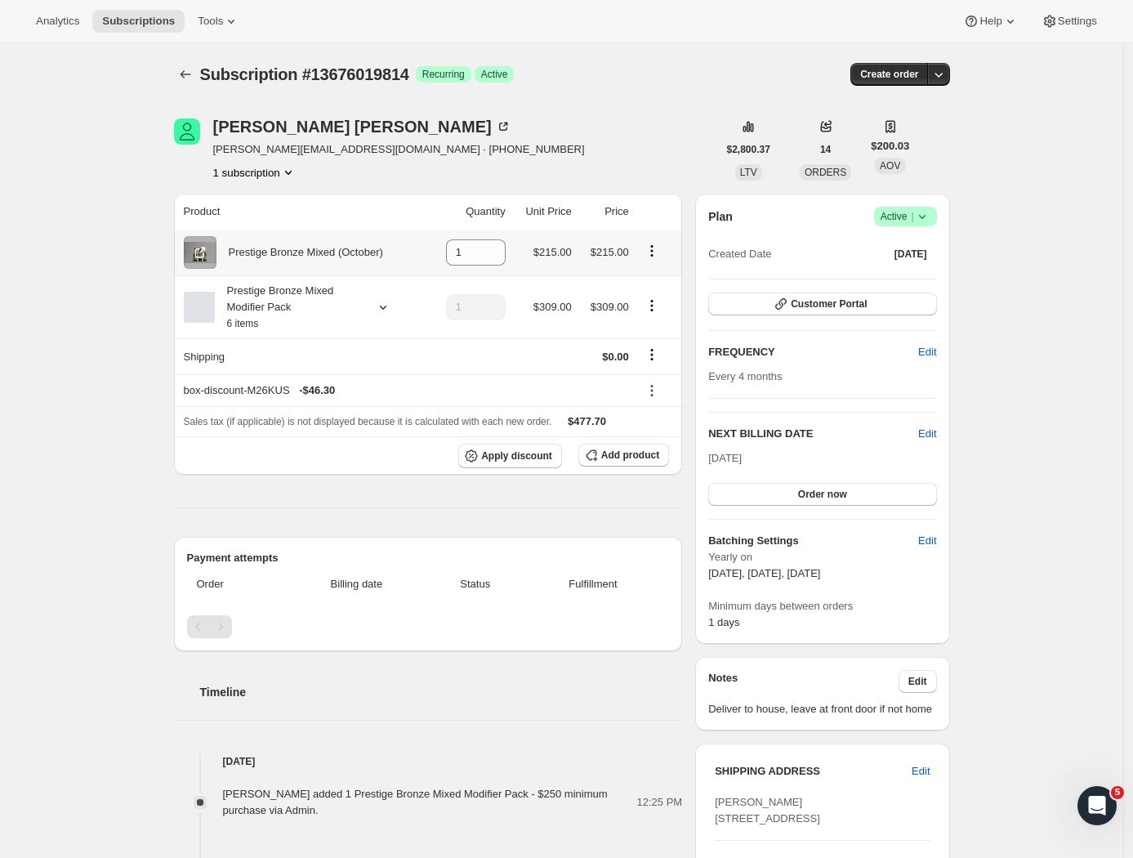
click at [657, 249] on icon "Product actions" at bounding box center [652, 251] width 16 height 16
click at [638, 140] on div "Leanne Mills leanne@localelectrical.nz · +6421865597 1 subscription" at bounding box center [445, 149] width 543 height 62
click at [659, 252] on icon "Product actions" at bounding box center [652, 251] width 16 height 16
click at [657, 277] on span "Remove" at bounding box center [656, 284] width 61 height 16
type input "0"
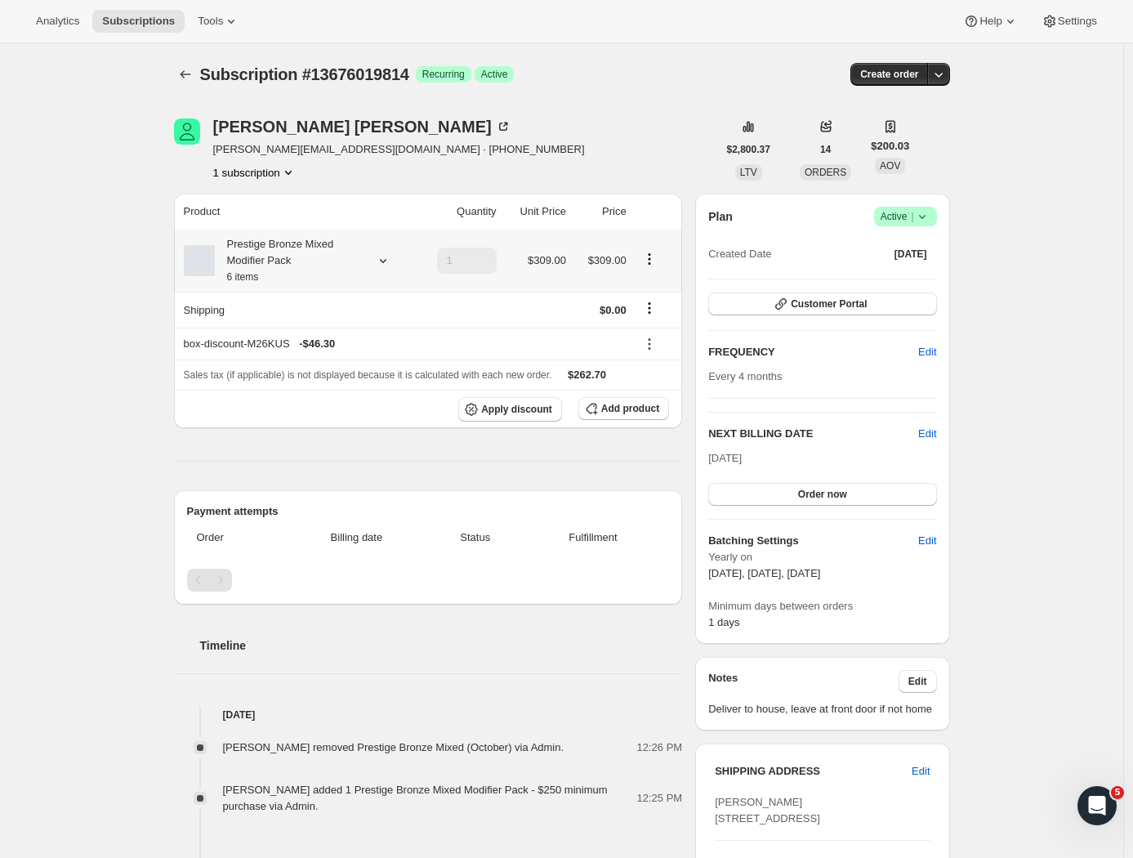
click at [386, 259] on icon at bounding box center [383, 260] width 16 height 16
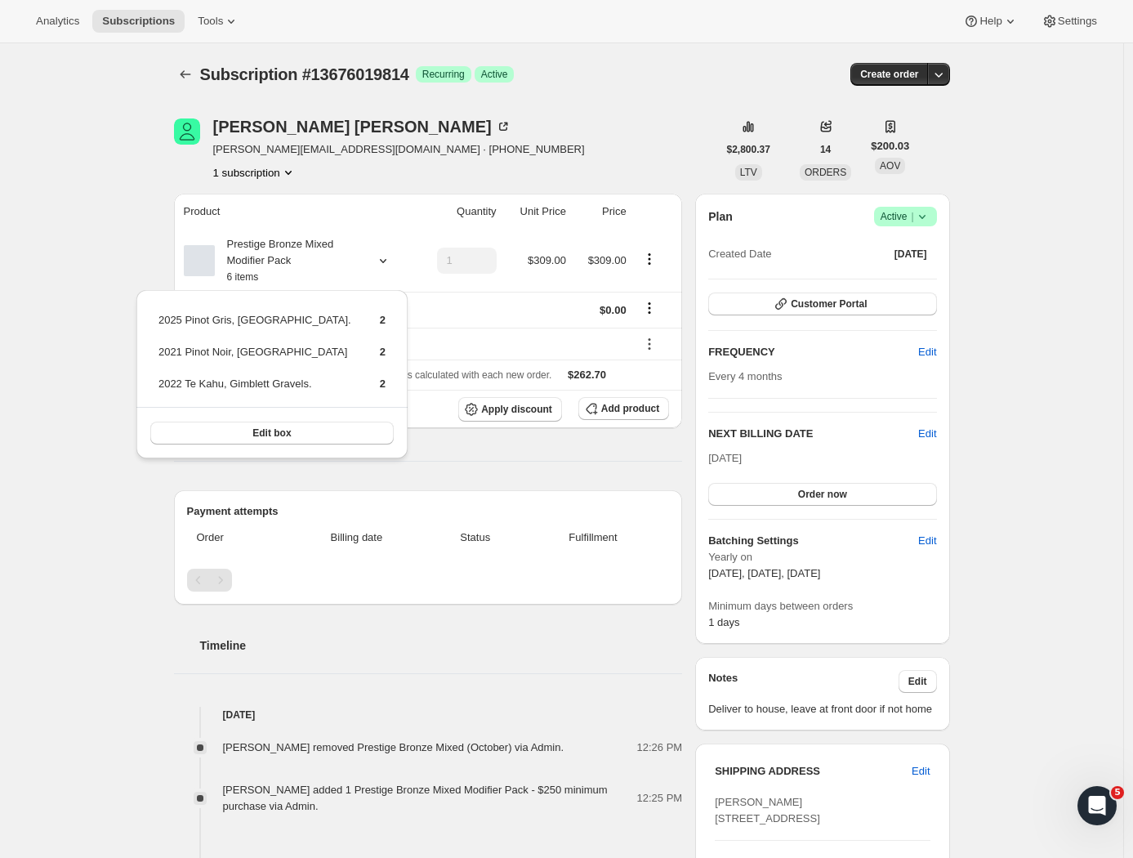
click at [87, 239] on div "Subscription #13676019814. This page is ready Subscription #13676019814 Success…" at bounding box center [561, 655] width 1123 height 1225
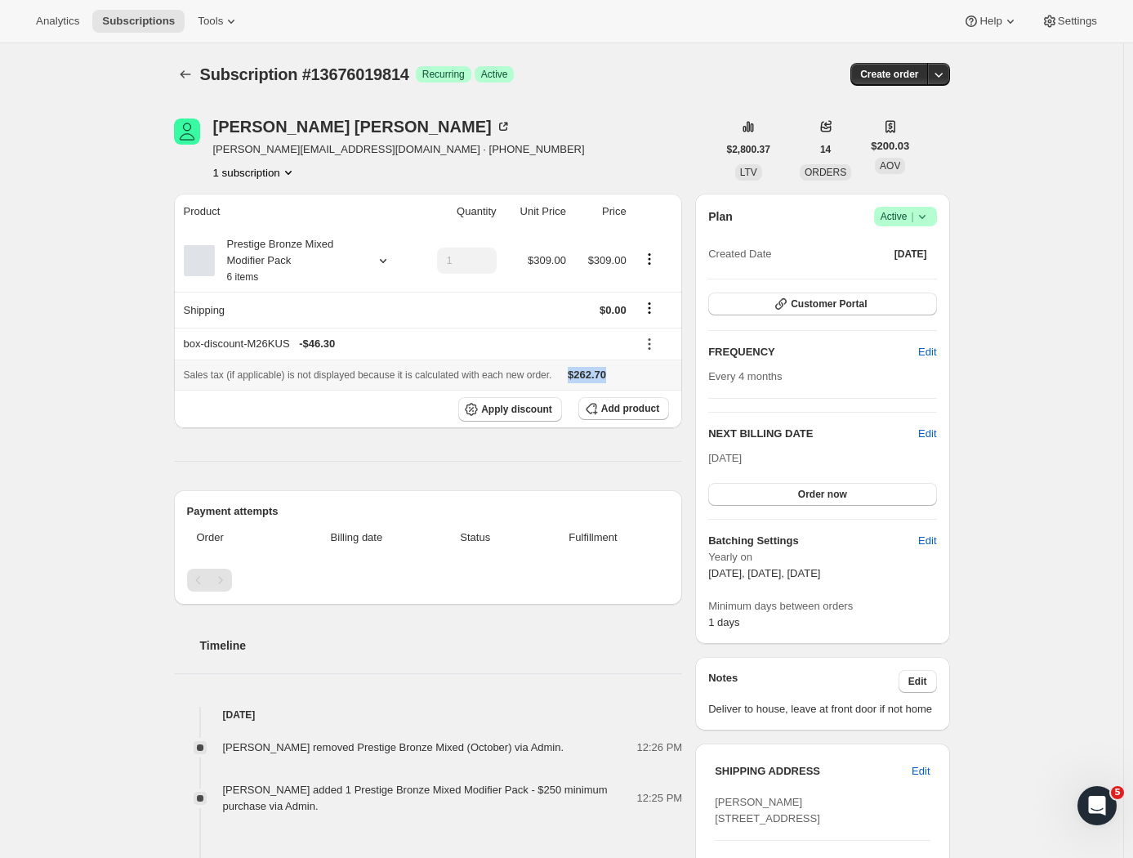
drag, startPoint x: 647, startPoint y: 382, endPoint x: 594, endPoint y: 376, distance: 53.5
click at [594, 376] on div "Sales tax (if applicable) is not displayed because it is calculated with each n…" at bounding box center [428, 375] width 489 height 16
copy div "$262.70"
click at [388, 441] on div "Product Quantity Unit Price Price Prestige Bronze Mixed Modifier Pack 6 items 1…" at bounding box center [428, 707] width 509 height 1026
click at [381, 259] on icon at bounding box center [383, 260] width 16 height 16
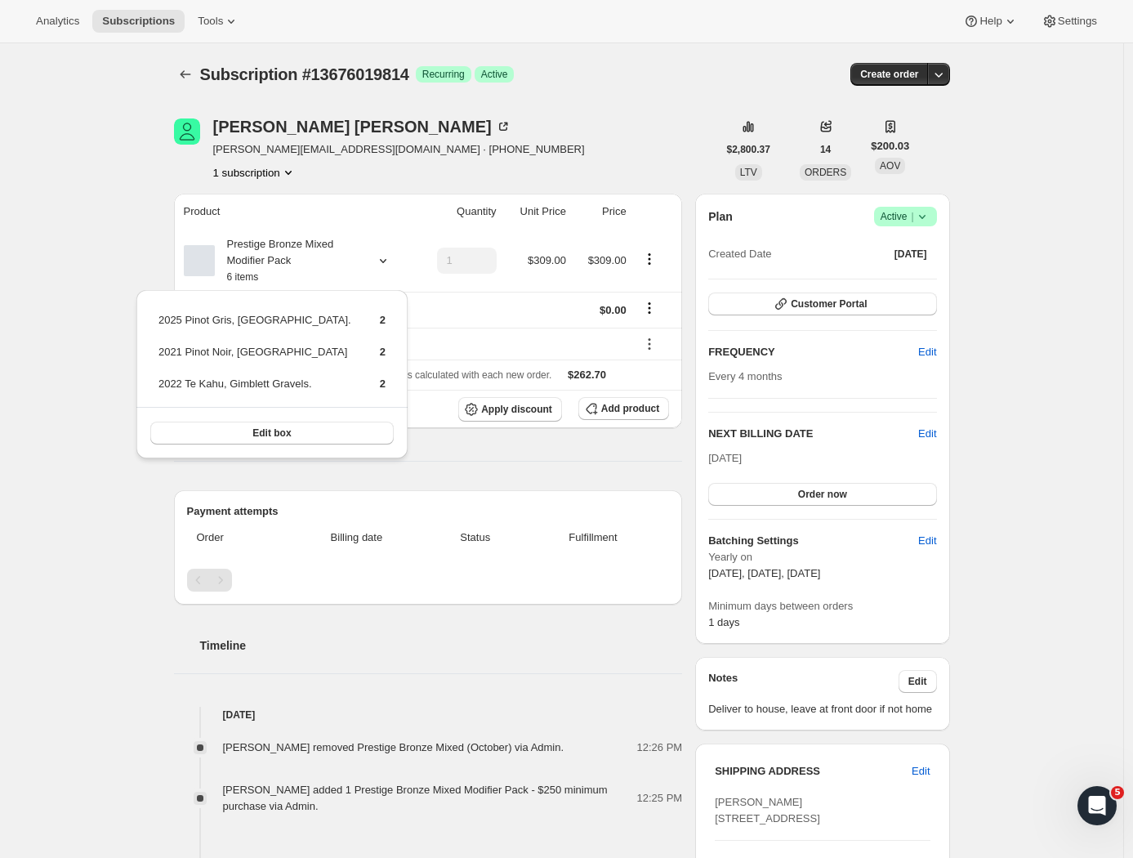
click at [542, 474] on div "Product Quantity Unit Price Price Prestige Bronze Mixed Modifier Pack 6 items 1…" at bounding box center [428, 707] width 509 height 1026
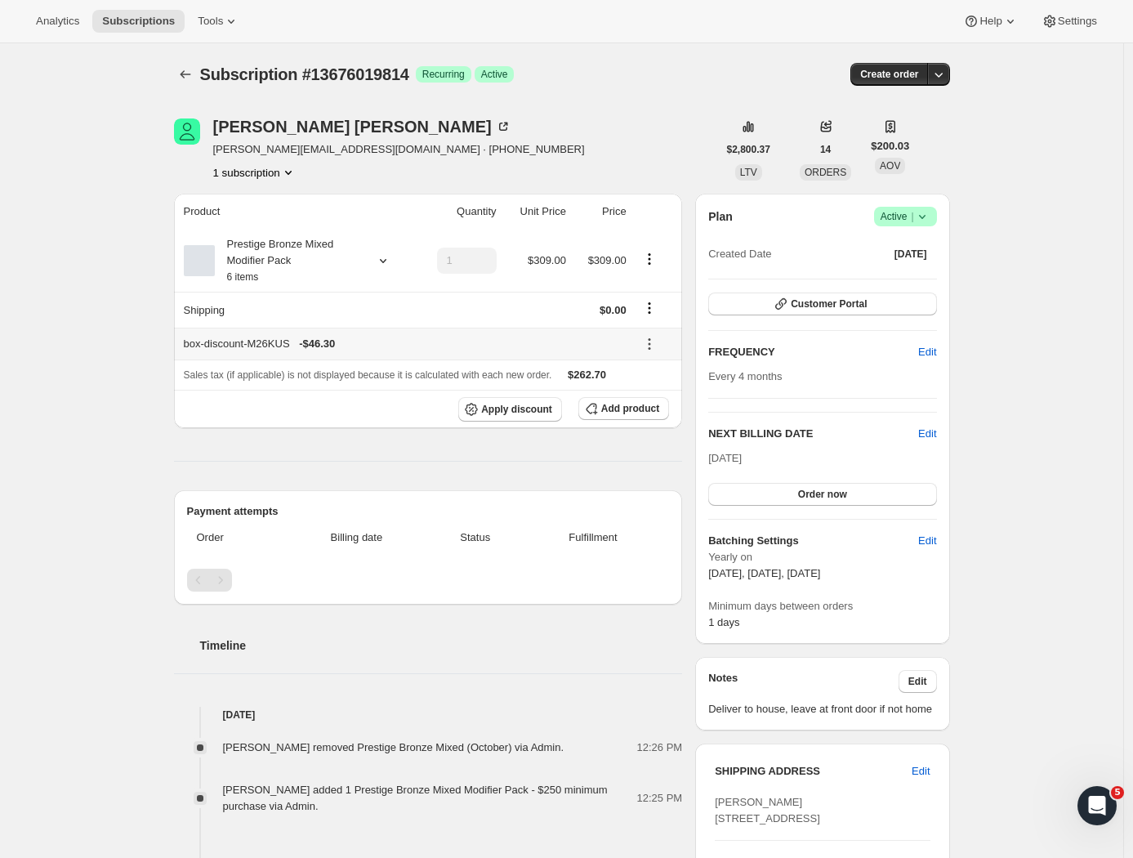
click at [657, 343] on icon at bounding box center [649, 344] width 16 height 16
click at [650, 372] on span "Edit" at bounding box center [649, 378] width 18 height 12
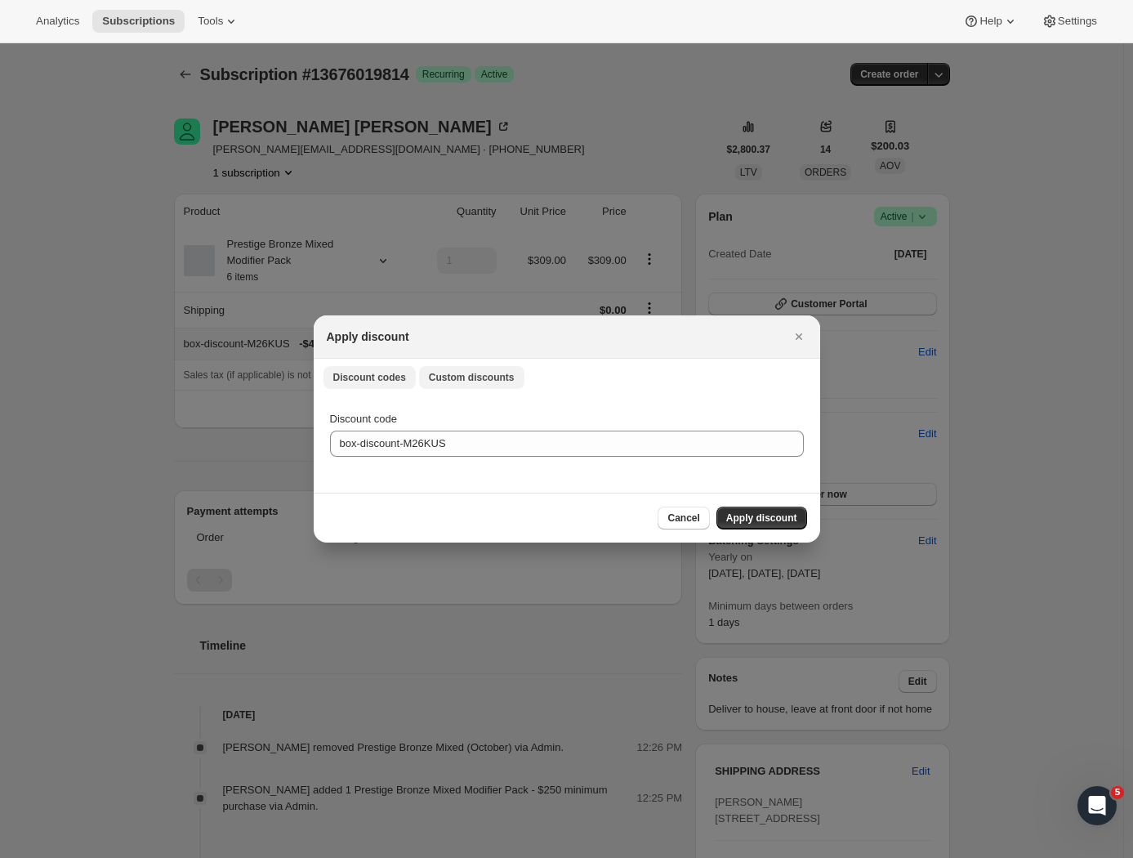
click at [479, 379] on span "Custom discounts" at bounding box center [472, 377] width 86 height 13
select select "indefinitely"
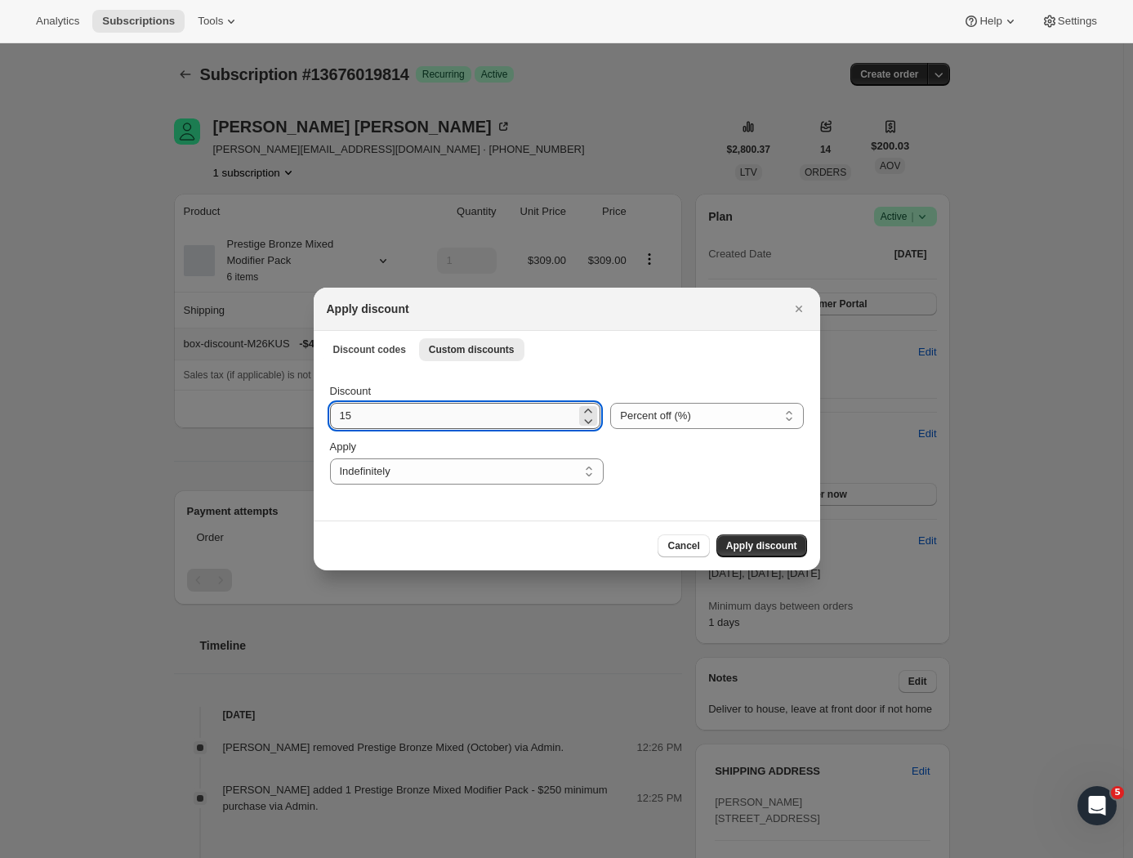
click at [377, 409] on input "15" at bounding box center [453, 416] width 247 height 26
click at [365, 354] on span "Discount codes" at bounding box center [369, 349] width 73 height 13
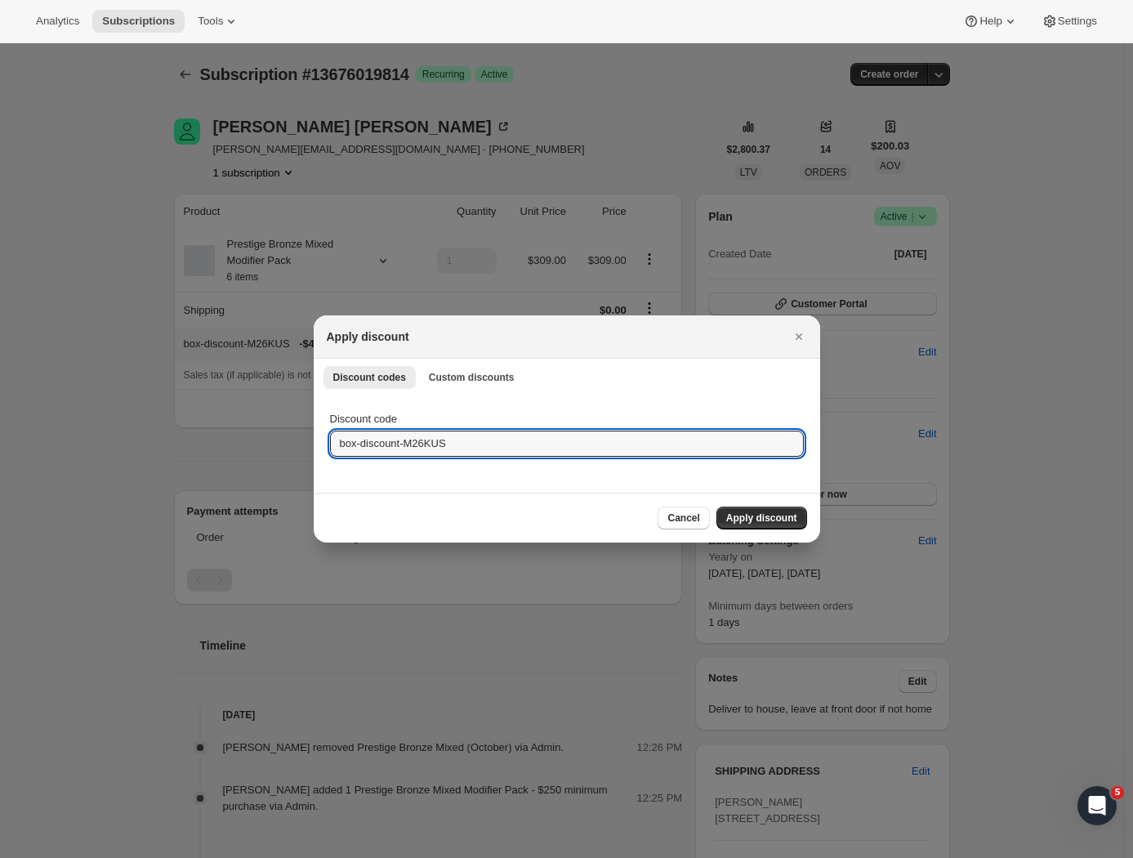
drag, startPoint x: 463, startPoint y: 442, endPoint x: 274, endPoint y: 440, distance: 189.5
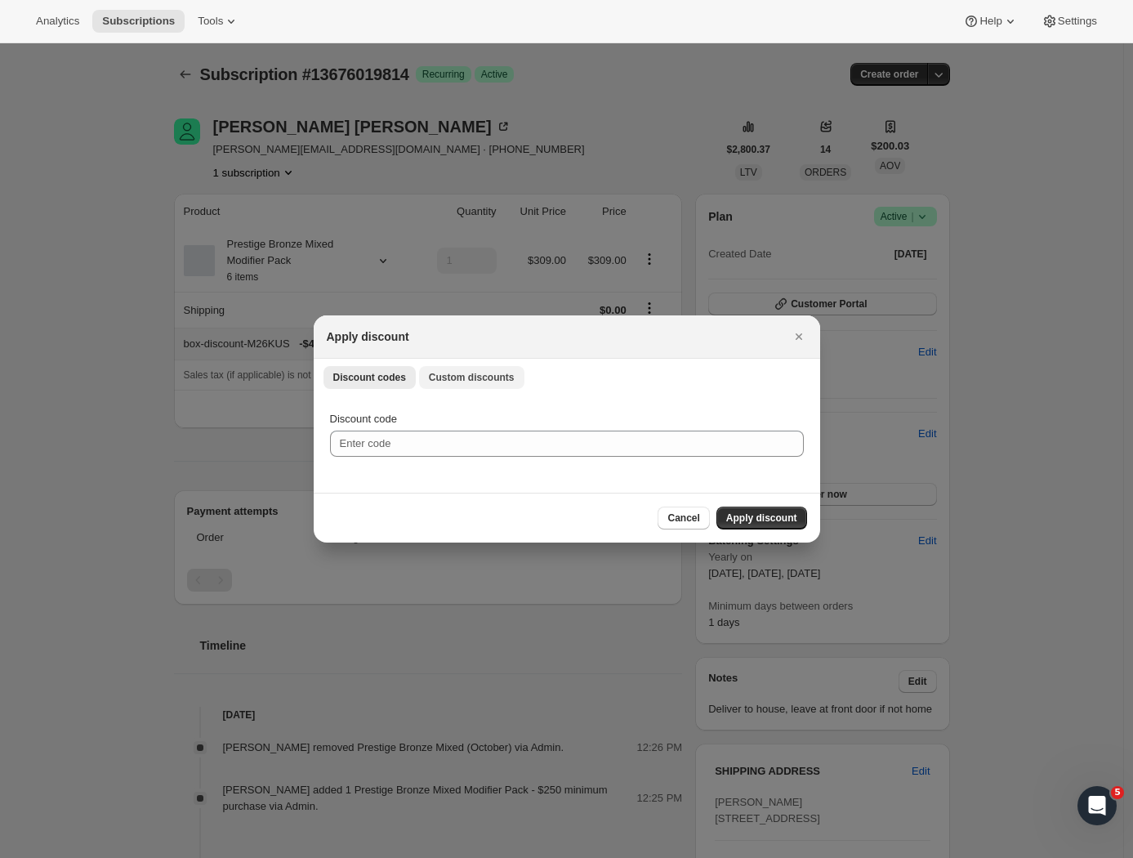
click at [456, 370] on button "Custom discounts" at bounding box center [471, 377] width 105 height 23
select select "indefinitely"
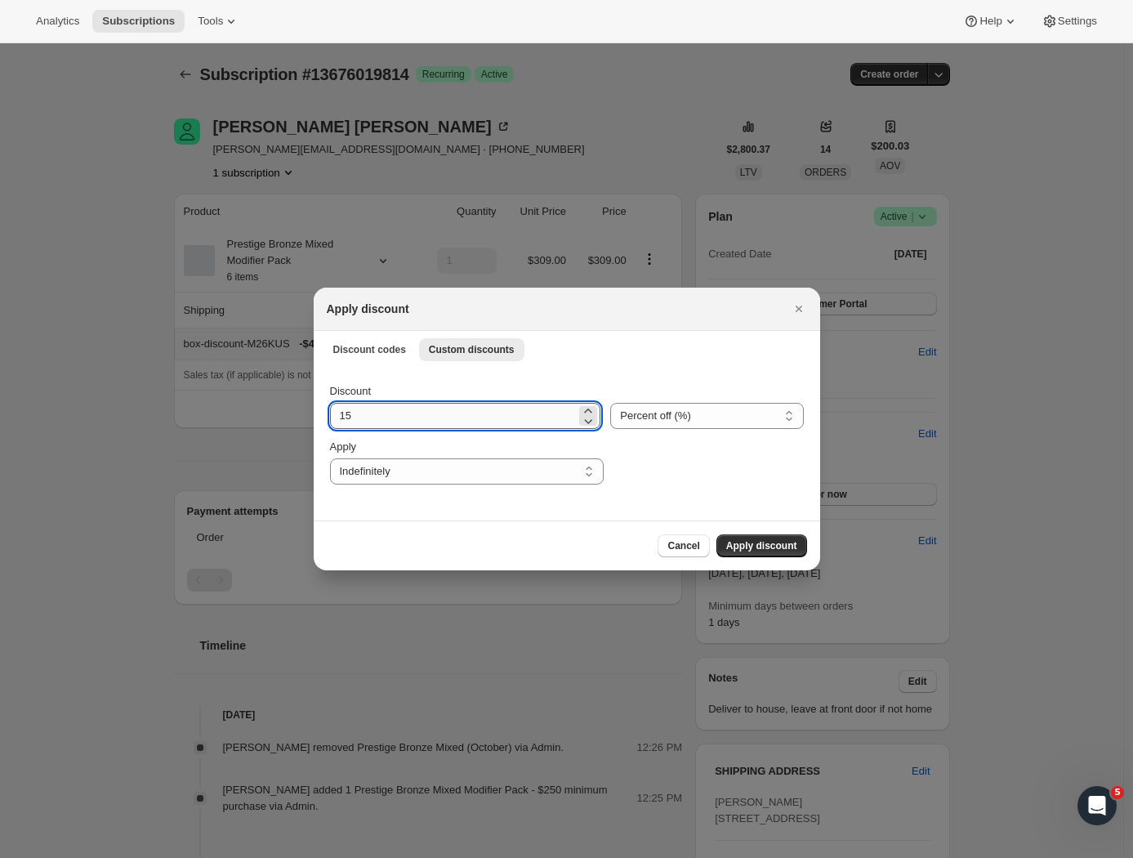
click at [370, 418] on input "15" at bounding box center [453, 416] width 247 height 26
drag, startPoint x: 391, startPoint y: 419, endPoint x: 313, endPoint y: 412, distance: 78.8
click at [314, 412] on div "Discount 15 Percent off (%) Amount off ($) Percent off (%) Apply One time Speci…" at bounding box center [567, 444] width 506 height 154
type input "24"
click at [756, 538] on button "Apply discount" at bounding box center [761, 545] width 91 height 23
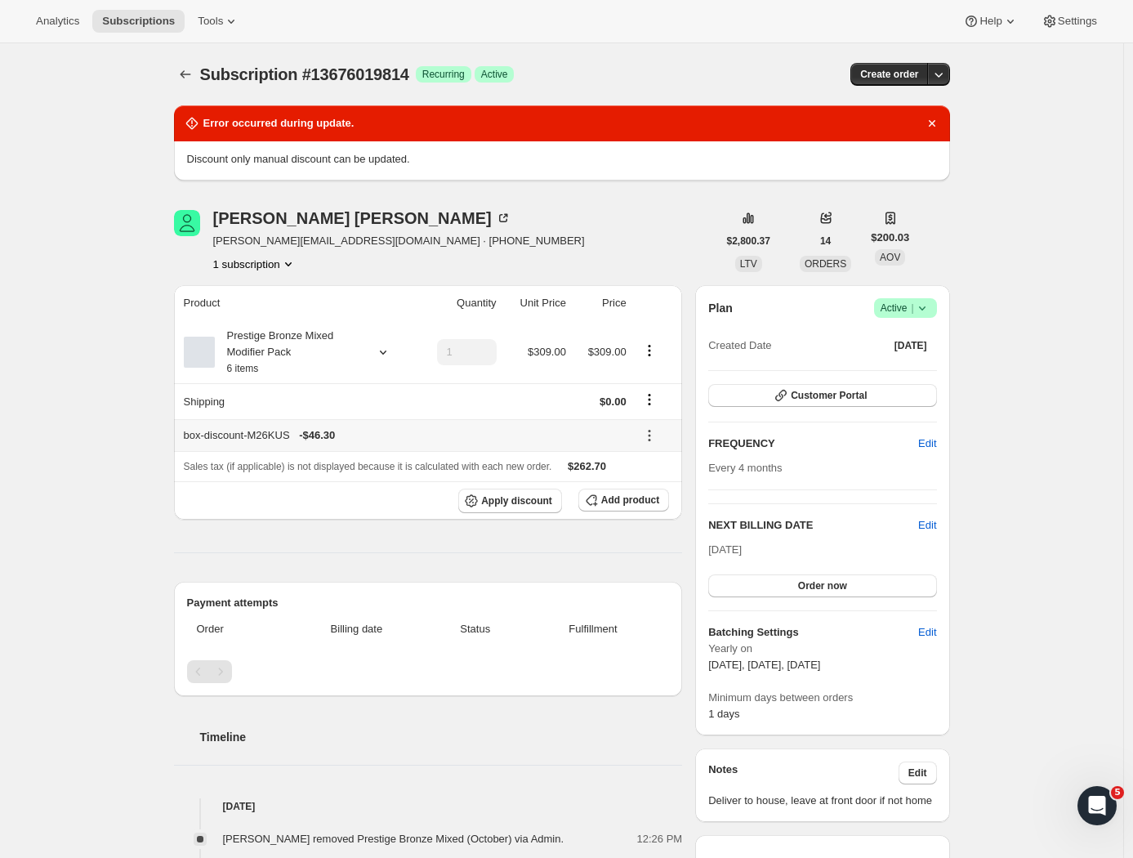
click at [649, 434] on icon at bounding box center [649, 435] width 16 height 16
click at [658, 497] on span "Remove" at bounding box center [659, 498] width 39 height 12
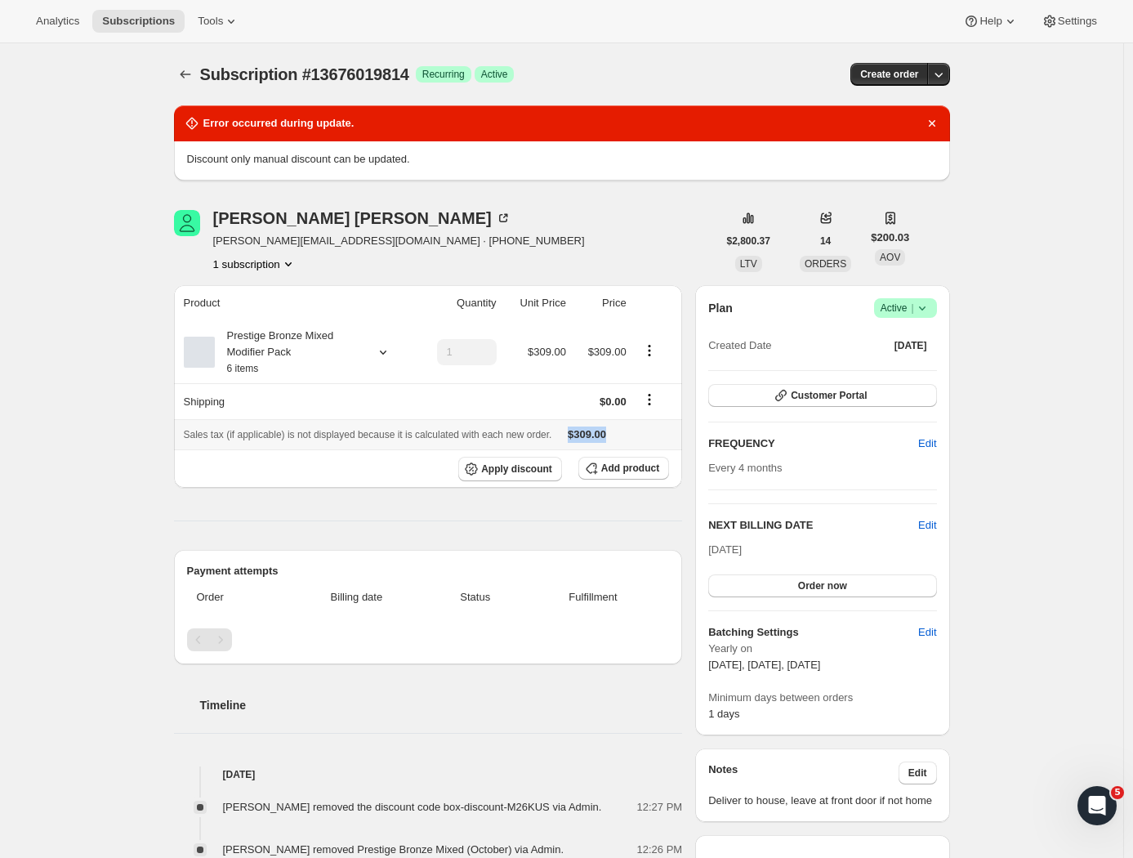
drag, startPoint x: 651, startPoint y: 437, endPoint x: 595, endPoint y: 436, distance: 56.4
click at [595, 436] on div "Sales tax (if applicable) is not displayed because it is calculated with each n…" at bounding box center [428, 434] width 489 height 16
click at [527, 468] on span "Apply discount" at bounding box center [516, 468] width 71 height 13
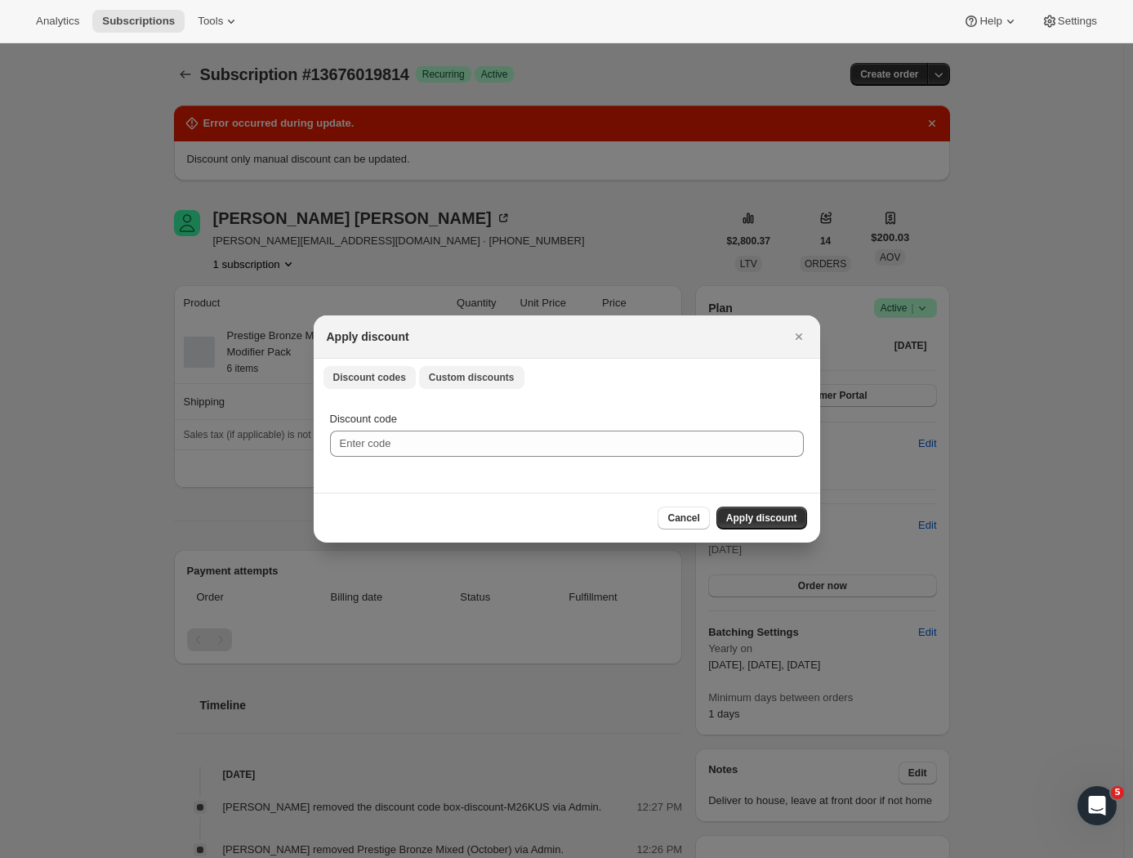
click at [469, 375] on span "Custom discounts" at bounding box center [472, 377] width 86 height 13
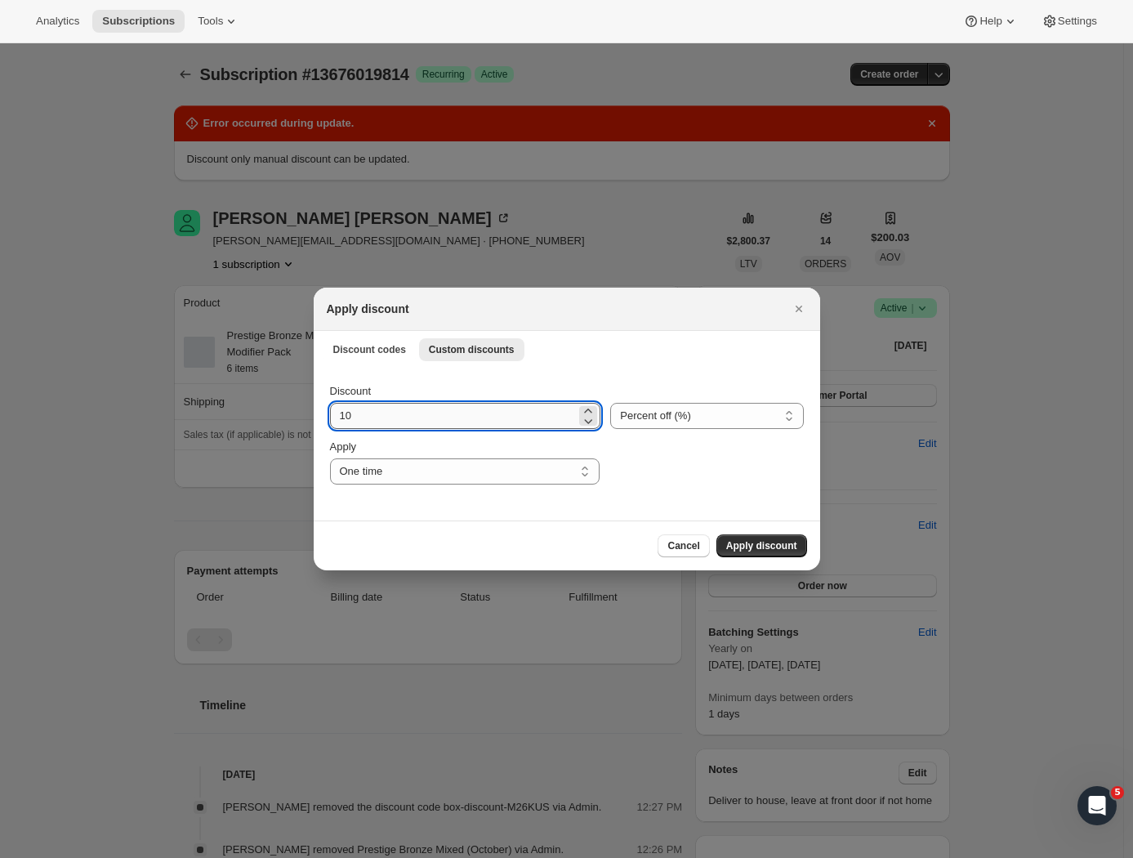
drag, startPoint x: 389, startPoint y: 404, endPoint x: 487, endPoint y: 427, distance: 100.8
click at [486, 427] on input "10" at bounding box center [453, 416] width 247 height 26
type input "20"
click at [751, 537] on button "Apply discount" at bounding box center [761, 545] width 91 height 23
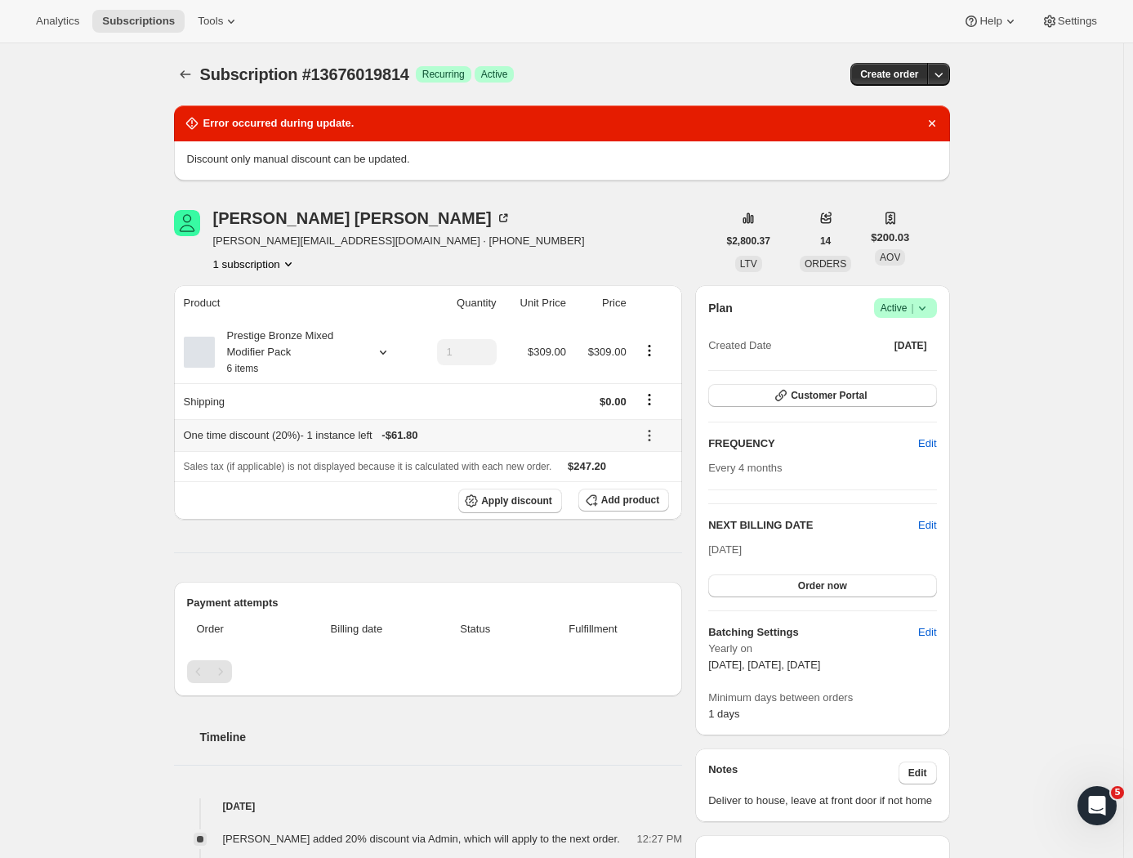
click at [653, 434] on icon at bounding box center [649, 435] width 16 height 16
click at [653, 470] on span "Edit" at bounding box center [649, 470] width 18 height 12
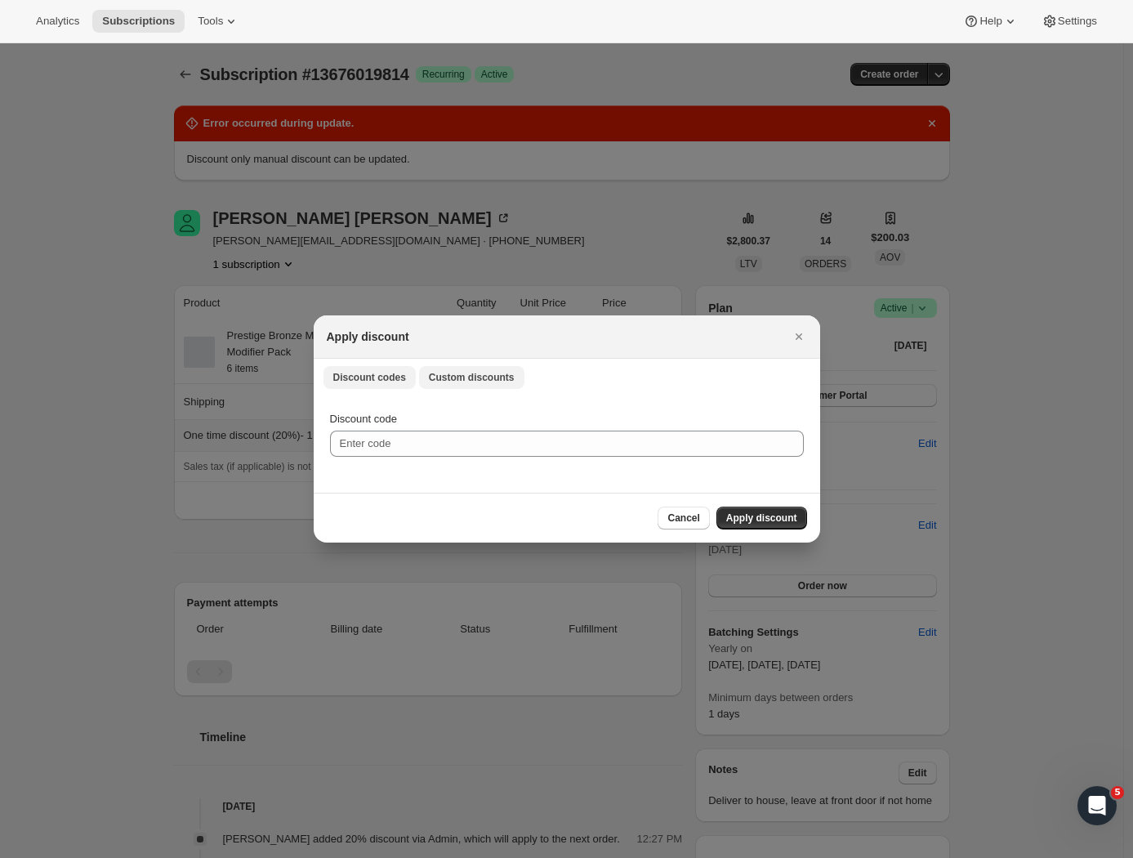
click at [457, 375] on span "Custom discounts" at bounding box center [472, 377] width 86 height 13
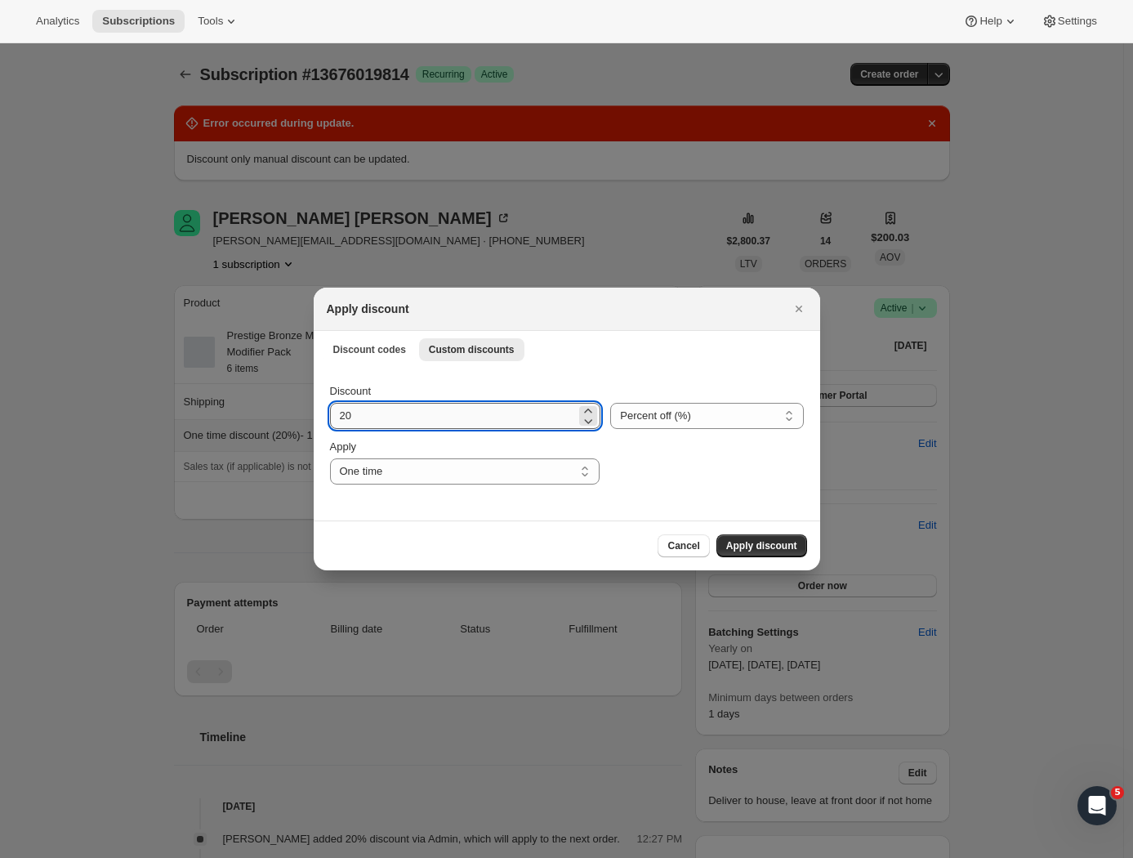
drag, startPoint x: 372, startPoint y: 410, endPoint x: 359, endPoint y: 417, distance: 14.6
click at [348, 413] on input "20" at bounding box center [453, 416] width 247 height 26
type input "24"
click at [755, 539] on button "Apply discount" at bounding box center [761, 545] width 91 height 23
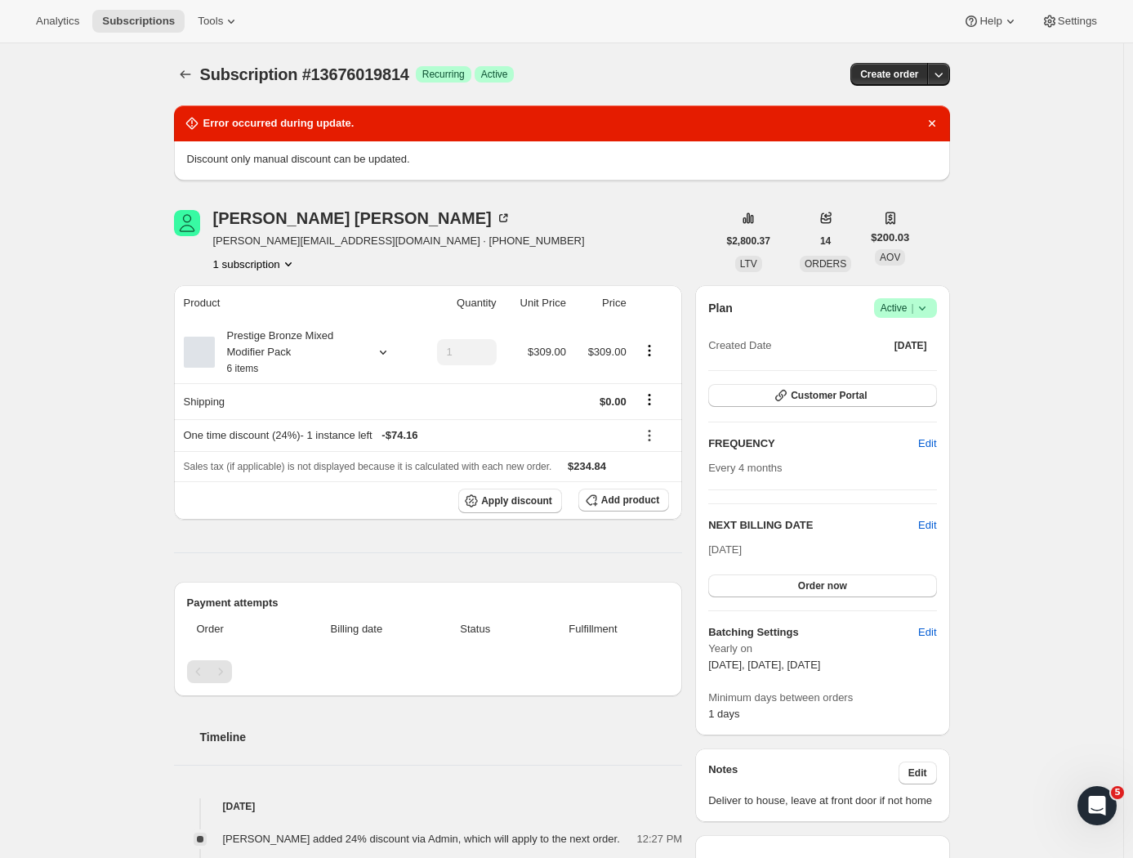
drag, startPoint x: 1031, startPoint y: 393, endPoint x: 1022, endPoint y: 413, distance: 22.3
click at [1031, 393] on div "Subscription #13676019814. This page is ready Subscription #13676019814 Success…" at bounding box center [561, 765] width 1123 height 1444
click at [936, 528] on span "Edit" at bounding box center [927, 525] width 18 height 16
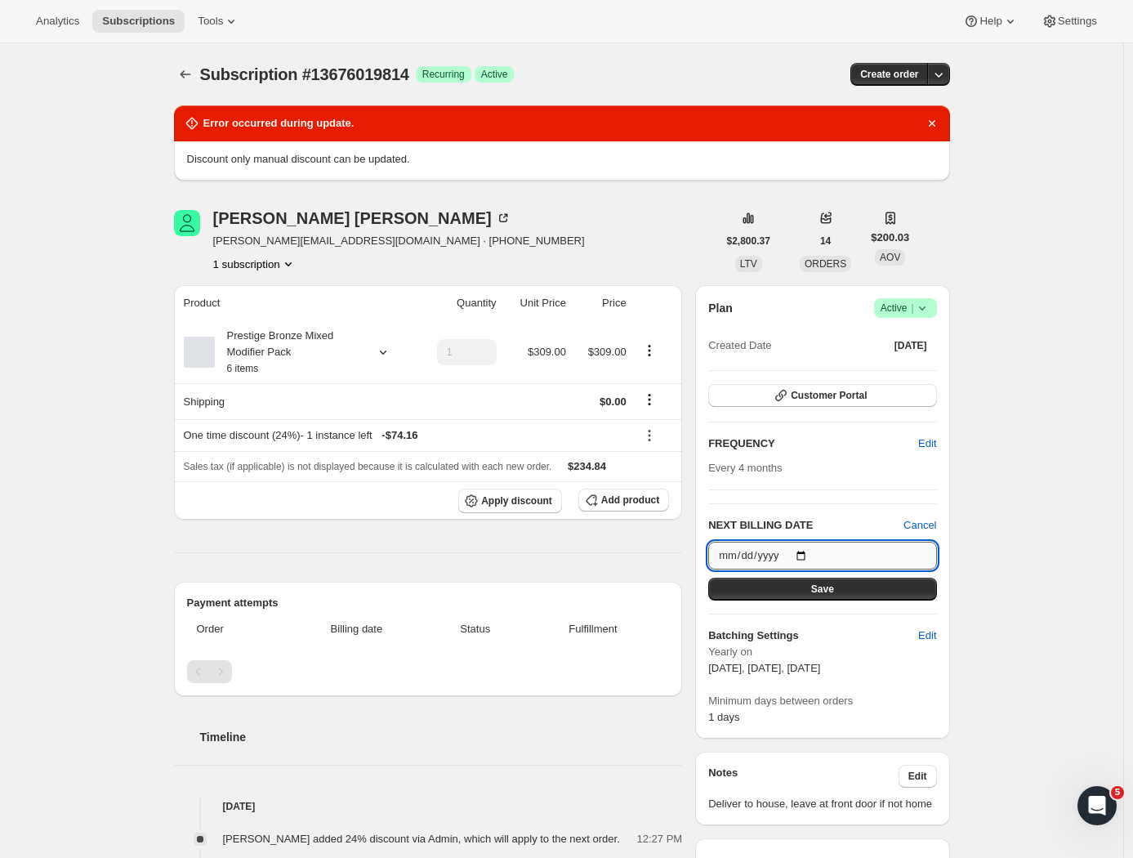
click at [828, 562] on input "[DATE]" at bounding box center [822, 556] width 228 height 28
type input "[DATE]"
click at [834, 593] on span "Save" at bounding box center [822, 588] width 23 height 13
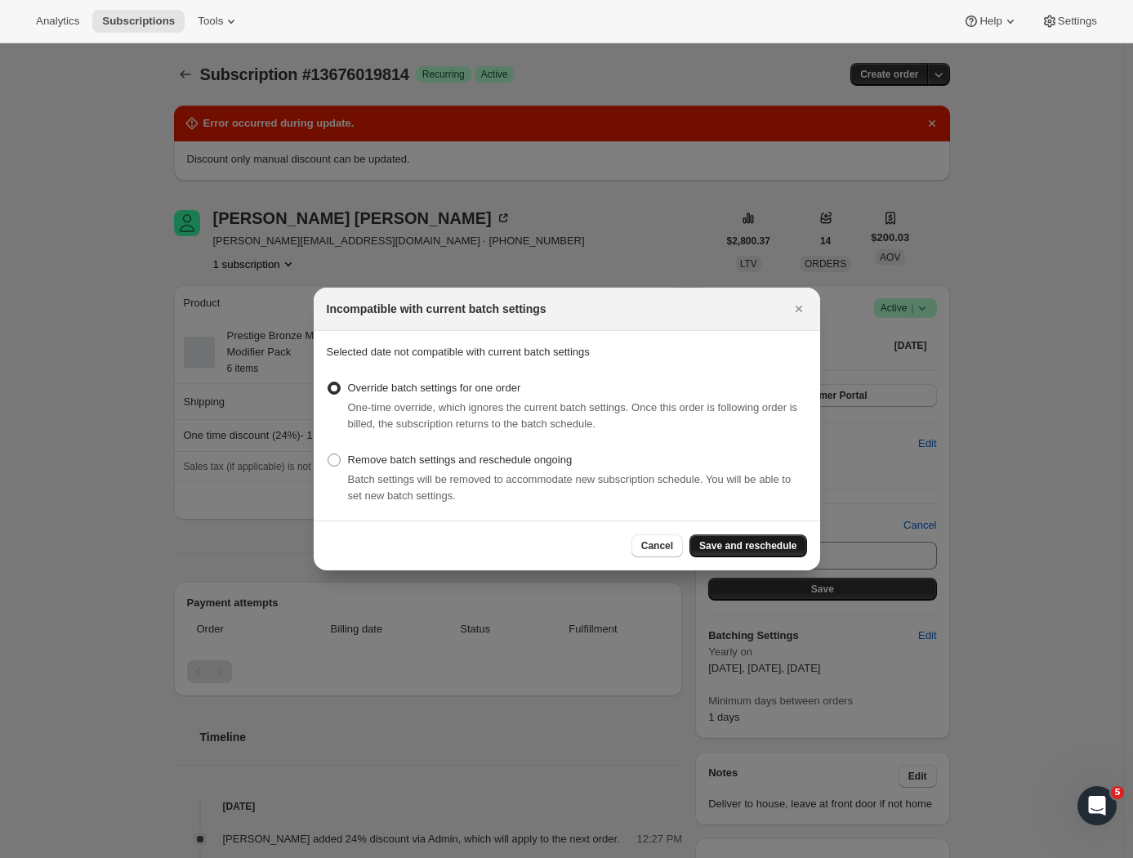
click at [760, 546] on span "Save and reschedule" at bounding box center [747, 545] width 97 height 13
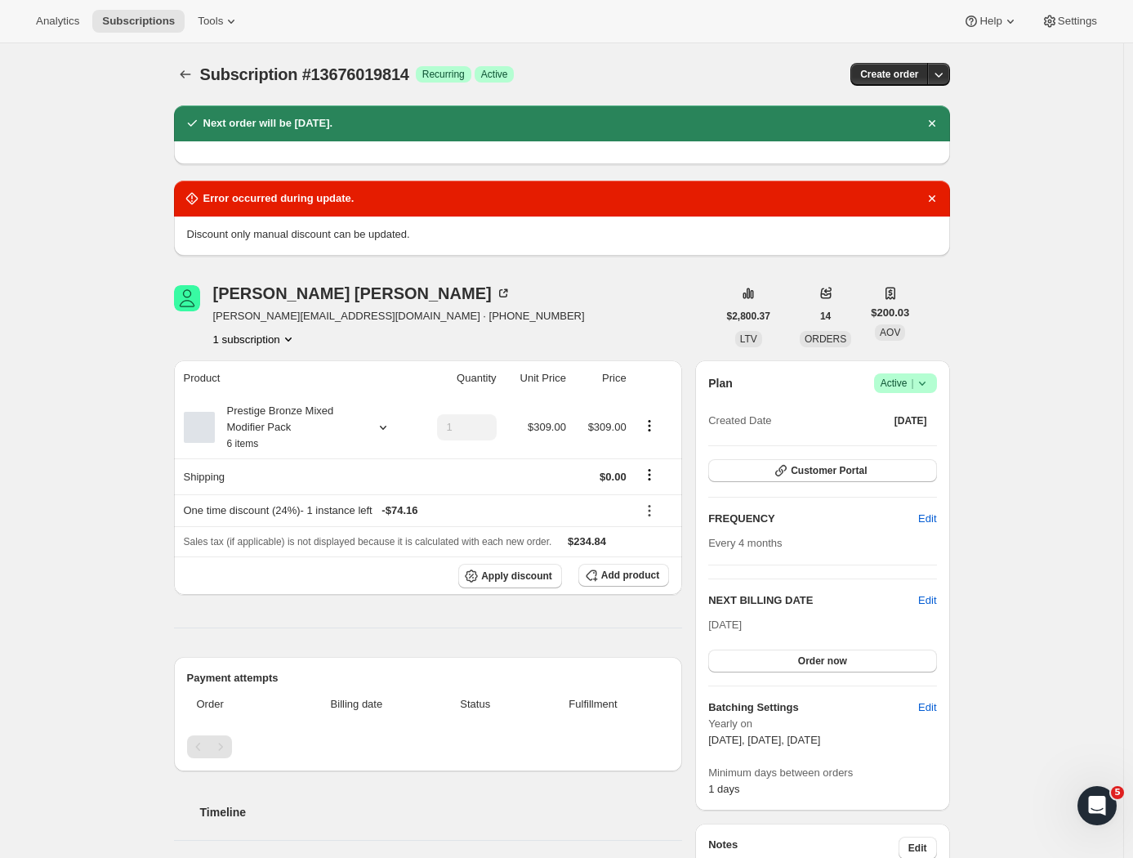
drag, startPoint x: 933, startPoint y: 197, endPoint x: 938, endPoint y: 185, distance: 13.2
click at [934, 197] on icon "Dismiss notification" at bounding box center [932, 198] width 16 height 16
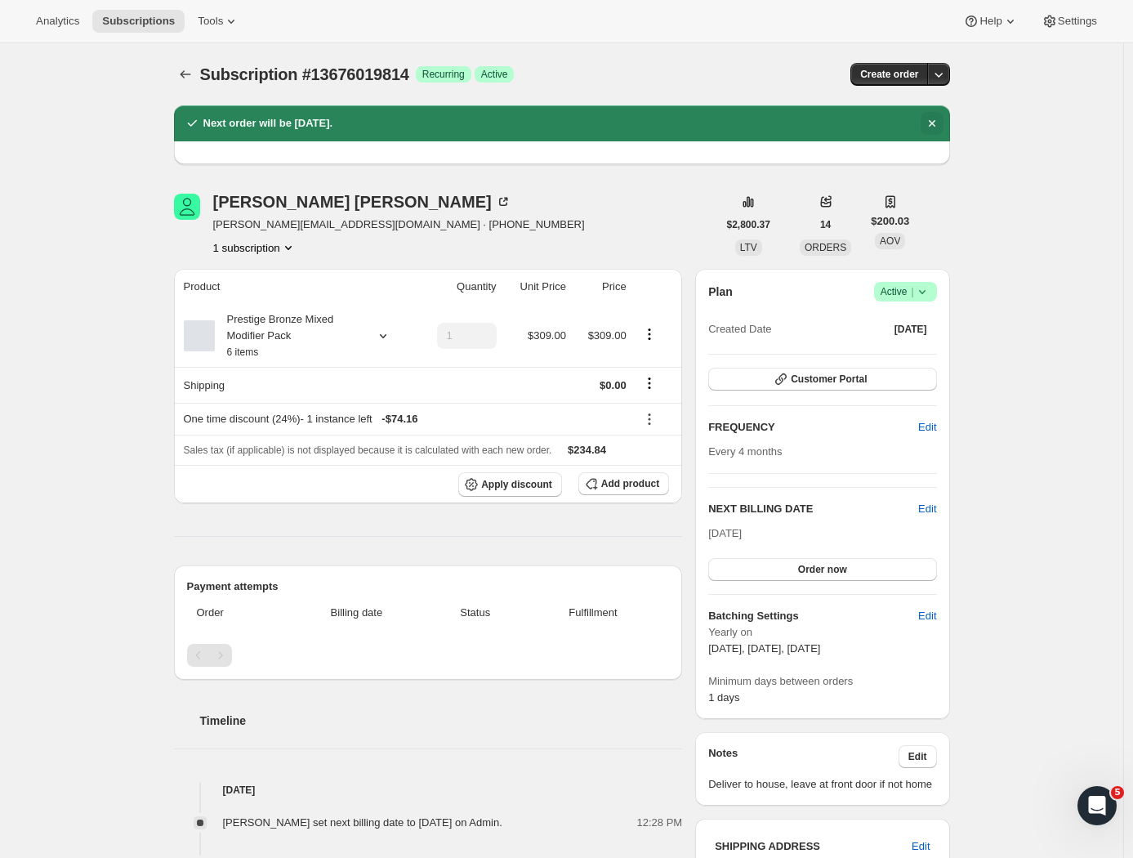
click at [940, 121] on icon "Dismiss notification" at bounding box center [932, 123] width 16 height 16
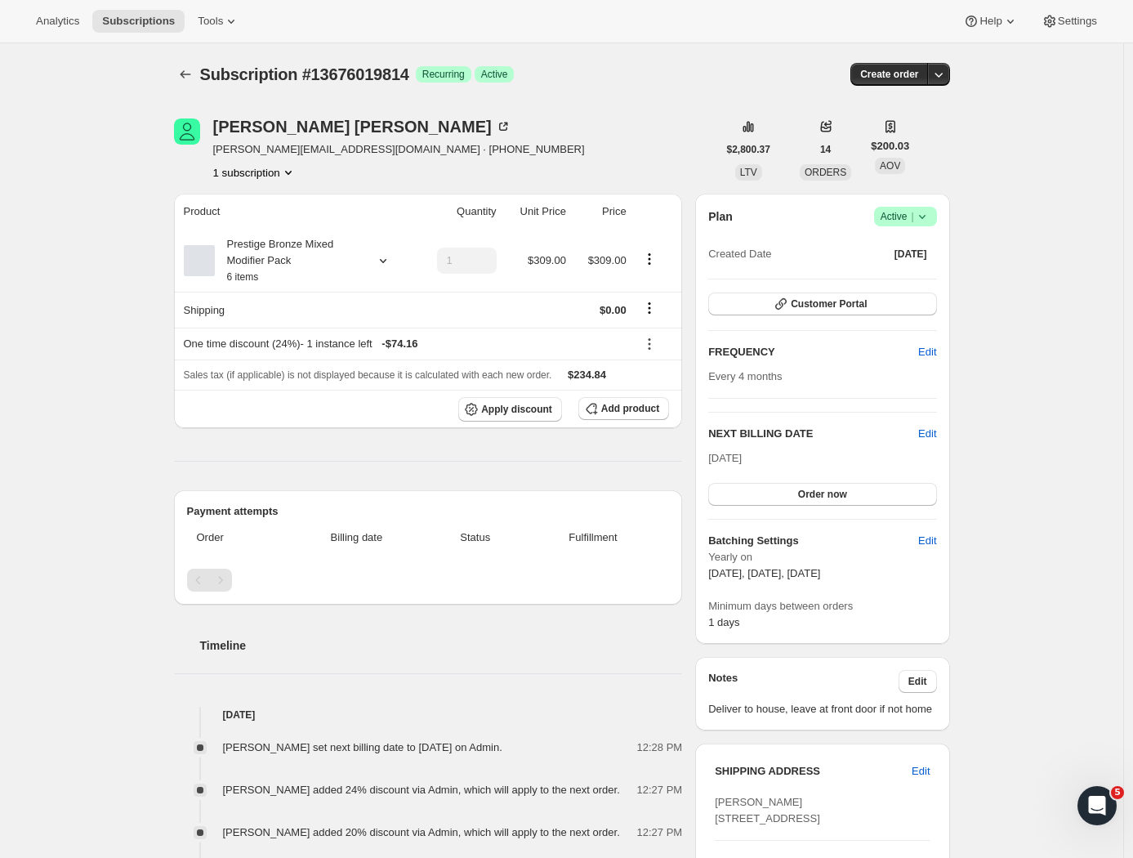
click at [1022, 261] on div "Subscription #13676019814. This page is ready Subscription #13676019814 Success…" at bounding box center [561, 740] width 1123 height 1395
click at [123, 354] on div "Subscription #13676019814. This page is ready Subscription #13676019814 Success…" at bounding box center [561, 740] width 1123 height 1395
